Goal: Task Accomplishment & Management: Complete application form

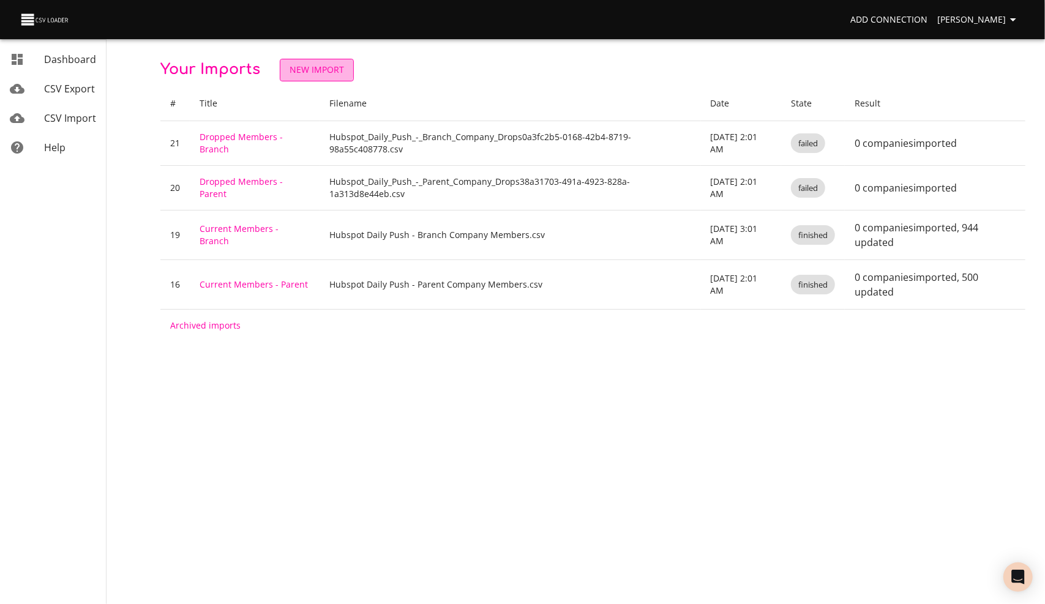
click at [301, 69] on span "New Import" at bounding box center [316, 69] width 54 height 15
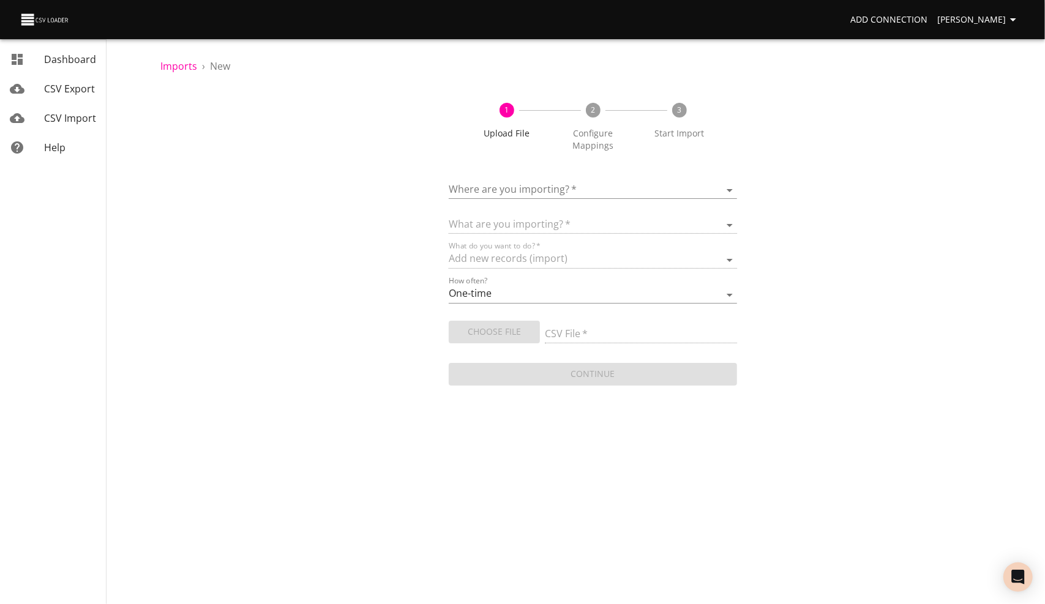
click at [524, 183] on body "Add Connection Lori Zarling Dashboard CSV Export CSV Import Help Imports › New …" at bounding box center [522, 302] width 1045 height 604
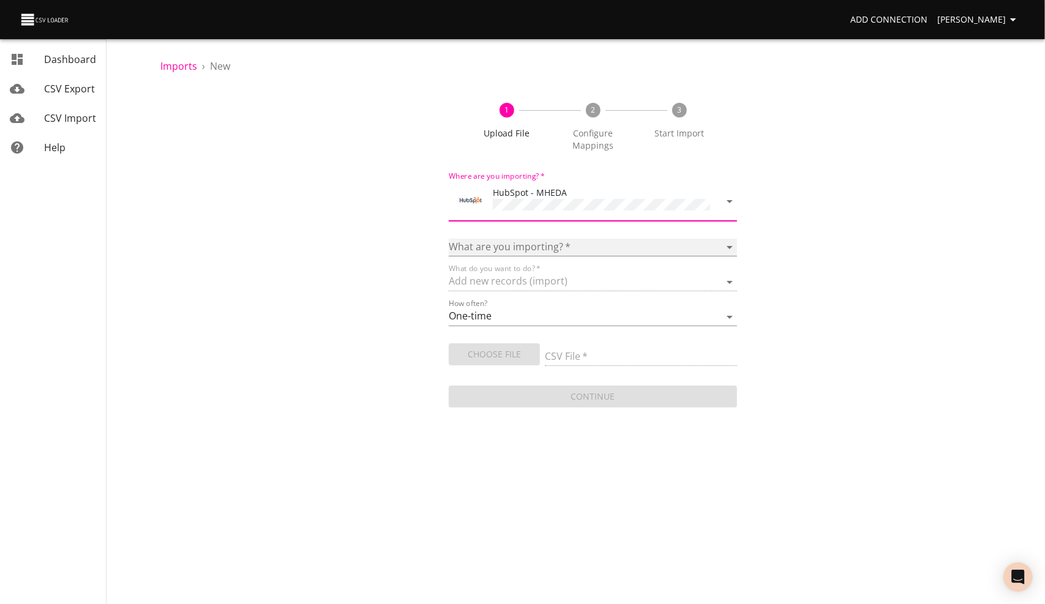
click at [491, 244] on select "Calls Companies Contacts Deals Emails Line items Meetings Notes Products Tasks …" at bounding box center [593, 248] width 288 height 18
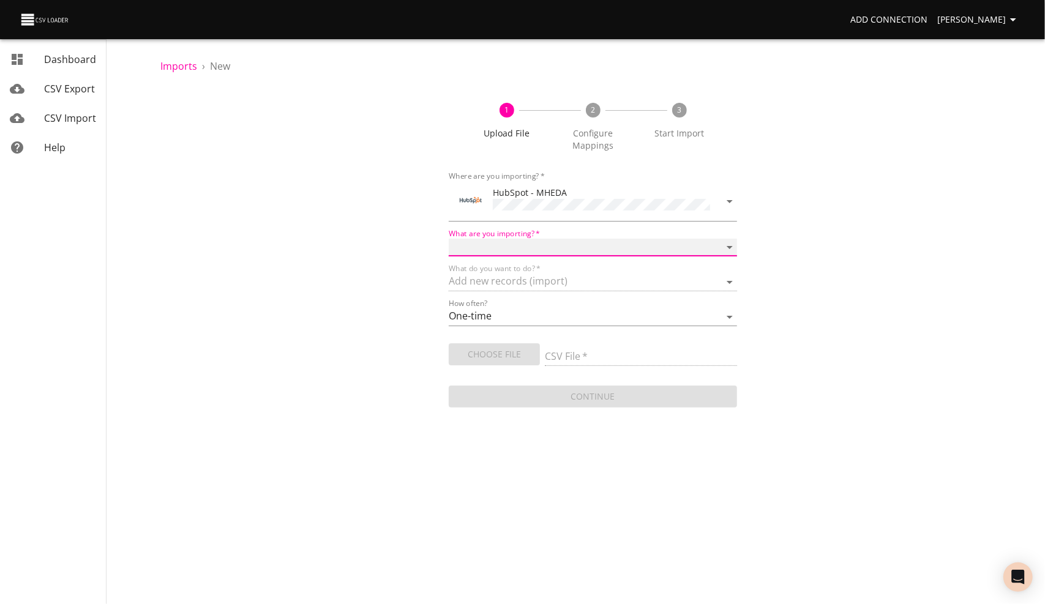
select select "contacts"
click at [449, 239] on select "Calls Companies Contacts Deals Emails Line items Meetings Notes Products Tasks …" at bounding box center [593, 248] width 288 height 18
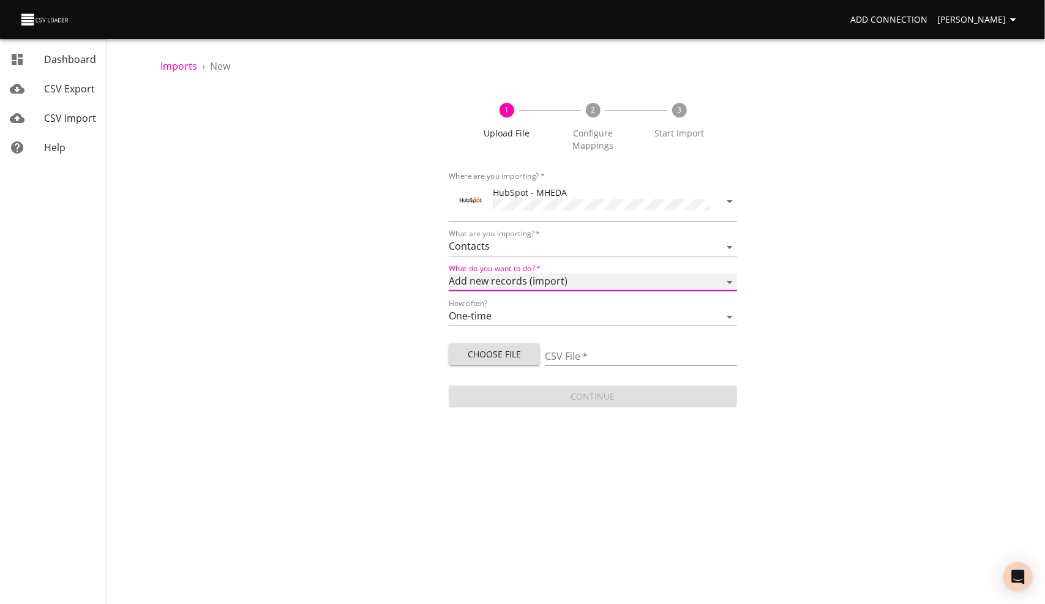
click at [521, 279] on select "Add new records (import) Update existing records (update) Add new and update ex…" at bounding box center [593, 283] width 288 height 18
select select "update"
click at [449, 274] on select "Add new records (import) Update existing records (update) Add new and update ex…" at bounding box center [593, 283] width 288 height 18
click at [496, 311] on select "One-time Auto import" at bounding box center [593, 317] width 288 height 18
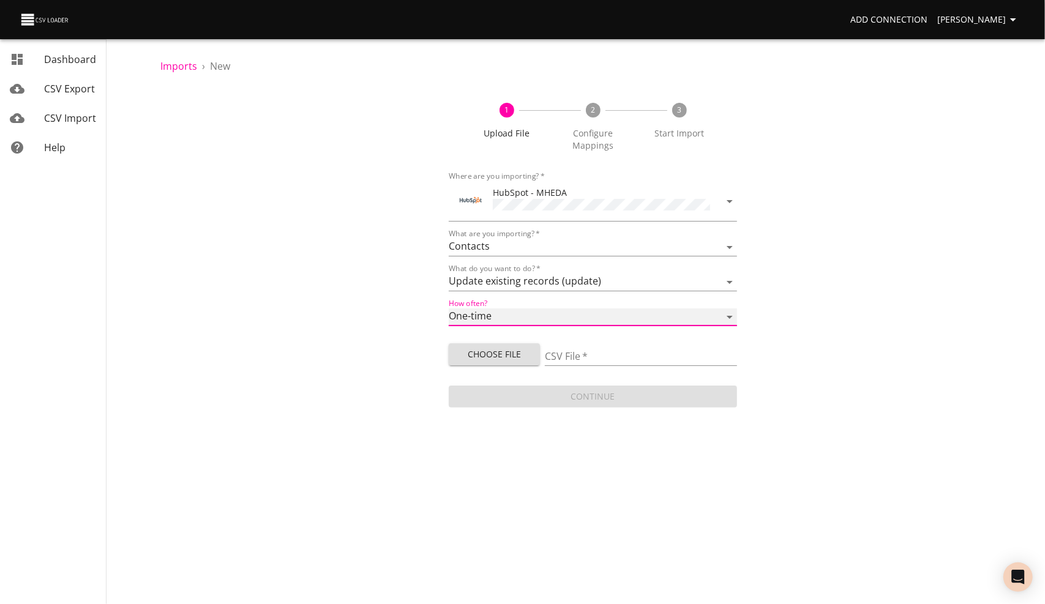
select select "autoimport"
click at [449, 308] on select "One-time Auto import" at bounding box center [593, 317] width 288 height 18
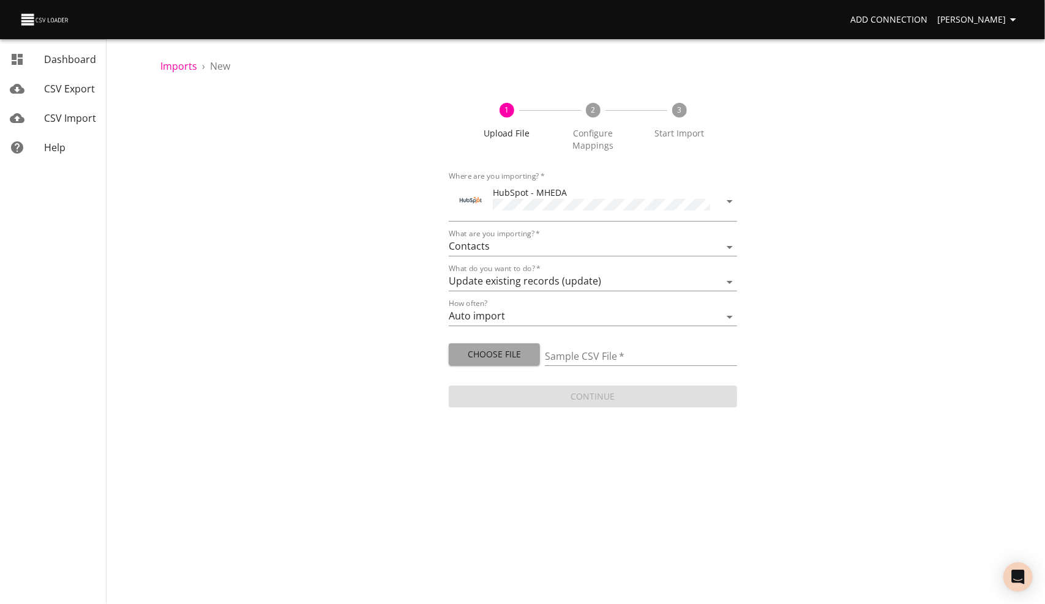
click at [505, 353] on span "Choose File" at bounding box center [494, 354] width 72 height 15
type input "Impexium Member Contacts Update Push.csv"
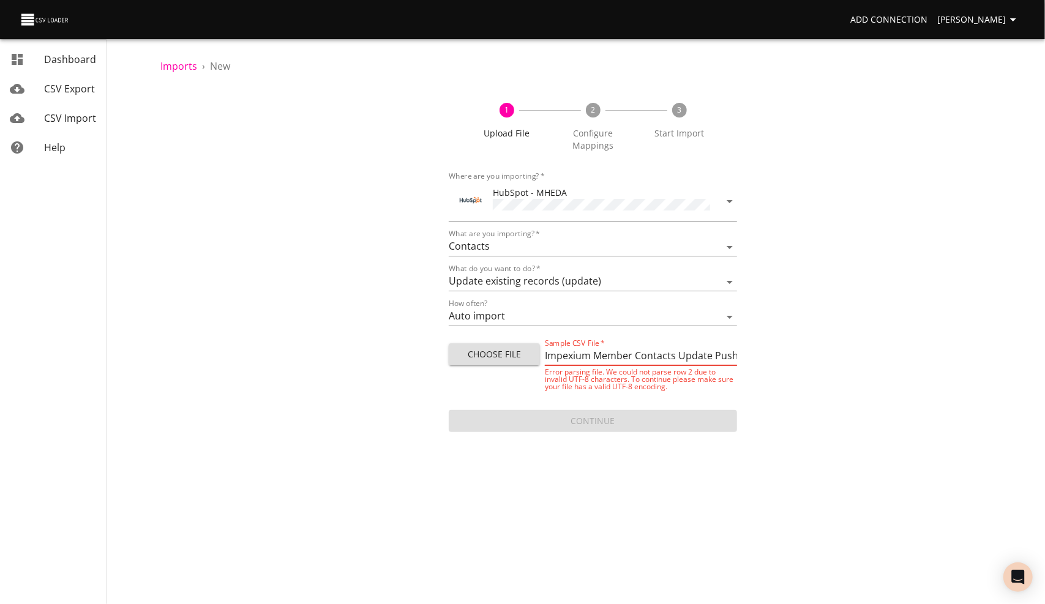
click at [501, 355] on span "Choose File" at bounding box center [494, 354] width 72 height 15
click at [73, 117] on span "CSV Import" at bounding box center [70, 117] width 52 height 13
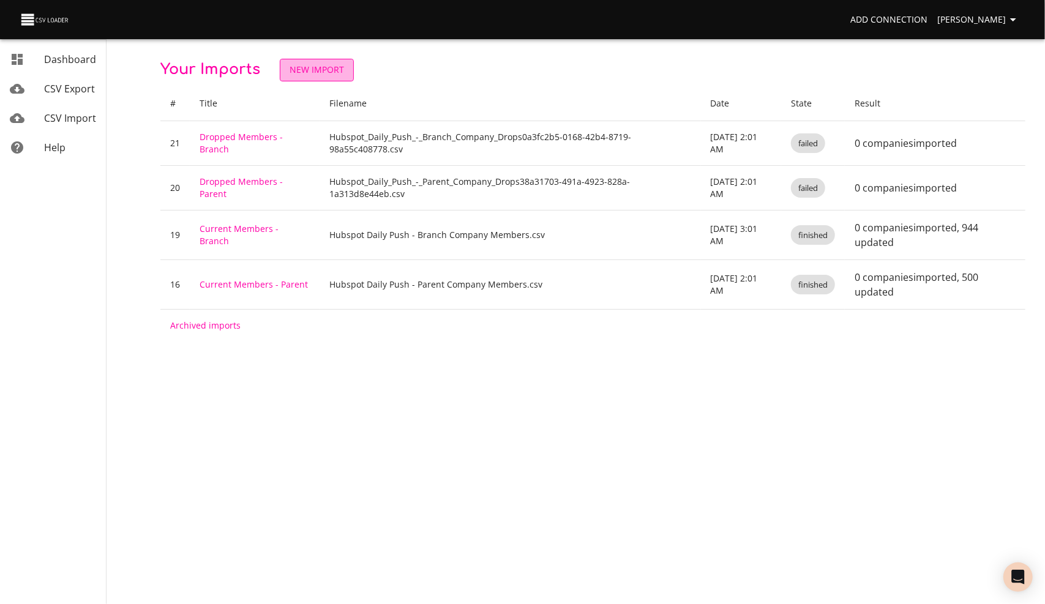
click at [311, 72] on span "New Import" at bounding box center [316, 69] width 54 height 15
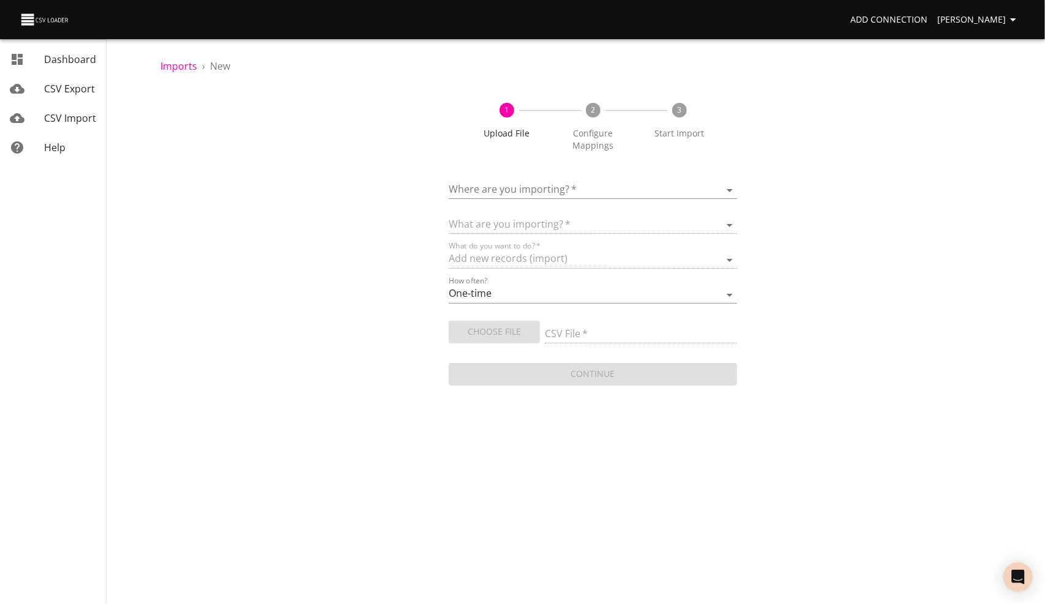
click at [507, 191] on body "Add Connection Lori Zarling Dashboard CSV Export CSV Import Help Imports › New …" at bounding box center [522, 302] width 1045 height 604
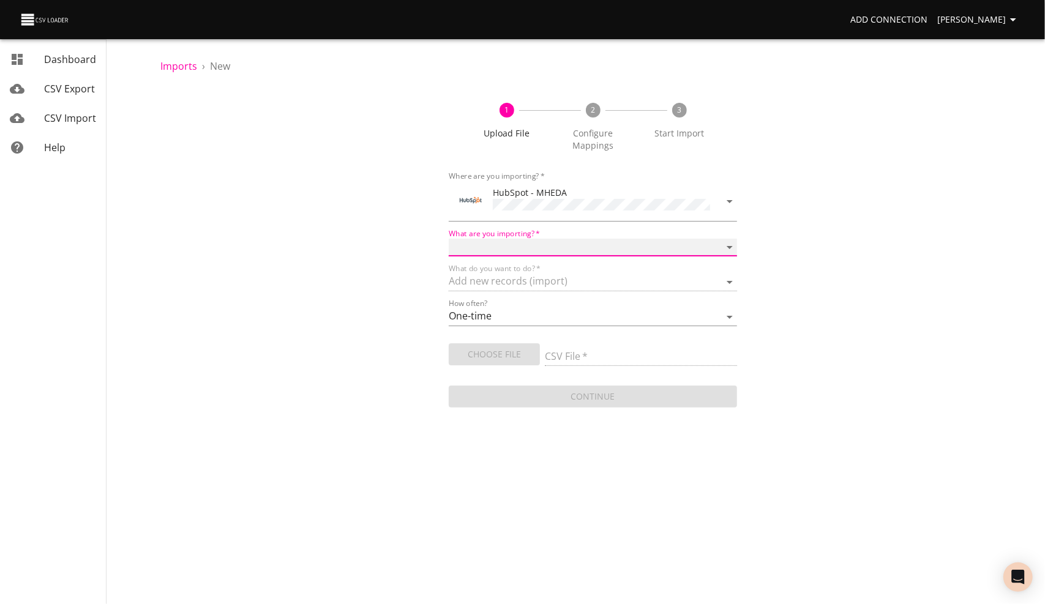
click at [486, 242] on select "Calls Companies Contacts Deals Emails Line items Meetings Notes Products Tasks …" at bounding box center [593, 248] width 288 height 18
select select "contacts"
click at [449, 239] on select "Calls Companies Contacts Deals Emails Line items Meetings Notes Products Tasks …" at bounding box center [593, 248] width 288 height 18
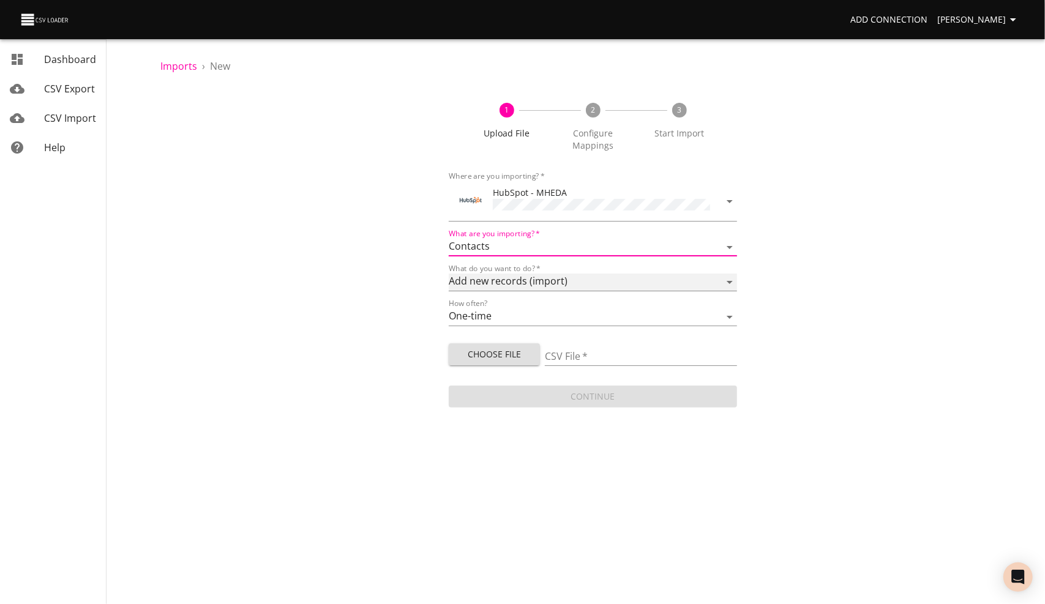
click at [512, 274] on select "Add new records (import) Update existing records (update) Add new and update ex…" at bounding box center [593, 283] width 288 height 18
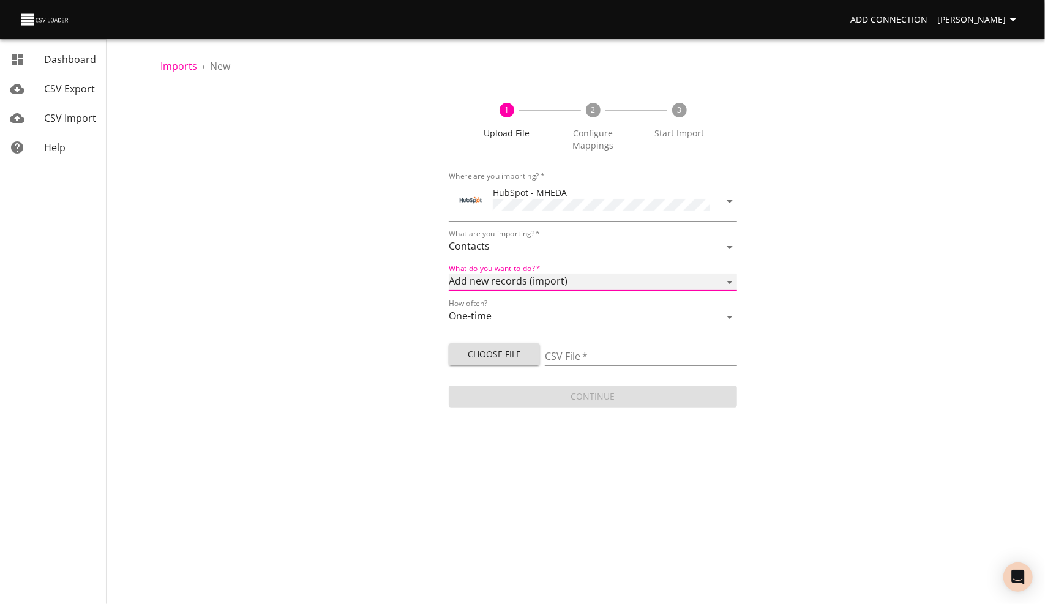
select select "update"
click at [449, 274] on select "Add new records (import) Update existing records (update) Add new and update ex…" at bounding box center [593, 283] width 288 height 18
click at [486, 316] on select "One-time Auto import" at bounding box center [593, 317] width 288 height 18
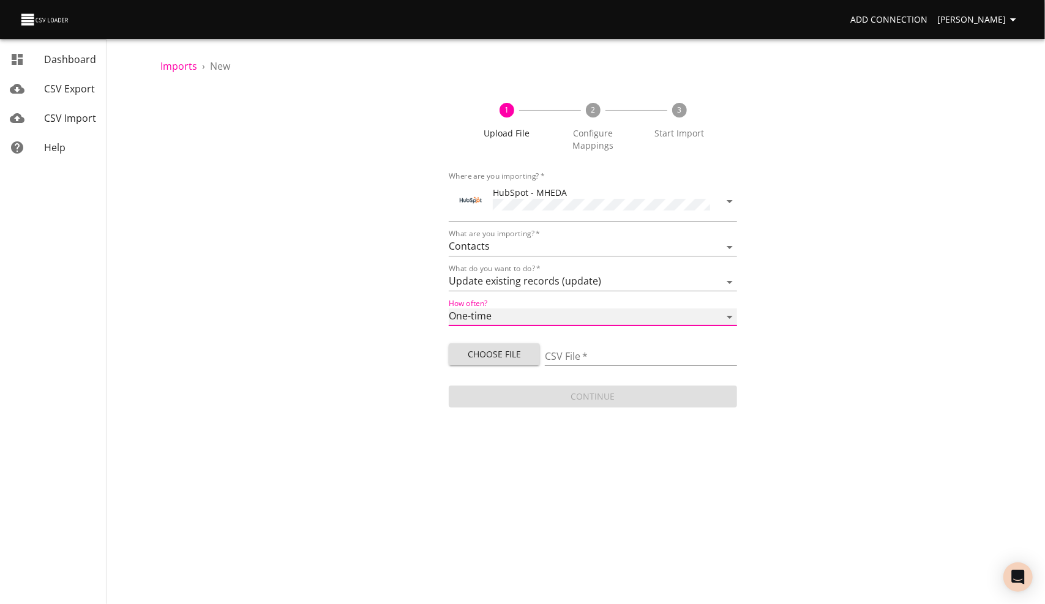
select select "autoimport"
click at [449, 308] on select "One-time Auto import" at bounding box center [593, 317] width 288 height 18
click at [494, 351] on span "Choose File" at bounding box center [494, 354] width 72 height 15
type input "Impexium Member Contacts Update Push.csv"
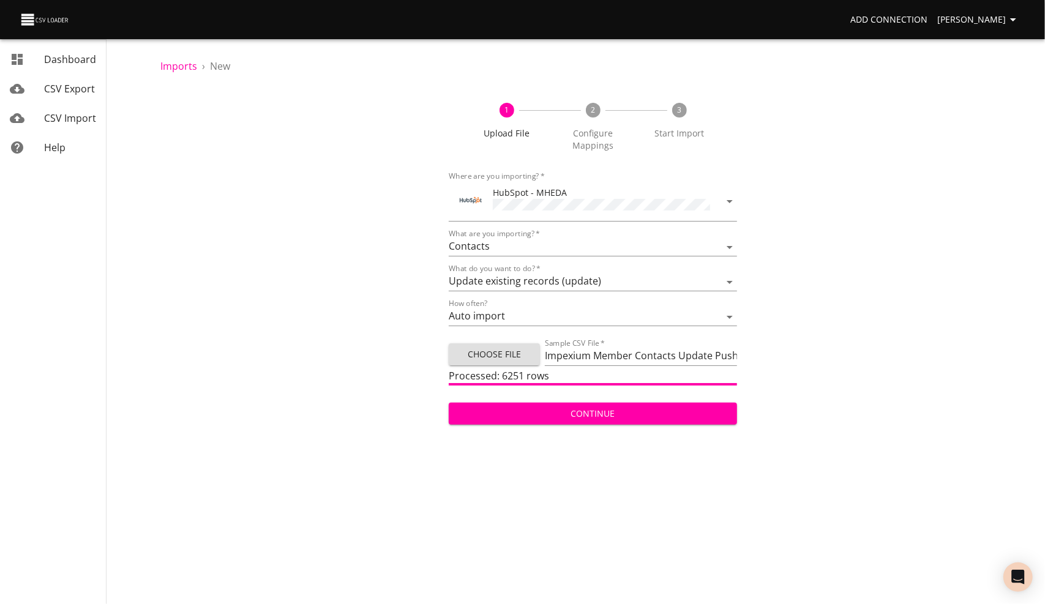
click at [569, 411] on span "Continue" at bounding box center [592, 413] width 269 height 15
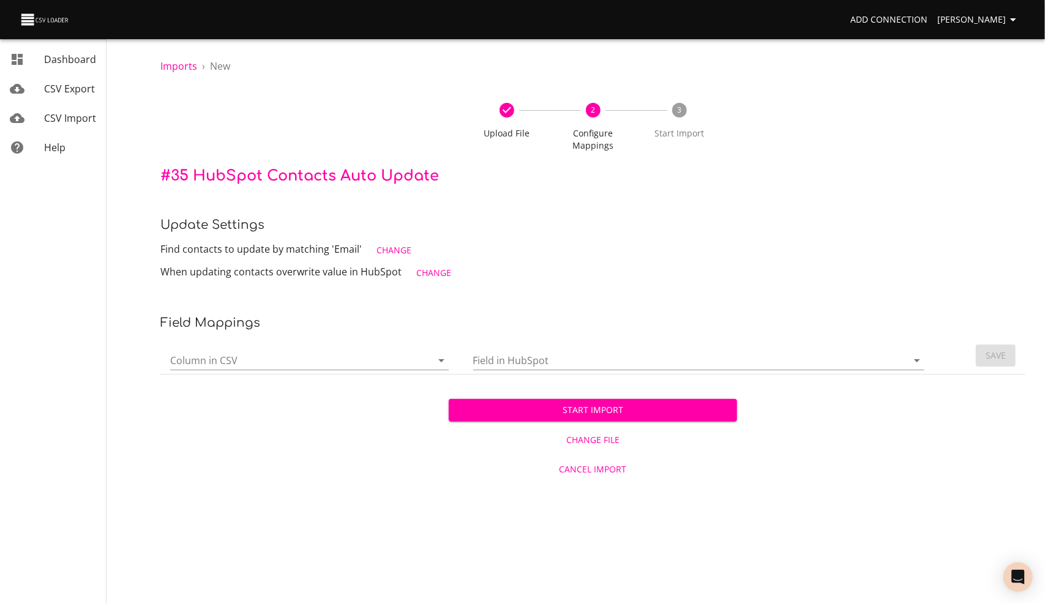
click at [396, 252] on span "Change" at bounding box center [393, 250] width 35 height 15
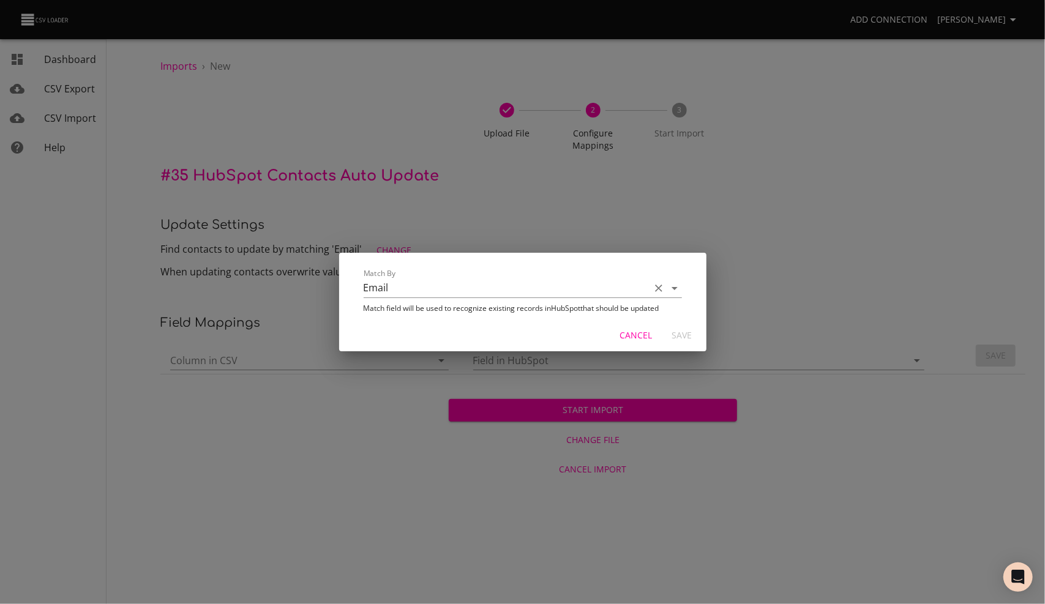
click at [384, 289] on input "Email" at bounding box center [504, 287] width 280 height 19
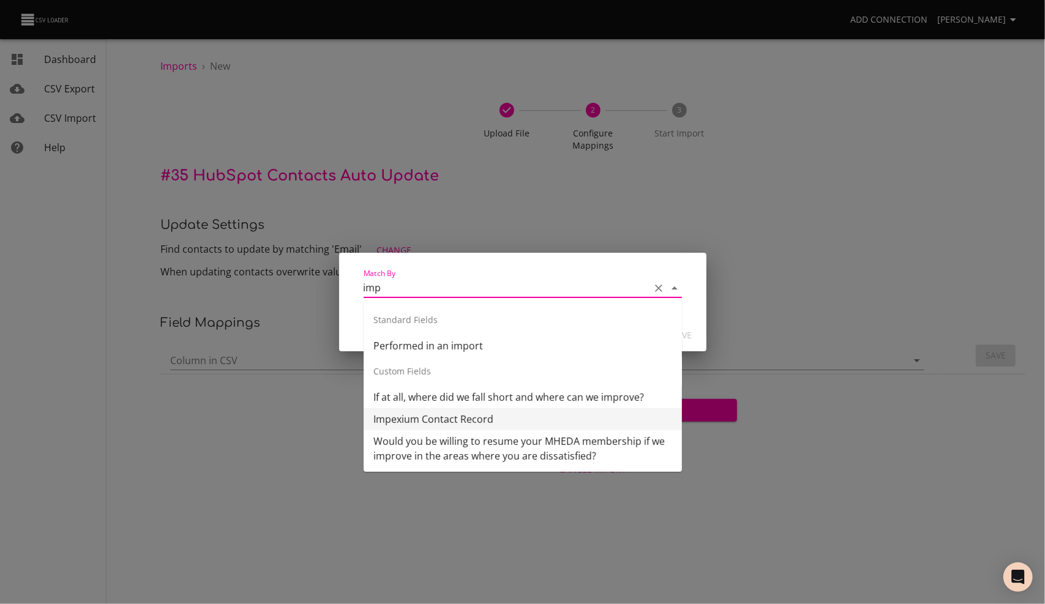
click at [428, 425] on li "Impexium Contact Record" at bounding box center [523, 419] width 318 height 22
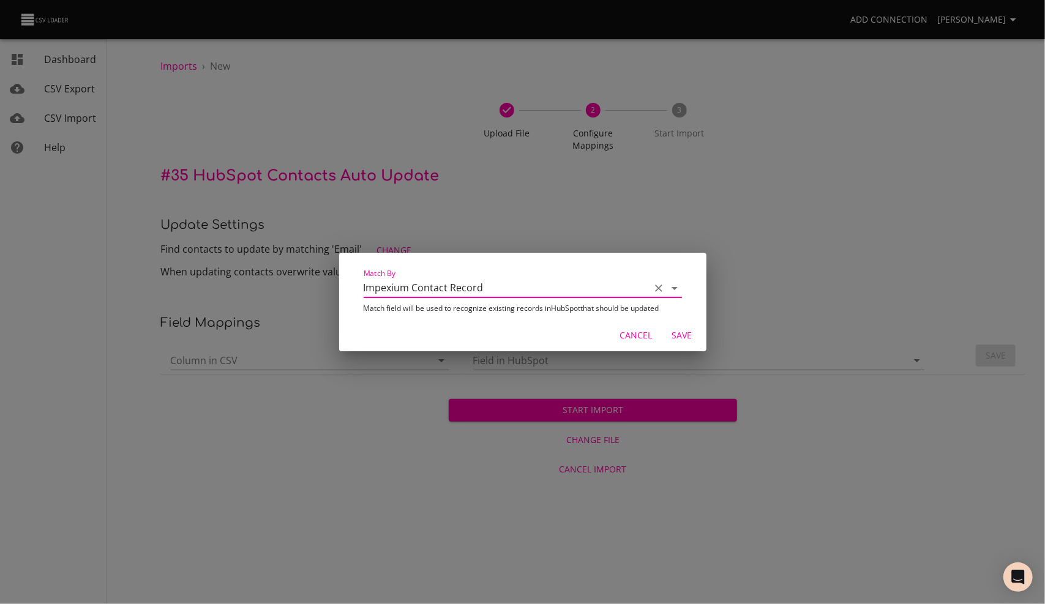
type input "Impexium Contact Record"
click at [683, 335] on span "Save" at bounding box center [681, 335] width 29 height 15
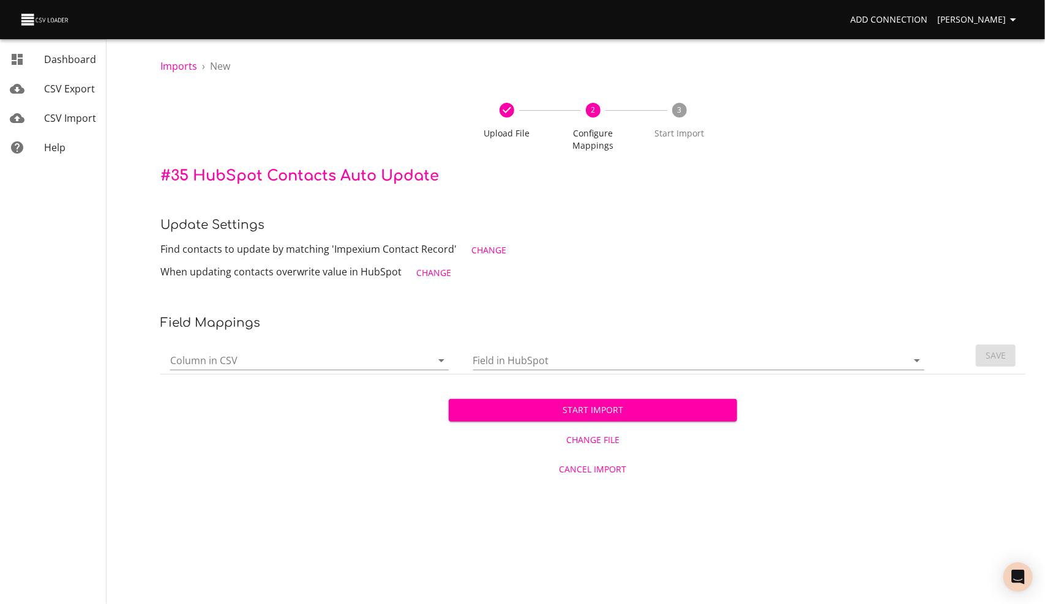
click at [226, 359] on input "Column in CSV" at bounding box center [290, 360] width 241 height 19
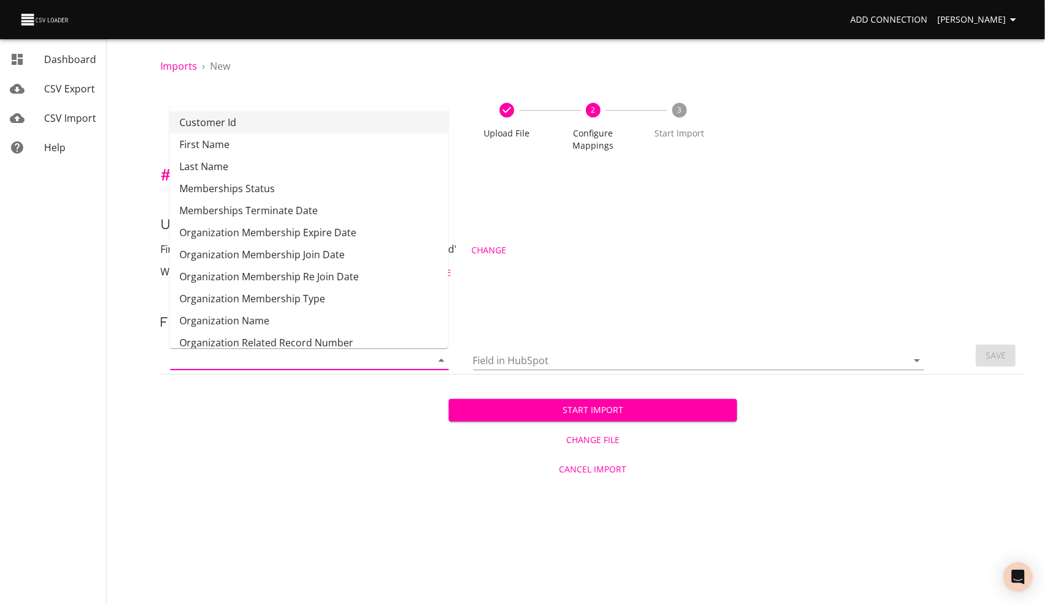
click at [208, 125] on li "Customer Id" at bounding box center [309, 122] width 278 height 22
type input "Customer Id"
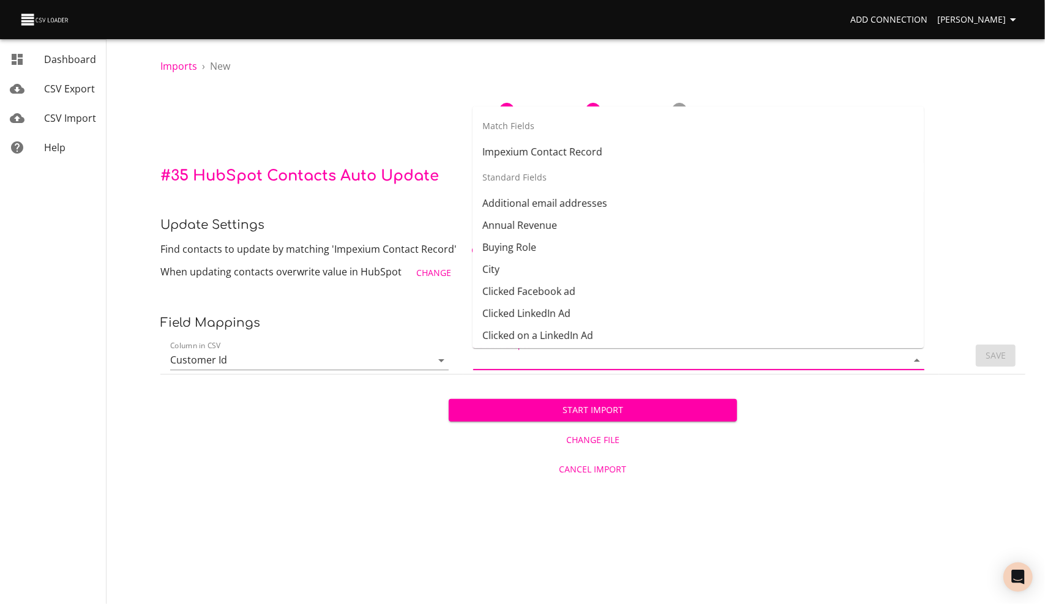
click at [507, 364] on input "Field in HubSpot" at bounding box center [679, 360] width 413 height 19
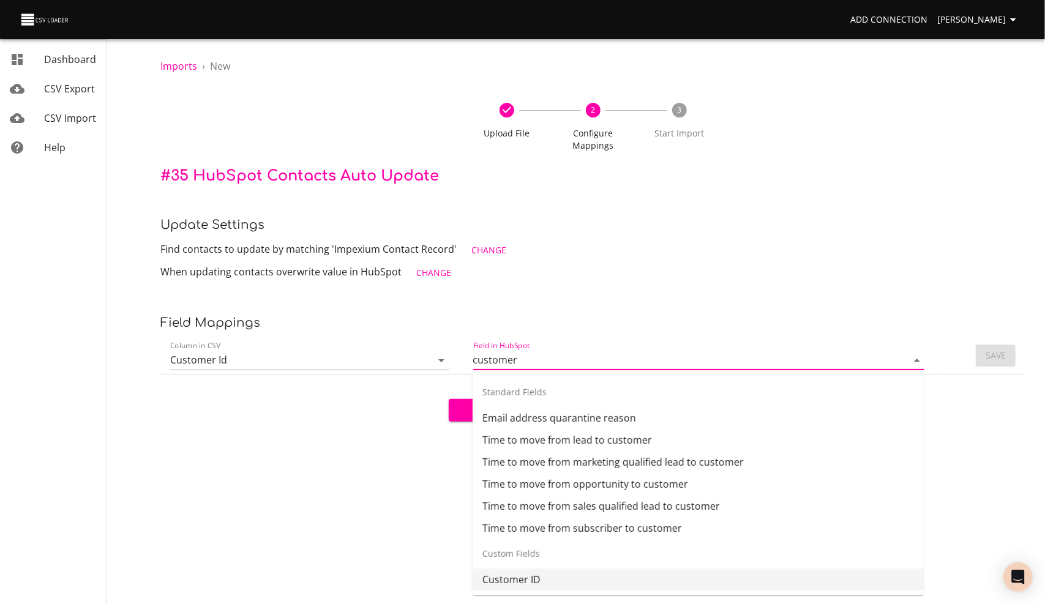
click at [516, 581] on li "Customer ID" at bounding box center [697, 580] width 451 height 22
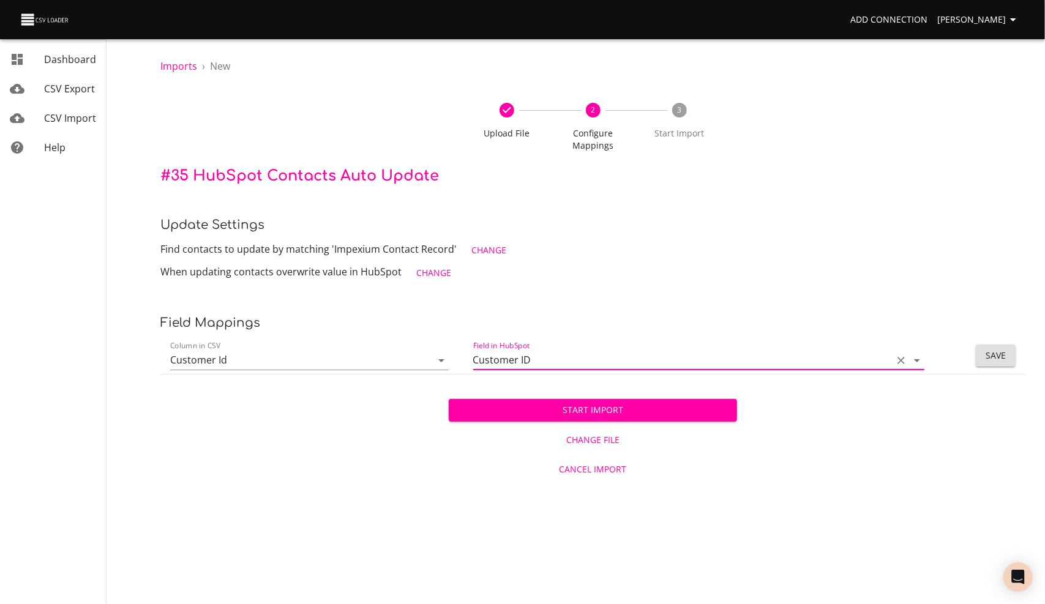
type input "Customer ID"
click at [1006, 359] on button "Save" at bounding box center [995, 356] width 40 height 23
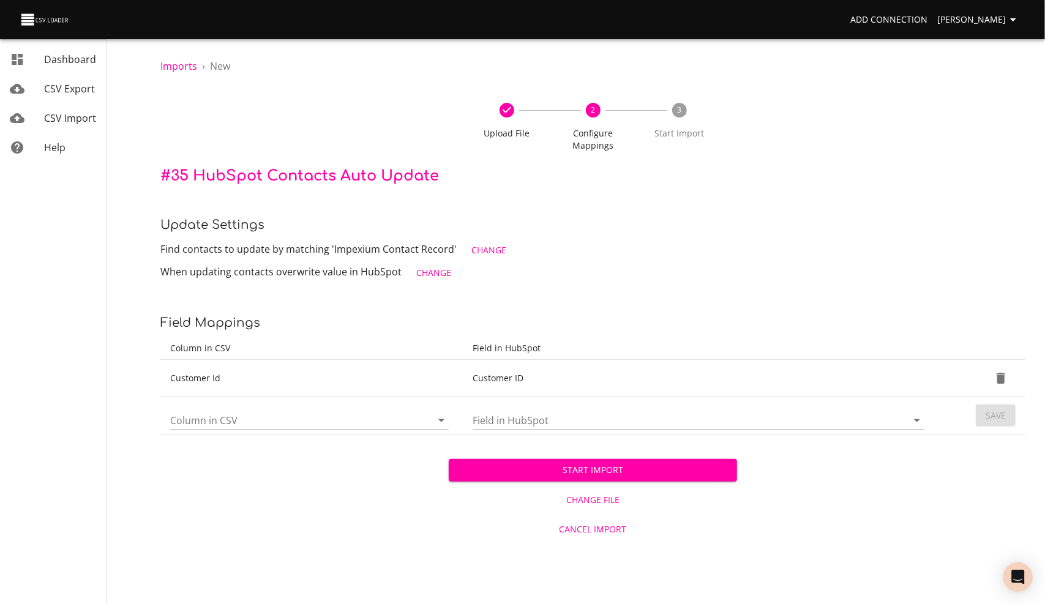
click at [226, 424] on input "Column in CSV" at bounding box center [290, 420] width 241 height 19
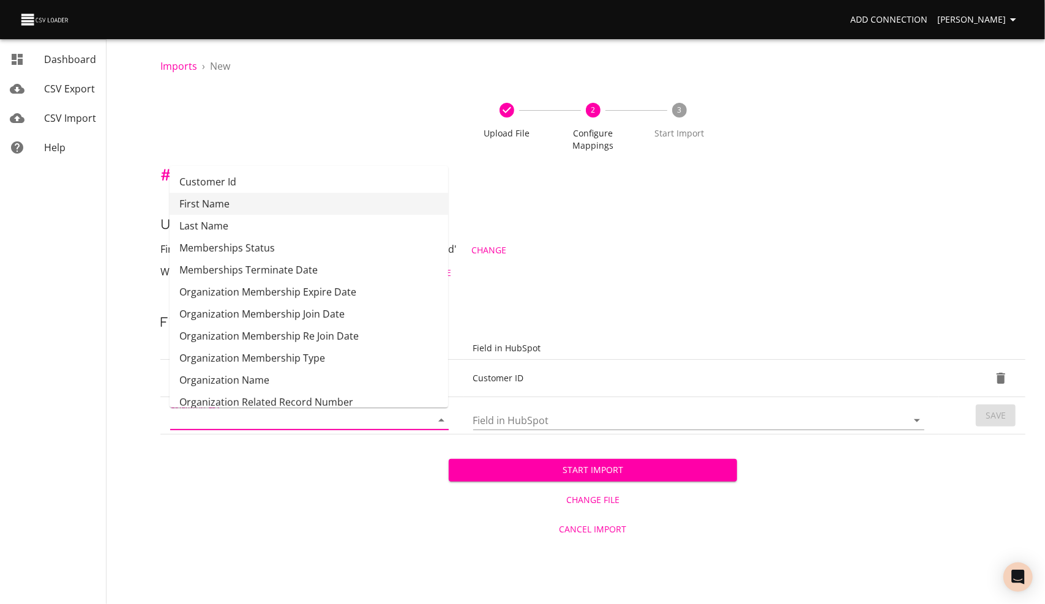
click at [209, 205] on li "First Name" at bounding box center [309, 204] width 278 height 22
type input "First Name"
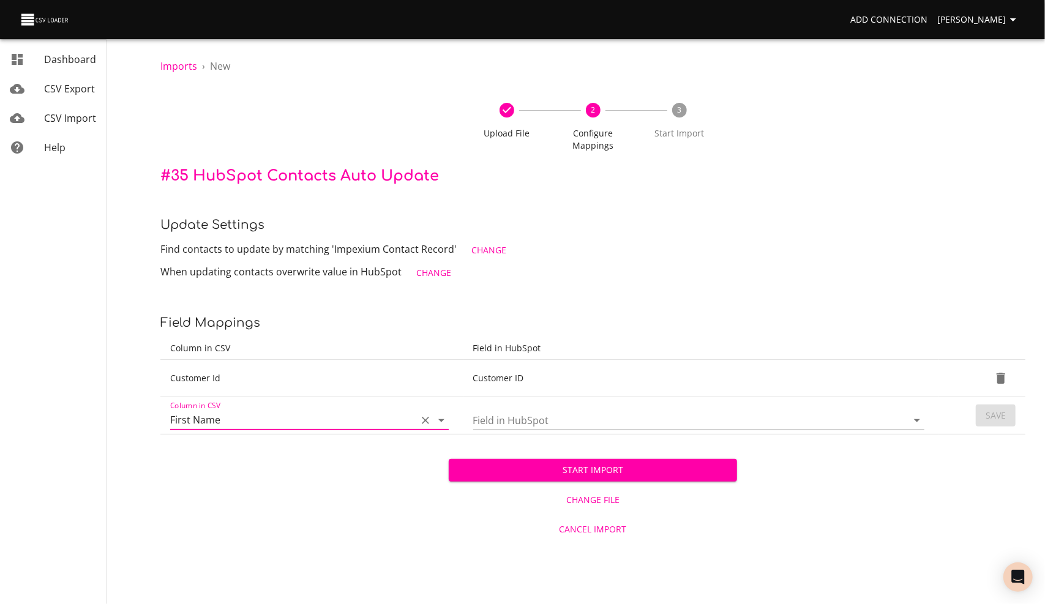
click at [490, 416] on input "Field in HubSpot" at bounding box center [679, 420] width 413 height 19
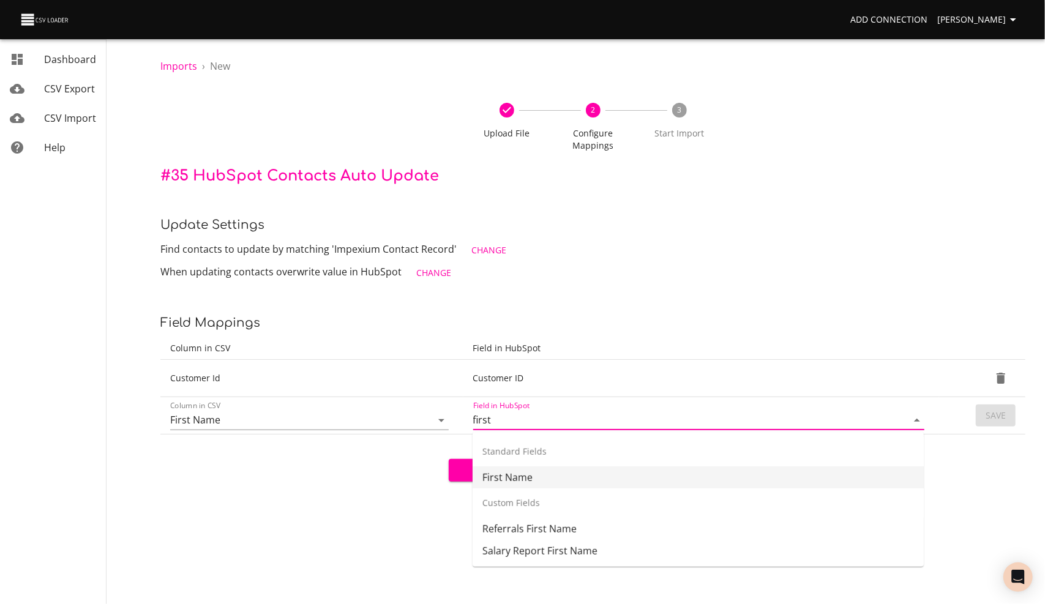
click at [511, 480] on li "First Name" at bounding box center [697, 477] width 451 height 22
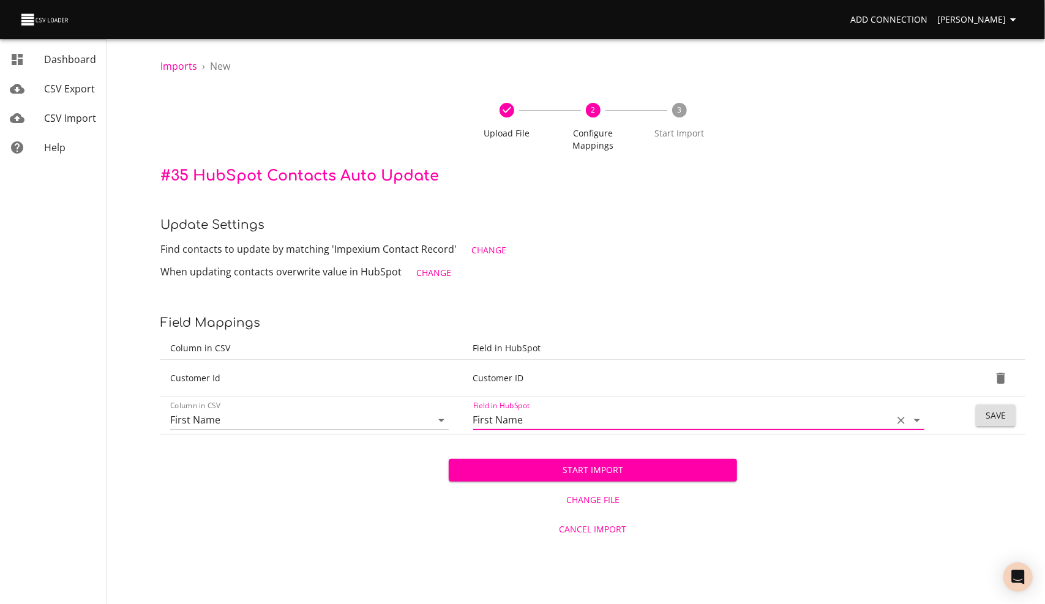
type input "First Name"
click at [1005, 414] on span "Save" at bounding box center [995, 415] width 20 height 15
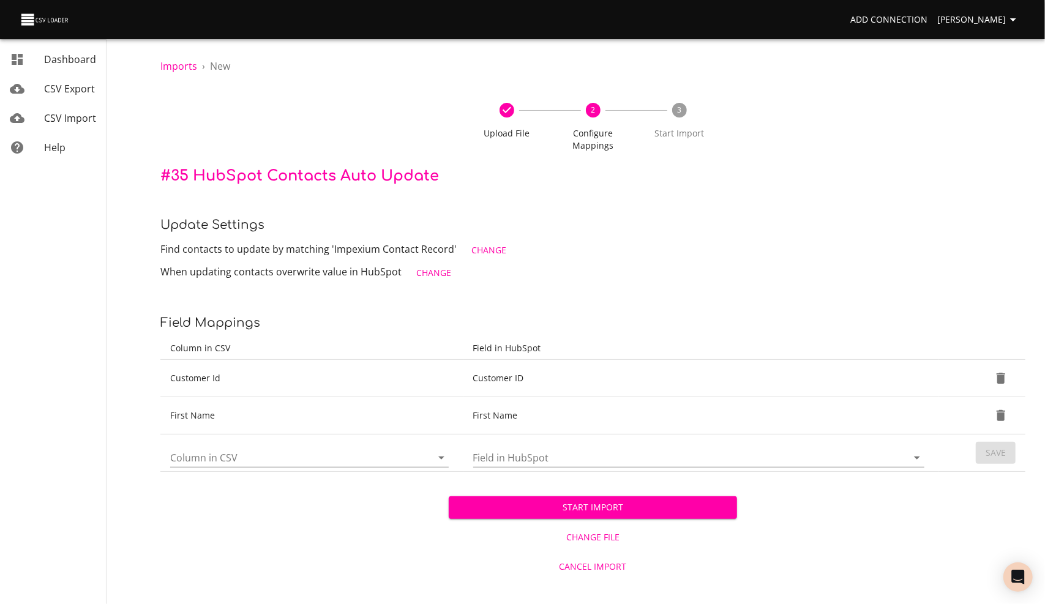
click at [216, 461] on input "Column in CSV" at bounding box center [290, 457] width 241 height 19
click at [204, 480] on li "Last Name" at bounding box center [309, 485] width 278 height 22
type input "Last Name"
click at [526, 458] on input "Field in HubSpot" at bounding box center [679, 457] width 413 height 19
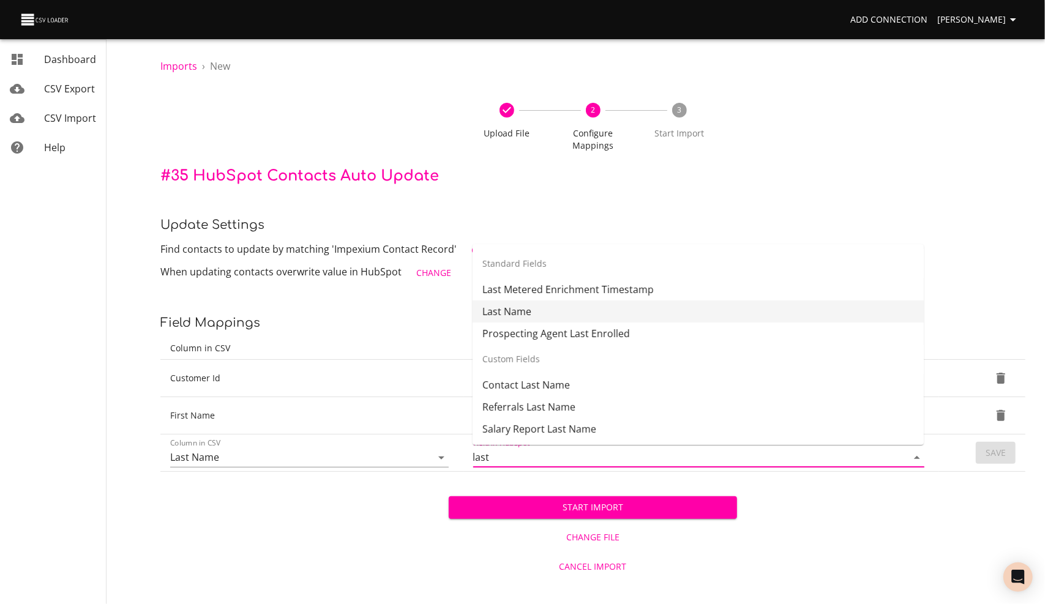
click at [517, 311] on li "Last Name" at bounding box center [697, 311] width 451 height 22
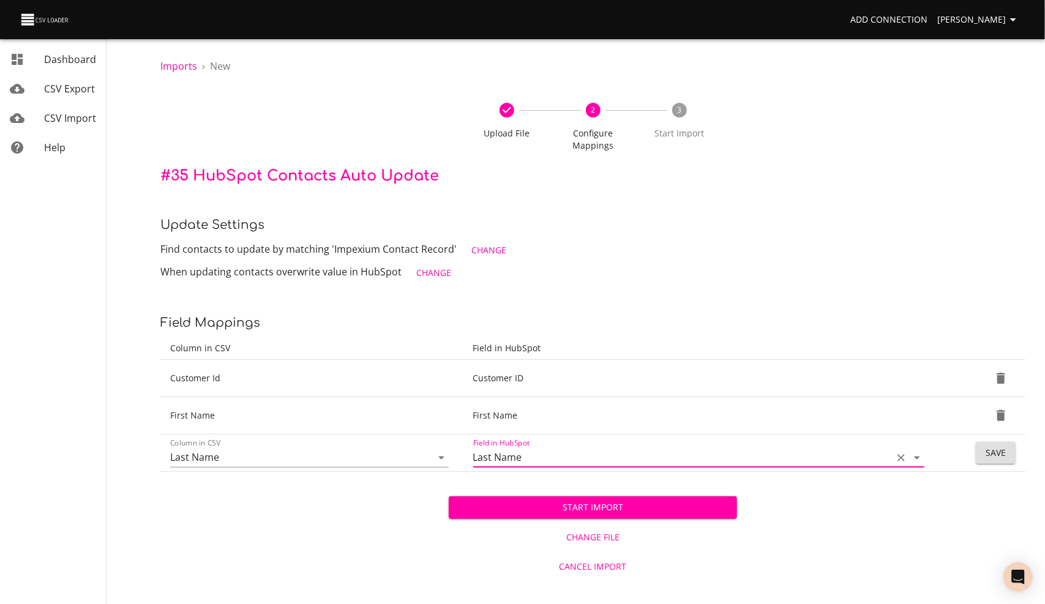
type input "Last Name"
click at [998, 457] on span "Save" at bounding box center [995, 453] width 20 height 15
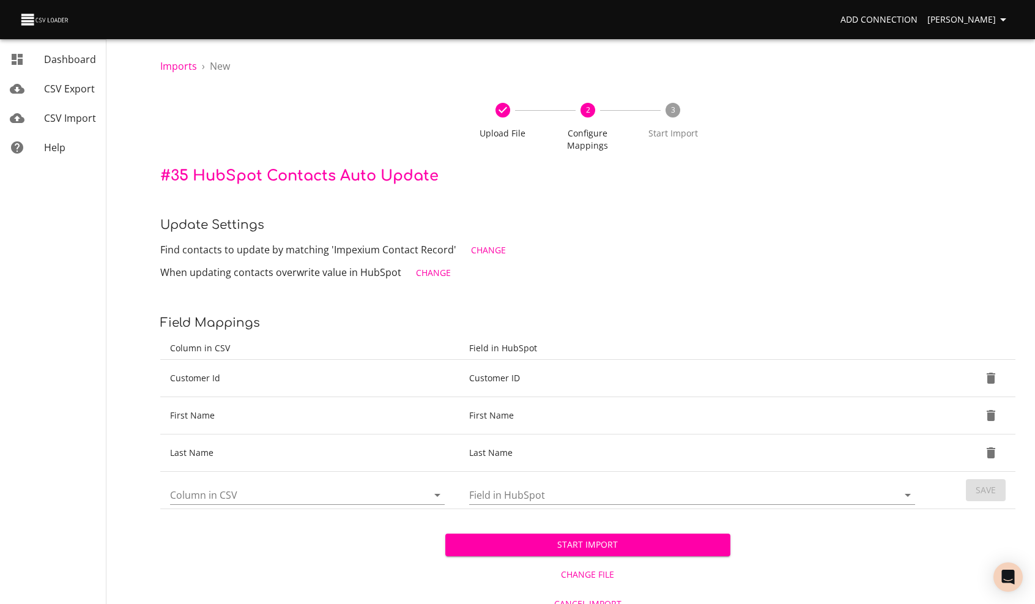
click at [198, 495] on input "Column in CSV" at bounding box center [288, 494] width 237 height 19
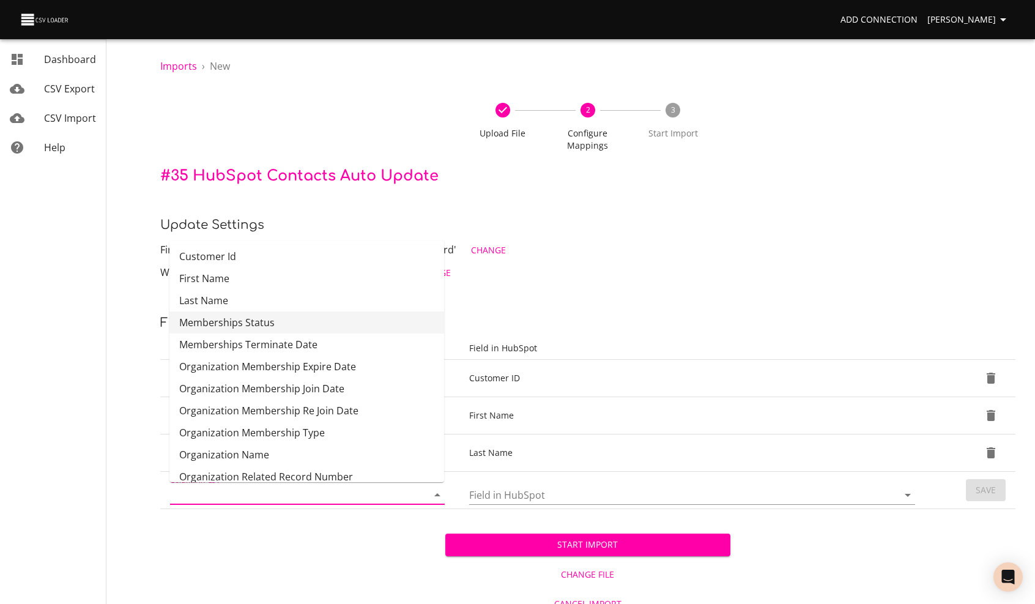
click at [226, 326] on li "Memberships Status" at bounding box center [307, 322] width 275 height 22
type input "Memberships Status"
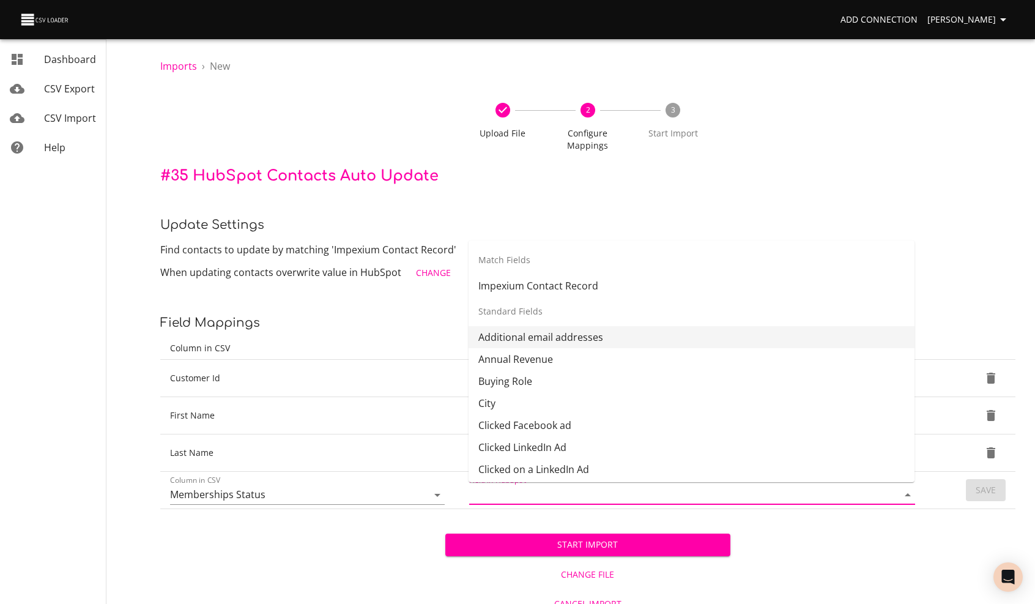
click at [498, 494] on input "Field in HubSpot" at bounding box center [673, 494] width 408 height 19
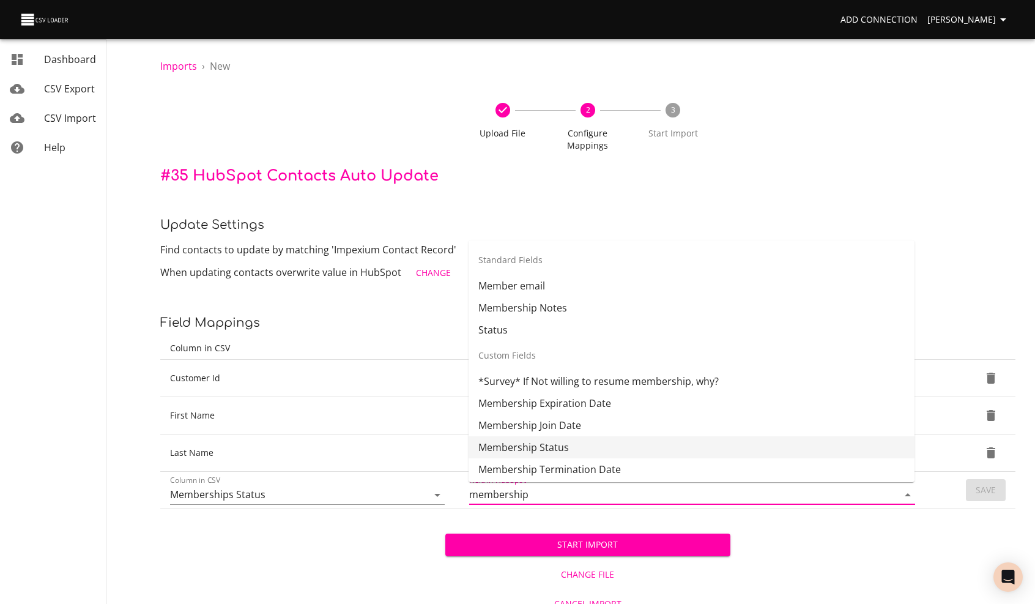
click at [522, 445] on li "Membership Status" at bounding box center [692, 447] width 446 height 22
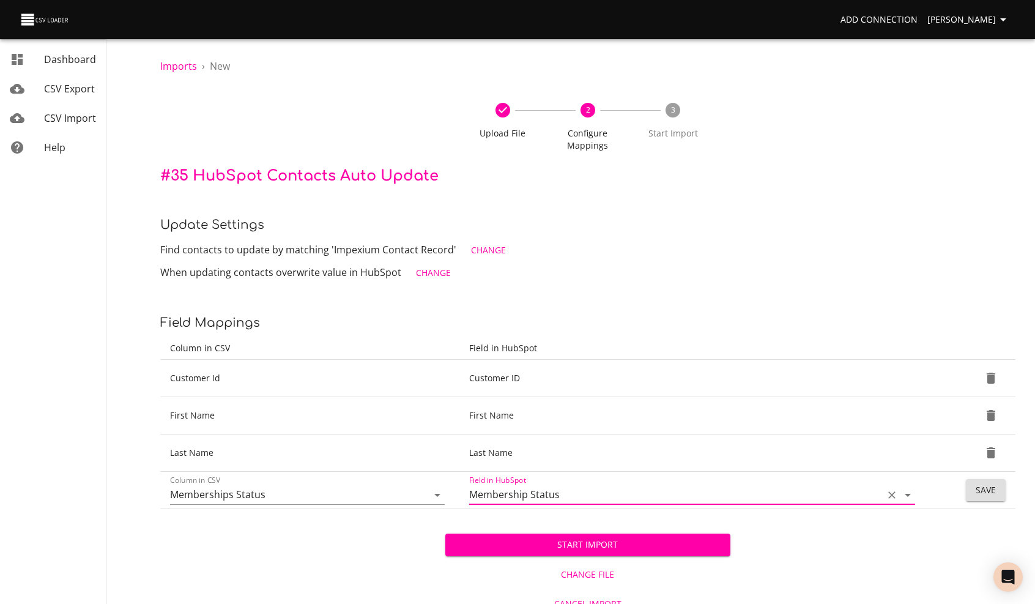
type input "Membership Status"
click at [983, 485] on span "Save" at bounding box center [986, 490] width 20 height 15
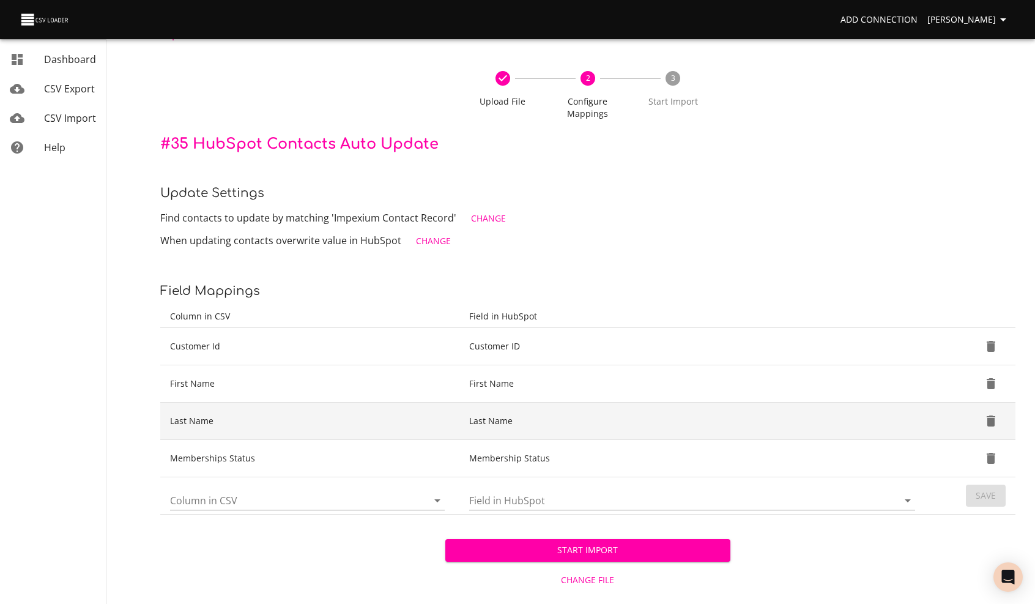
scroll to position [50, 0]
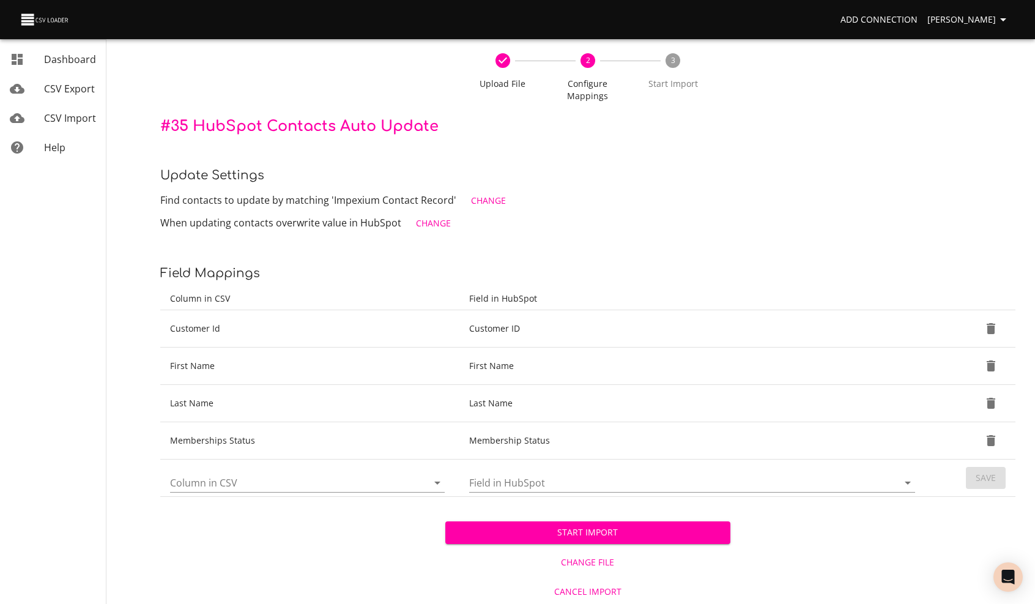
click at [213, 483] on input "Column in CSV" at bounding box center [288, 482] width 237 height 19
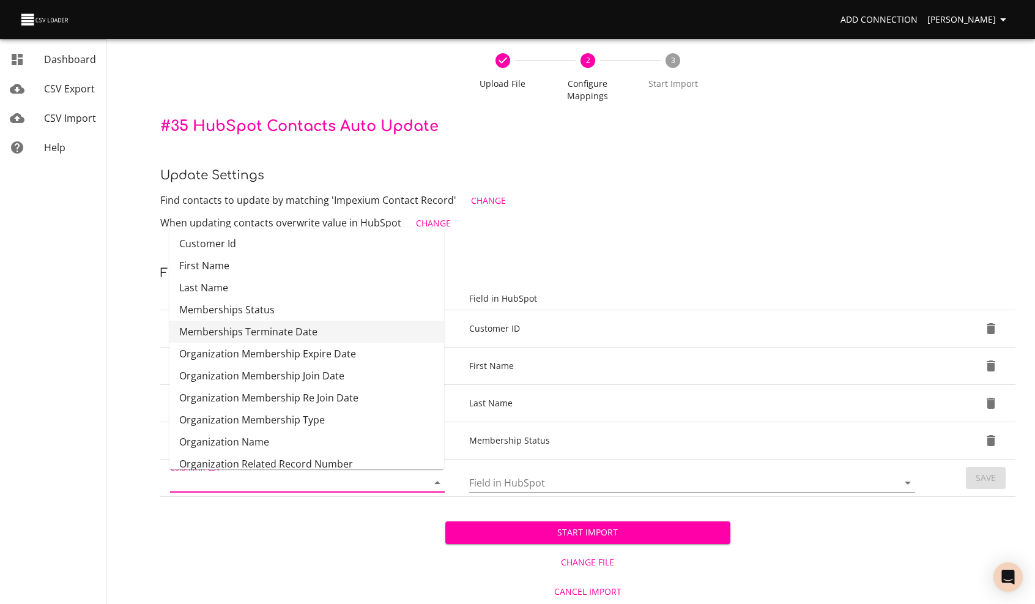
click at [200, 338] on li "Memberships Terminate Date" at bounding box center [307, 332] width 275 height 22
type input "Memberships Terminate Date"
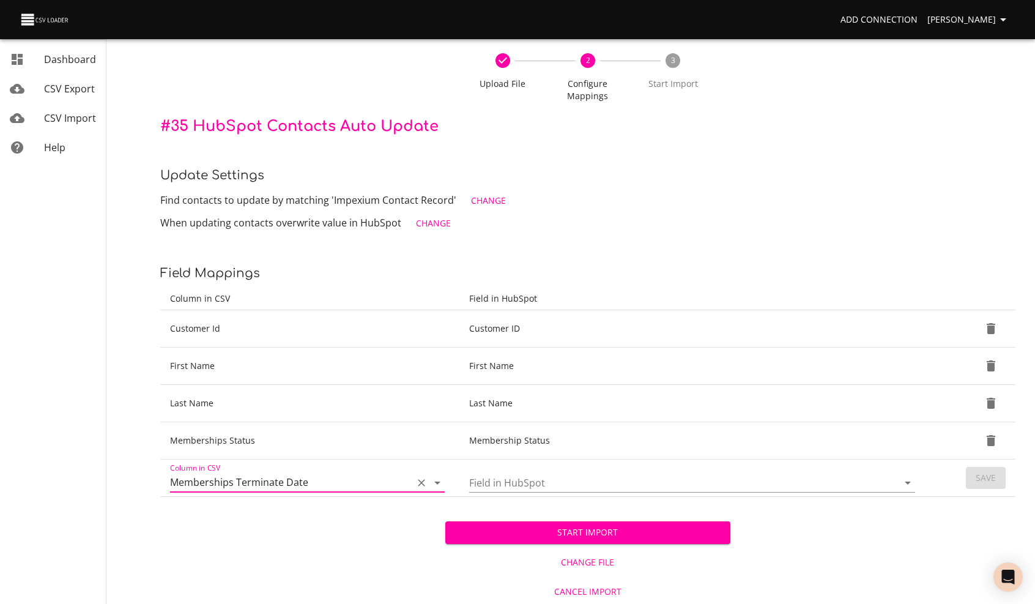
click at [504, 480] on input "Field in HubSpot" at bounding box center [673, 482] width 408 height 19
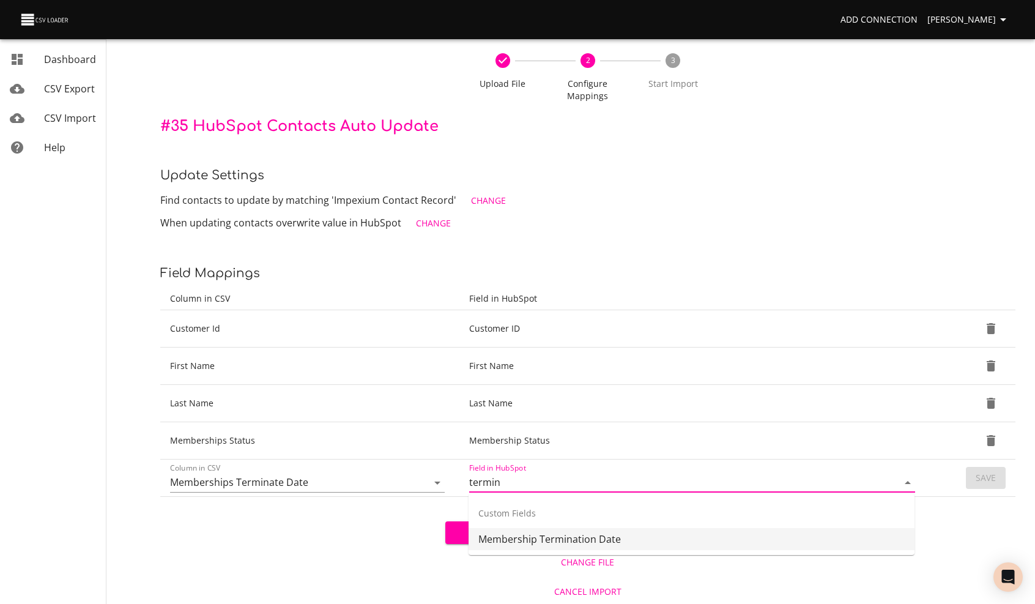
click at [511, 543] on li "Membership Termination Date" at bounding box center [692, 539] width 446 height 22
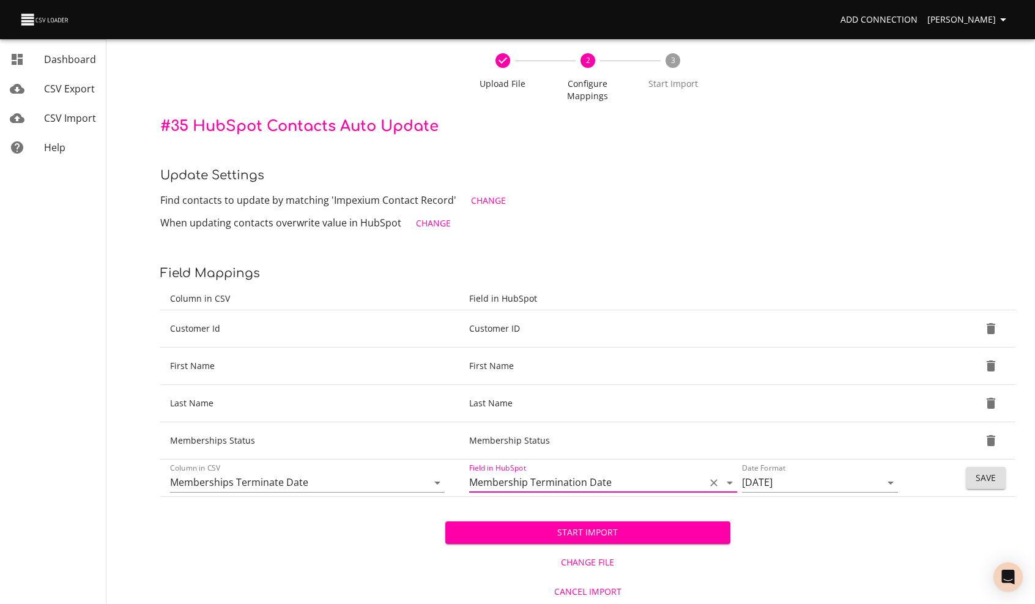
type input "Membership Termination Date"
click at [982, 482] on span "Save" at bounding box center [986, 478] width 20 height 15
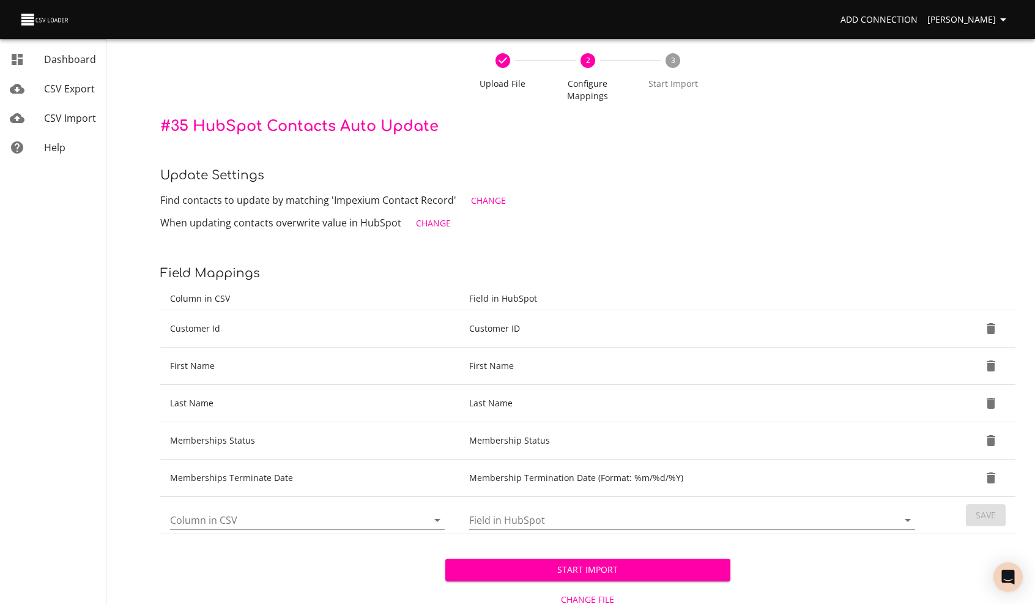
click at [226, 523] on input "Column in CSV" at bounding box center [288, 519] width 237 height 19
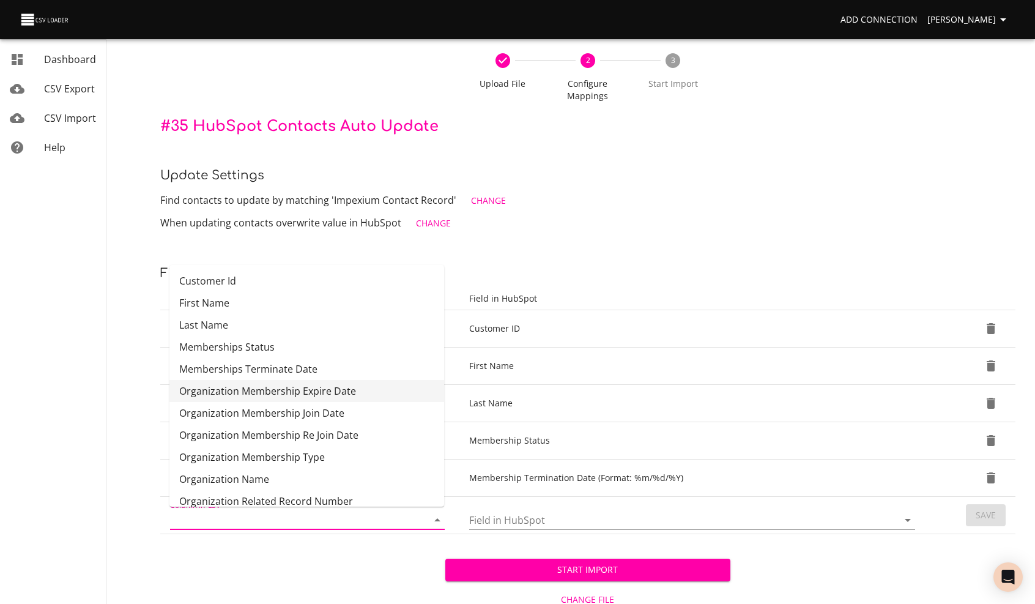
click at [255, 392] on li "Organization Membership Expire Date" at bounding box center [307, 391] width 275 height 22
type input "Organization Membership Expire Date"
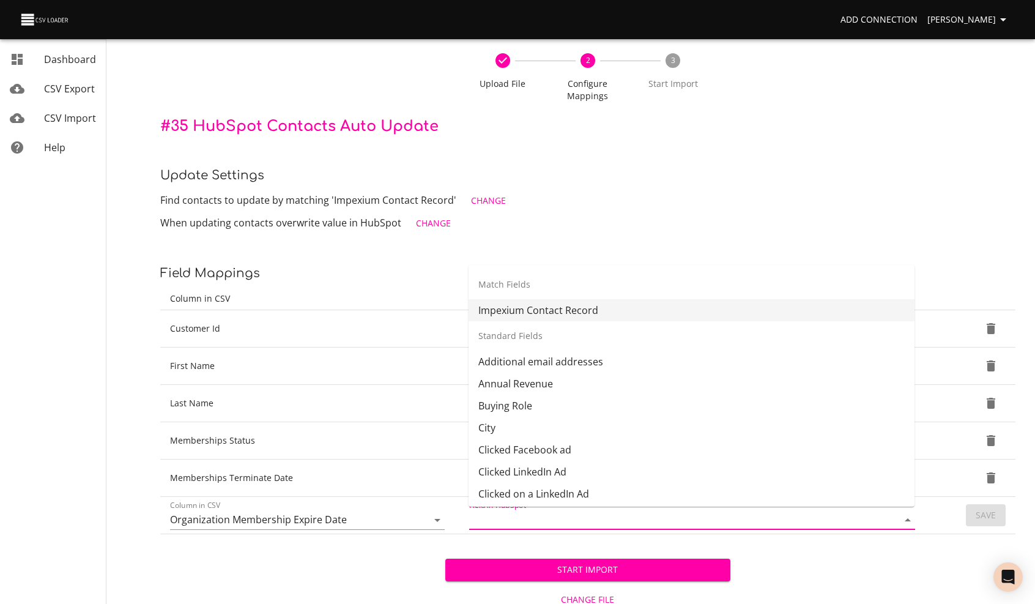
click at [548, 518] on input "Field in HubSpot" at bounding box center [673, 519] width 408 height 19
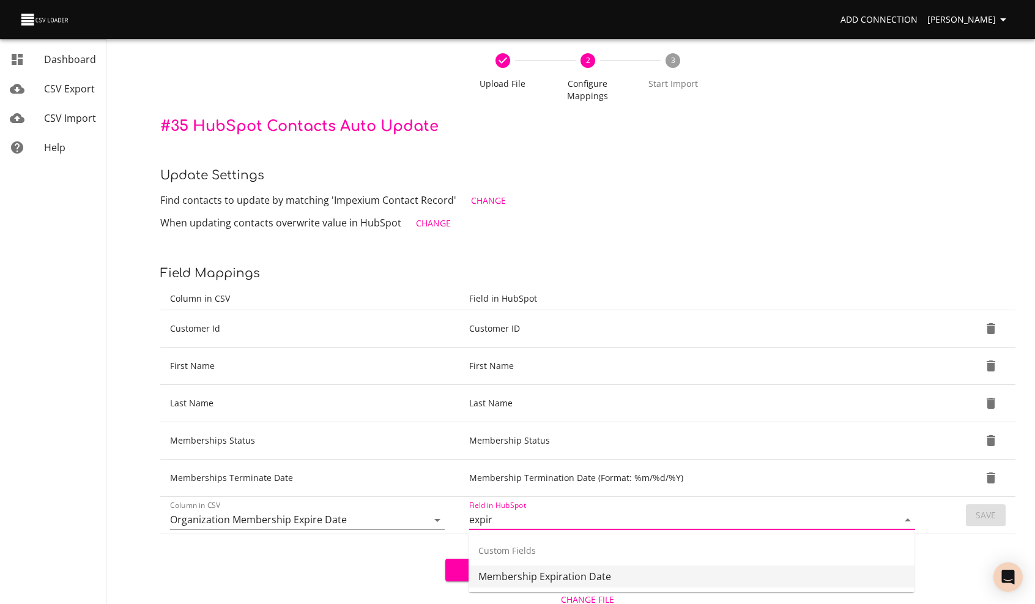
click at [536, 578] on li "Membership Expiration Date" at bounding box center [692, 576] width 446 height 22
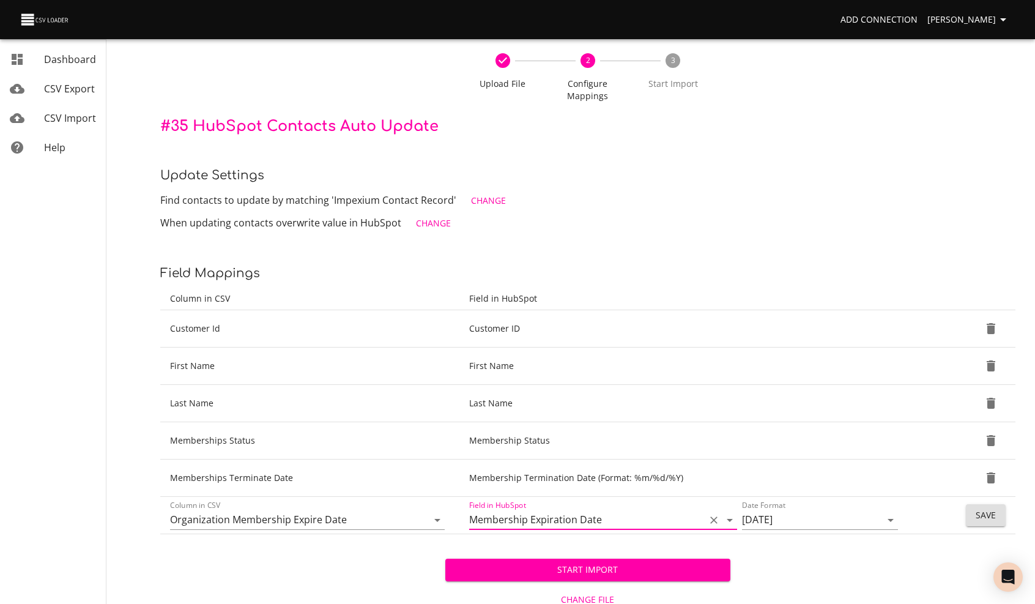
type input "Membership Expiration Date"
click at [980, 510] on span "Save" at bounding box center [986, 515] width 20 height 15
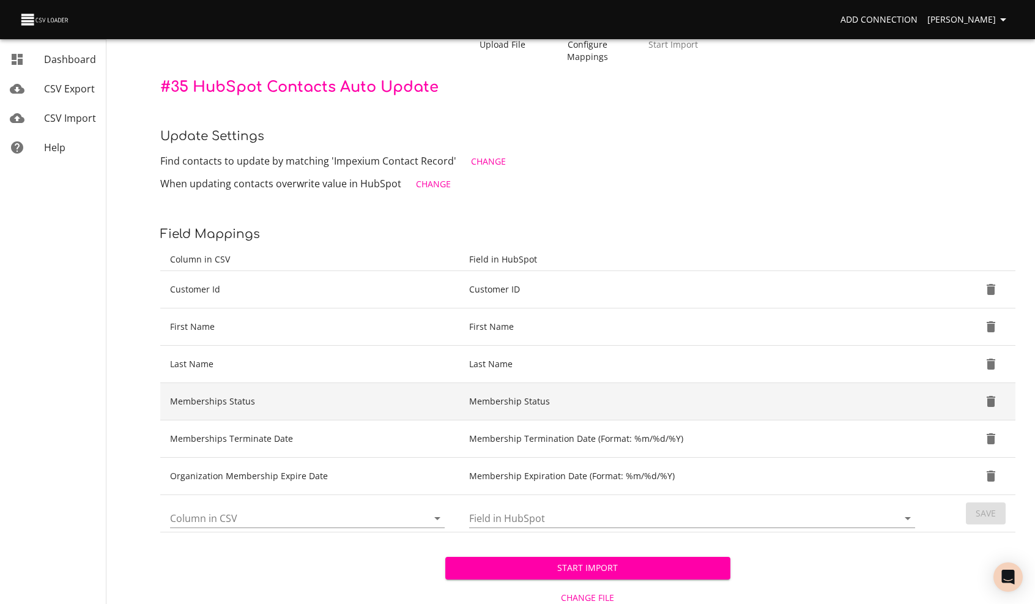
scroll to position [124, 0]
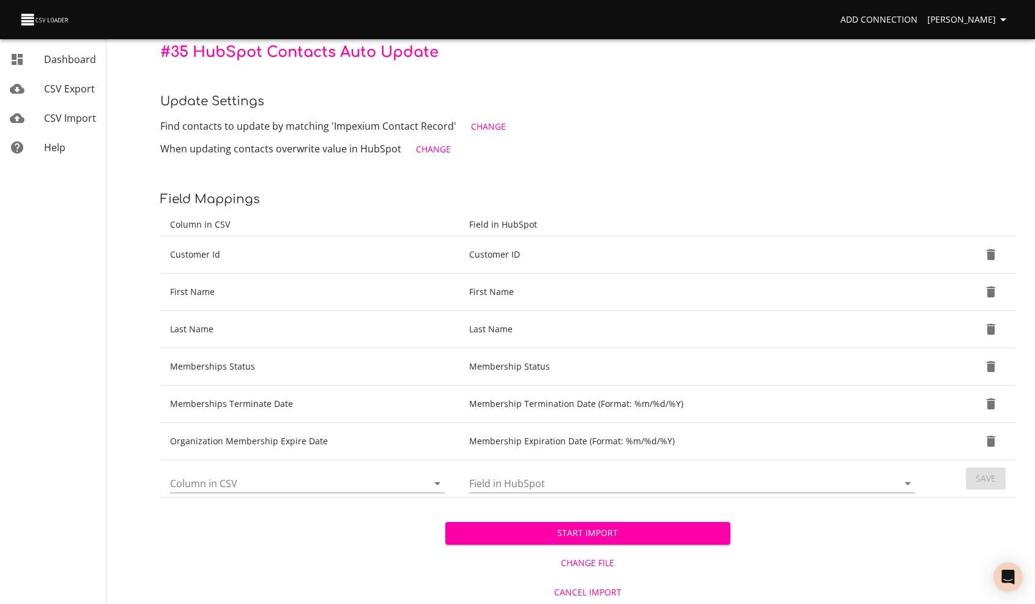
click at [239, 481] on input "Column in CSV" at bounding box center [288, 483] width 237 height 19
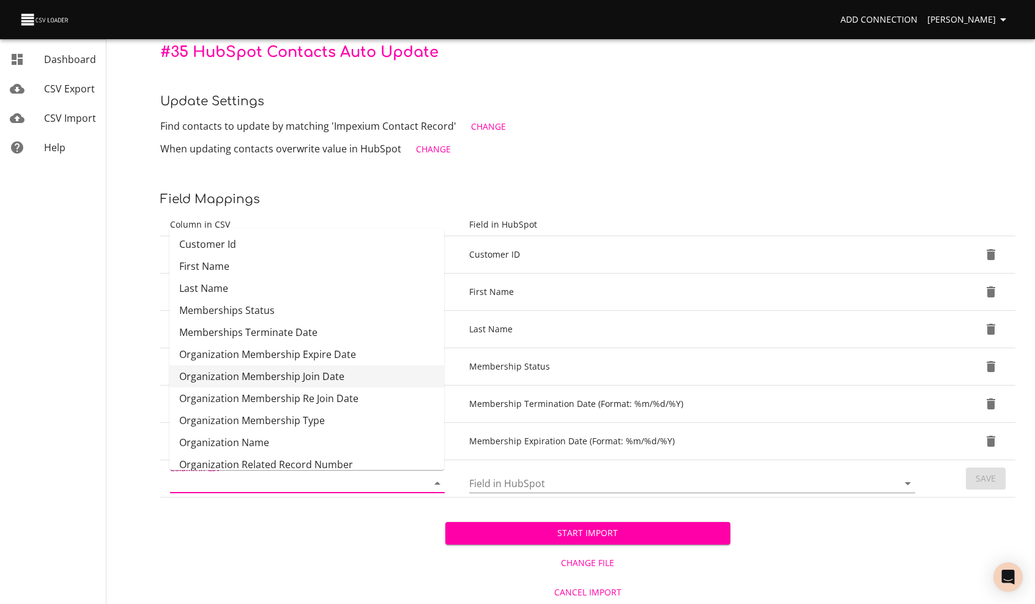
click at [256, 375] on li "Organization Membership Join Date" at bounding box center [307, 376] width 275 height 22
type input "Organization Membership Join Date"
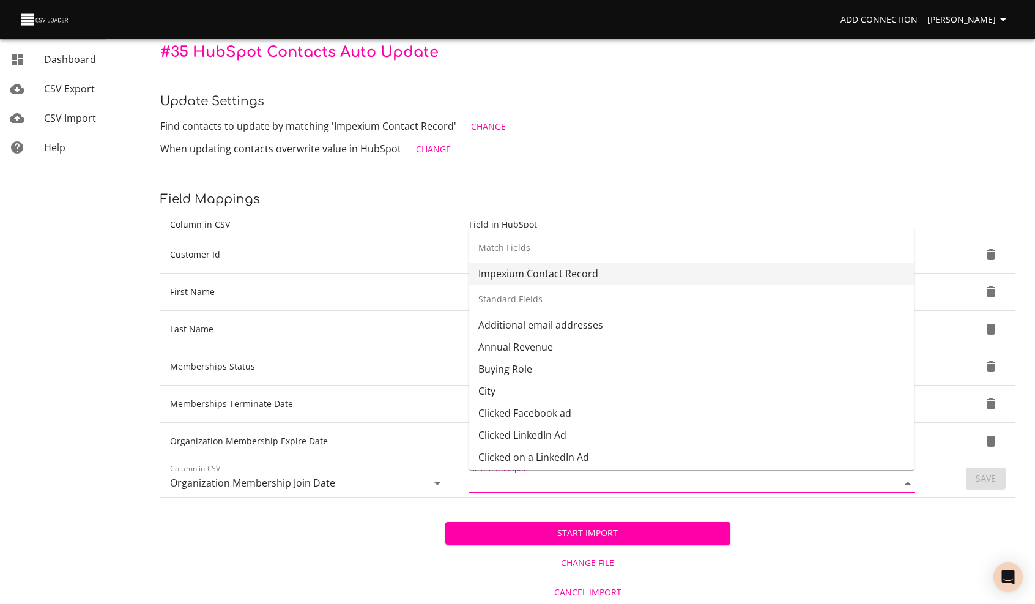
click at [501, 480] on input "Field in HubSpot" at bounding box center [673, 483] width 408 height 19
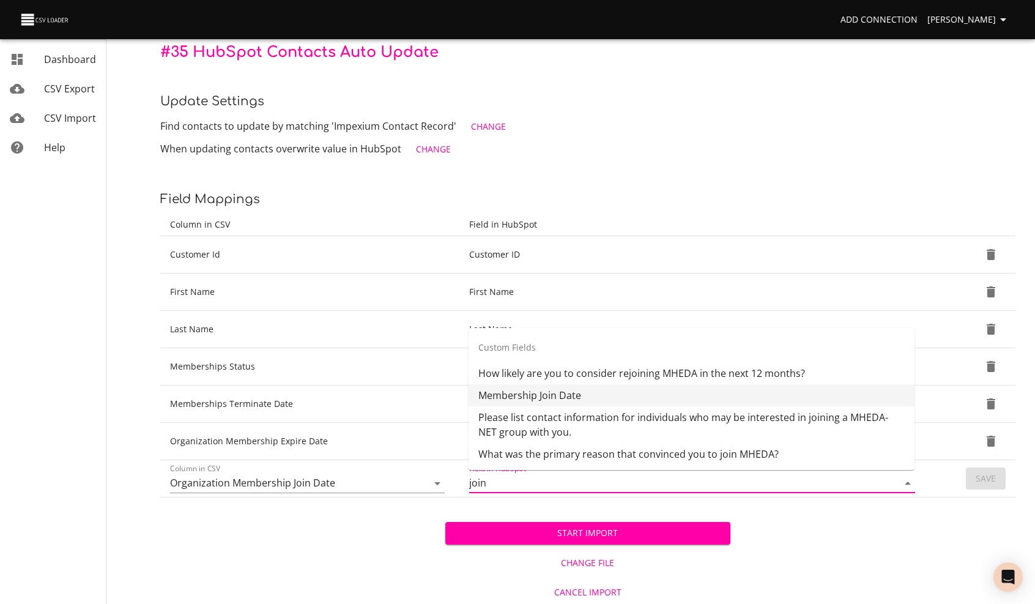
click at [523, 395] on li "Membership Join Date" at bounding box center [692, 395] width 446 height 22
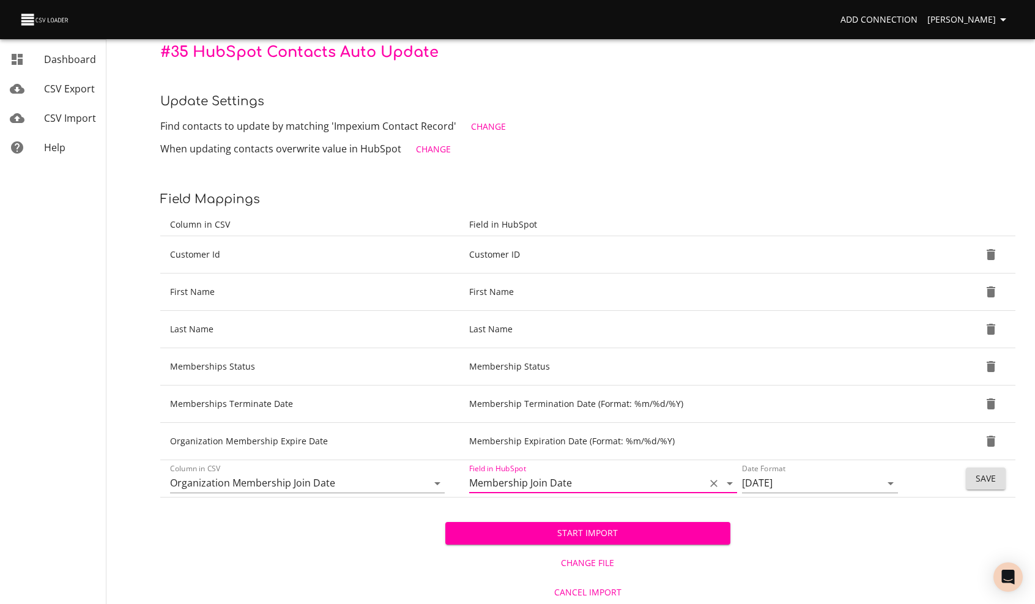
type input "Membership Join Date"
click at [992, 475] on span "Save" at bounding box center [986, 478] width 20 height 15
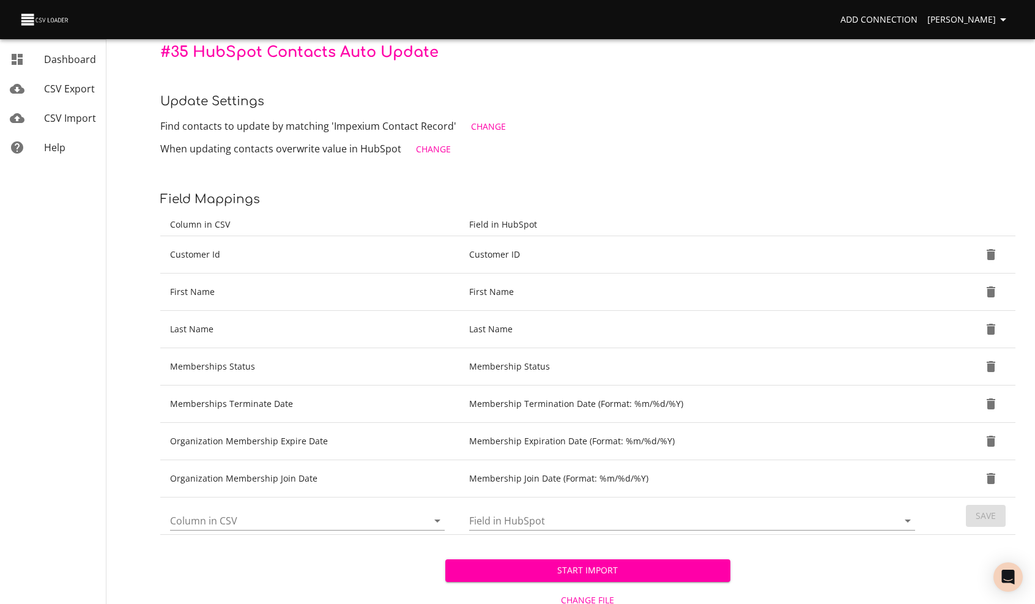
click at [247, 518] on input "Column in CSV" at bounding box center [288, 520] width 237 height 19
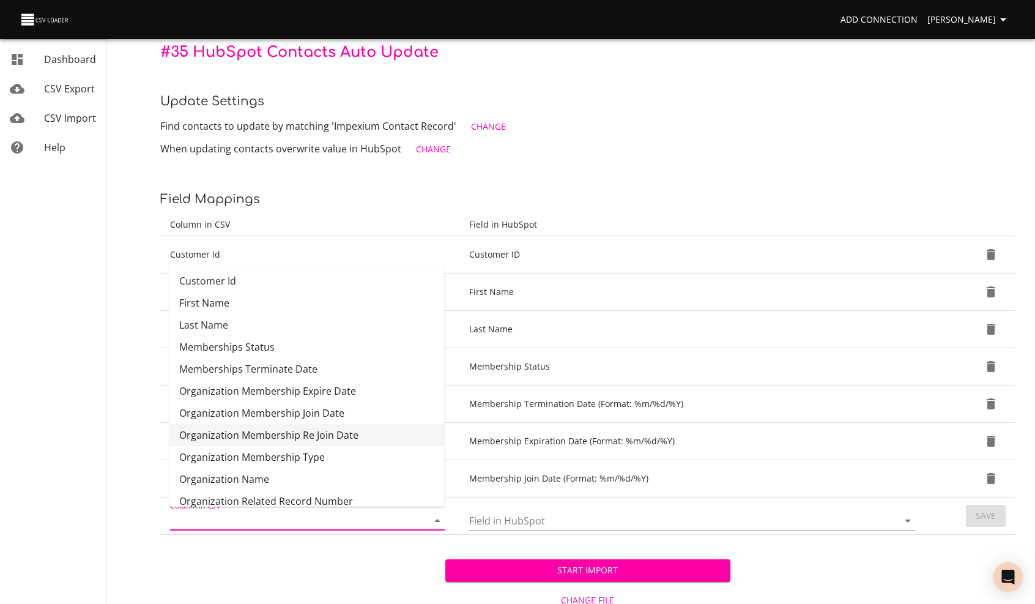
click at [282, 441] on li "Organization Membership Re Join Date" at bounding box center [307, 435] width 275 height 22
type input "Organization Membership Re Join Date"
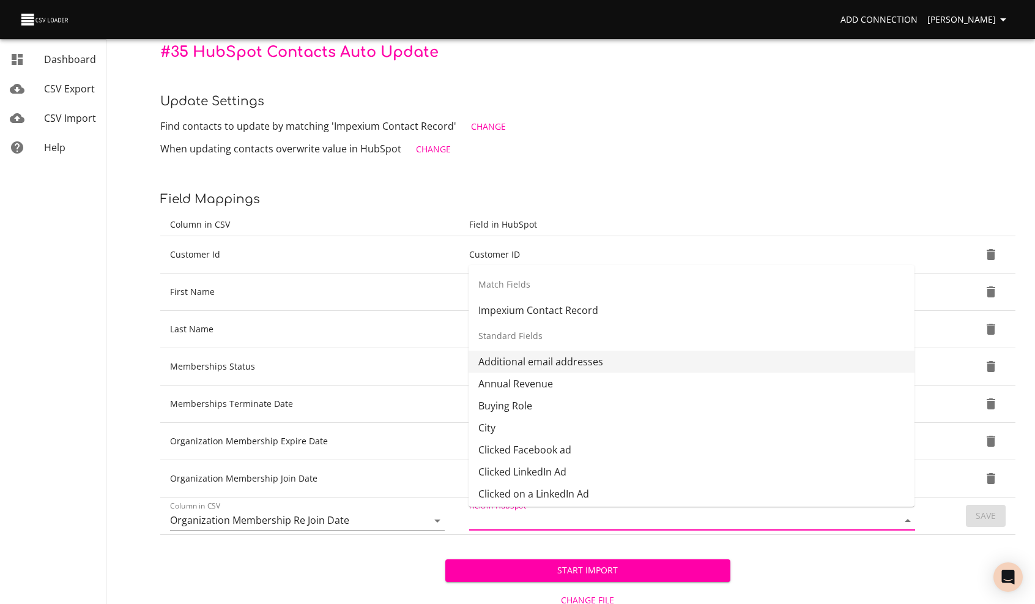
click at [515, 520] on input "Field in HubSpot" at bounding box center [673, 520] width 408 height 19
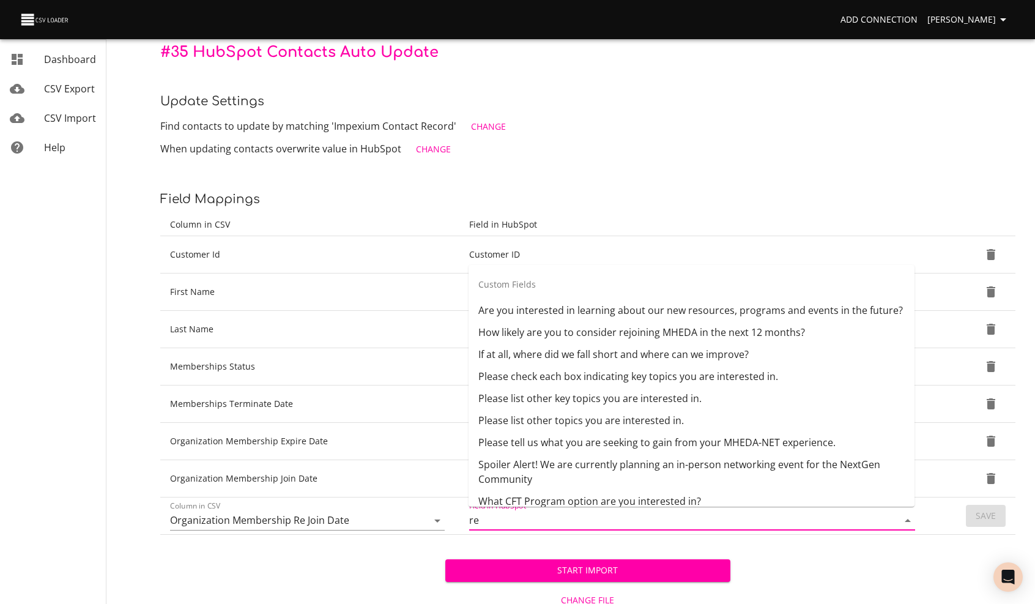
type input "r"
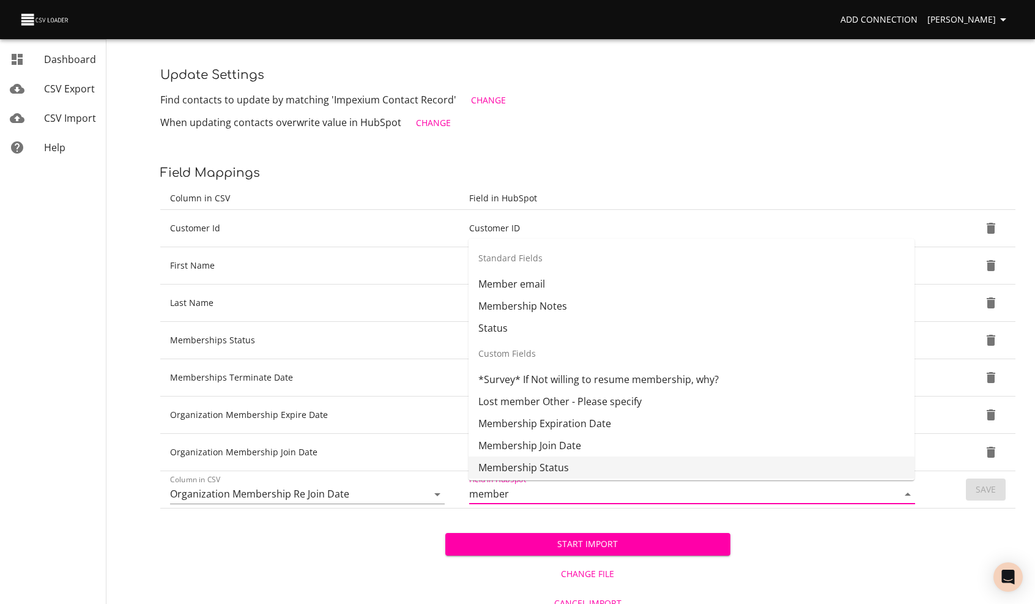
scroll to position [161, 0]
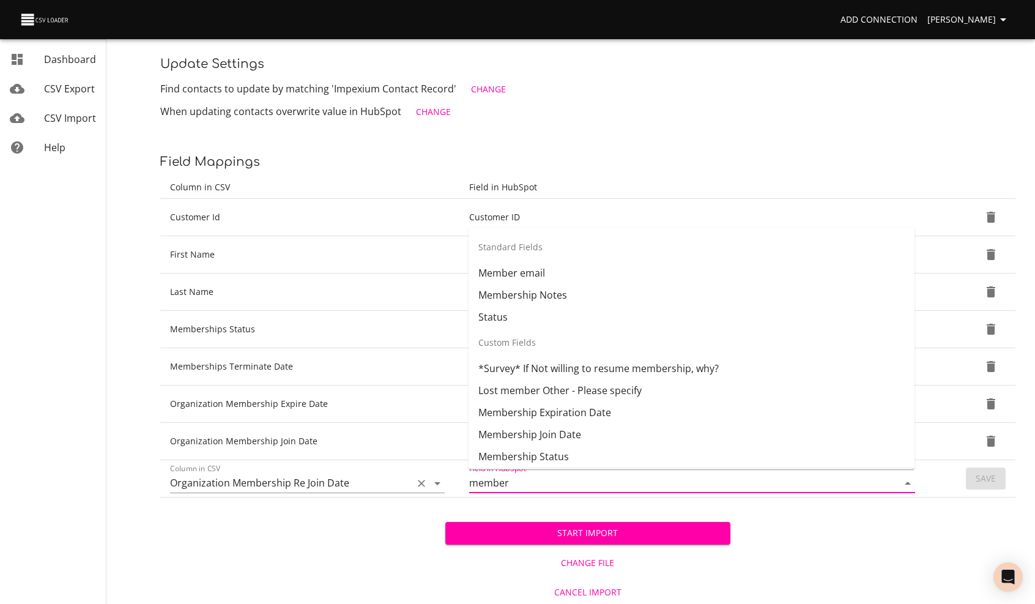
type input "member"
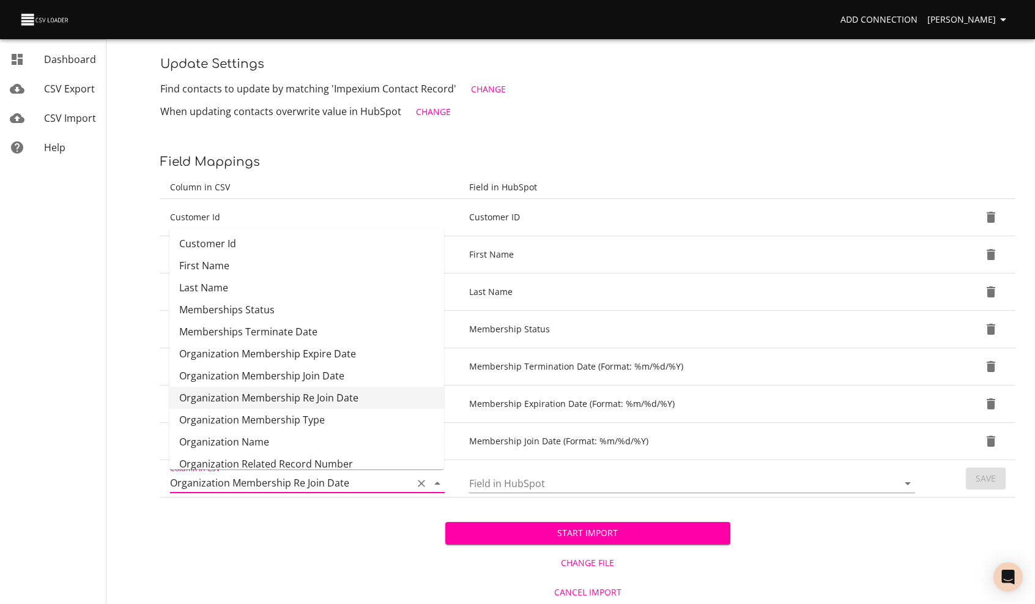
click at [329, 485] on input "Organization Membership Re Join Date" at bounding box center [288, 483] width 237 height 19
click at [290, 419] on li "Organization Membership Type" at bounding box center [307, 420] width 275 height 22
type input "Organization Membership Type"
click at [419, 480] on icon "Clear" at bounding box center [422, 483] width 12 height 12
click at [277, 401] on li "Organization Membership Re Join Date" at bounding box center [307, 398] width 275 height 22
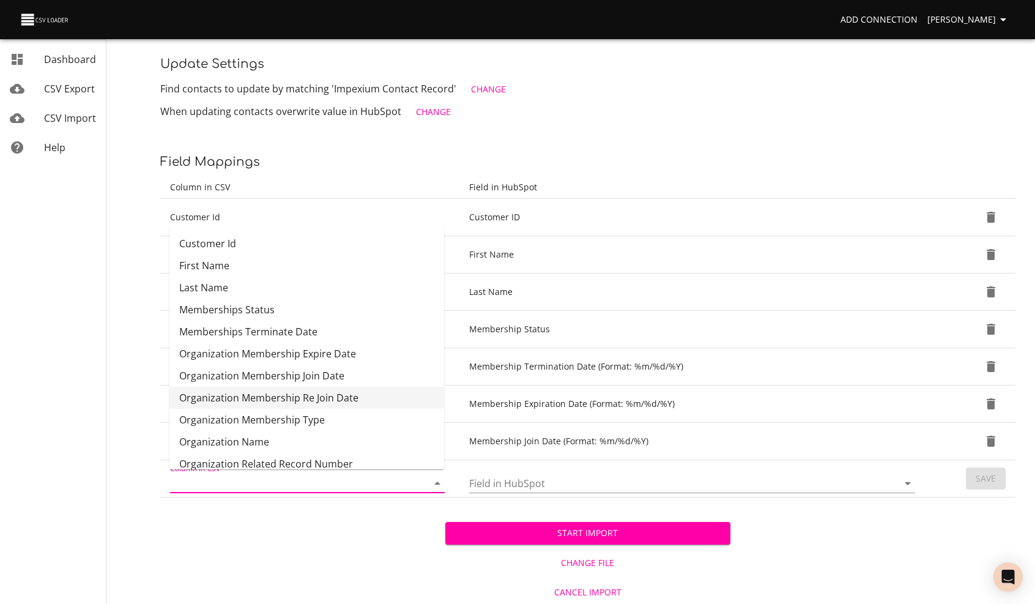
type input "Organization Membership Re Join Date"
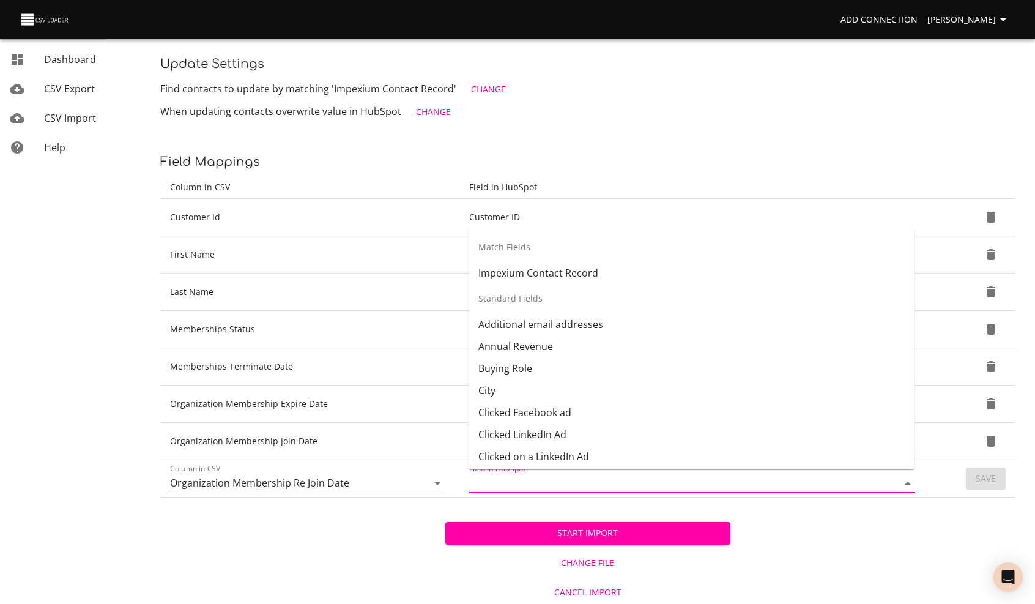
click at [543, 477] on input "Field in HubSpot" at bounding box center [673, 483] width 408 height 19
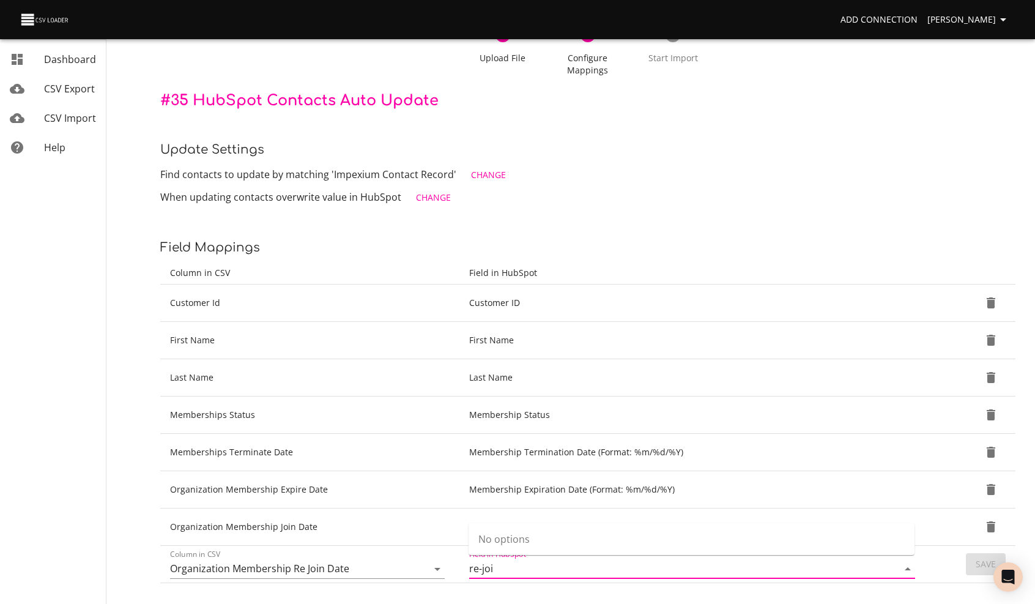
scroll to position [0, 0]
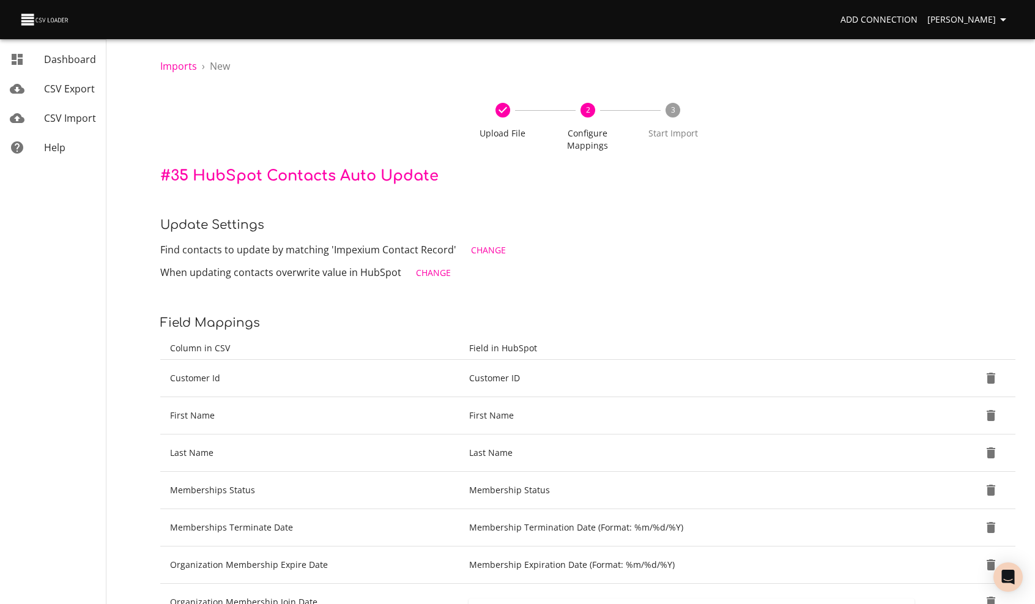
type input "re-joi"
click at [71, 121] on span "CSV Import" at bounding box center [70, 117] width 52 height 13
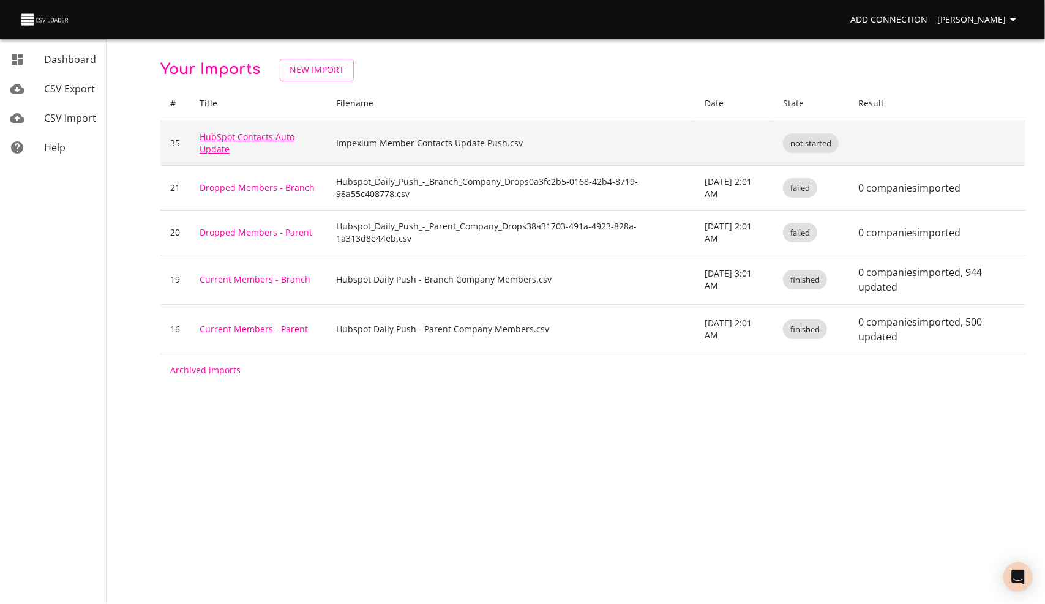
click at [225, 137] on link "HubSpot Contacts Auto Update" at bounding box center [247, 143] width 95 height 24
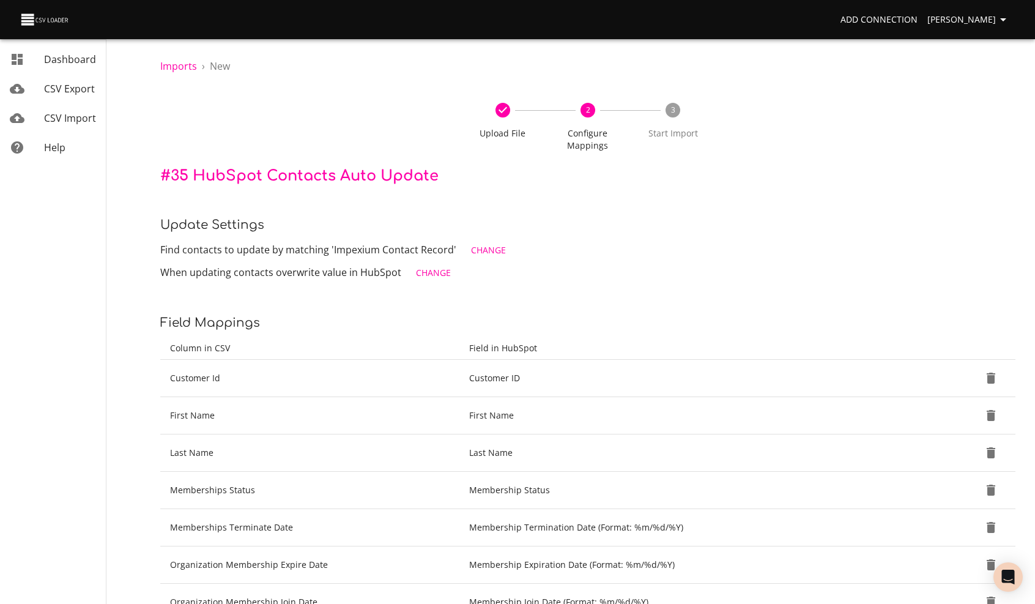
scroll to position [161, 0]
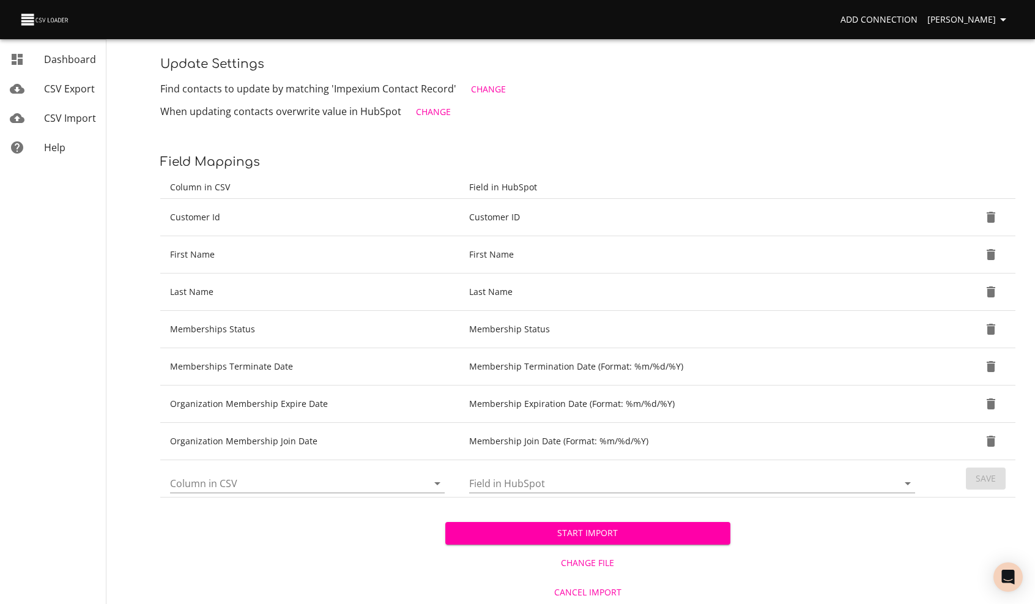
click at [262, 486] on input "Column in CSV" at bounding box center [288, 483] width 237 height 19
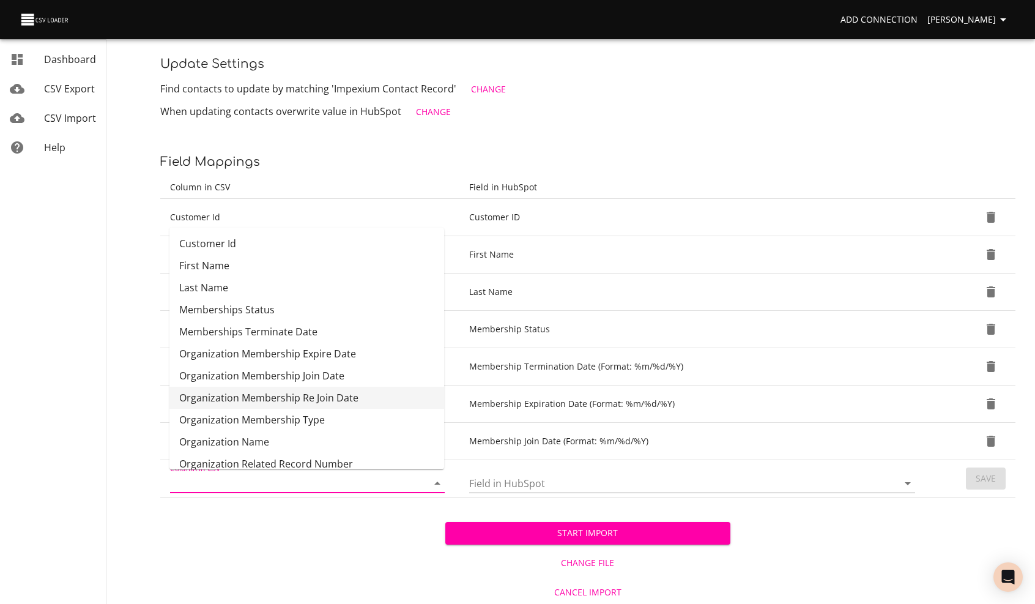
click at [303, 395] on li "Organization Membership Re Join Date" at bounding box center [307, 398] width 275 height 22
type input "Organization Membership Re Join Date"
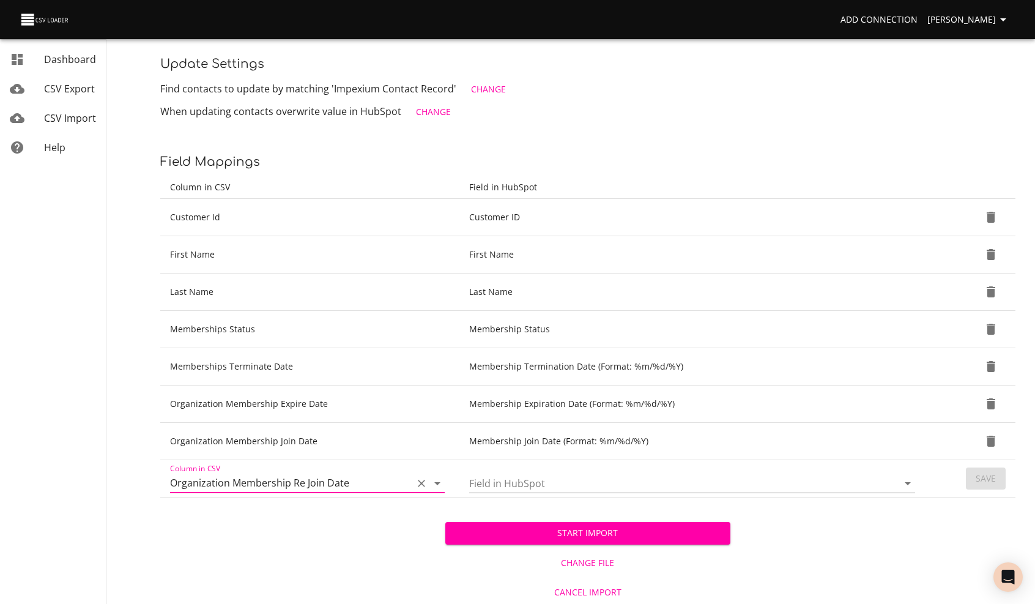
click at [513, 479] on input "Field in HubSpot" at bounding box center [673, 483] width 408 height 19
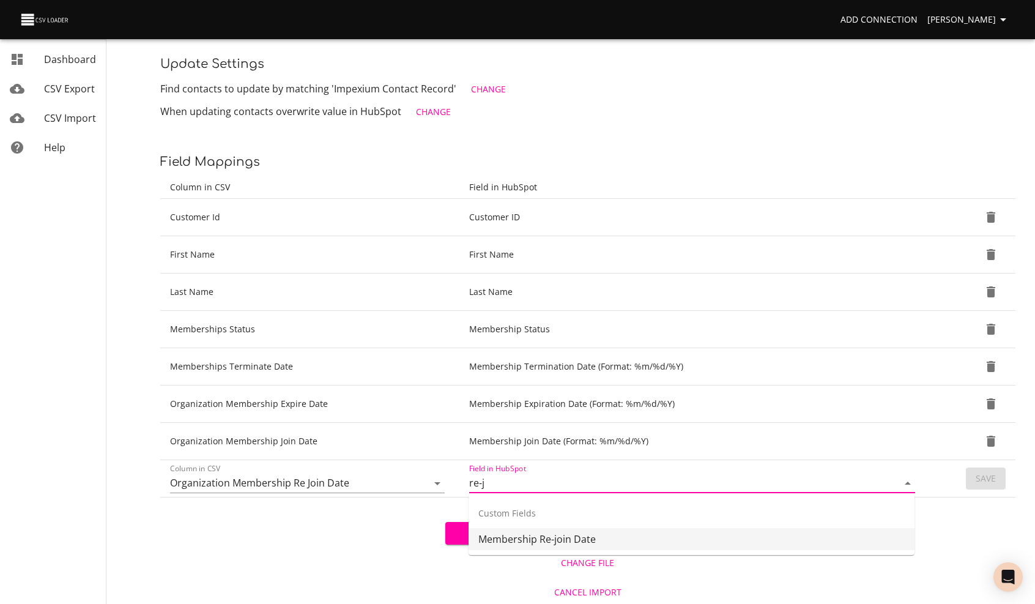
click at [517, 542] on li "Membership Re-join Date" at bounding box center [692, 539] width 446 height 22
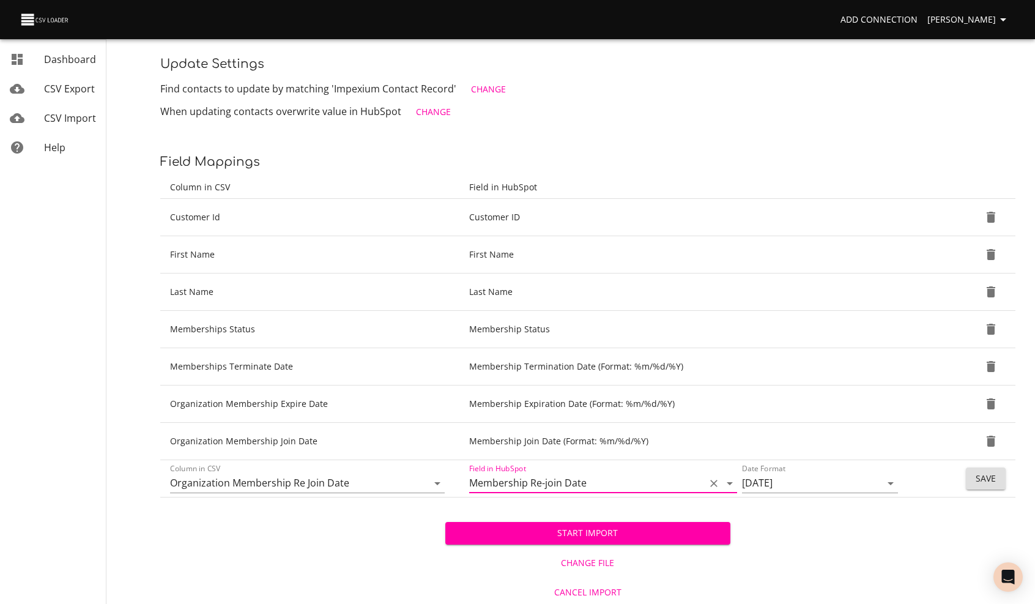
type input "Membership Re-join Date"
click at [991, 473] on span "Save" at bounding box center [986, 478] width 20 height 15
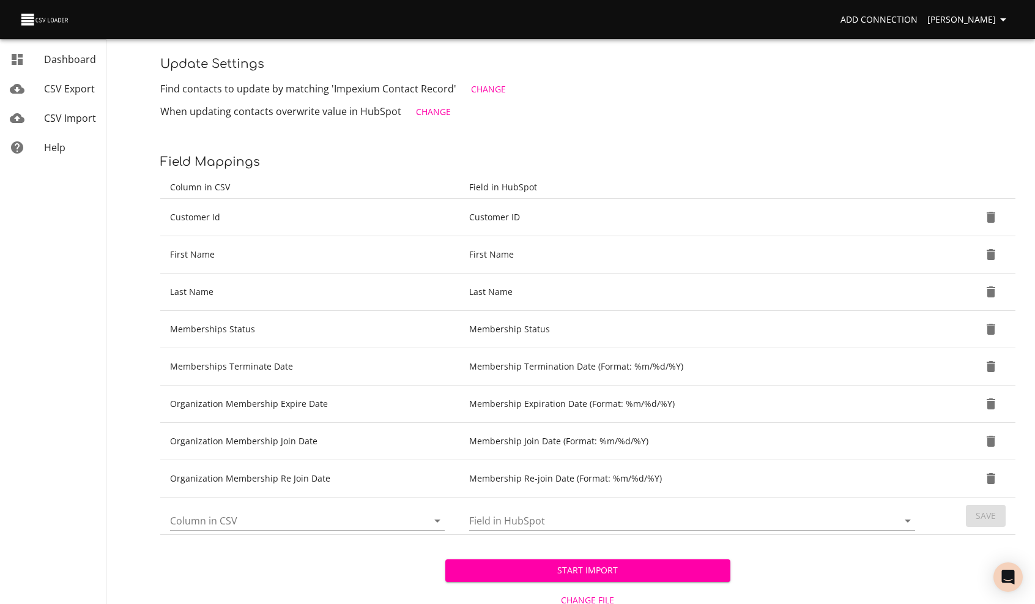
click at [237, 517] on input "Column in CSV" at bounding box center [288, 520] width 237 height 19
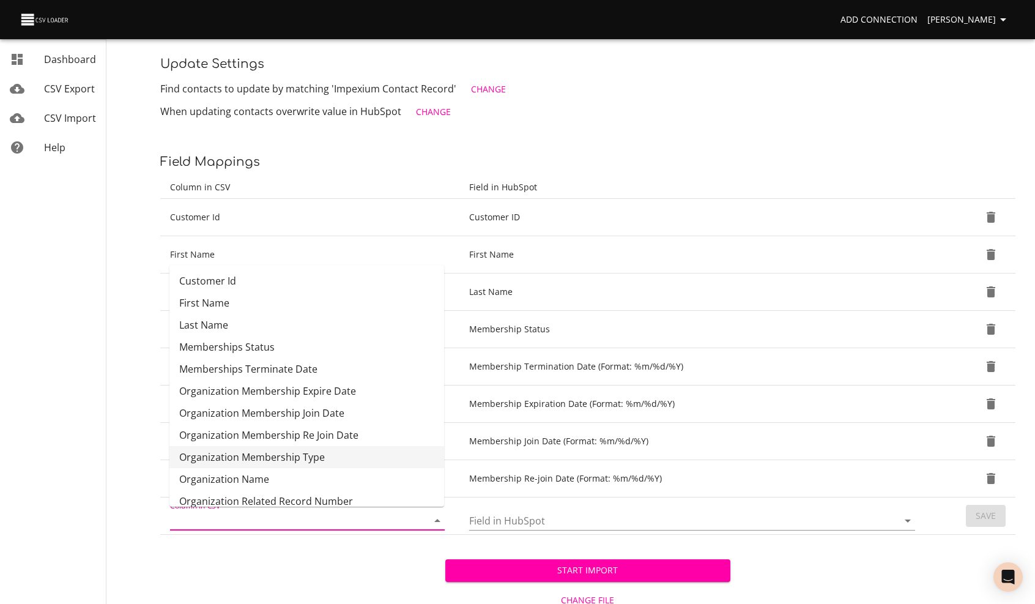
click at [274, 453] on li "Organization Membership Type" at bounding box center [307, 457] width 275 height 22
type input "Organization Membership Type"
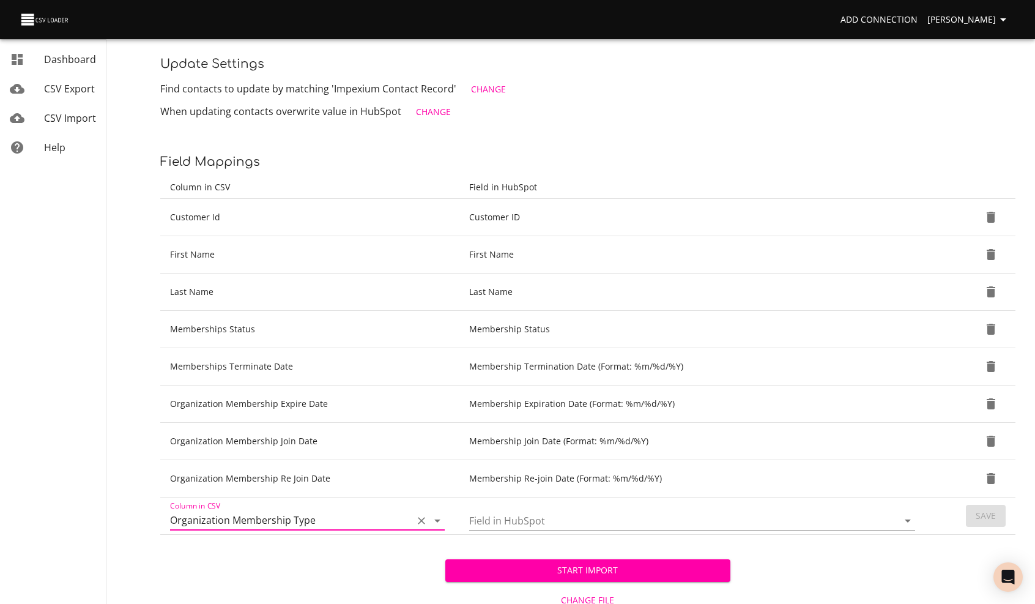
click at [490, 520] on input "Field in HubSpot" at bounding box center [673, 520] width 408 height 19
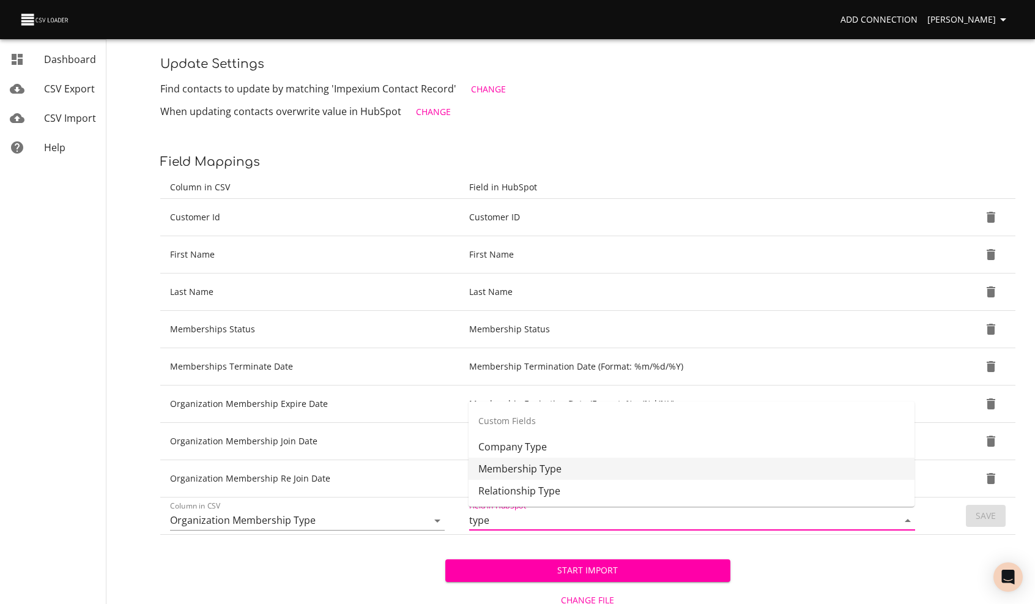
click at [511, 467] on li "Membership Type" at bounding box center [692, 469] width 446 height 22
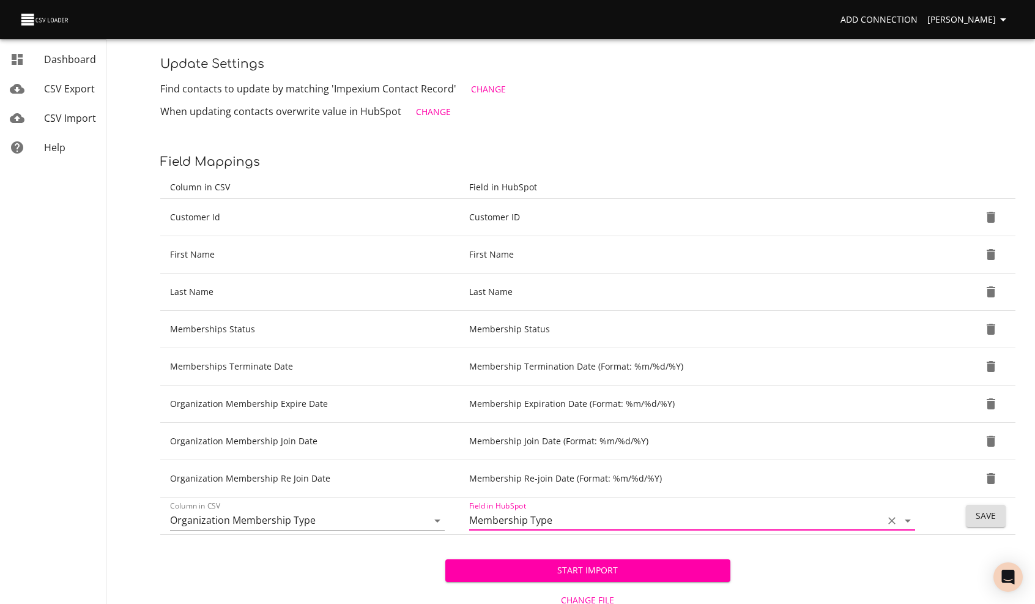
type input "Membership Type"
click at [992, 513] on span "Save" at bounding box center [986, 516] width 20 height 15
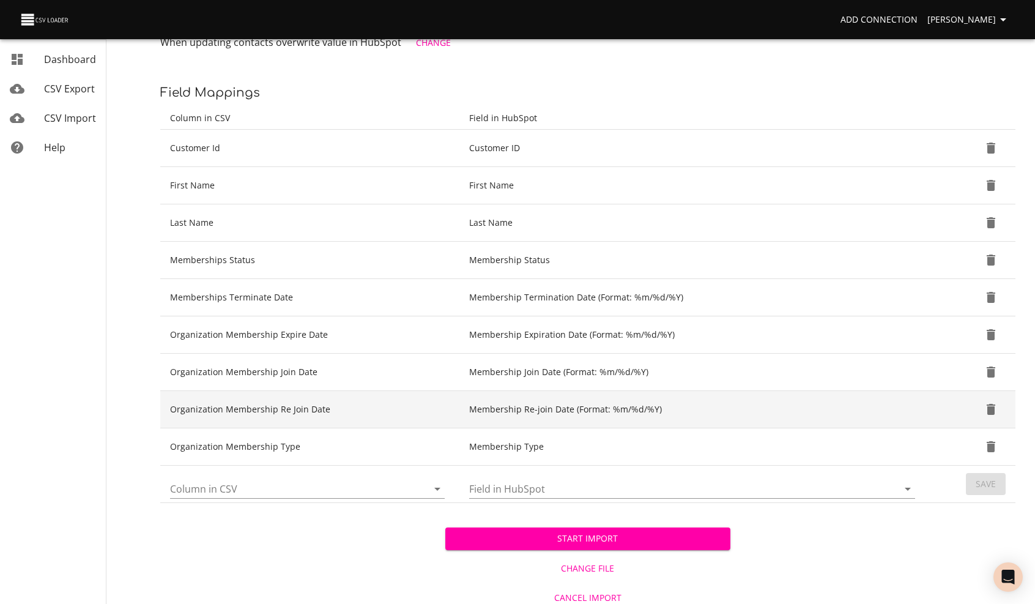
scroll to position [235, 0]
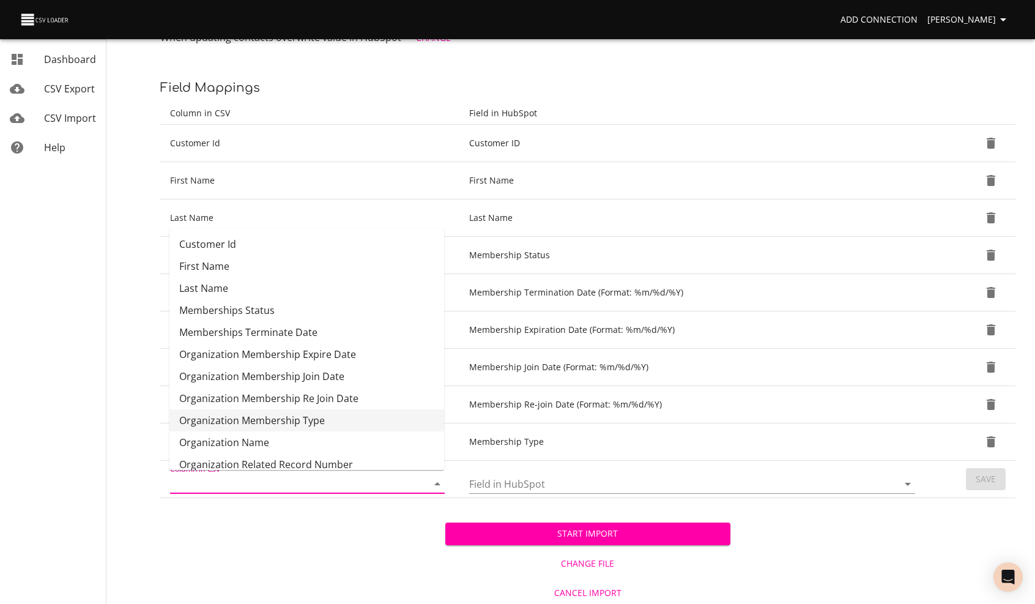
click at [250, 486] on input "Column in CSV" at bounding box center [288, 483] width 237 height 19
click at [242, 444] on li "Organization Name" at bounding box center [307, 442] width 275 height 22
type input "Organization Name"
click at [504, 480] on input "Field in HubSpot" at bounding box center [673, 483] width 408 height 19
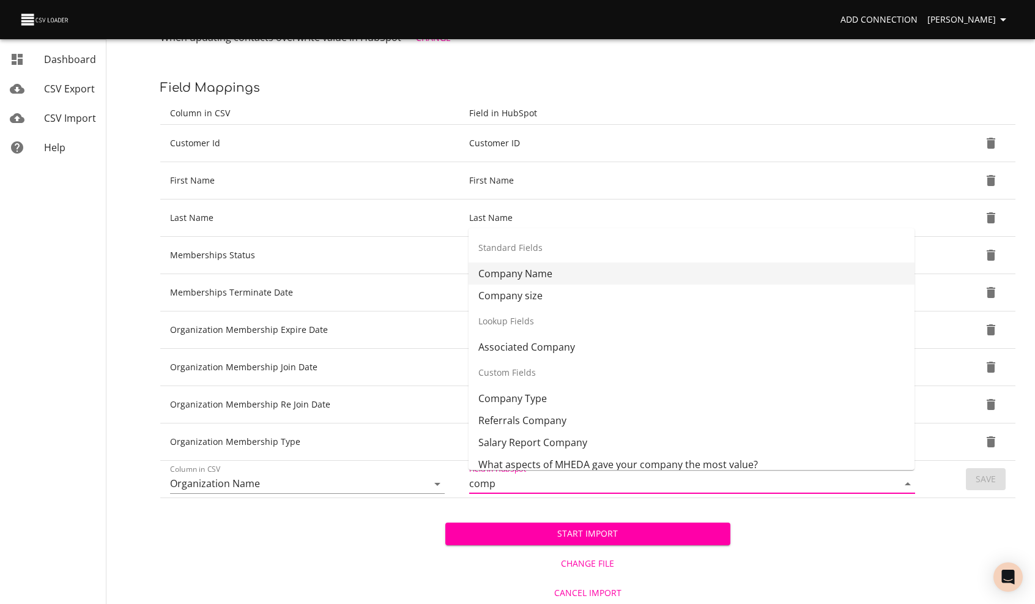
click at [524, 274] on li "Company Name" at bounding box center [692, 274] width 446 height 22
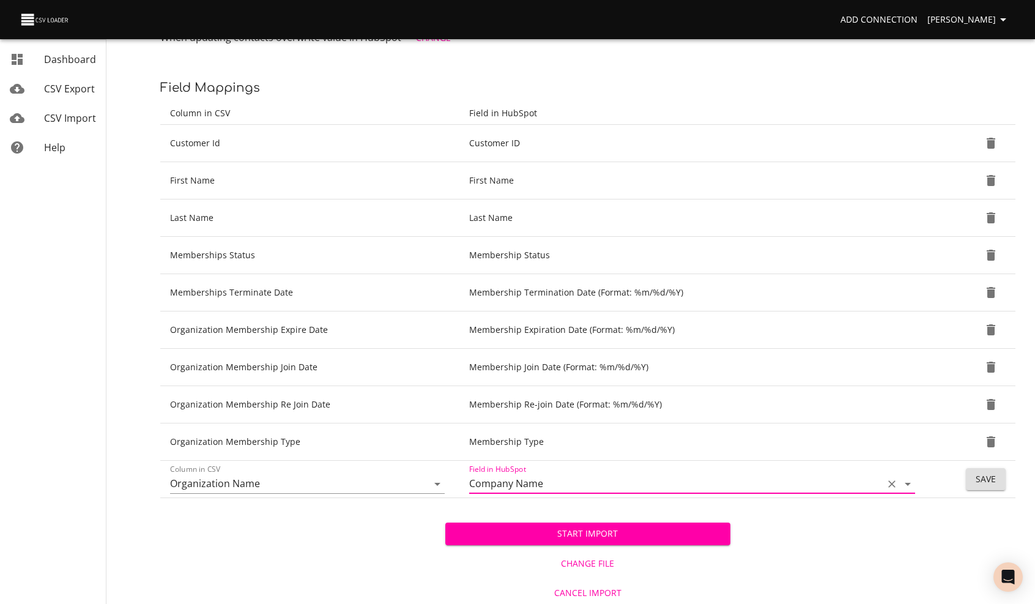
type input "Company Name"
click at [990, 472] on span "Save" at bounding box center [986, 479] width 20 height 15
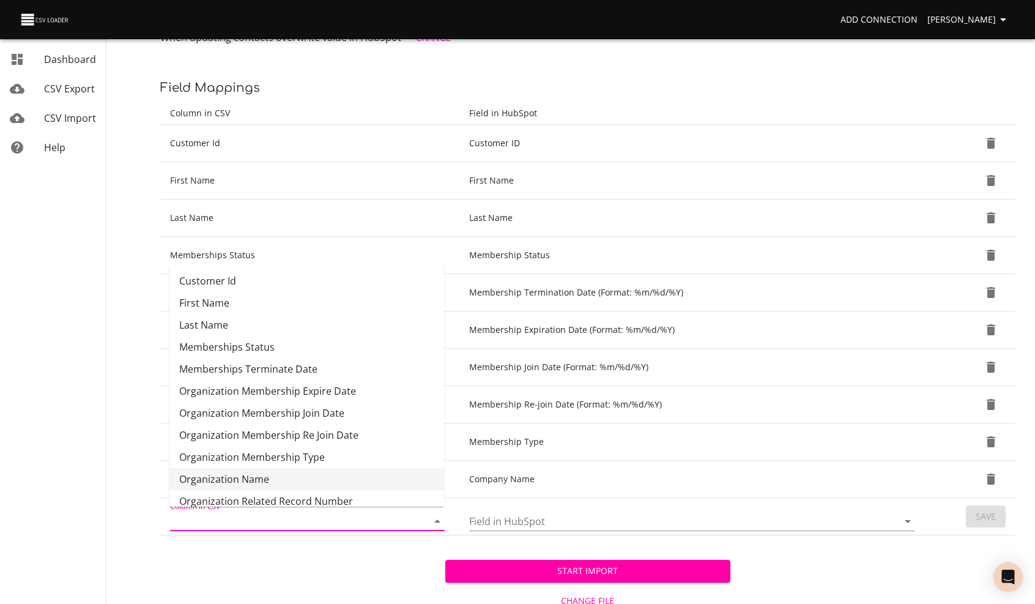
click at [242, 517] on input "Column in CSV" at bounding box center [288, 521] width 237 height 19
click at [253, 496] on li "Organization Related Record Number" at bounding box center [307, 501] width 275 height 22
type input "Organization Related Record Number"
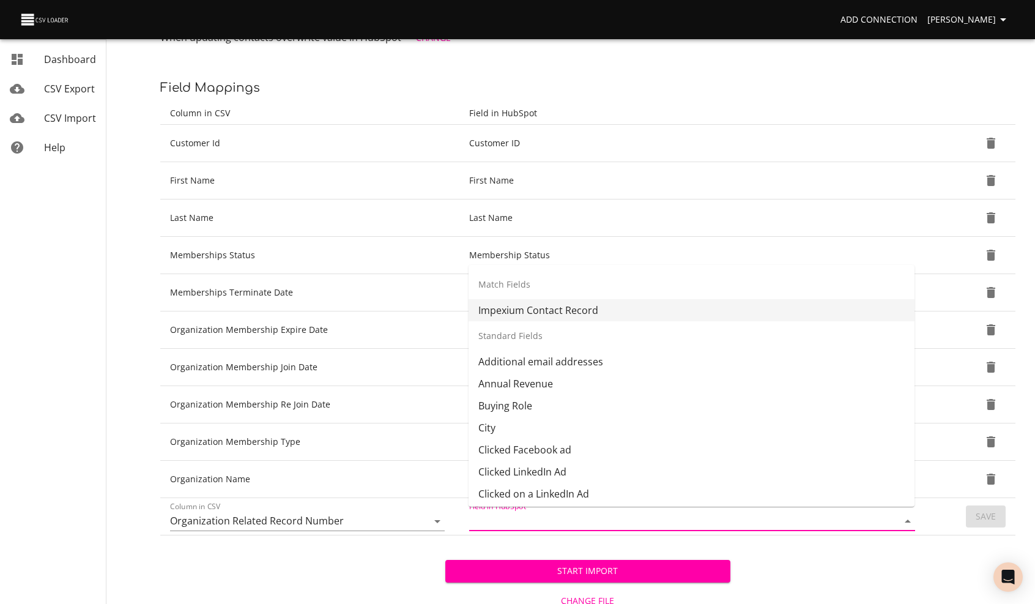
click at [498, 518] on input "Field in HubSpot" at bounding box center [673, 521] width 408 height 19
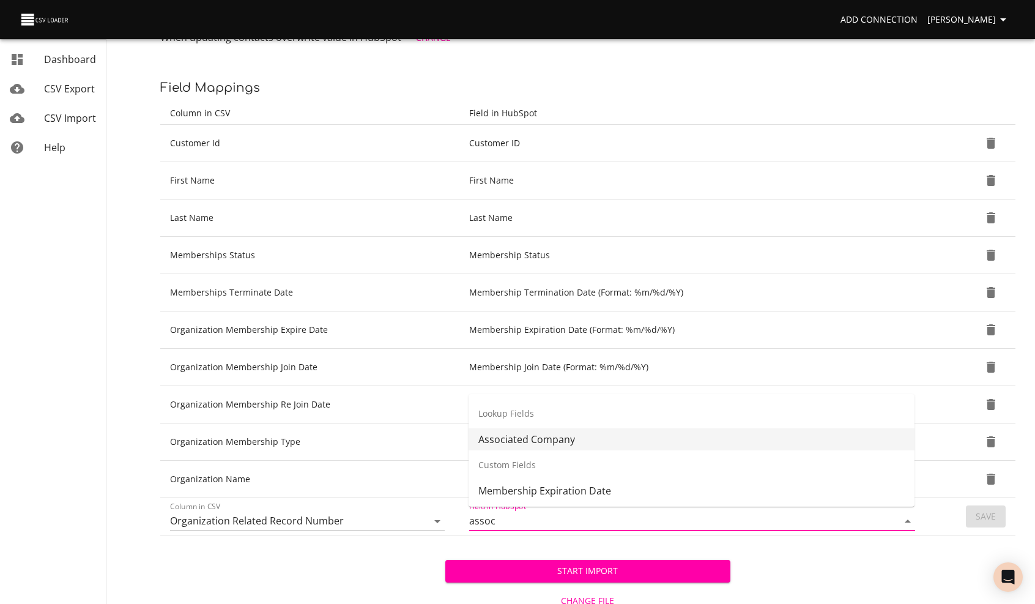
click at [504, 439] on li "Associated Company" at bounding box center [692, 439] width 446 height 22
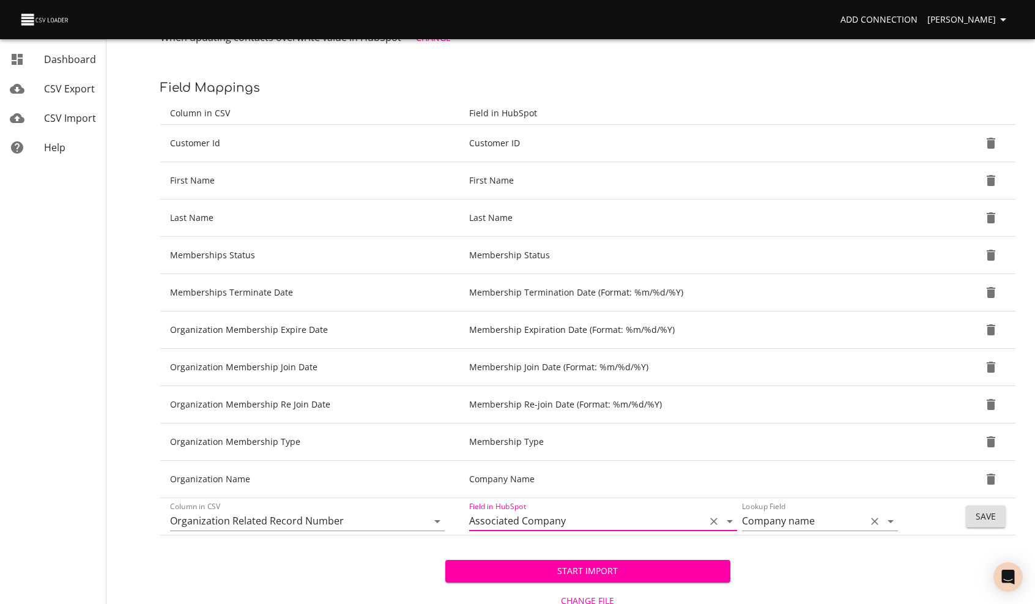
type input "Associated Company"
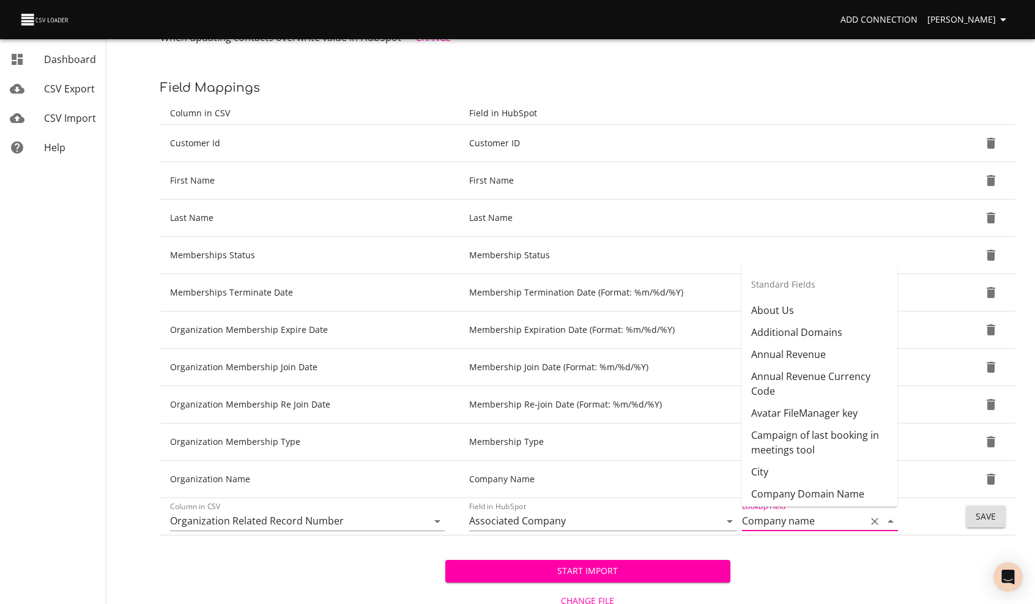
click at [796, 523] on input "Company name" at bounding box center [801, 521] width 118 height 19
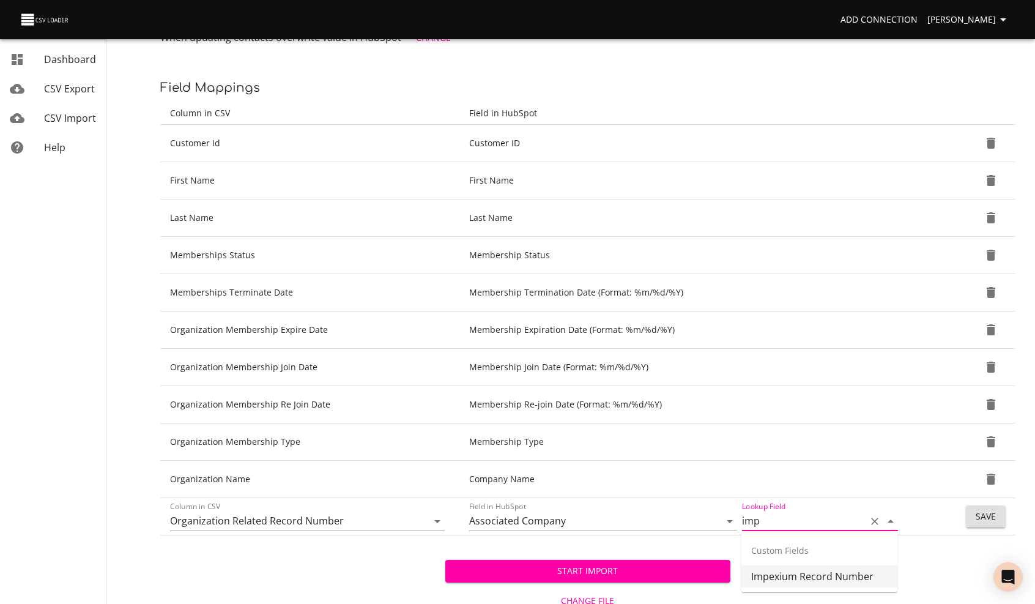
click at [785, 574] on li "Impexium Record Number" at bounding box center [820, 576] width 156 height 22
type input "Impexium Record Number"
click at [988, 513] on span "Save" at bounding box center [986, 516] width 20 height 15
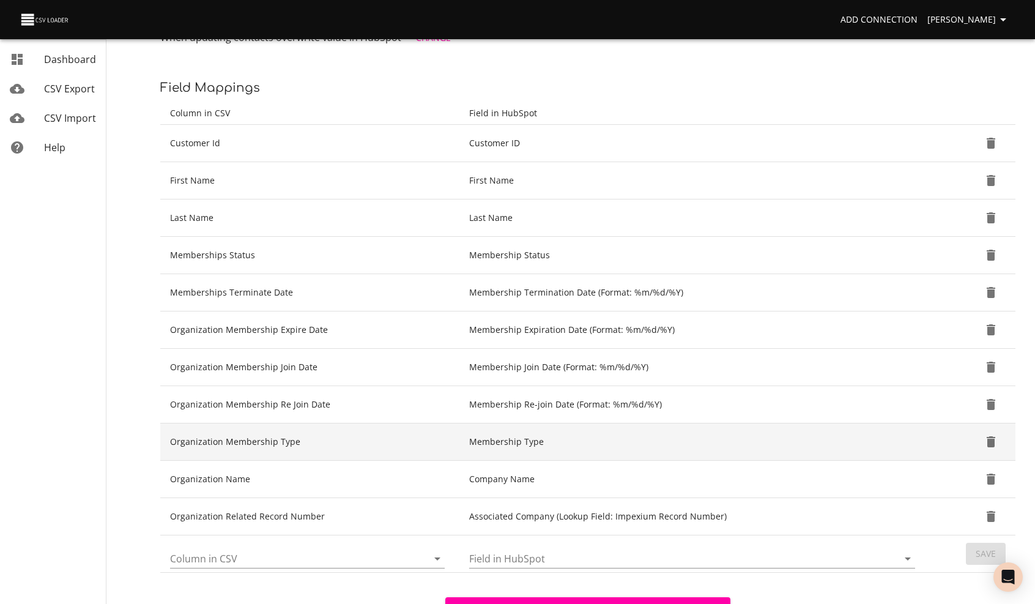
scroll to position [310, 0]
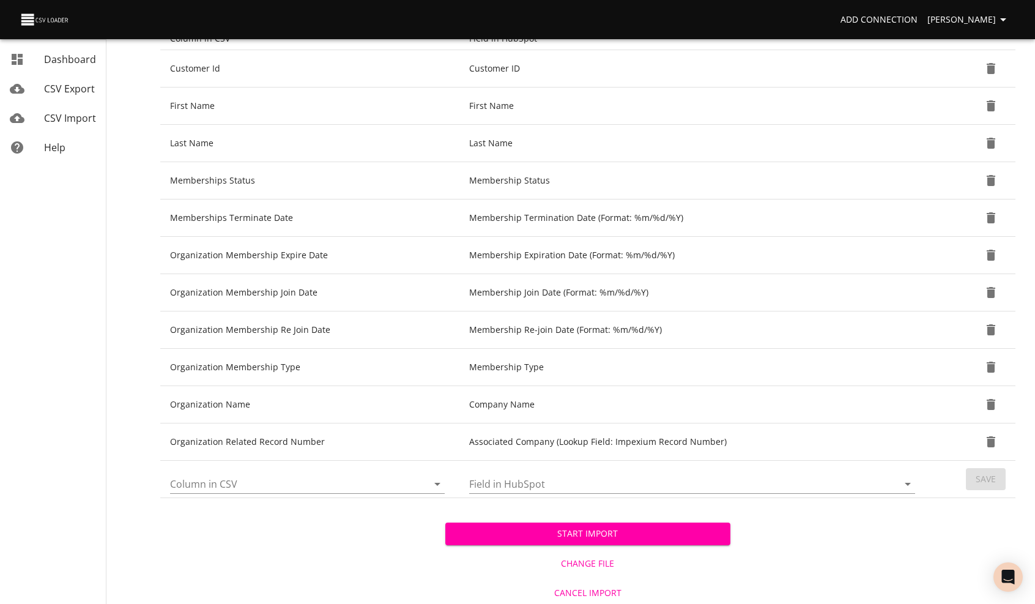
click at [239, 484] on input "Column in CSV" at bounding box center [288, 483] width 237 height 19
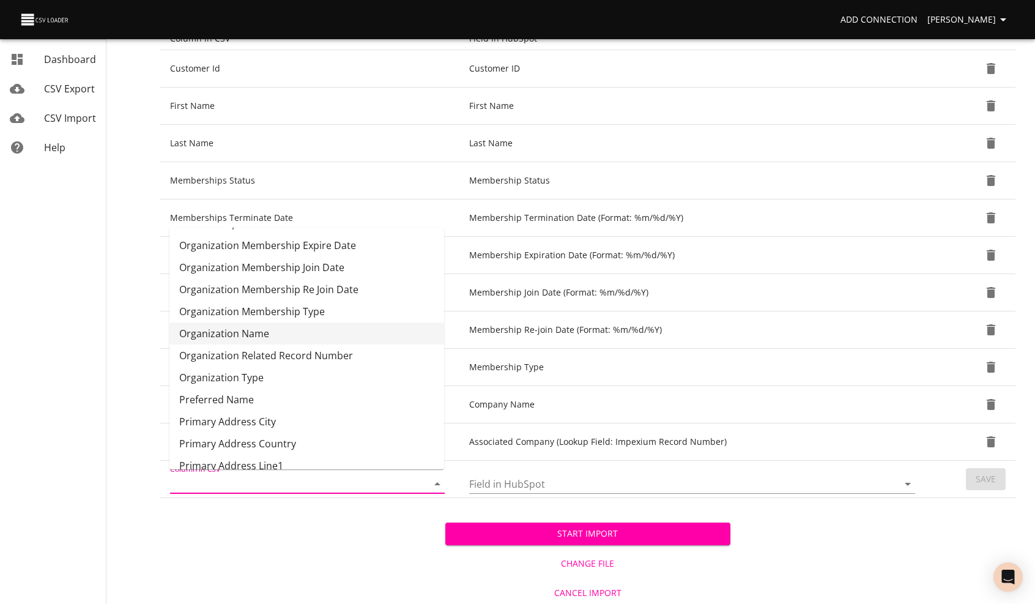
scroll to position [128, 0]
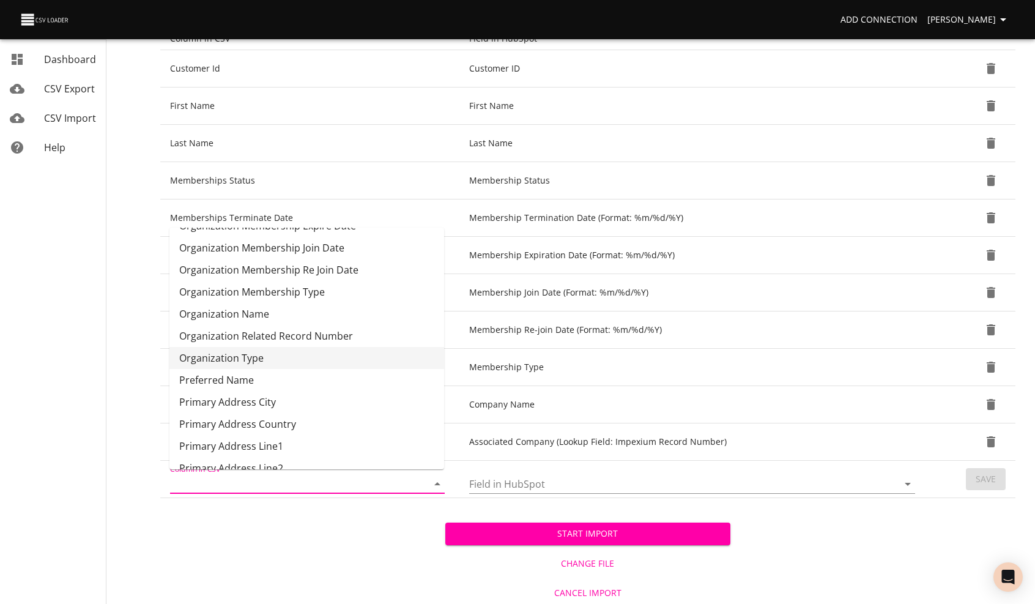
click at [246, 357] on li "Organization Type" at bounding box center [307, 358] width 275 height 22
type input "Organization Type"
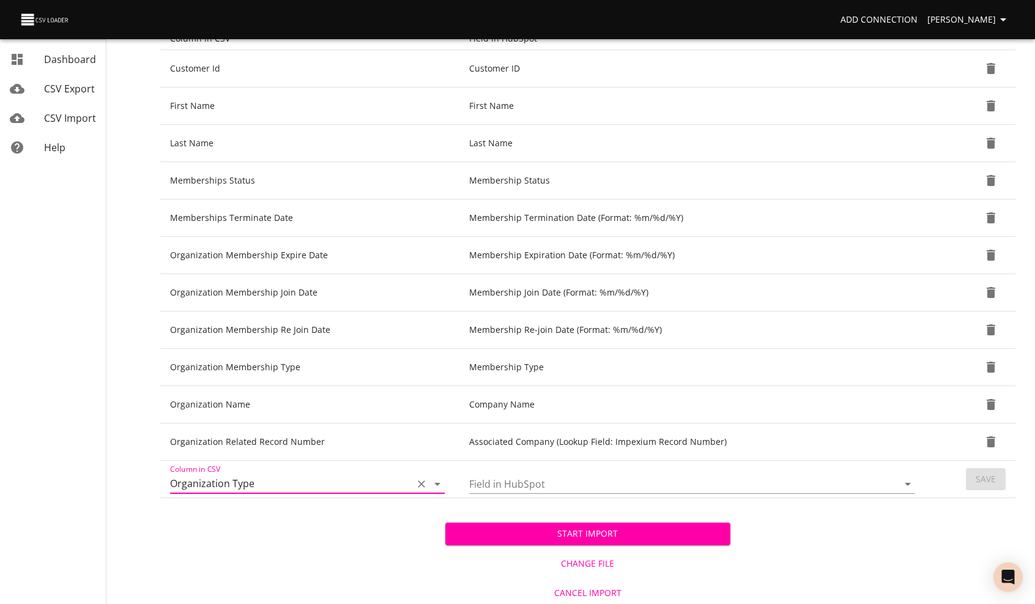
click at [501, 481] on input "Field in HubSpot" at bounding box center [673, 483] width 408 height 19
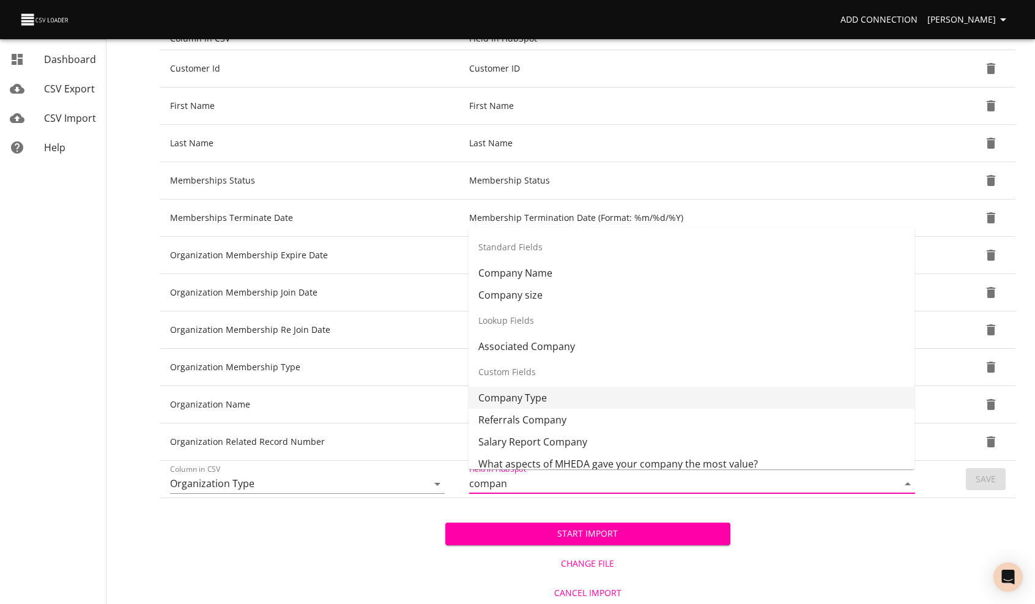
click at [525, 398] on li "Company Type" at bounding box center [692, 398] width 446 height 22
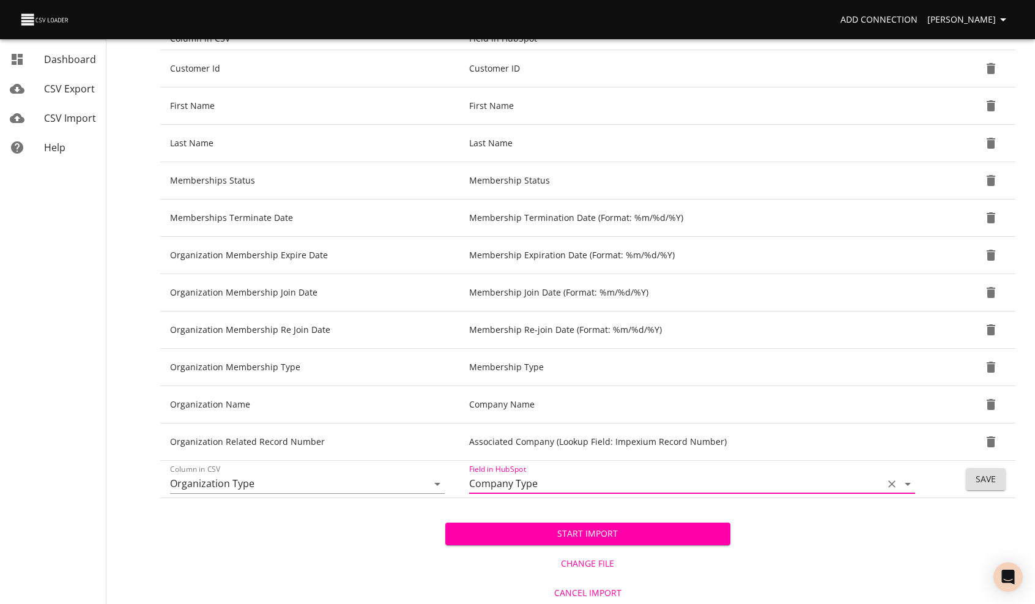
type input "Company Type"
click at [985, 473] on span "Save" at bounding box center [986, 479] width 20 height 15
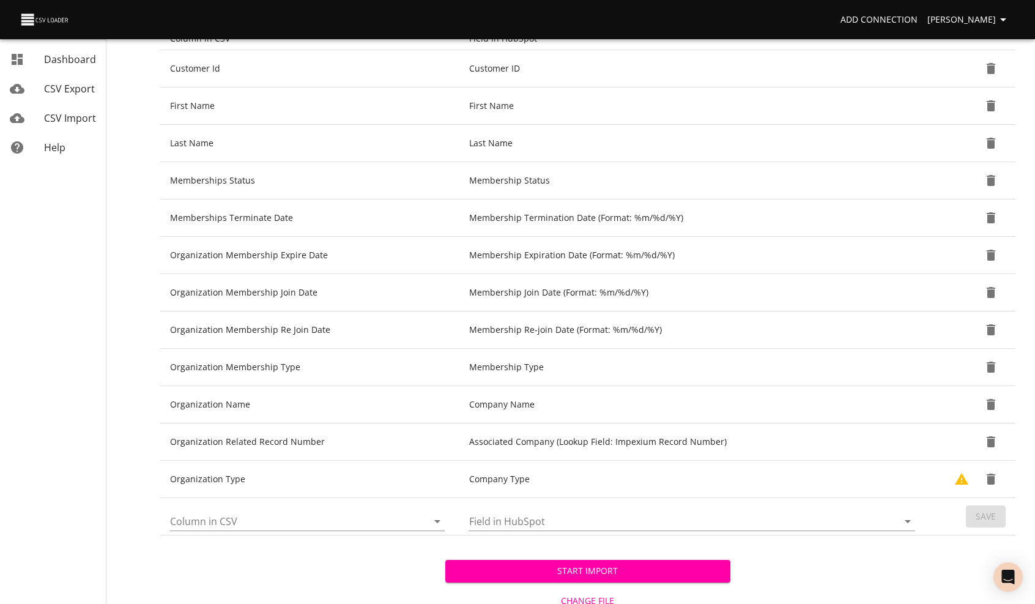
click at [242, 521] on input "Column in CSV" at bounding box center [288, 521] width 237 height 19
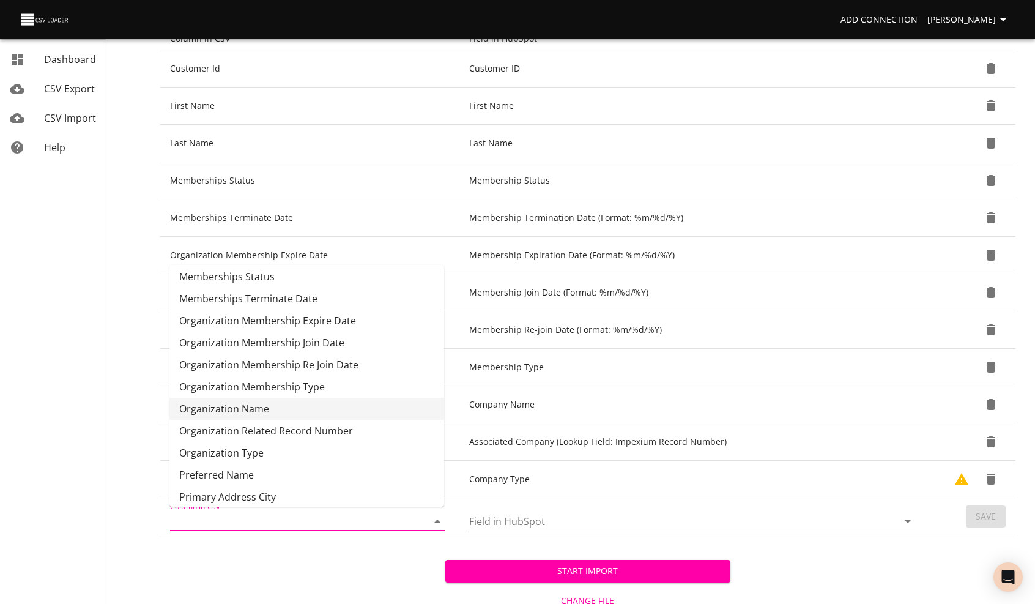
scroll to position [89, 0]
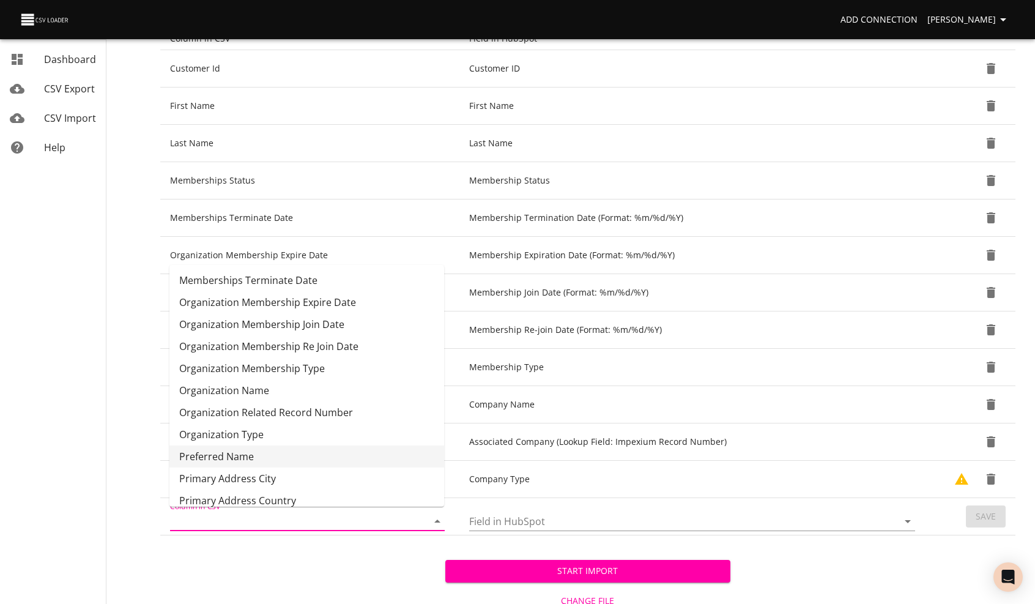
click at [222, 458] on li "Preferred Name" at bounding box center [307, 457] width 275 height 22
type input "Preferred Name"
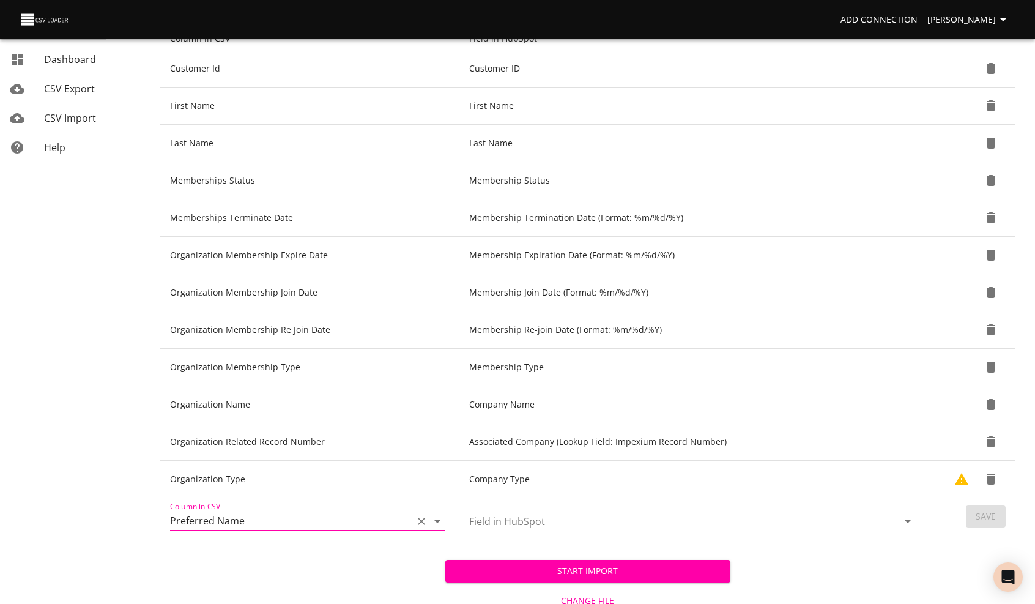
click at [502, 517] on input "Field in HubSpot" at bounding box center [673, 521] width 408 height 19
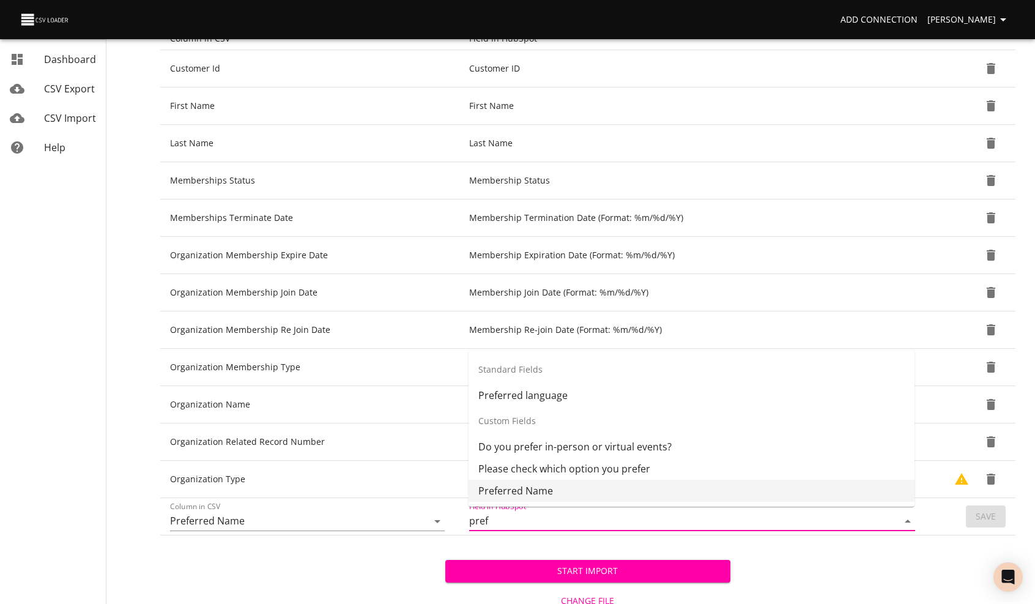
click at [510, 491] on li "Preferred Name" at bounding box center [692, 491] width 446 height 22
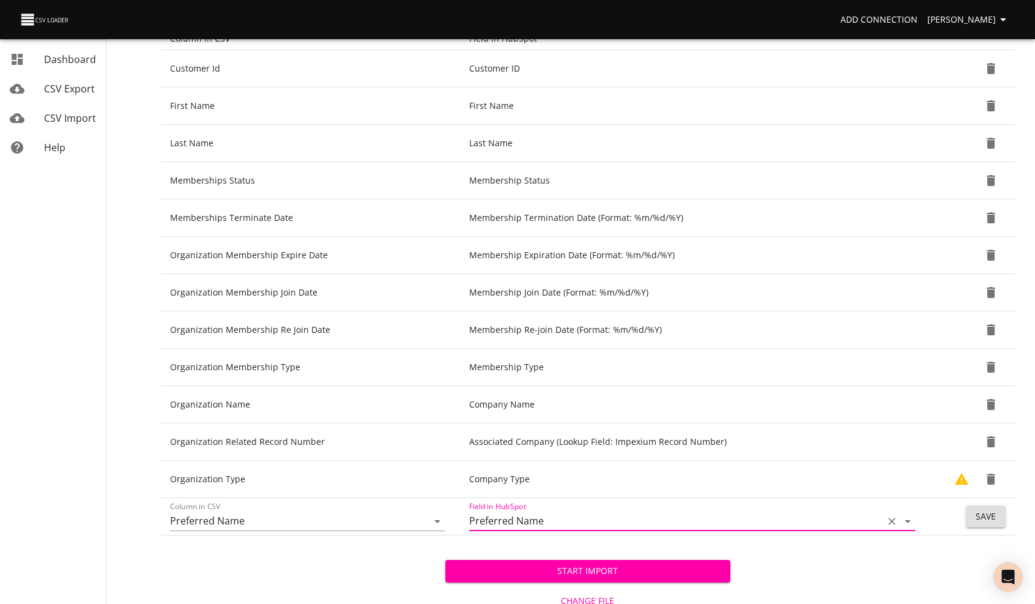
type input "Preferred Name"
click at [983, 514] on span "Save" at bounding box center [986, 516] width 20 height 15
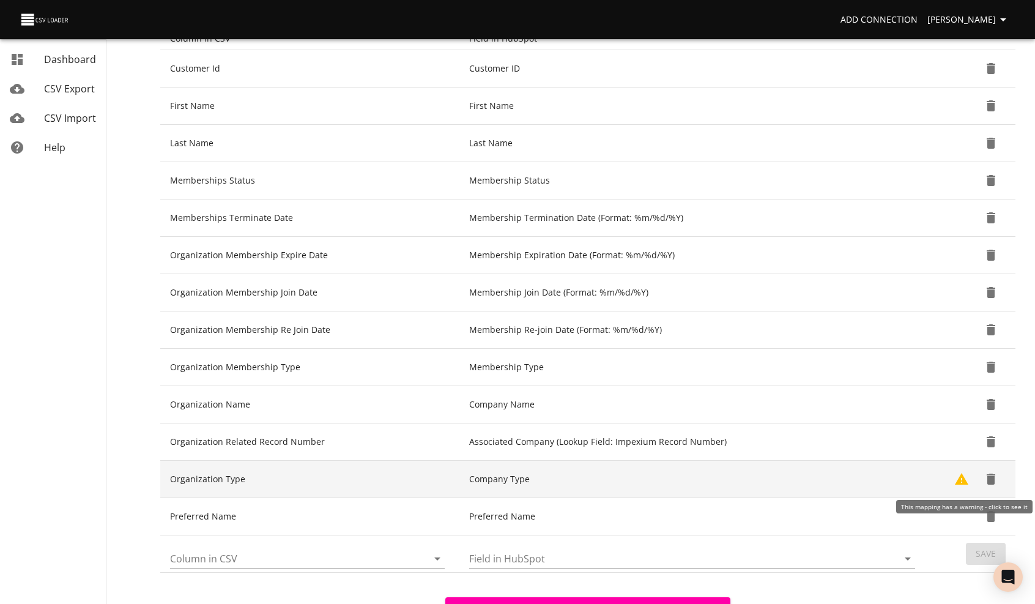
click at [961, 478] on icon "Show Warnings" at bounding box center [961, 479] width 13 height 12
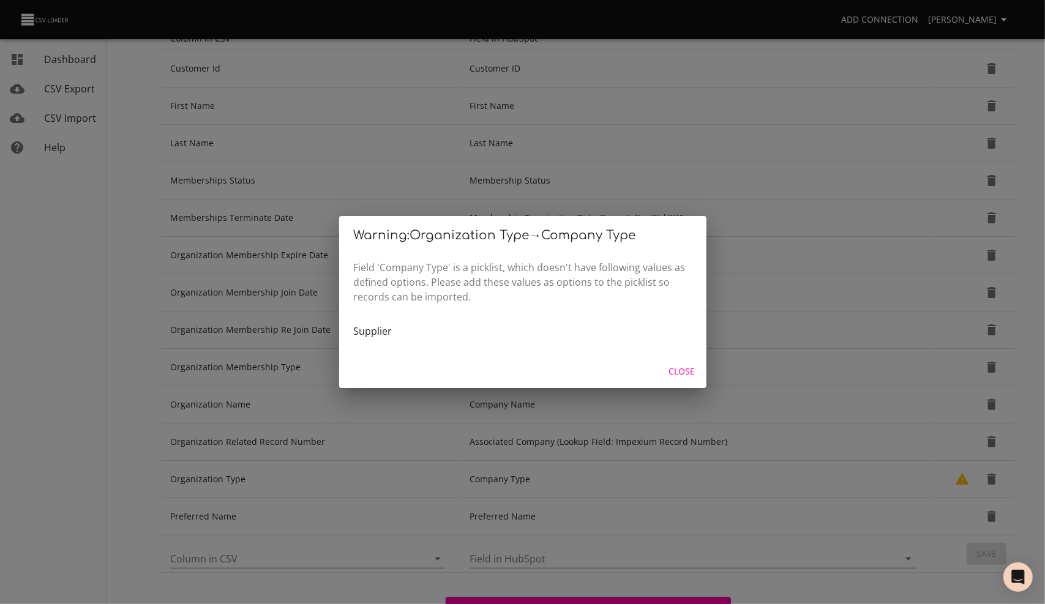
click at [681, 371] on span "Close" at bounding box center [681, 371] width 29 height 15
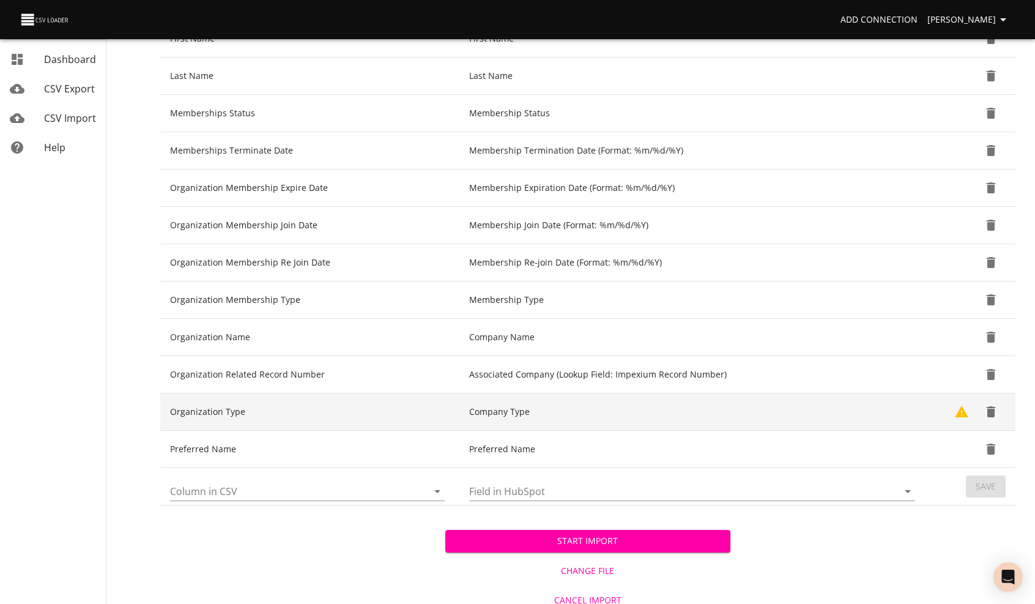
scroll to position [384, 0]
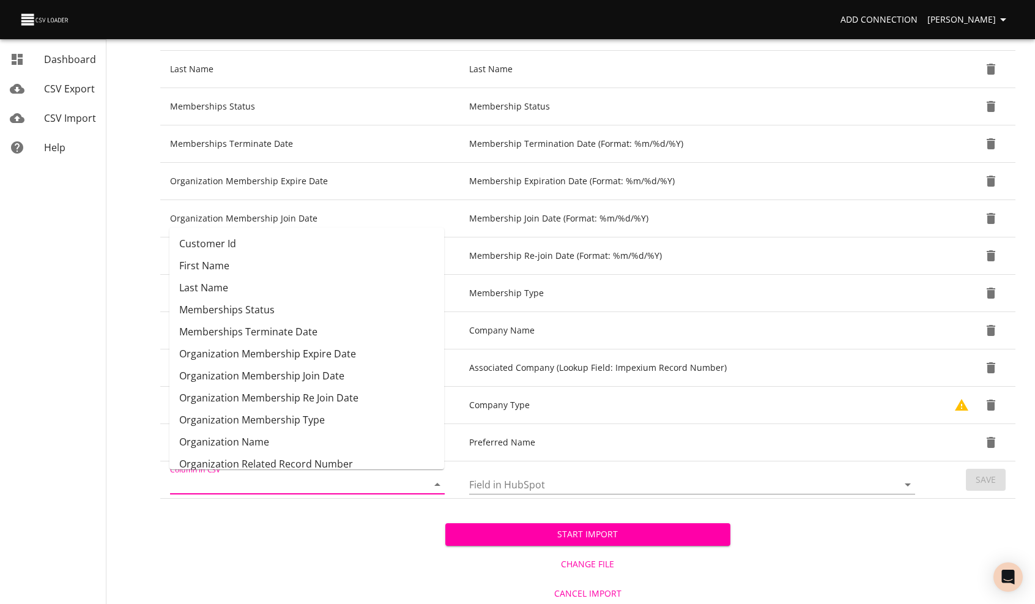
click at [220, 483] on input "Column in CSV" at bounding box center [288, 484] width 237 height 19
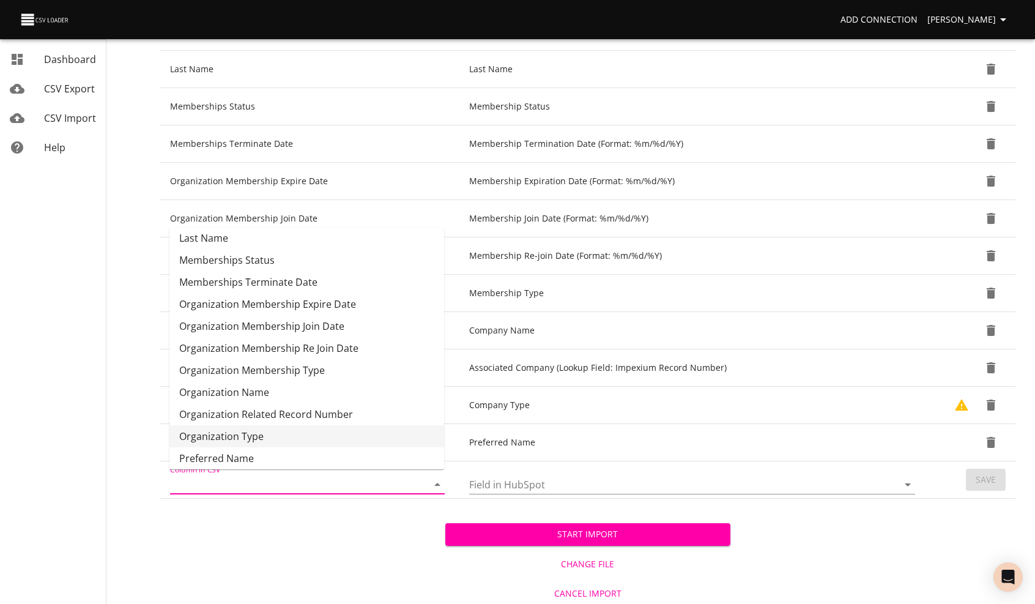
scroll to position [111, 0]
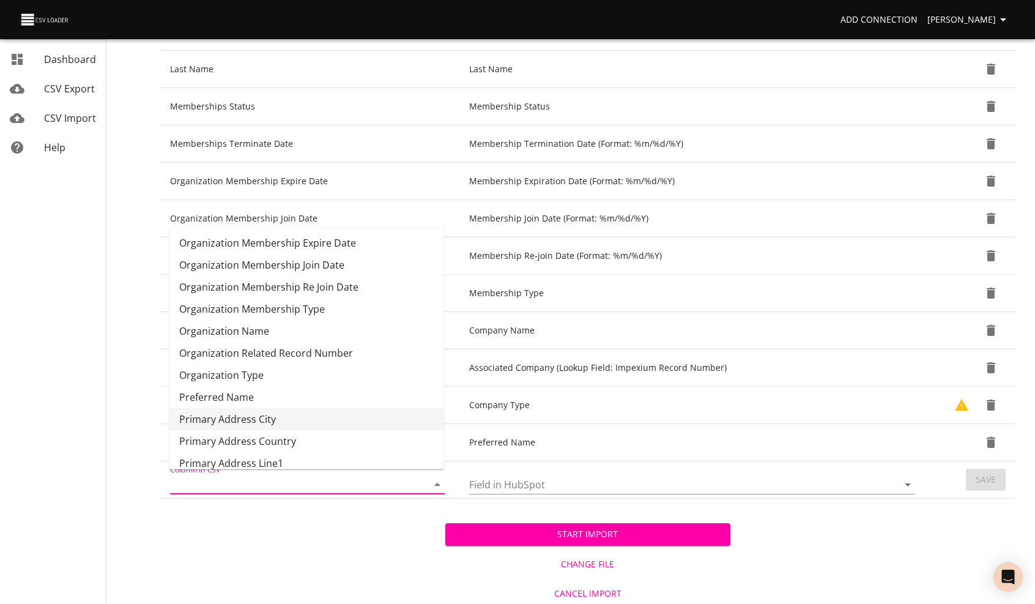
click at [241, 420] on li "Primary Address City" at bounding box center [307, 419] width 275 height 22
type input "Primary Address City"
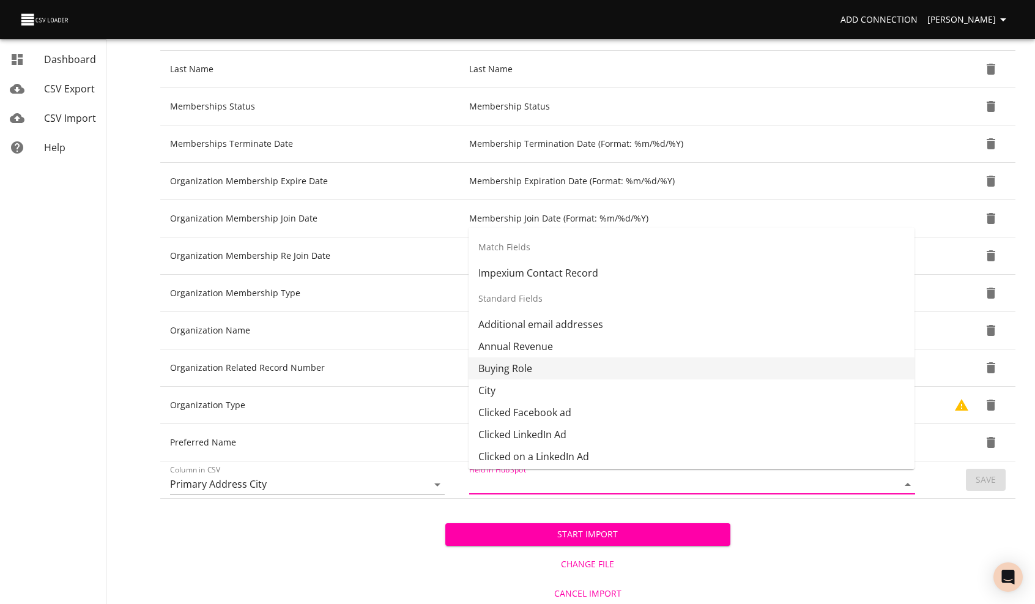
click at [501, 478] on input "Field in HubSpot" at bounding box center [673, 484] width 408 height 19
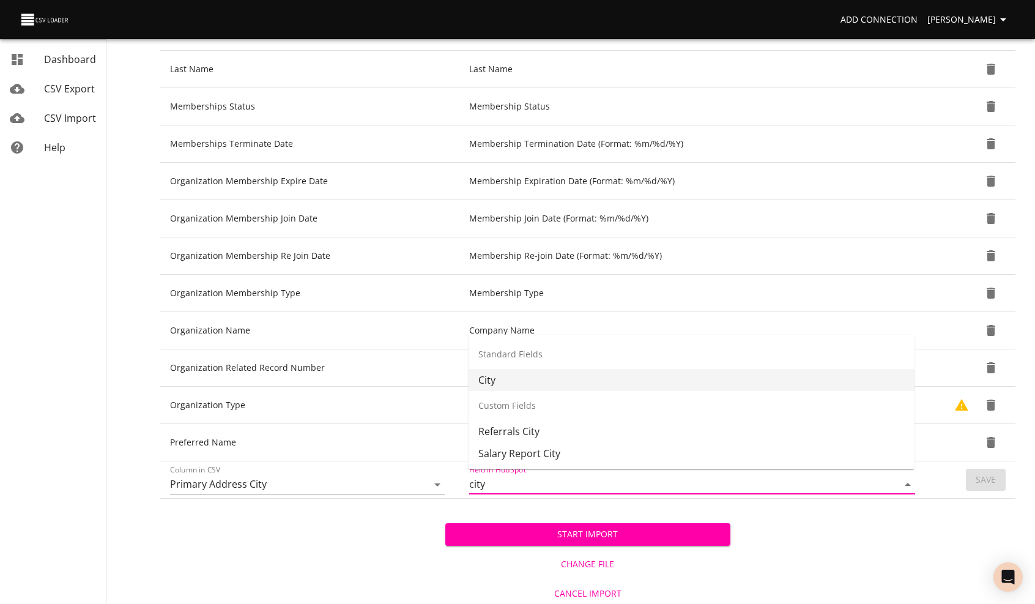
click at [505, 381] on li "City" at bounding box center [692, 380] width 446 height 22
type input "City"
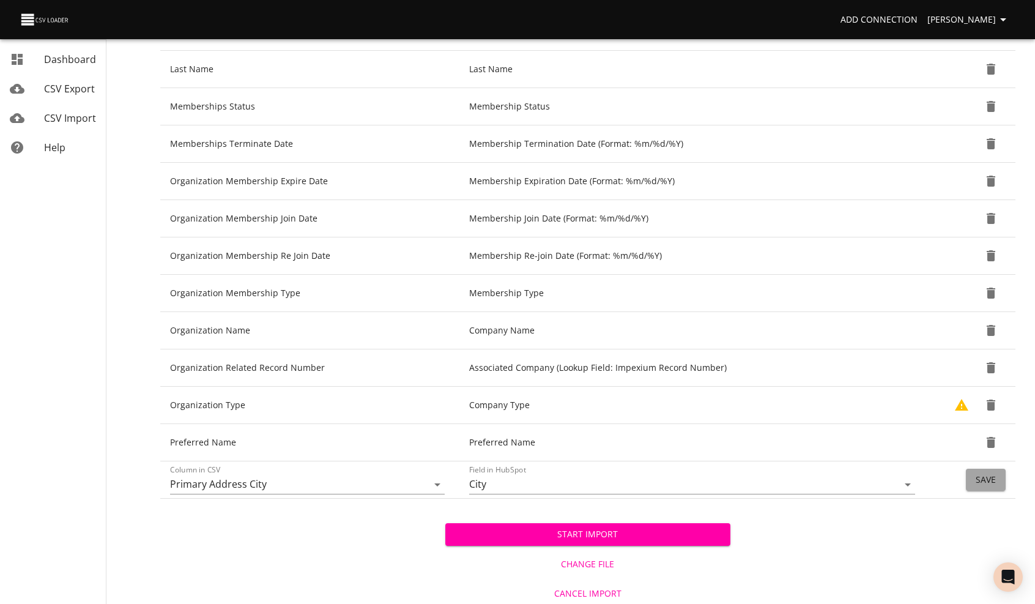
click at [984, 477] on span "Save" at bounding box center [986, 479] width 20 height 15
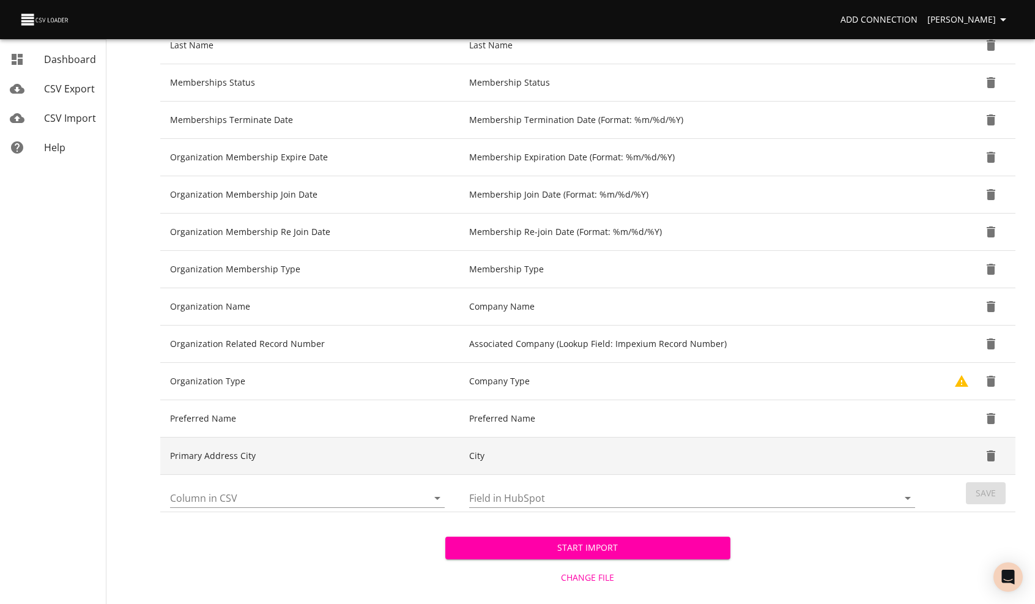
scroll to position [421, 0]
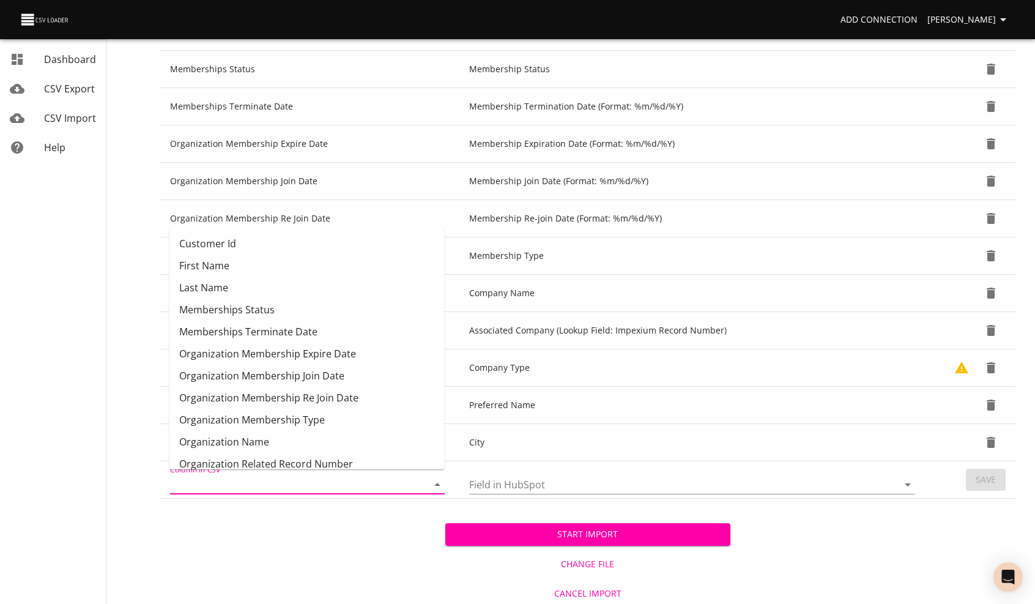
click at [244, 483] on input "Column in CSV" at bounding box center [288, 484] width 237 height 19
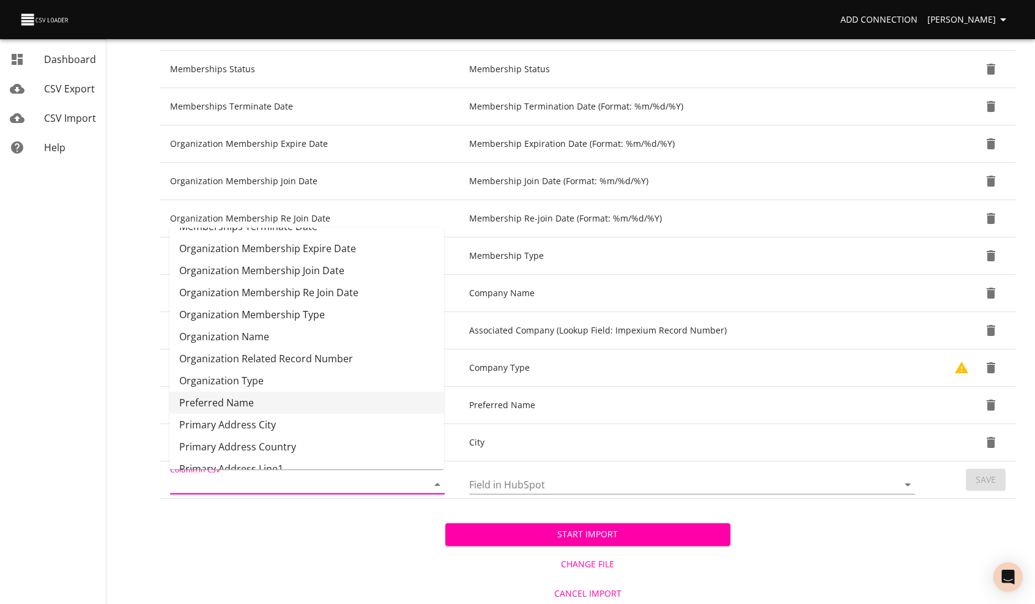
scroll to position [133, 0]
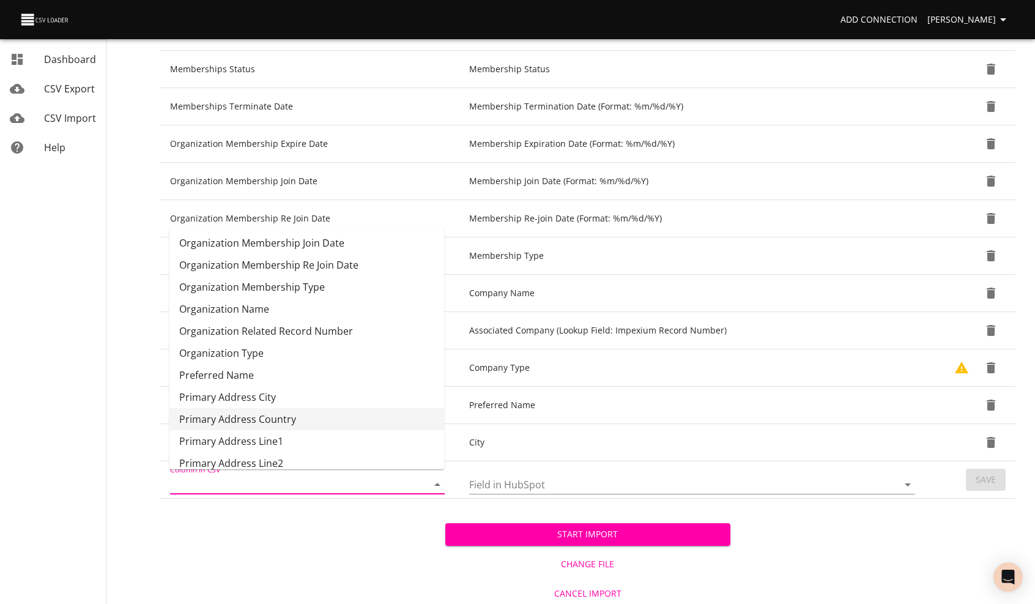
click at [263, 422] on li "Primary Address Country" at bounding box center [307, 419] width 275 height 22
type input "Primary Address Country"
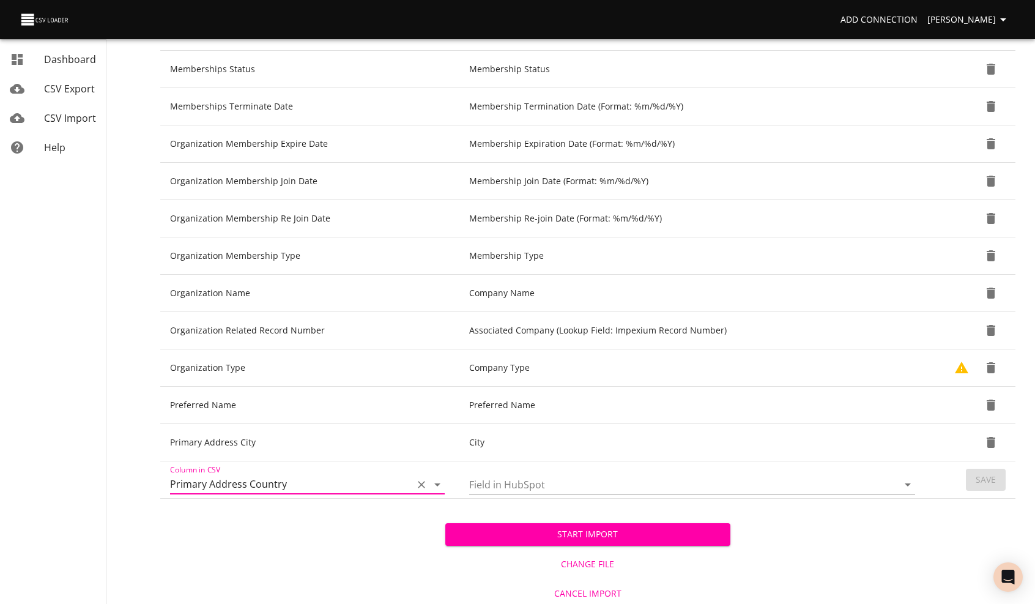
click at [513, 480] on input "Field in HubSpot" at bounding box center [673, 484] width 408 height 19
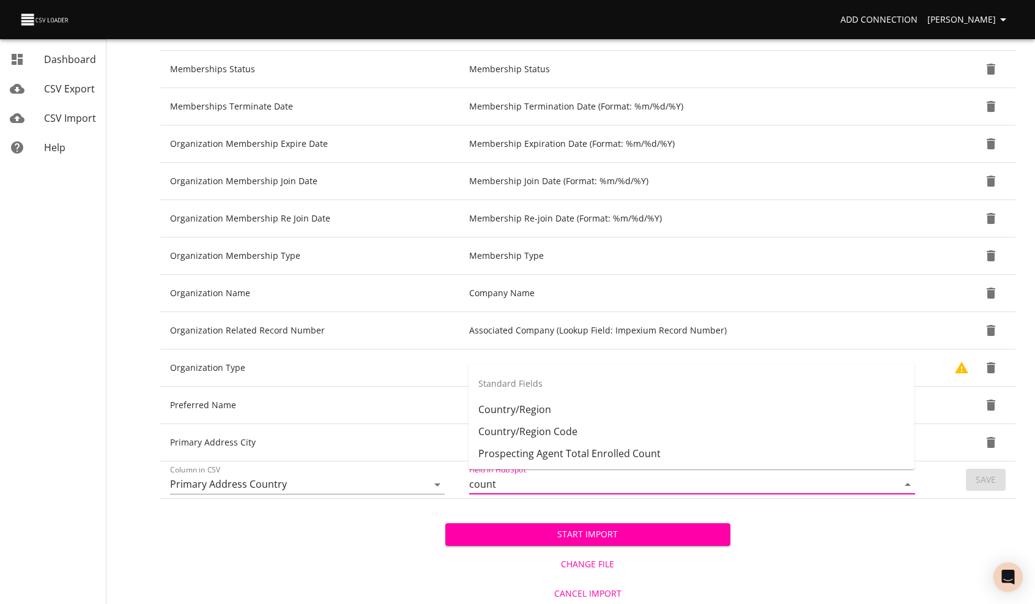
type input "count"
click at [536, 407] on li "Country/Region" at bounding box center [692, 409] width 446 height 22
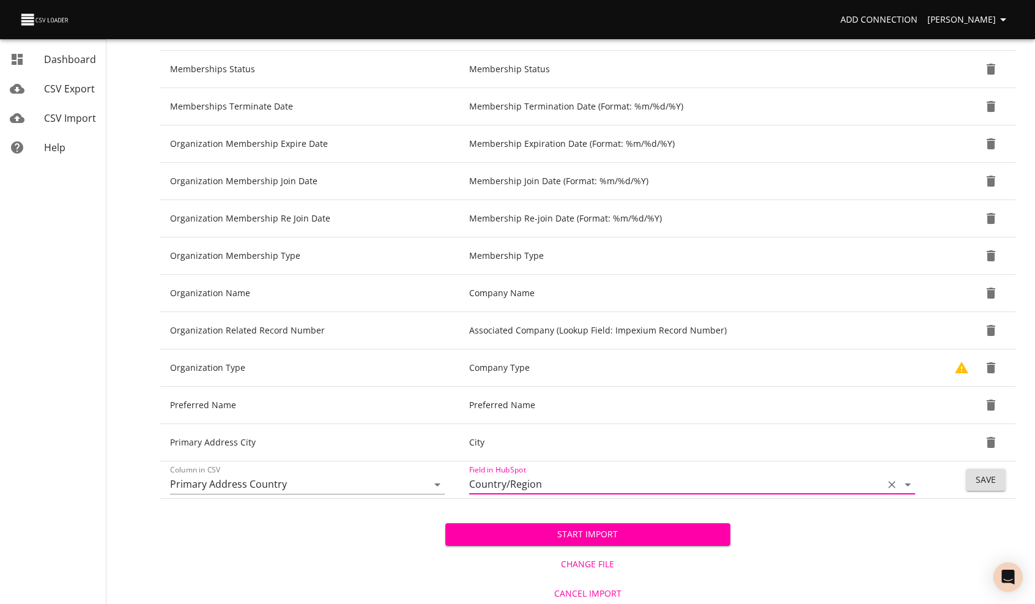
type input "Country/Region"
click at [980, 479] on span "Save" at bounding box center [986, 479] width 20 height 15
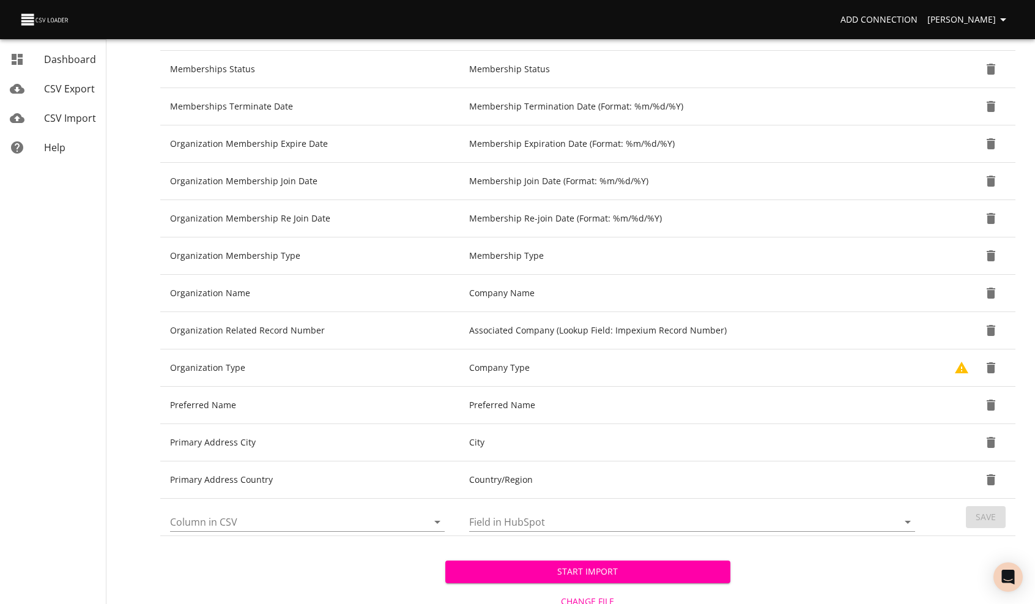
click at [277, 518] on input "Column in CSV" at bounding box center [288, 521] width 237 height 19
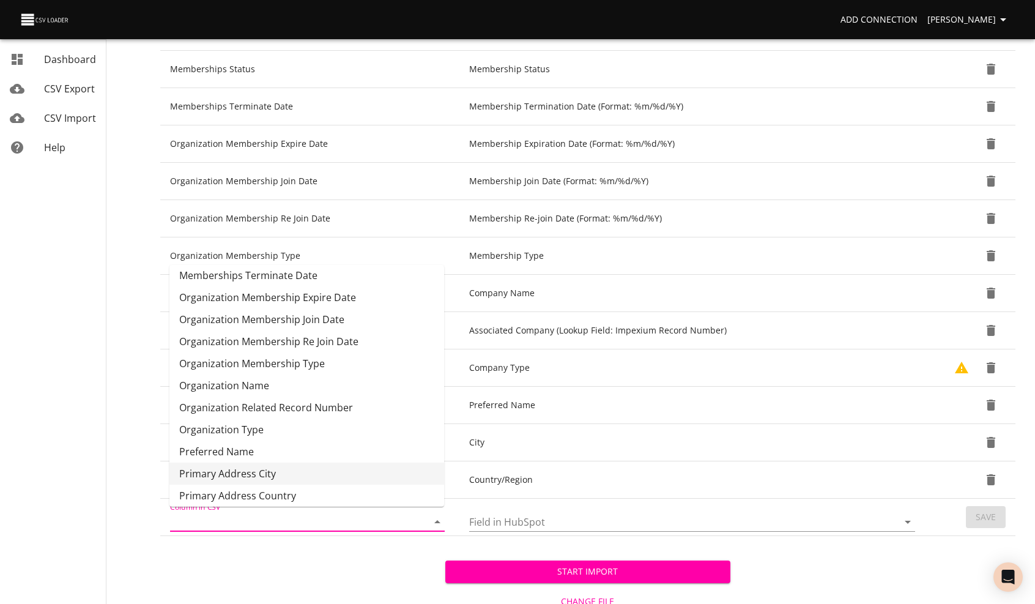
scroll to position [155, 0]
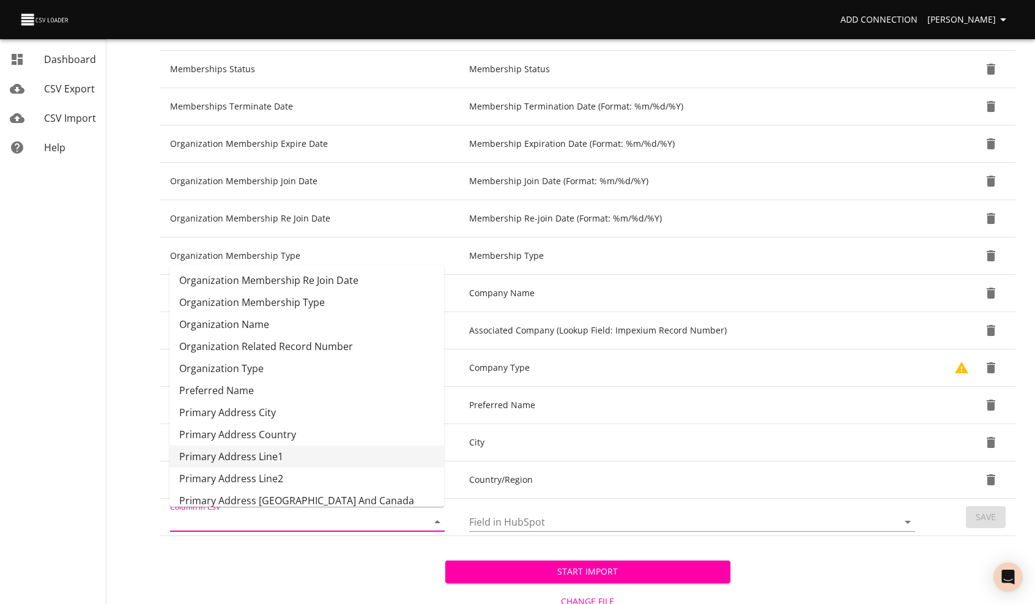
click at [261, 453] on li "Primary Address Line1" at bounding box center [307, 457] width 275 height 22
type input "Primary Address Line1"
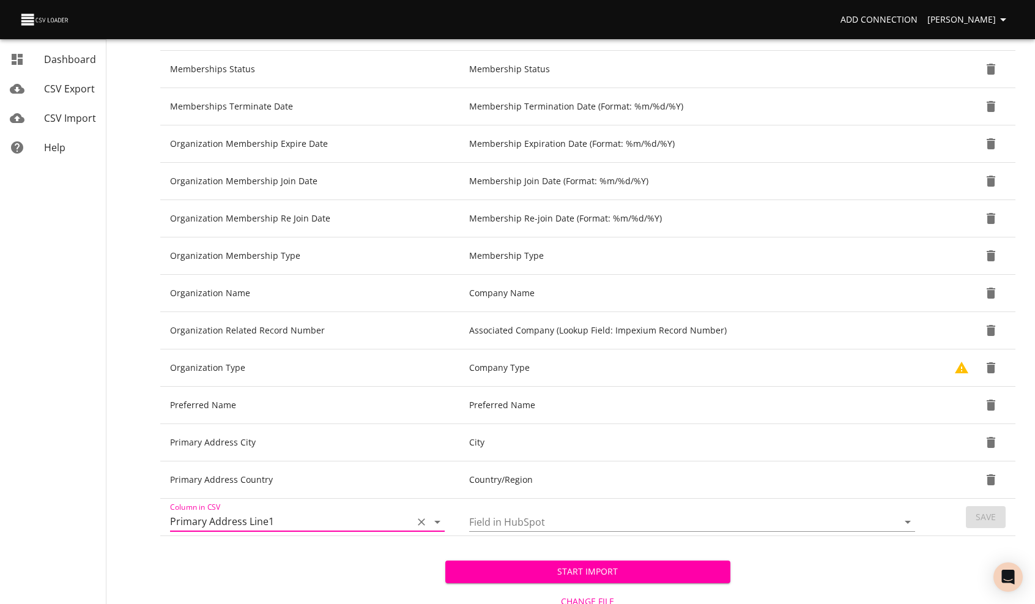
click at [493, 515] on input "Field in HubSpot" at bounding box center [673, 521] width 408 height 19
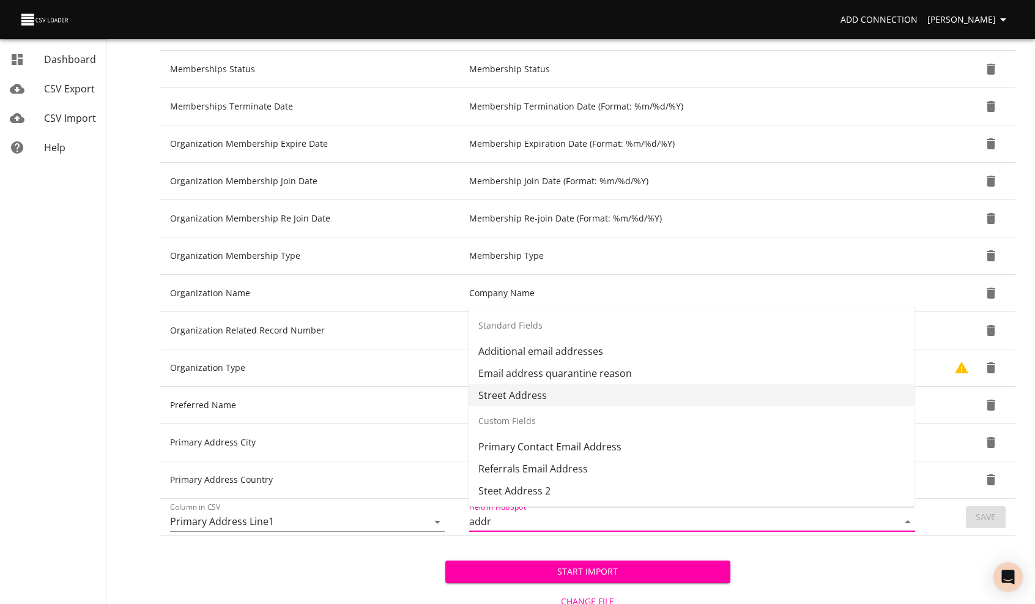
click at [536, 397] on li "Street Address" at bounding box center [692, 395] width 446 height 22
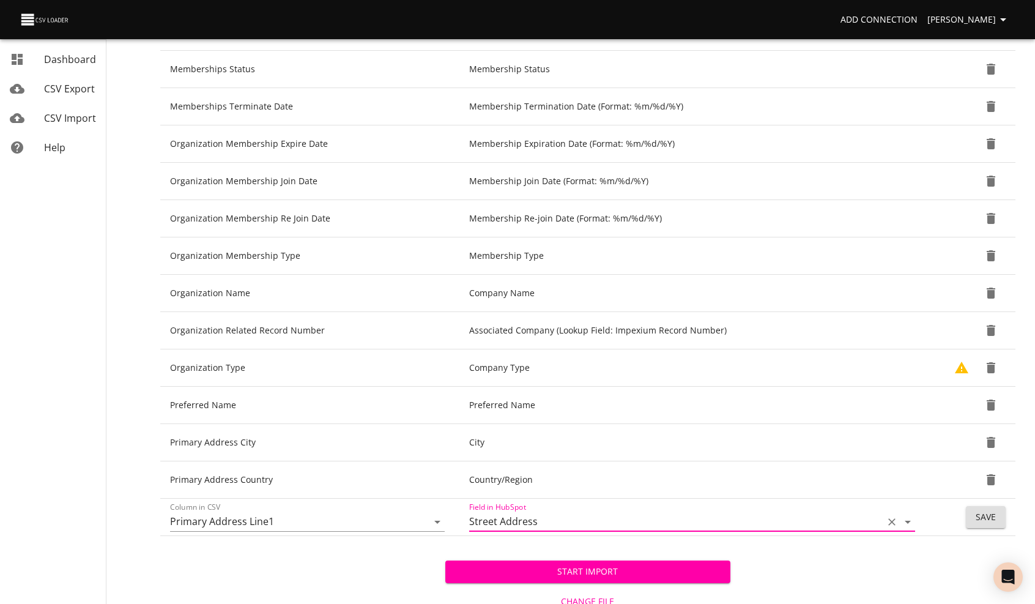
type input "Street Address"
drag, startPoint x: 980, startPoint y: 516, endPoint x: 641, endPoint y: 500, distance: 338.8
click at [979, 516] on span "Save" at bounding box center [986, 517] width 20 height 15
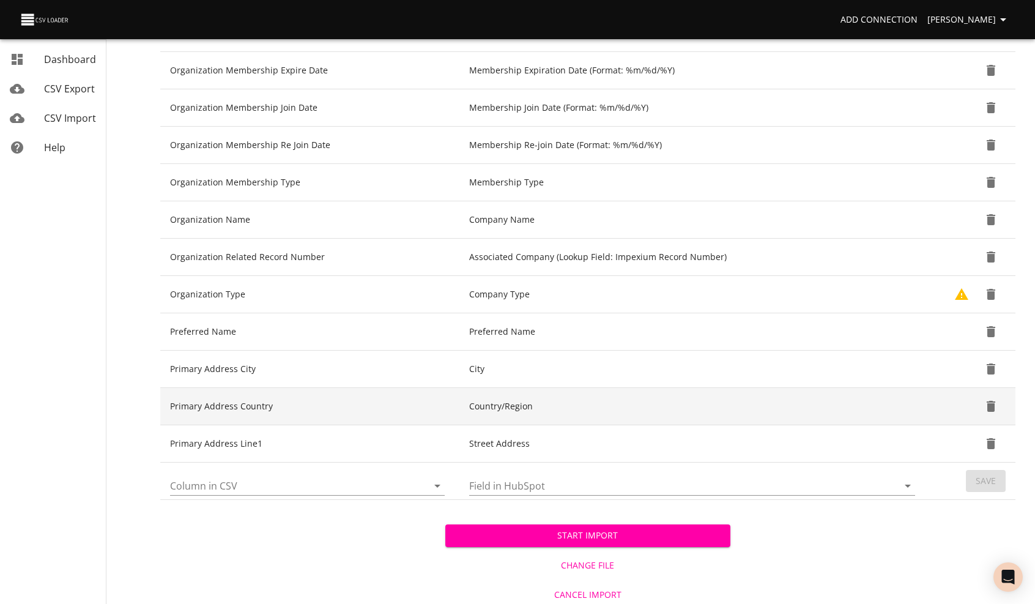
scroll to position [495, 0]
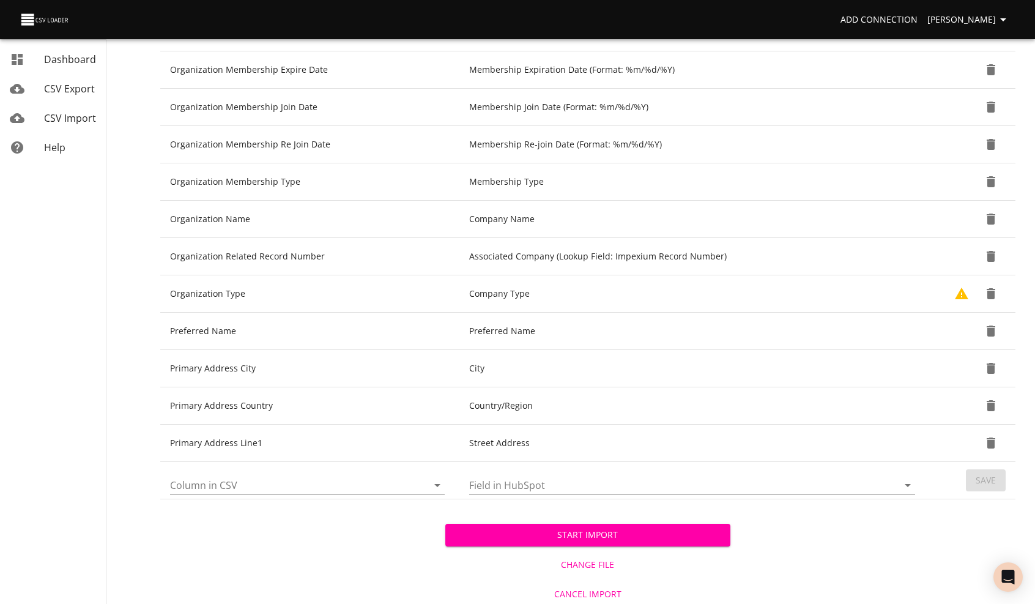
click at [255, 478] on input "Column in CSV" at bounding box center [288, 485] width 237 height 19
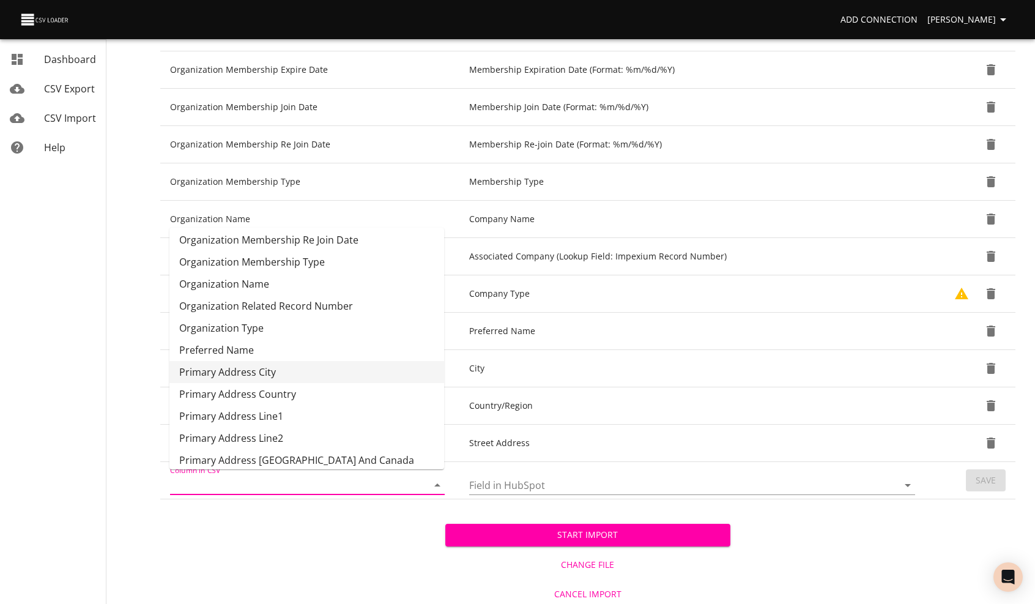
scroll to position [177, 0]
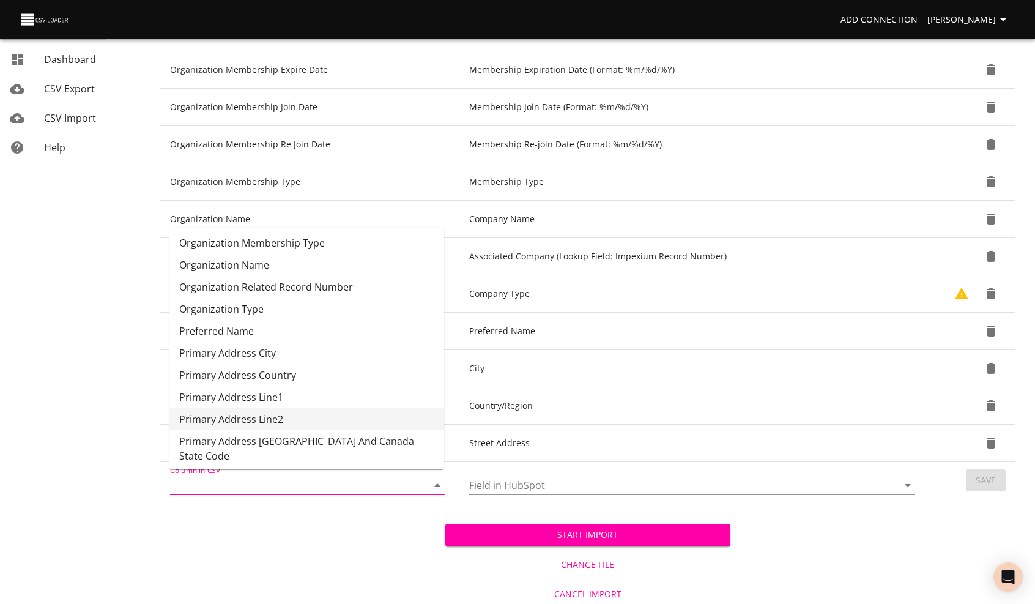
click at [265, 420] on li "Primary Address Line2" at bounding box center [307, 419] width 275 height 22
type input "Primary Address Line2"
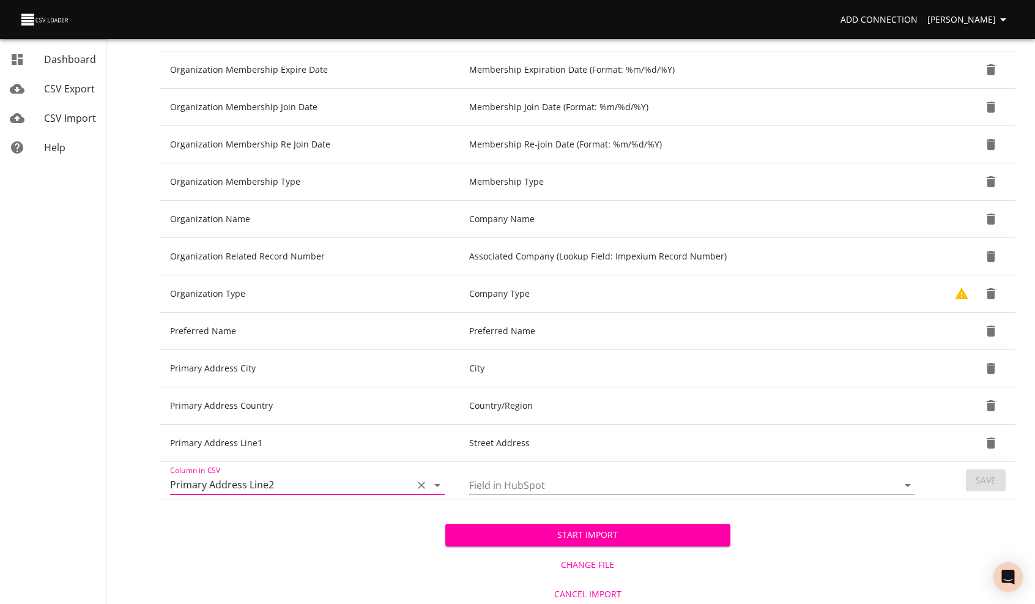
click at [513, 482] on input "Field in HubSpot" at bounding box center [673, 485] width 408 height 19
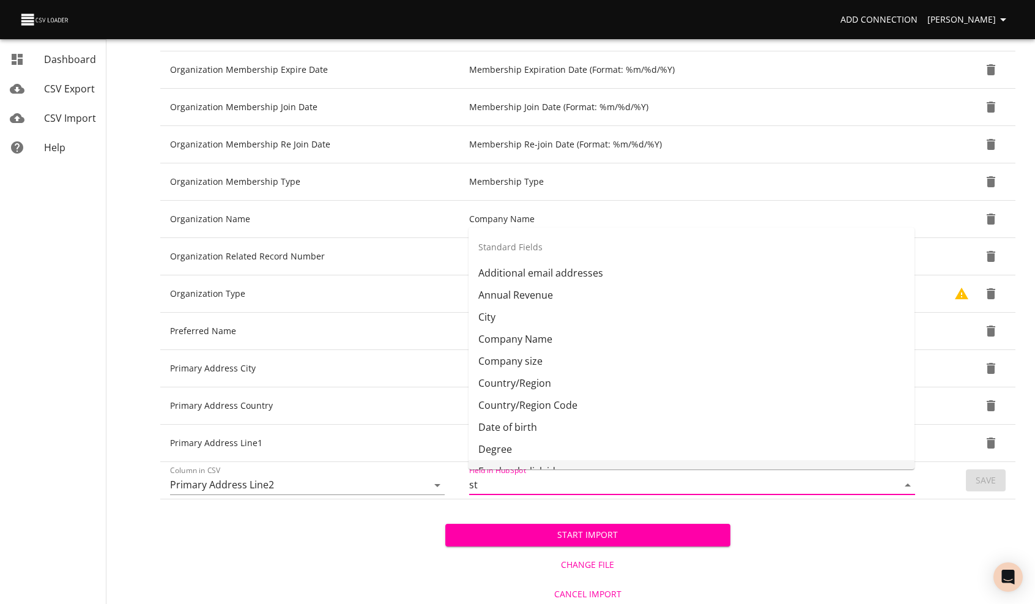
type input "s"
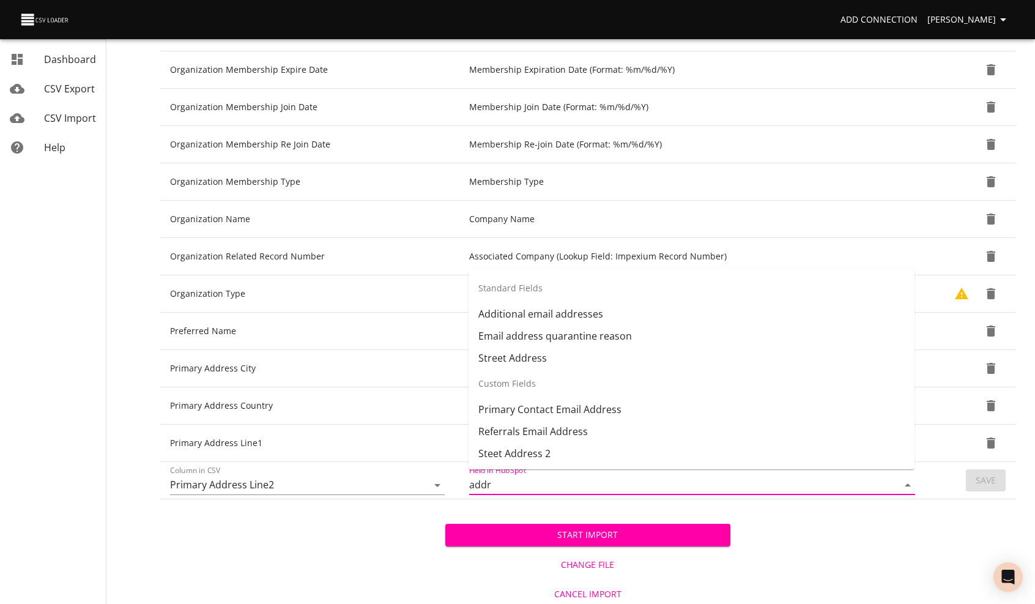
click at [520, 454] on li "Steet Address 2" at bounding box center [692, 453] width 446 height 22
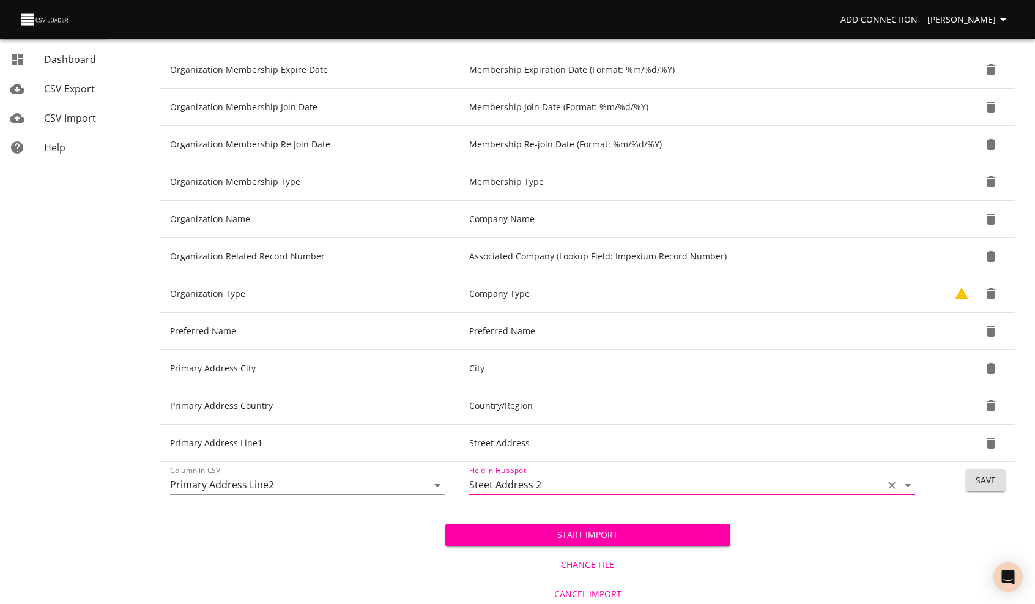
type input "Steet Address 2"
click at [983, 474] on span "Save" at bounding box center [986, 480] width 20 height 15
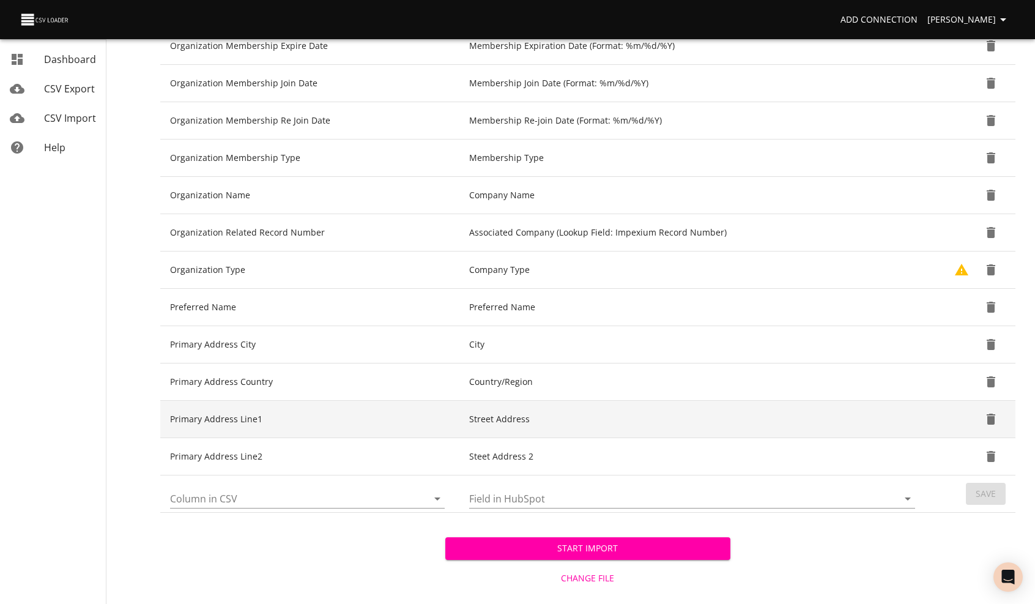
scroll to position [532, 0]
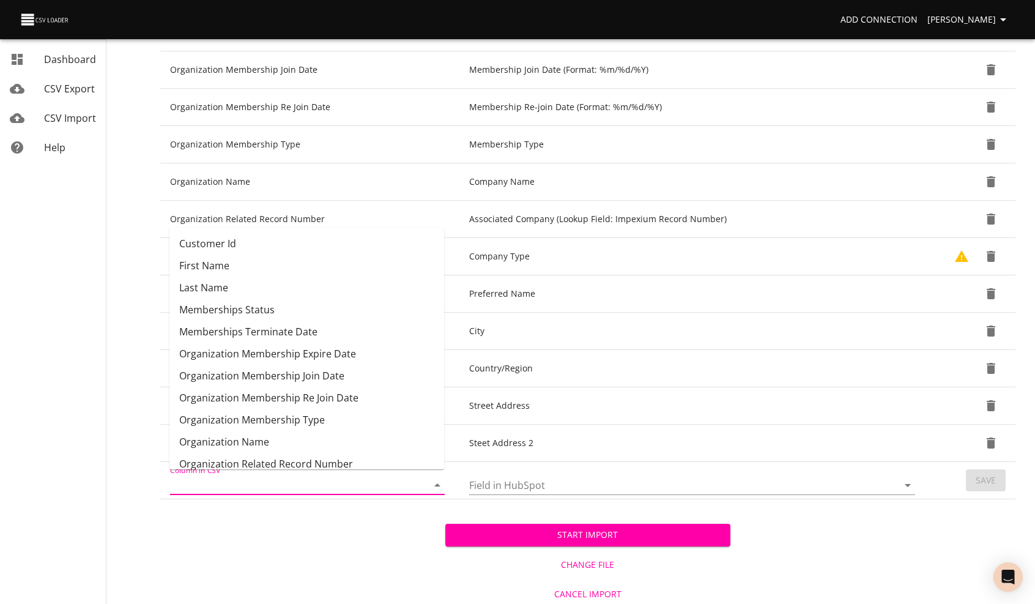
click at [246, 476] on input "Column in CSV" at bounding box center [288, 485] width 237 height 19
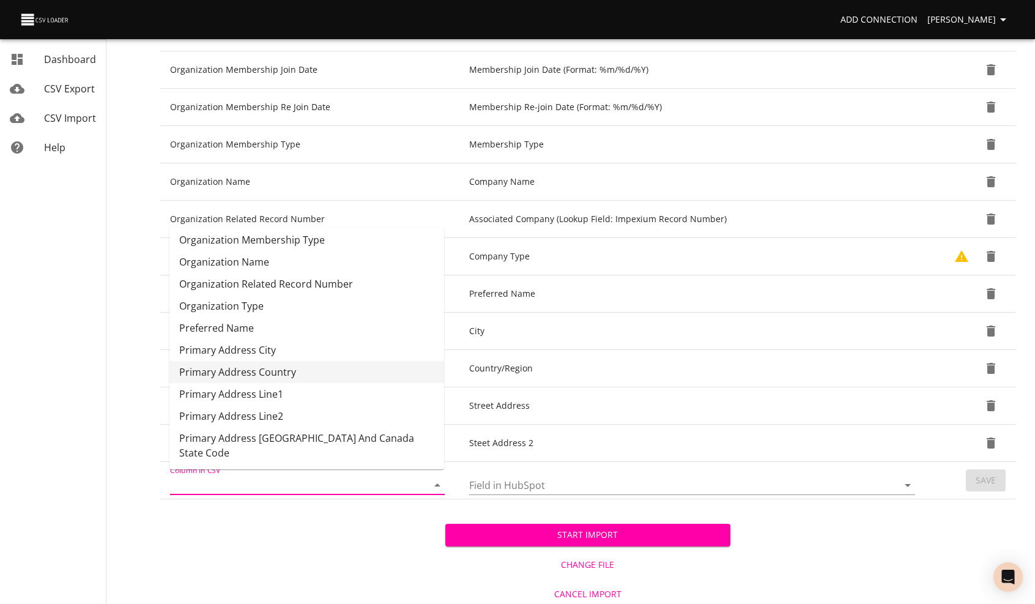
scroll to position [199, 0]
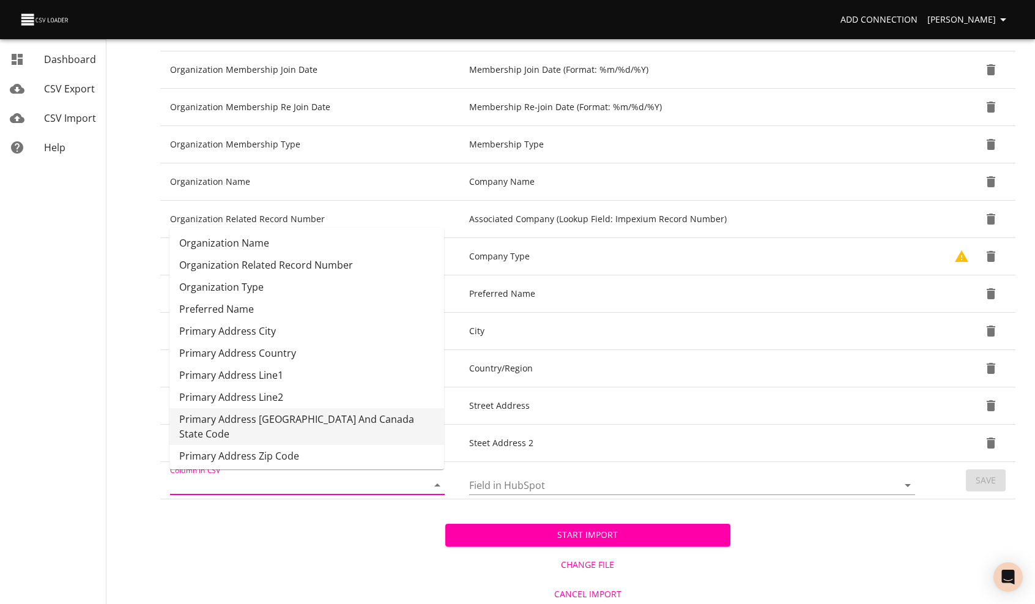
click at [239, 420] on li "Primary Address USA And Canada State Code" at bounding box center [307, 426] width 275 height 37
type input "Primary Address USA And Canada State Code"
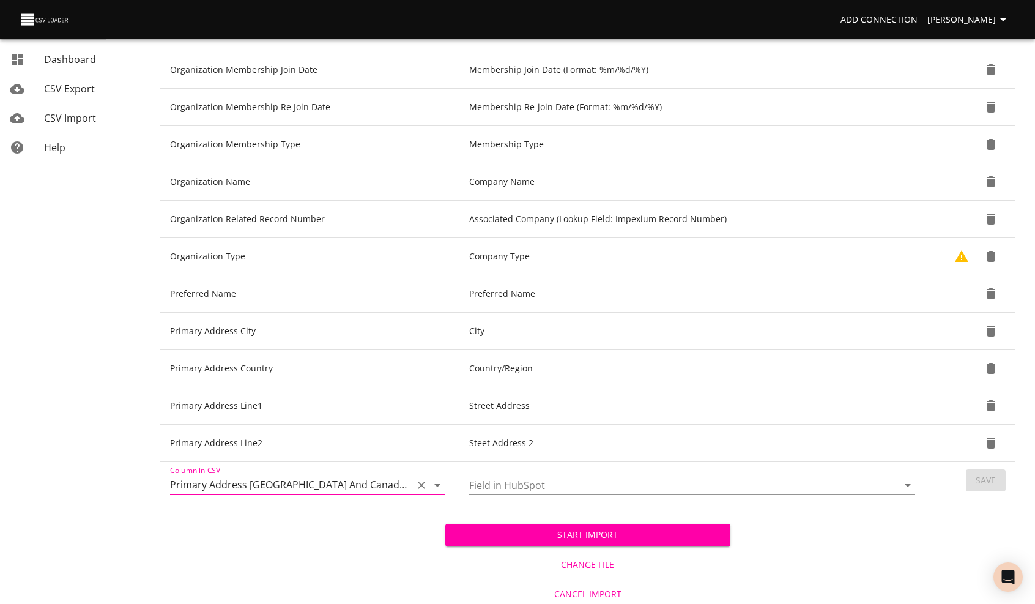
click at [503, 483] on input "Field in HubSpot" at bounding box center [673, 485] width 408 height 19
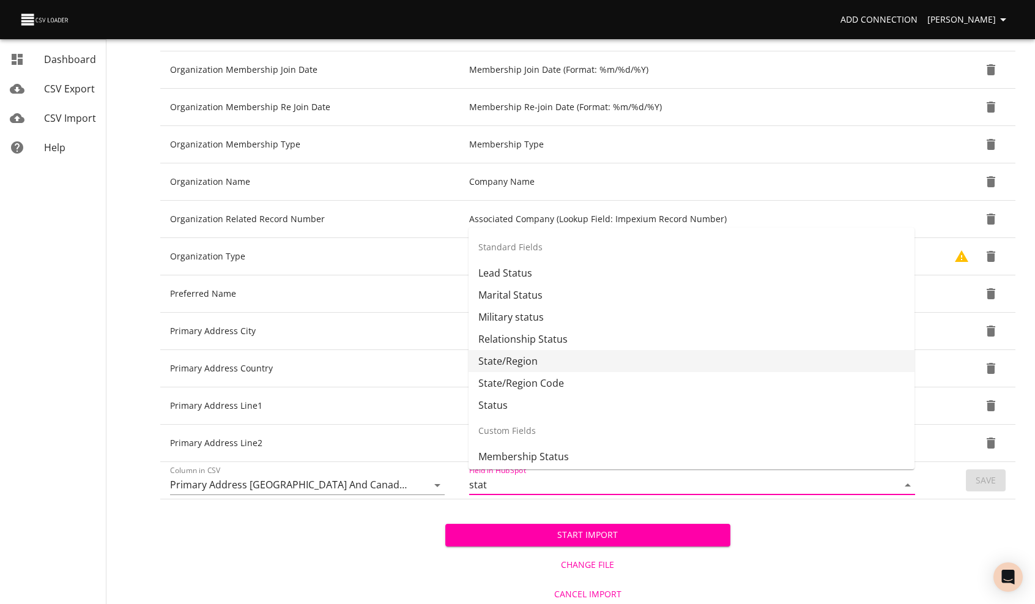
click at [518, 362] on li "State/Region" at bounding box center [692, 361] width 446 height 22
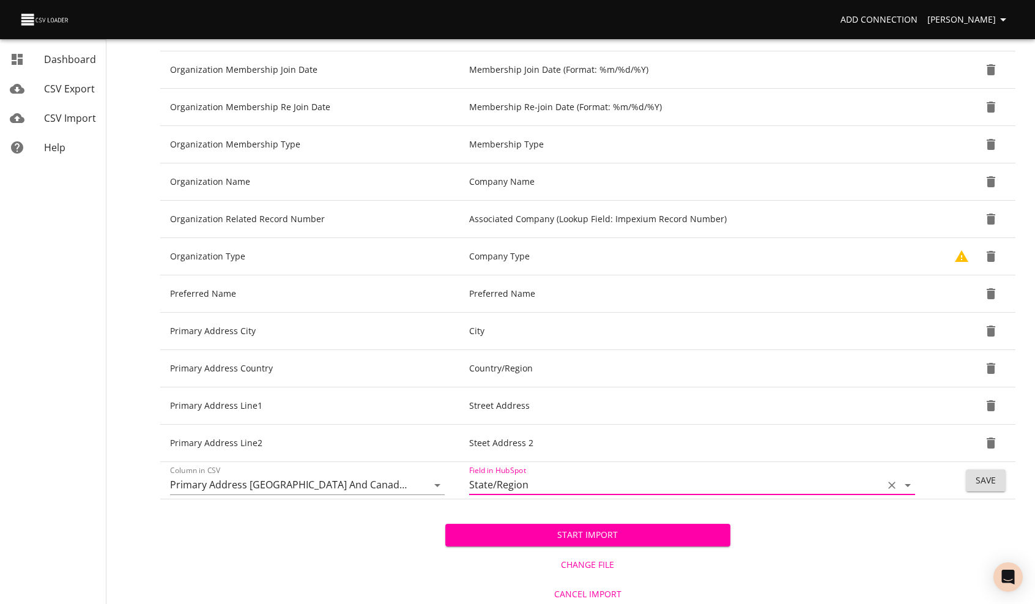
type input "State/Region"
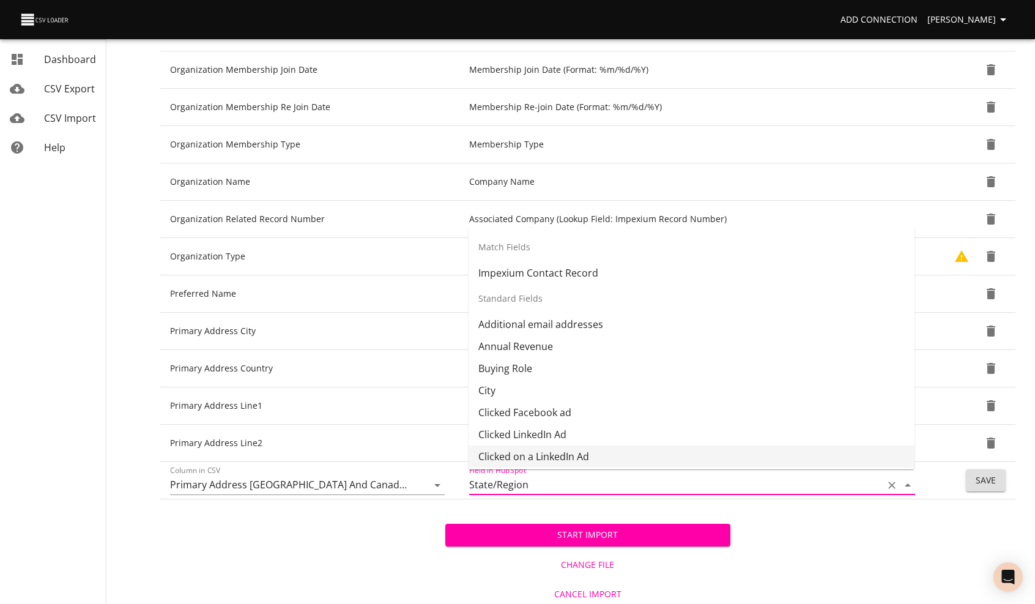
click at [980, 479] on span "Save" at bounding box center [986, 480] width 20 height 15
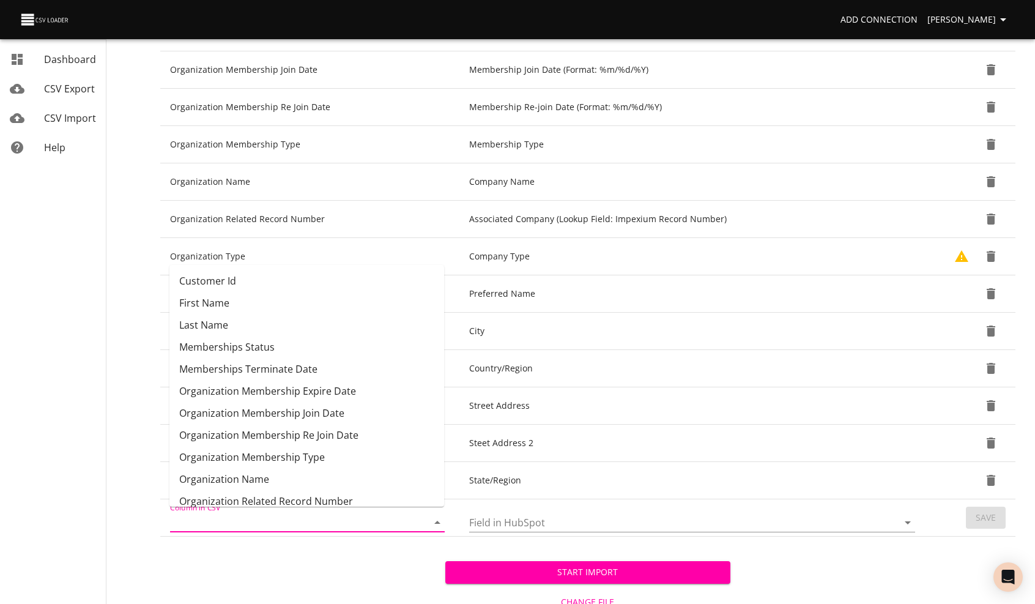
click at [233, 517] on input "Column in CSV" at bounding box center [288, 522] width 237 height 19
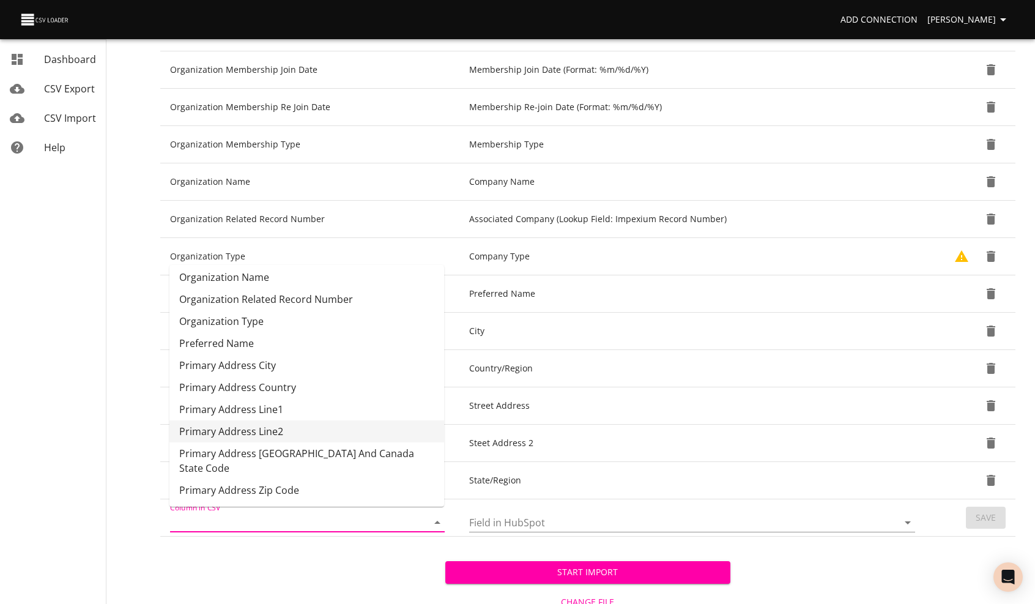
scroll to position [221, 0]
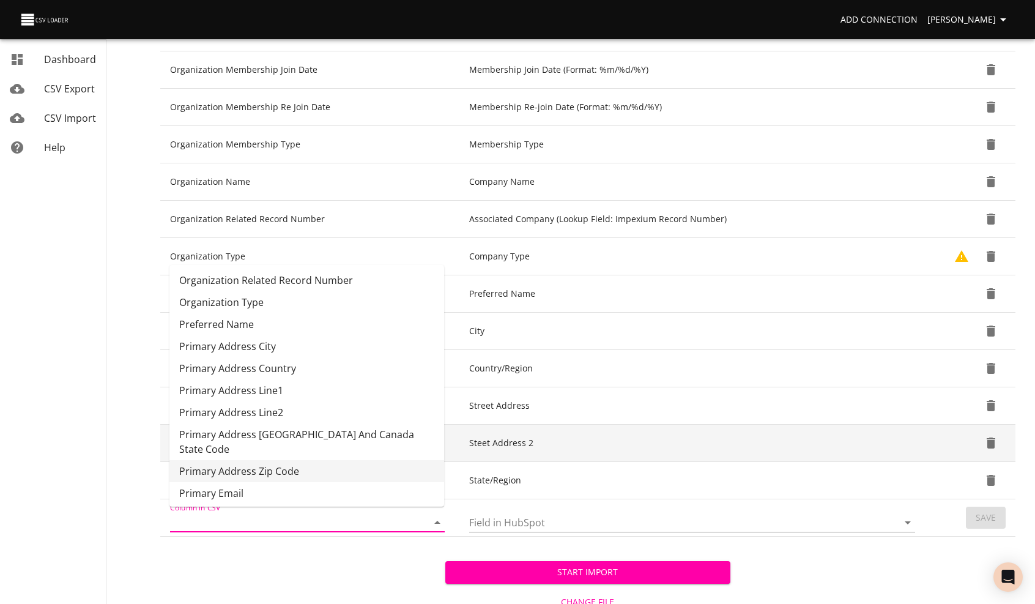
click at [257, 460] on li "Primary Address Zip Code" at bounding box center [307, 471] width 275 height 22
type input "Primary Address Zip Code"
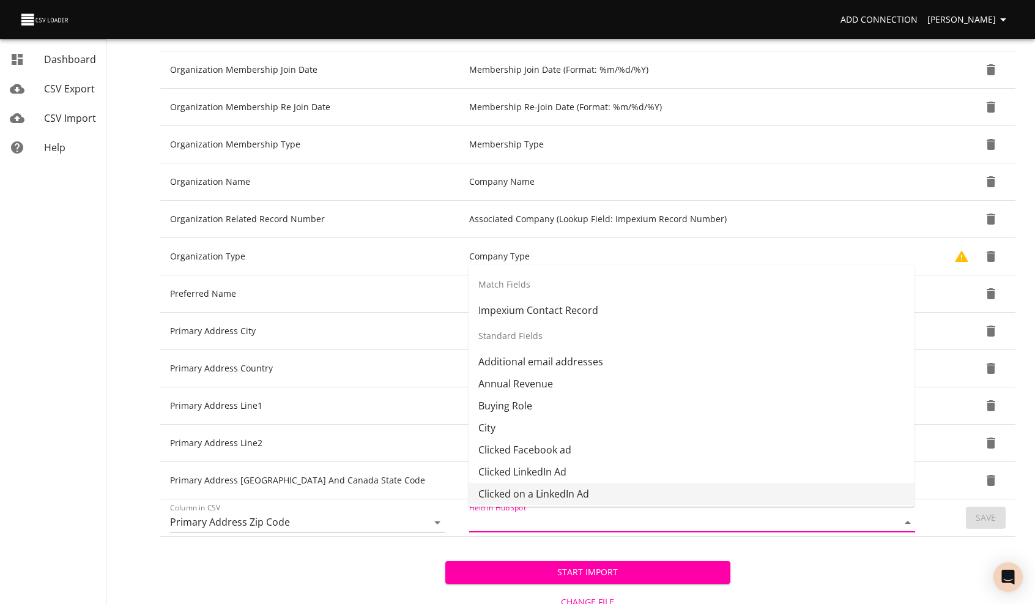
click at [502, 518] on input "Field in HubSpot" at bounding box center [673, 522] width 408 height 19
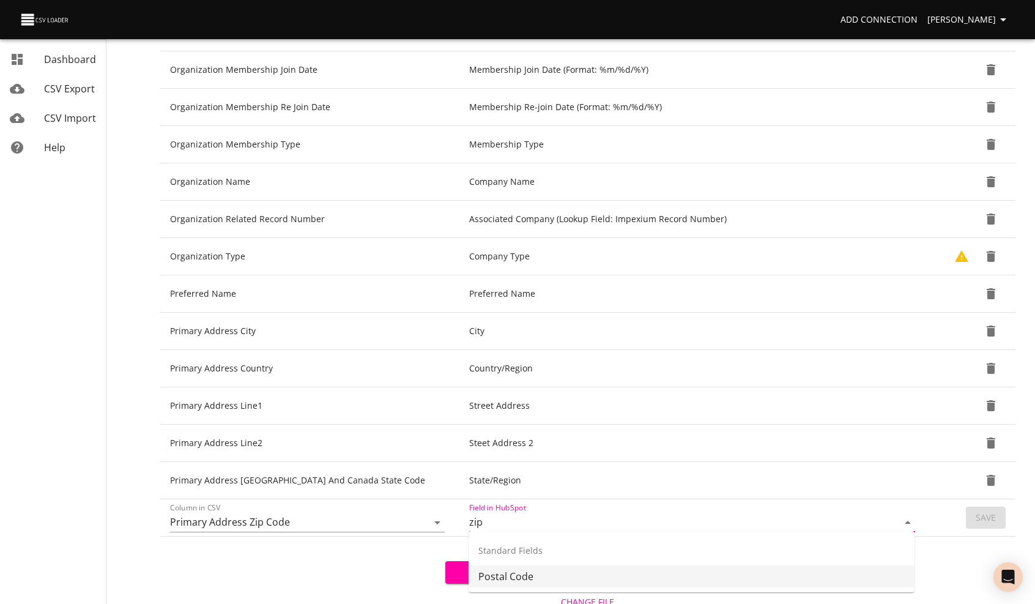
click at [496, 579] on li "Postal Code" at bounding box center [692, 576] width 446 height 22
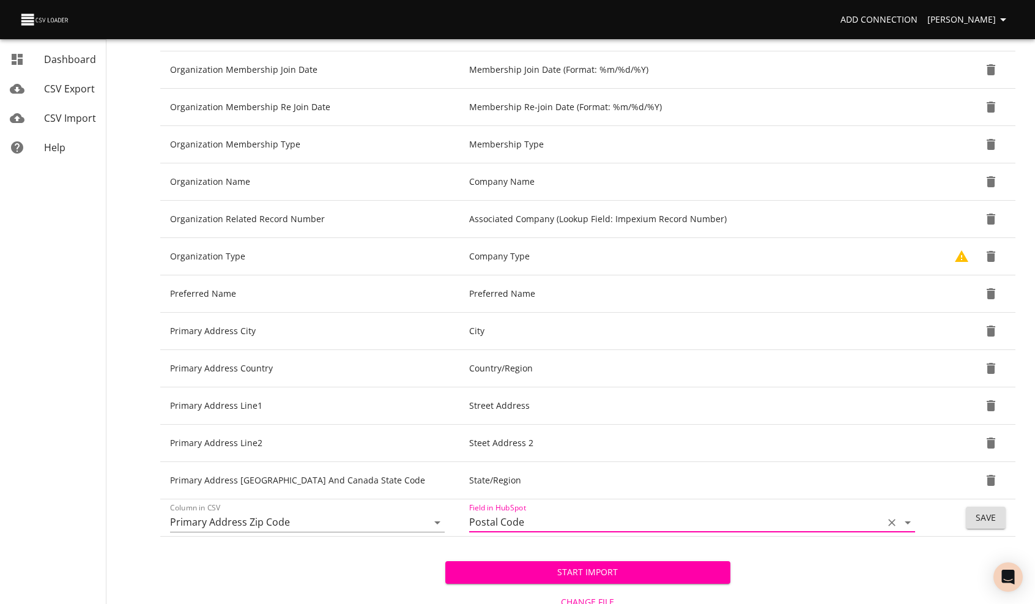
type input "Postal Code"
click at [985, 514] on span "Save" at bounding box center [986, 517] width 20 height 15
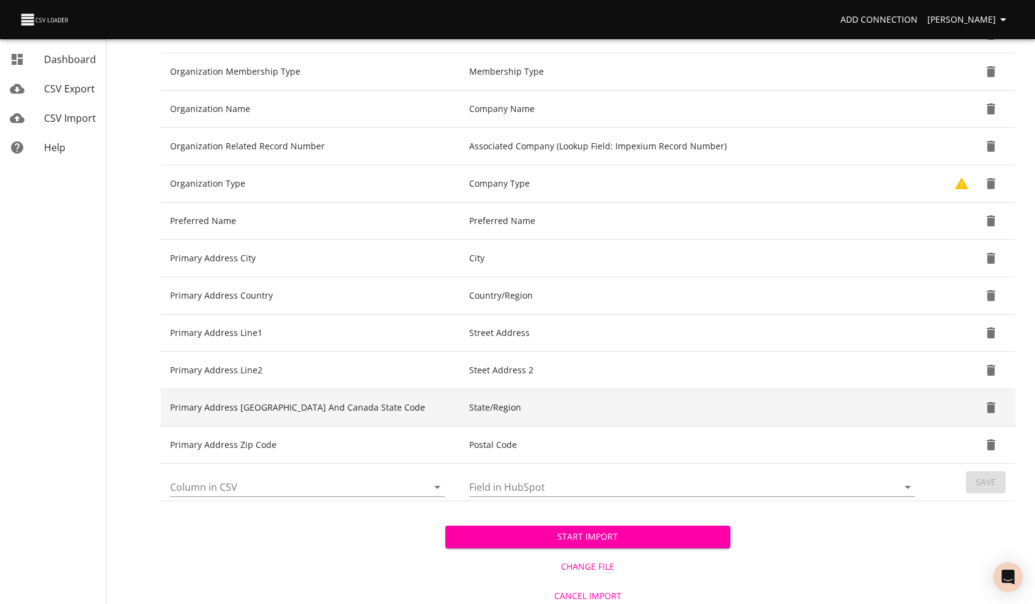
scroll to position [606, 0]
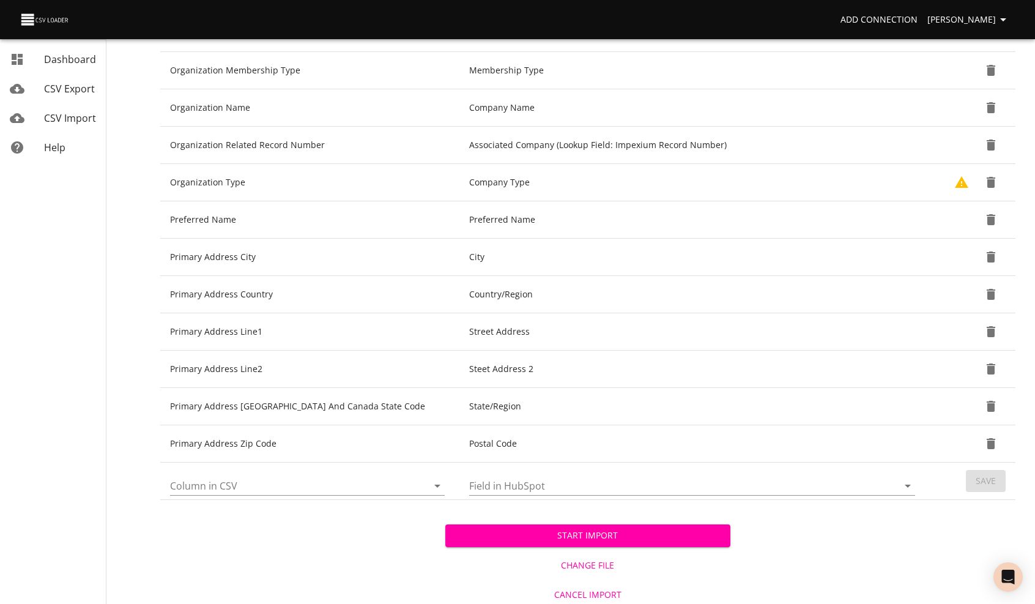
click at [222, 479] on input "Column in CSV" at bounding box center [288, 485] width 237 height 19
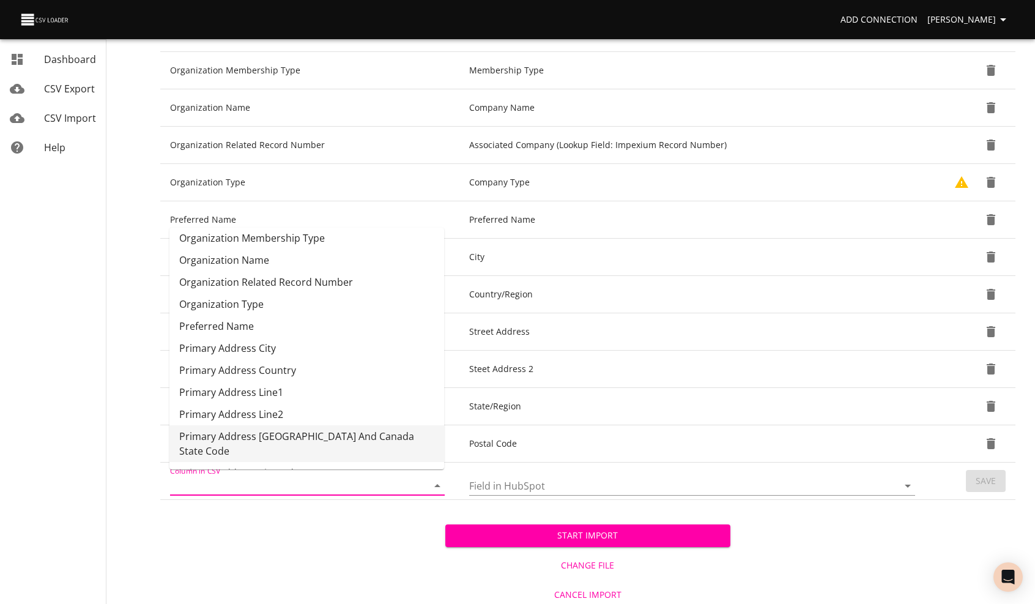
scroll to position [243, 0]
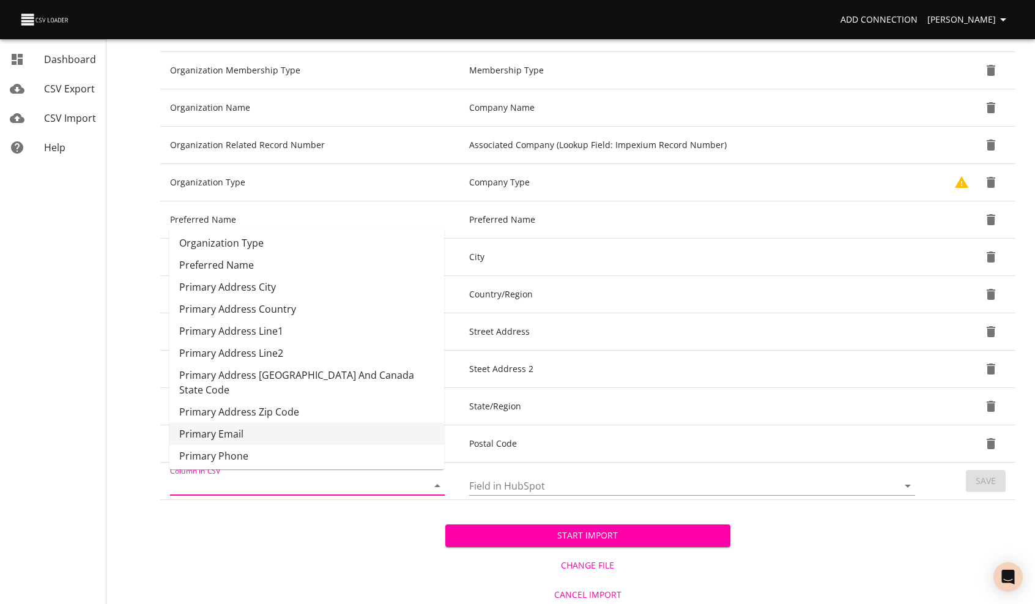
click at [220, 423] on li "Primary Email" at bounding box center [307, 434] width 275 height 22
type input "Primary Email"
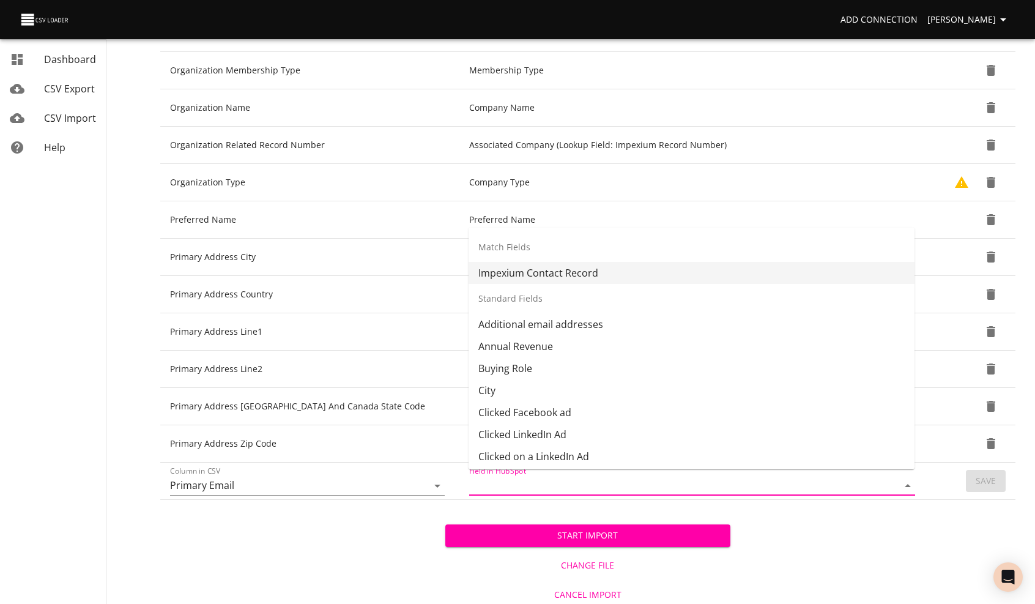
click at [521, 479] on input "Field in HubSpot" at bounding box center [673, 485] width 408 height 19
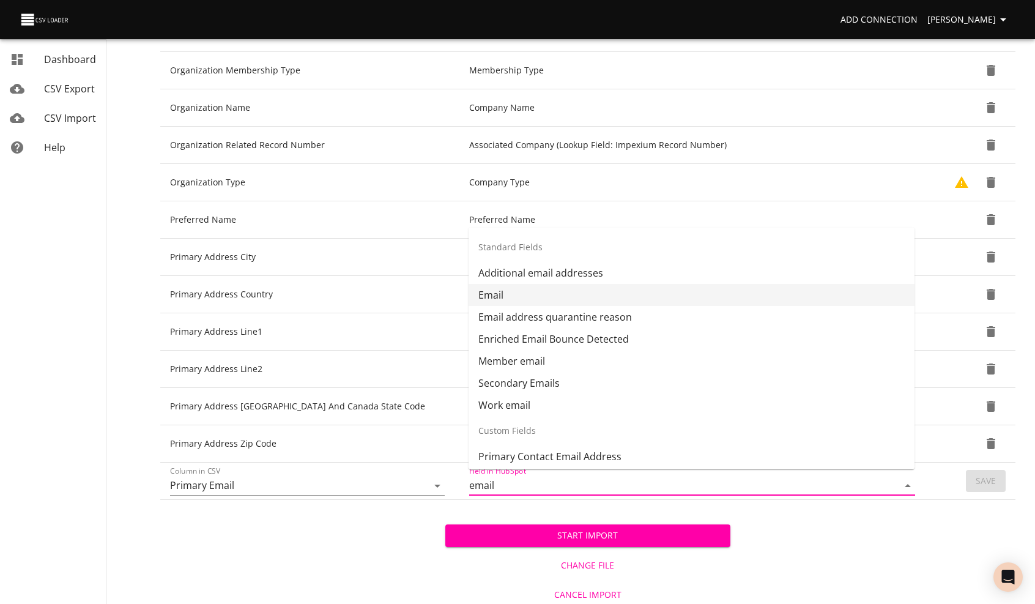
click at [505, 291] on li "Email" at bounding box center [692, 295] width 446 height 22
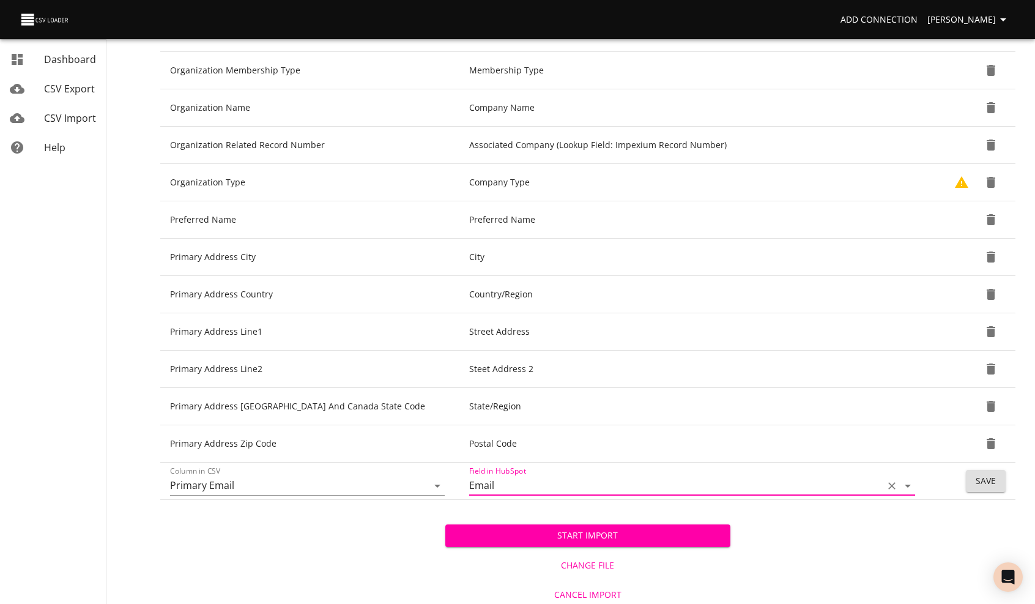
type input "Email"
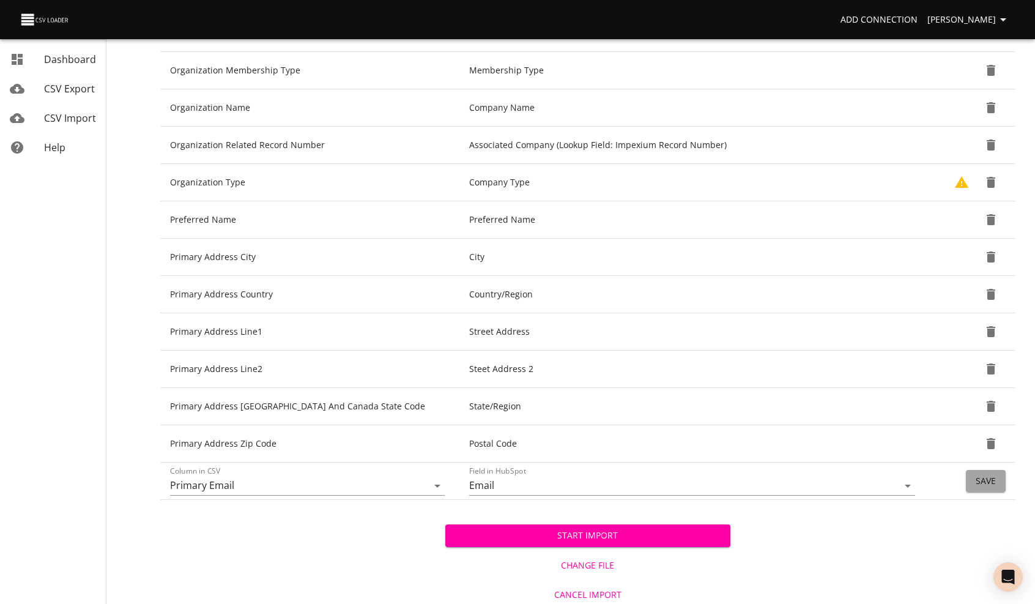
click at [985, 477] on span "Save" at bounding box center [986, 481] width 20 height 15
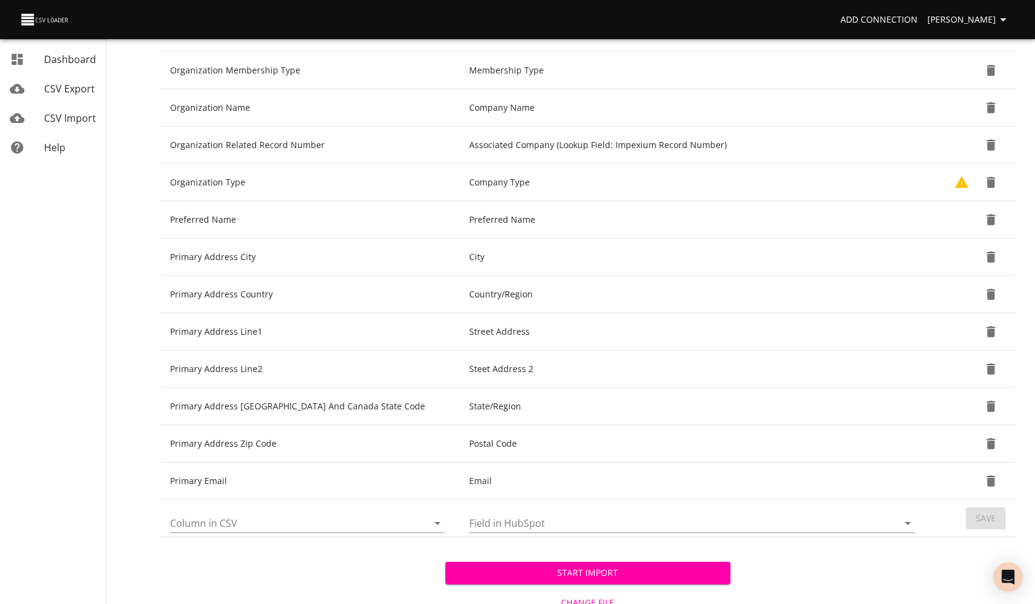
click at [203, 516] on input "Column in CSV" at bounding box center [288, 522] width 237 height 19
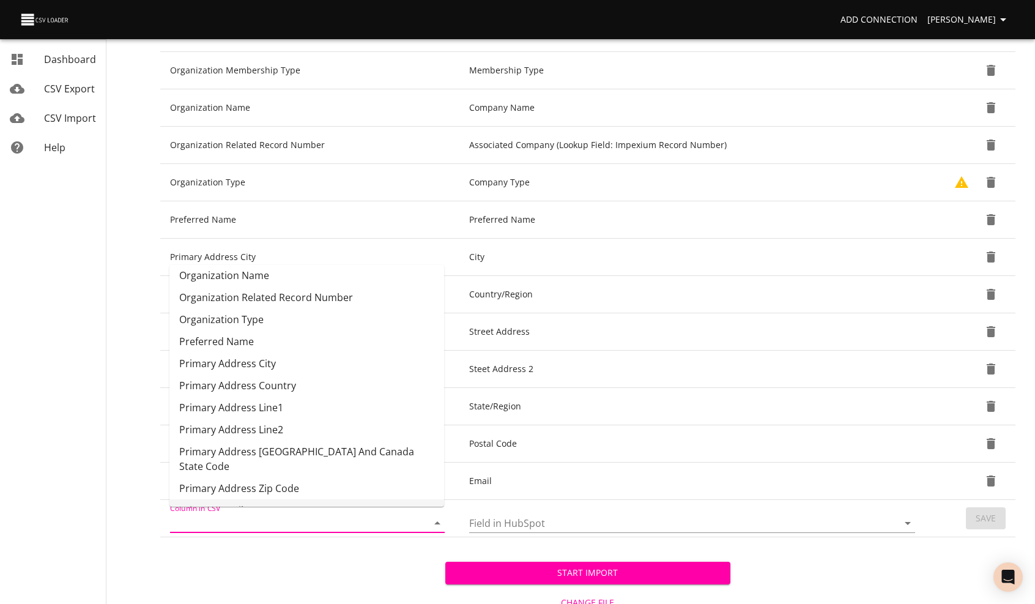
scroll to position [265, 0]
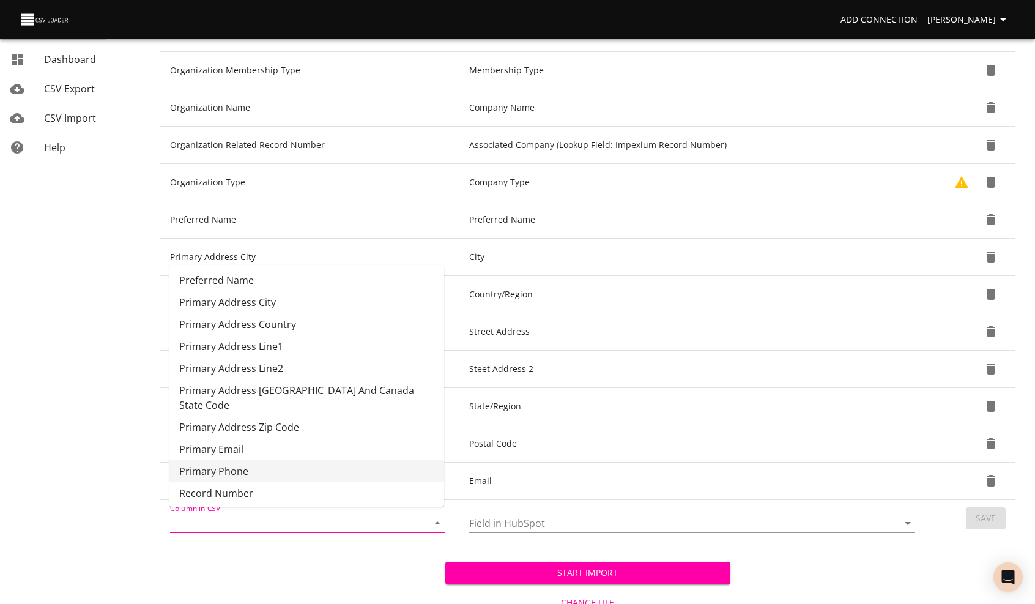
click at [220, 460] on li "Primary Phone" at bounding box center [307, 471] width 275 height 22
type input "Primary Phone"
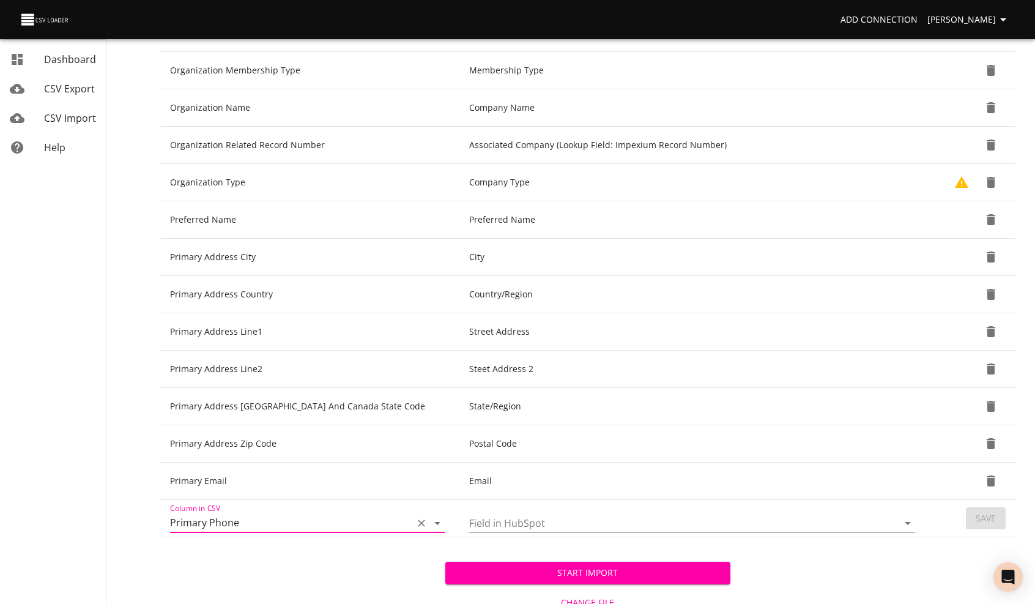
click at [483, 513] on input "Field in HubSpot" at bounding box center [673, 522] width 408 height 19
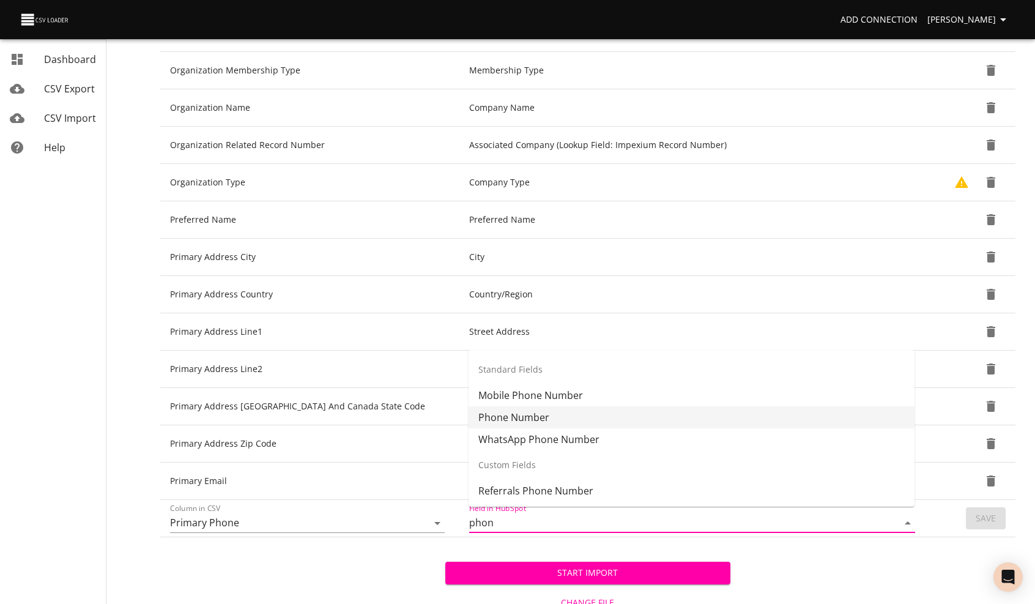
click at [520, 417] on li "Phone Number" at bounding box center [692, 417] width 446 height 22
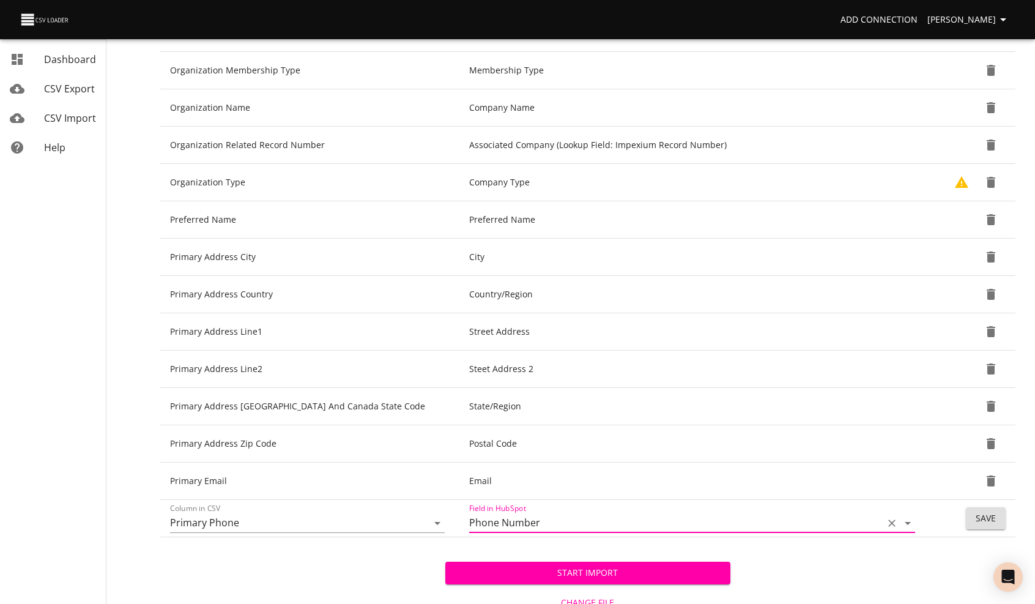
type input "Phone Number"
click at [988, 511] on span "Save" at bounding box center [986, 518] width 20 height 15
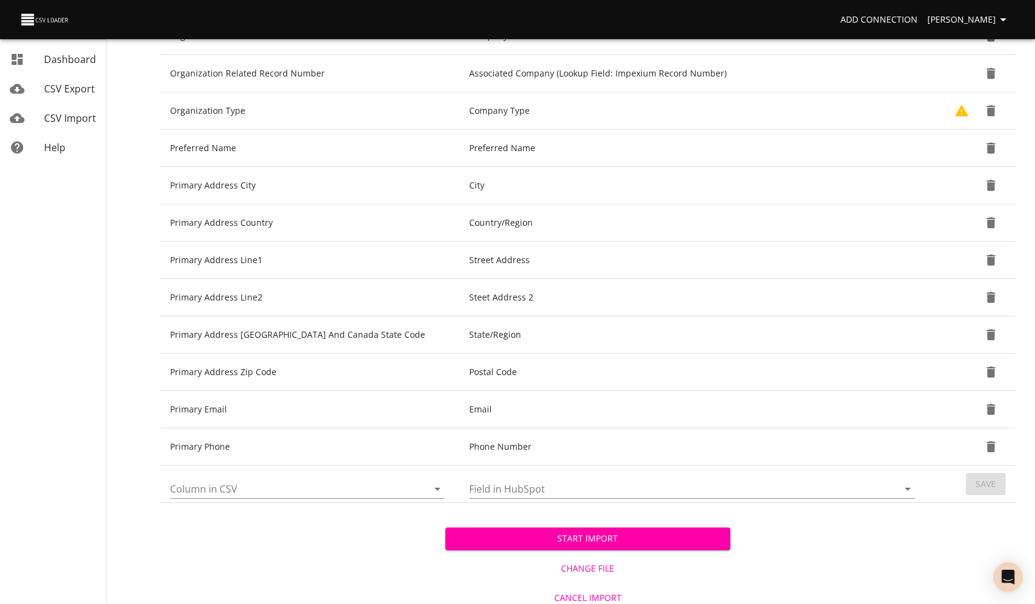
scroll to position [681, 0]
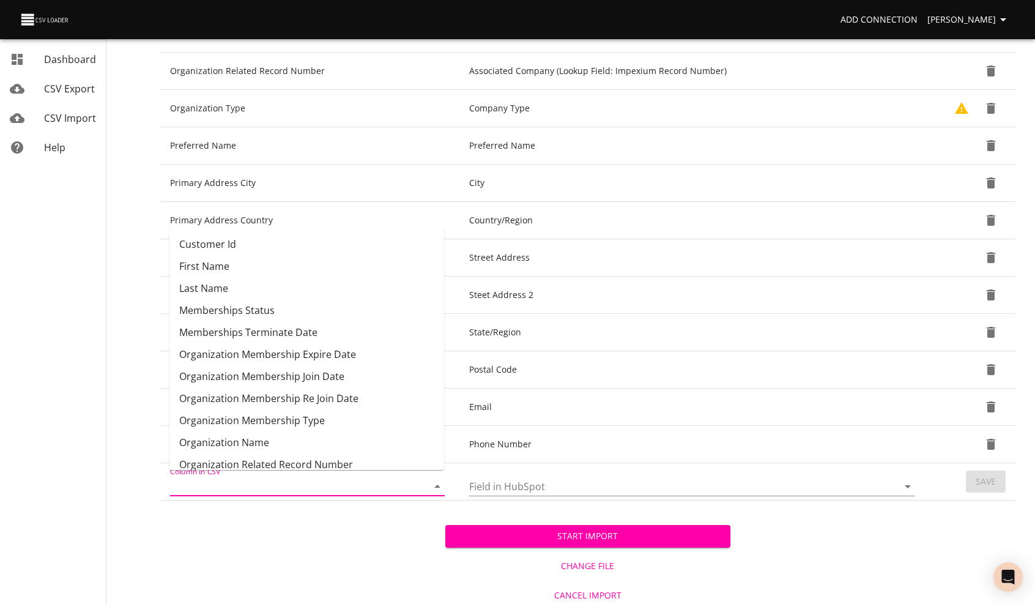
click at [254, 481] on input "Column in CSV" at bounding box center [288, 486] width 237 height 19
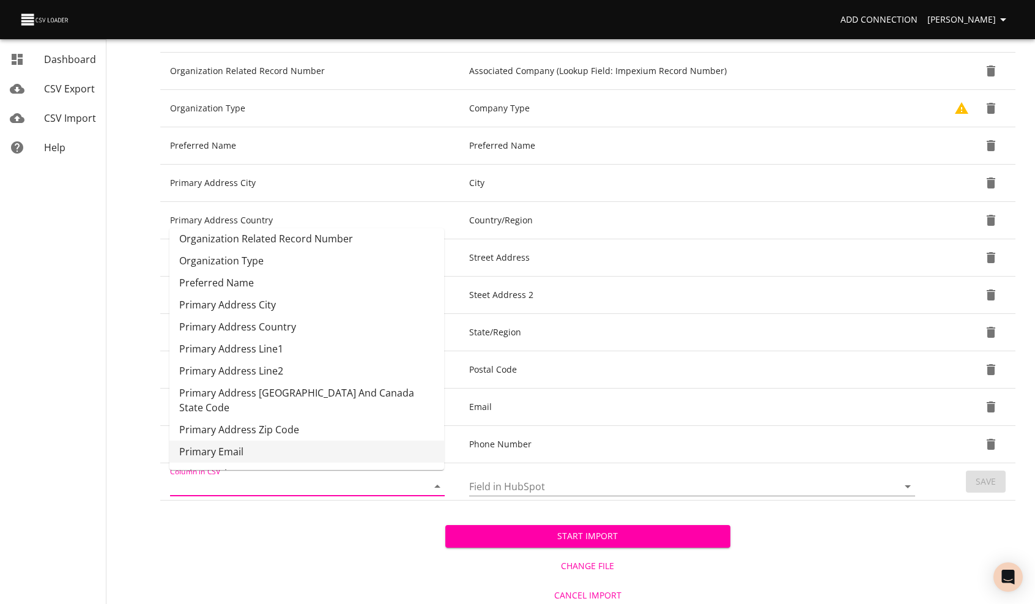
scroll to position [275, 0]
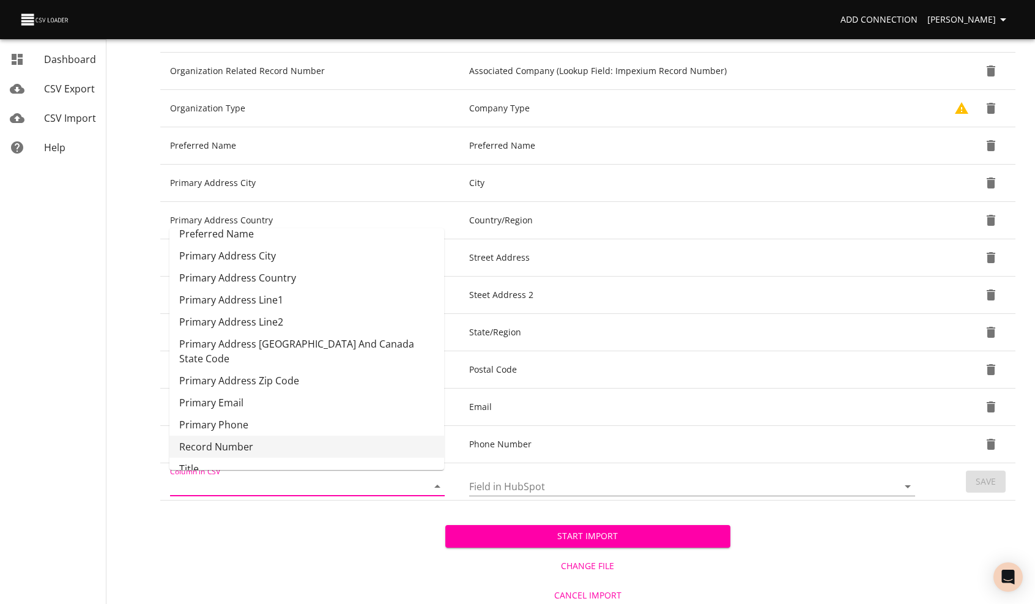
click at [243, 436] on li "Record Number" at bounding box center [307, 447] width 275 height 22
type input "Record Number"
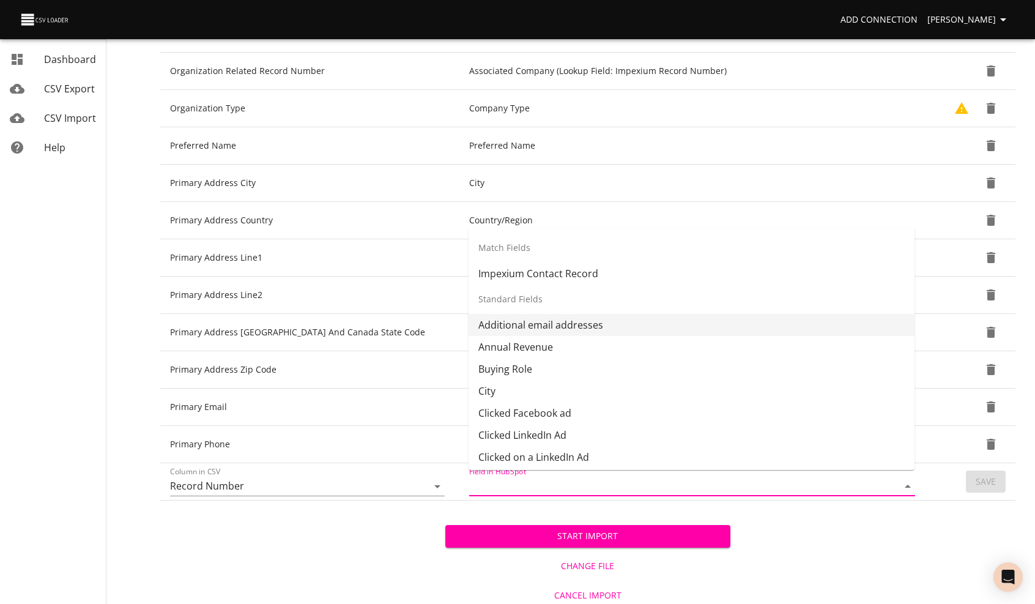
click at [519, 481] on input "Field in HubSpot" at bounding box center [673, 486] width 408 height 19
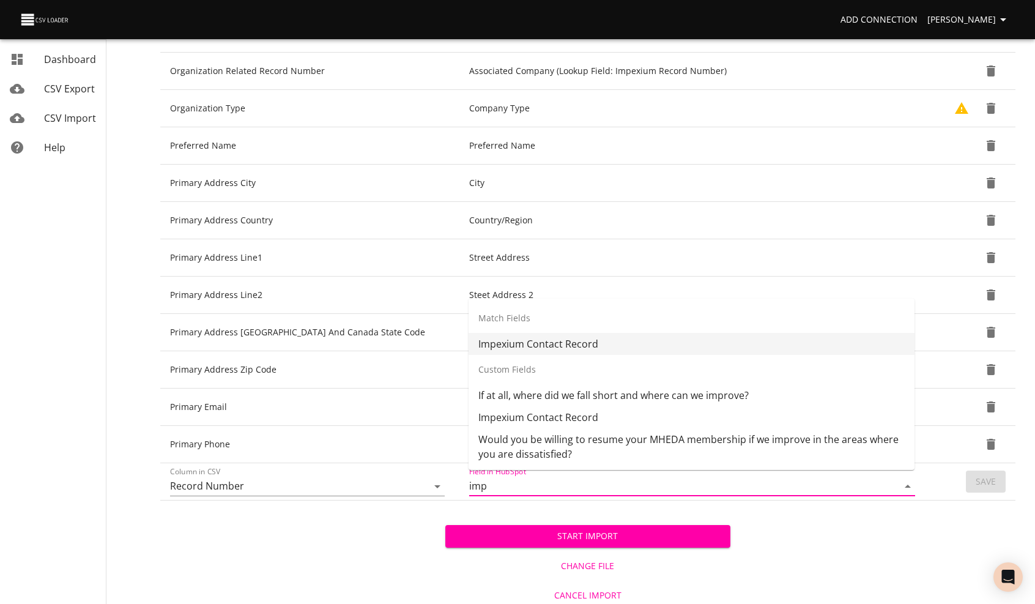
click at [530, 343] on li "Impexium Contact Record" at bounding box center [692, 344] width 446 height 22
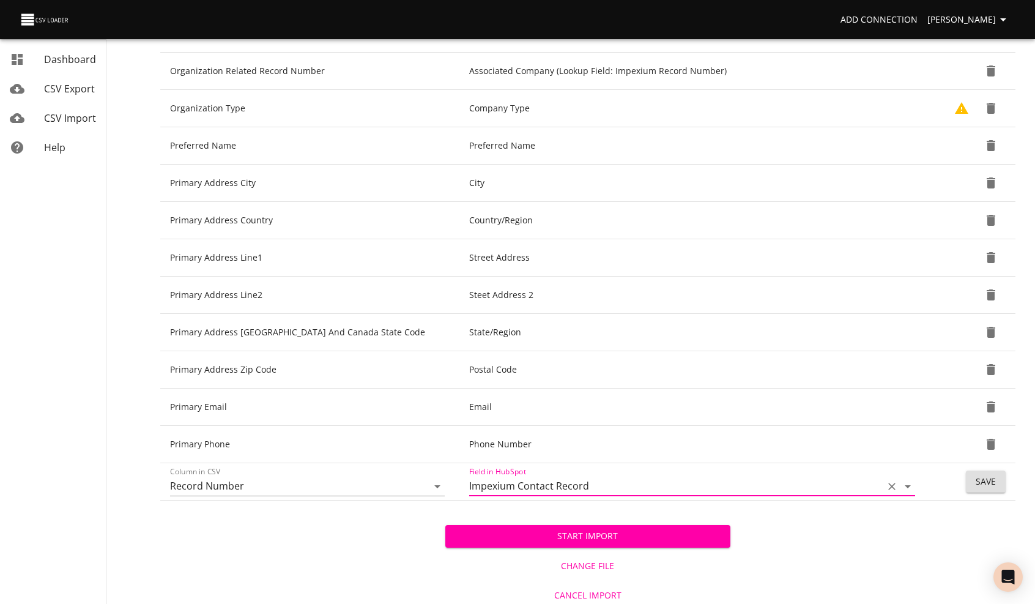
type input "Impexium Contact Record"
click at [980, 474] on span "Save" at bounding box center [986, 481] width 20 height 15
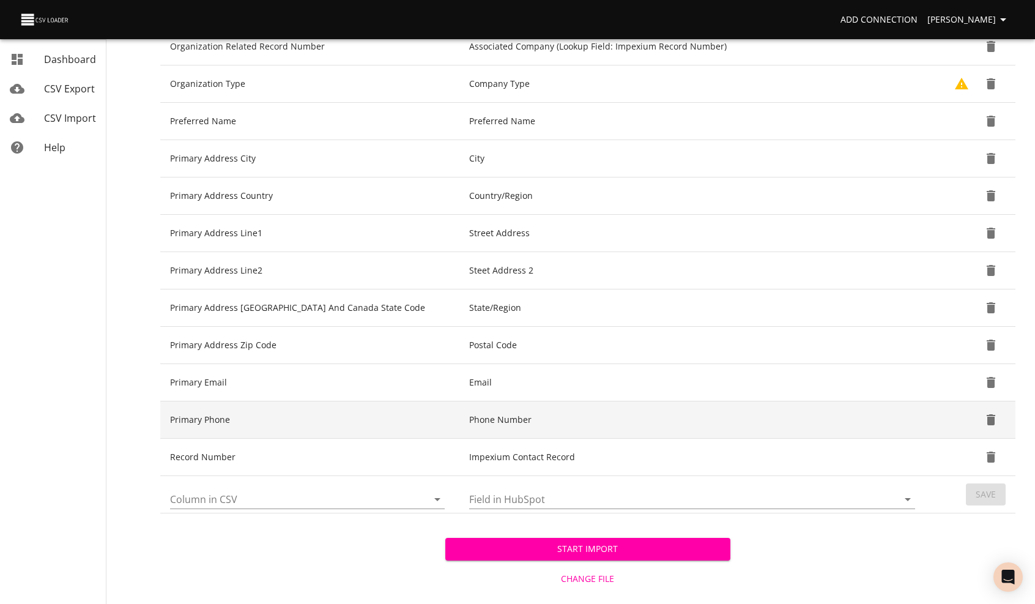
scroll to position [718, 0]
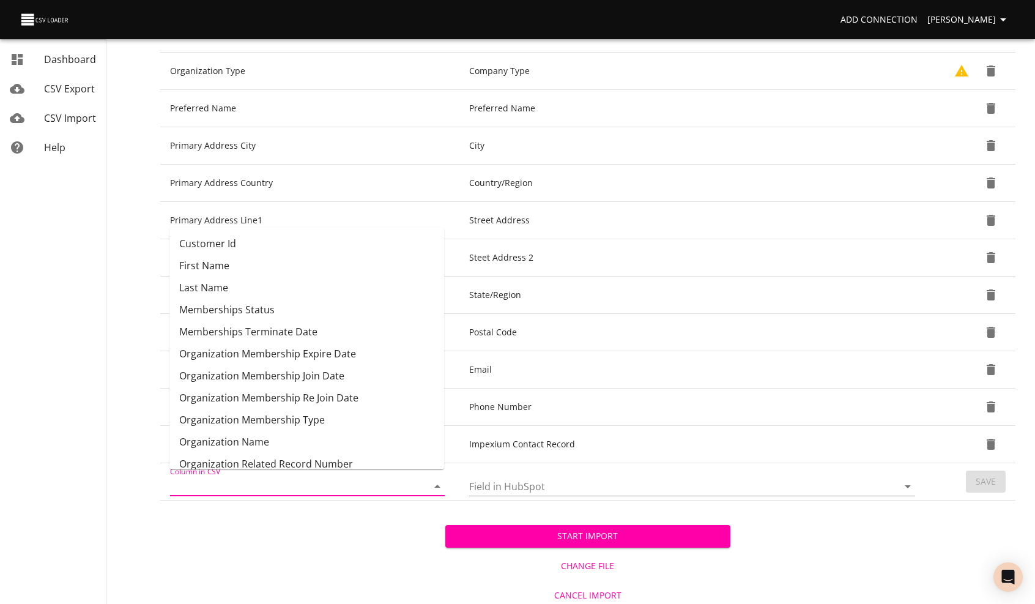
click at [228, 480] on input "Column in CSV" at bounding box center [288, 486] width 237 height 19
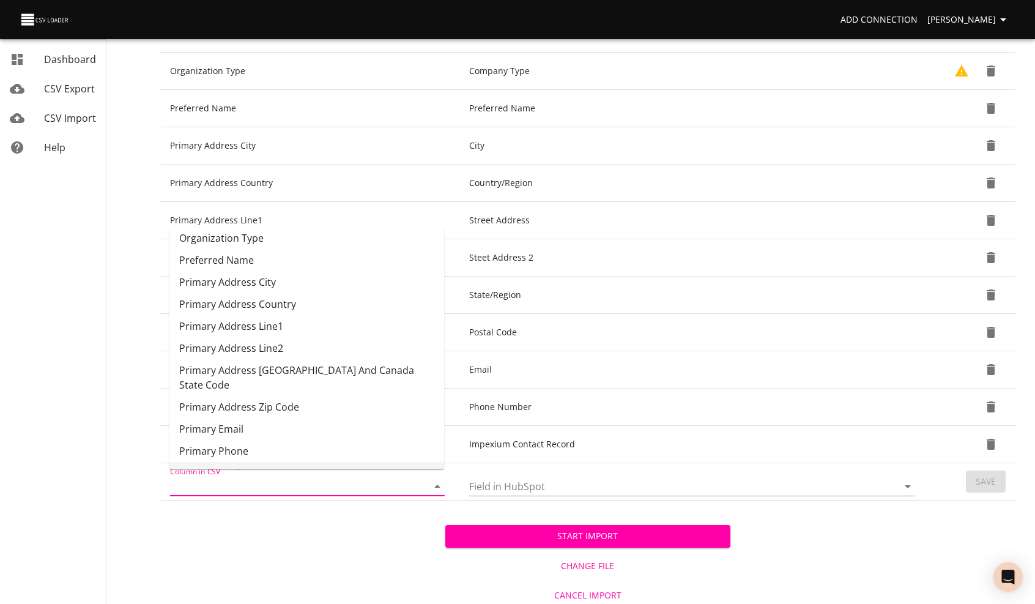
scroll to position [275, 0]
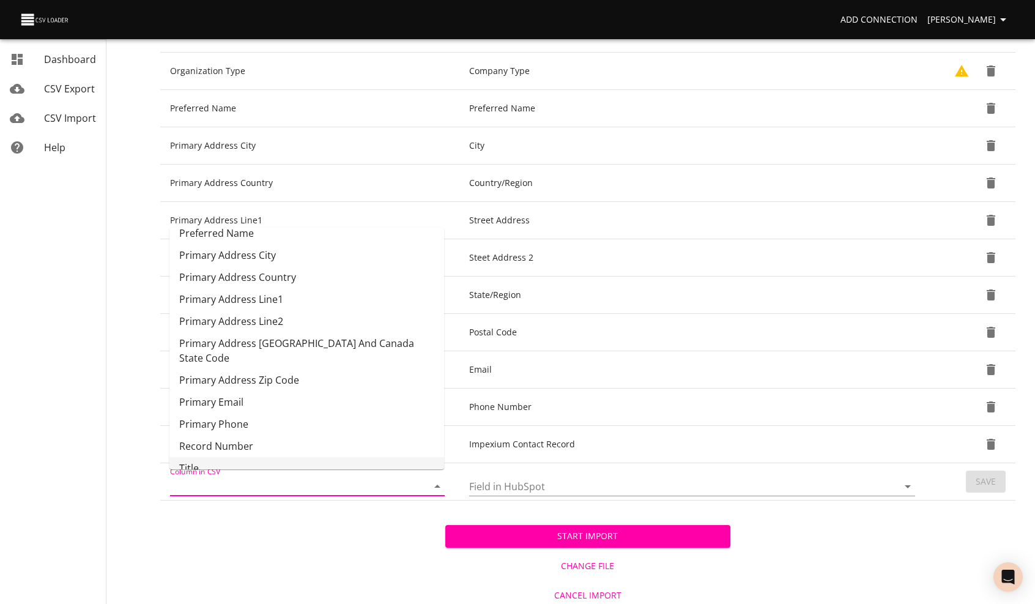
click at [242, 457] on li "Title" at bounding box center [307, 468] width 275 height 22
type input "Title"
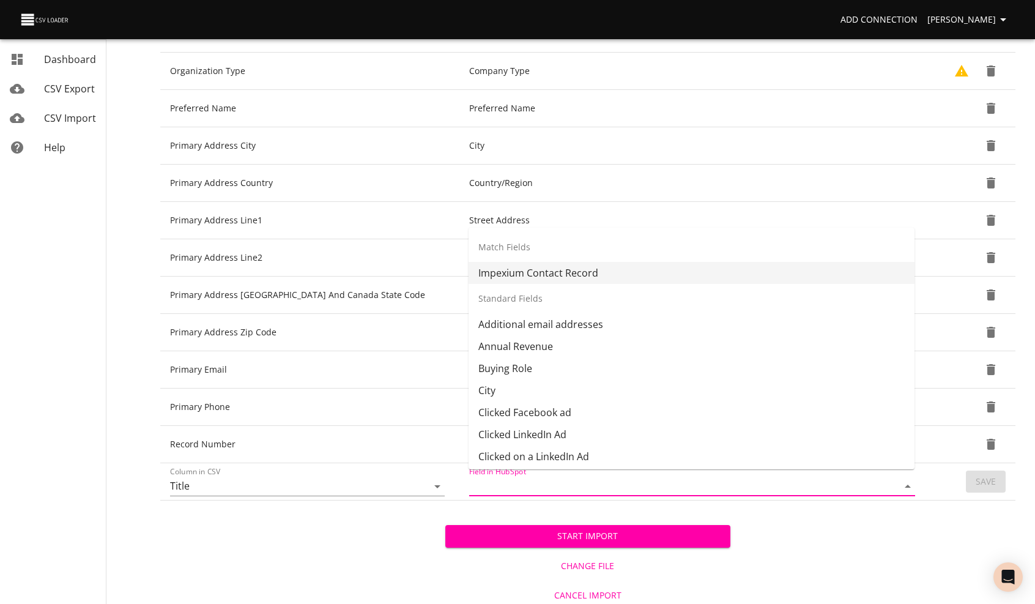
click at [517, 480] on input "Field in HubSpot" at bounding box center [673, 486] width 408 height 19
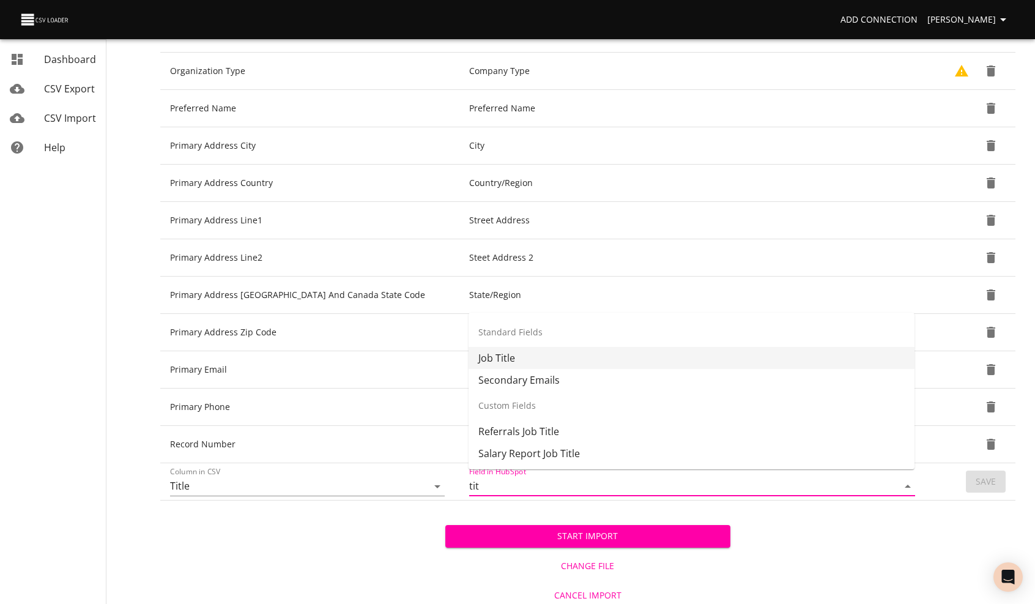
click at [497, 355] on li "Job Title" at bounding box center [692, 358] width 446 height 22
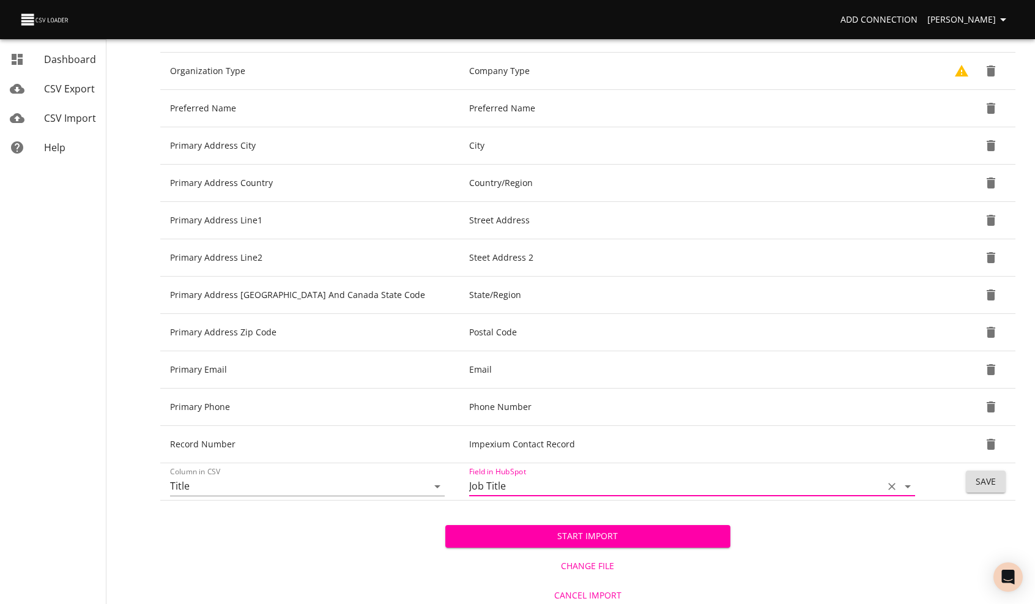
type input "Job Title"
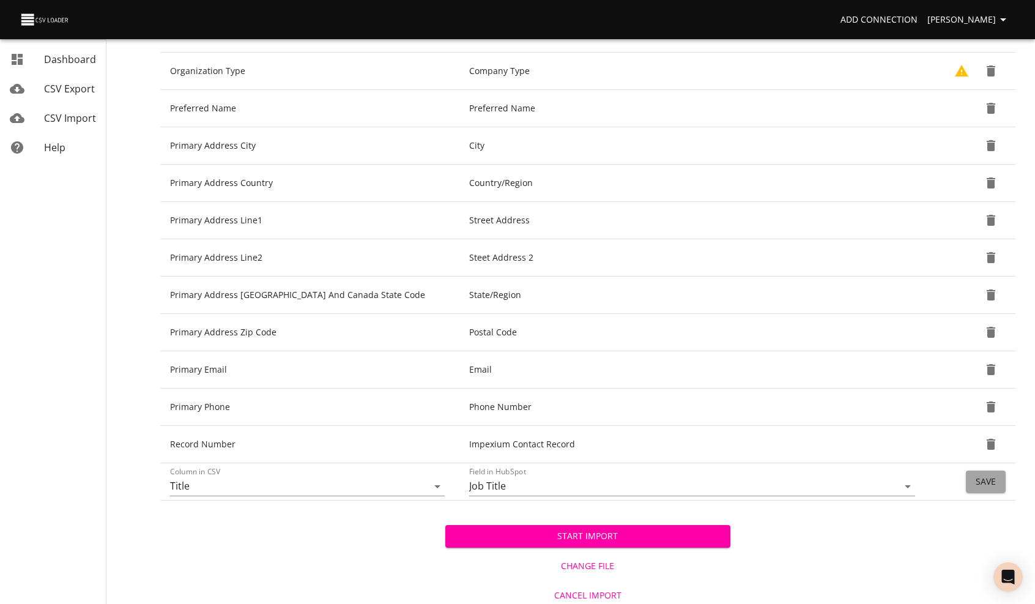
click at [988, 477] on span "Save" at bounding box center [986, 481] width 20 height 15
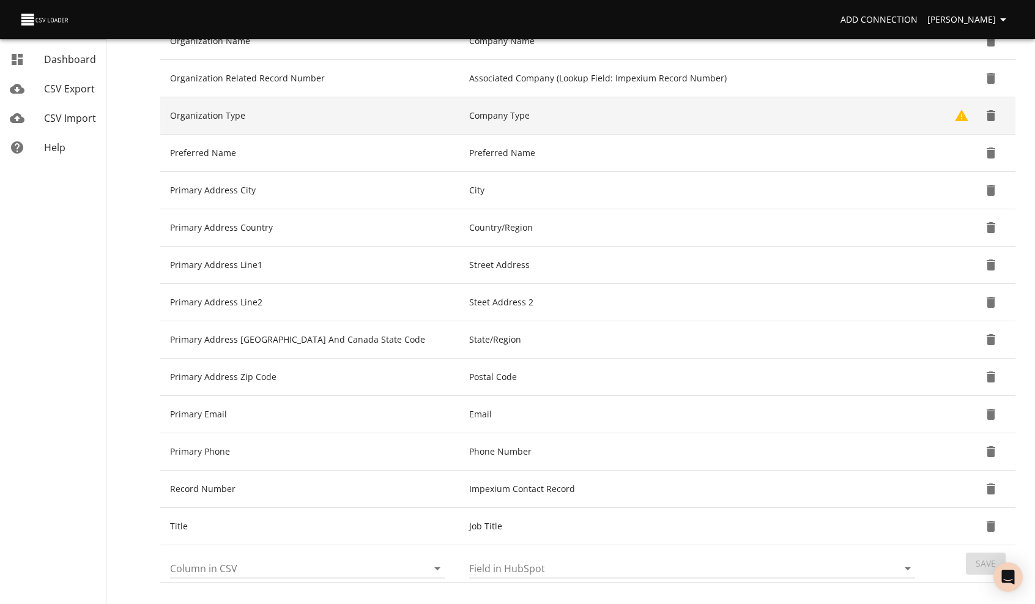
scroll to position [755, 0]
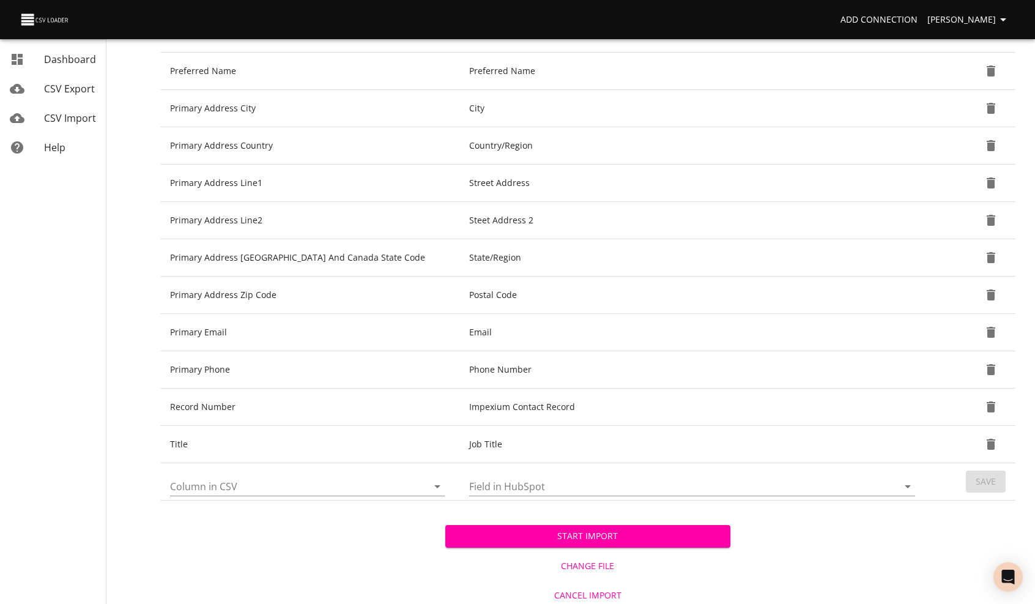
click at [583, 532] on span "Start Import" at bounding box center [588, 536] width 266 height 15
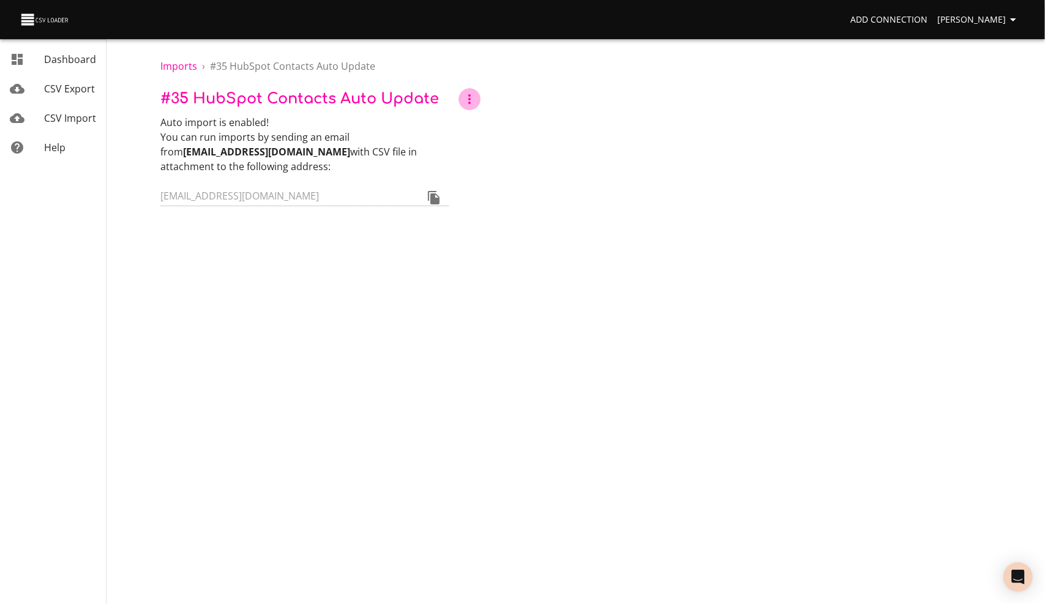
click at [471, 99] on icon "button" at bounding box center [469, 99] width 15 height 15
click at [484, 144] on li "Settings" at bounding box center [487, 143] width 58 height 22
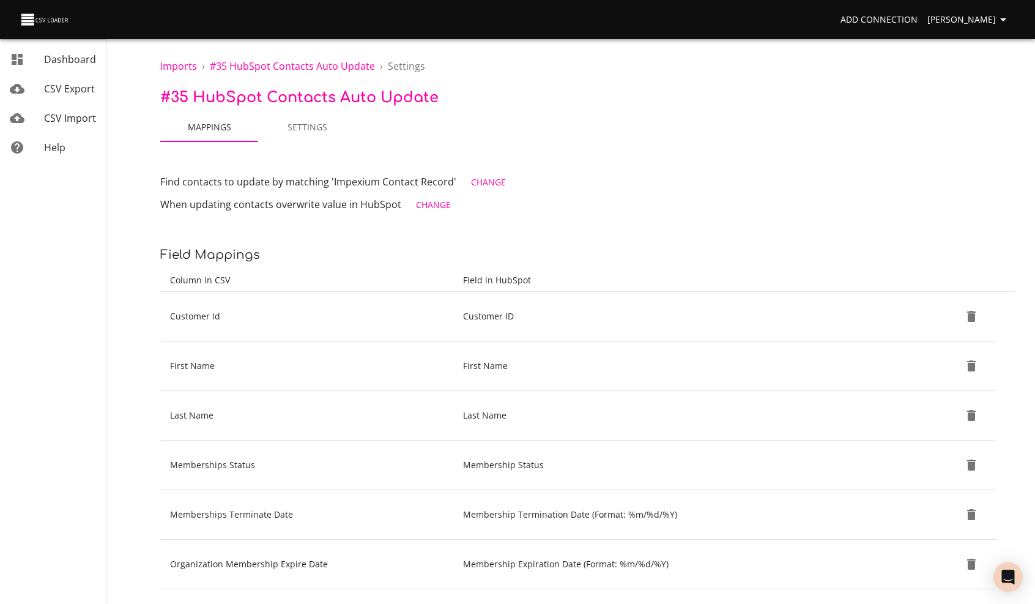
click at [317, 127] on span "Settings" at bounding box center [307, 127] width 83 height 15
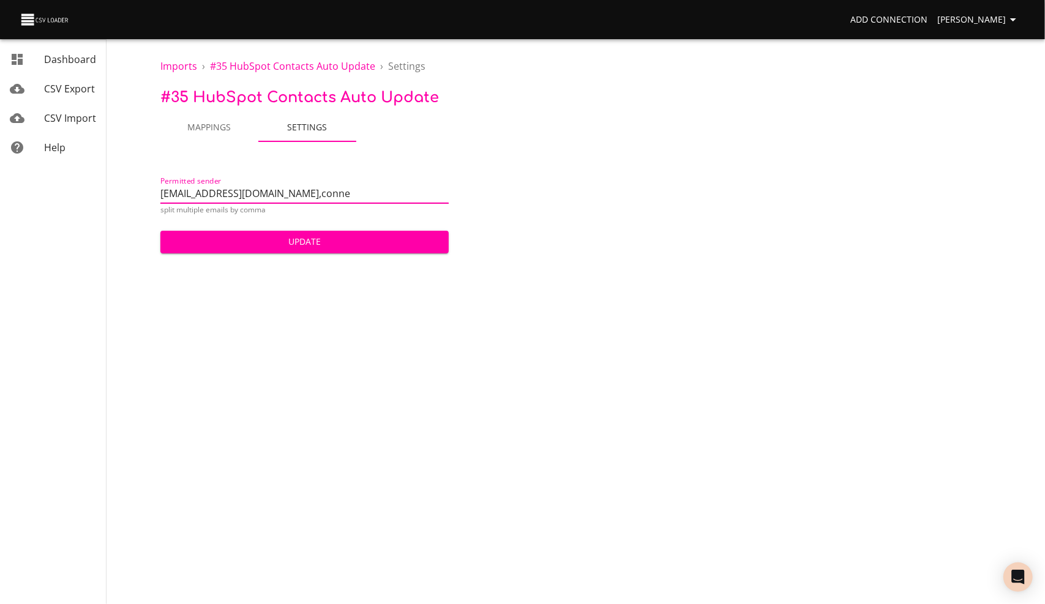
type input "lzarling@mheda.org,connect@mheda.org"
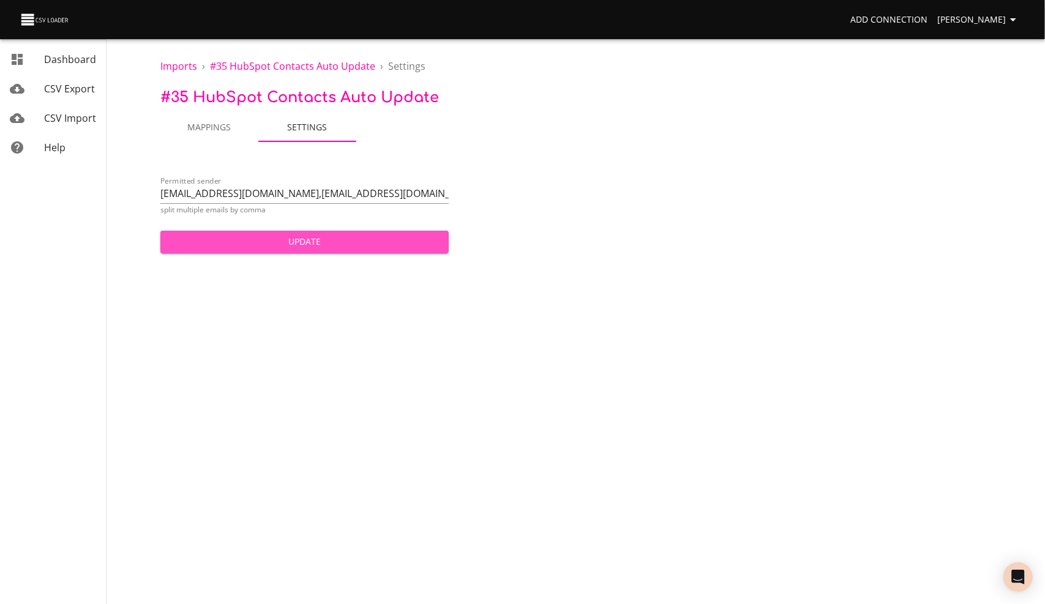
click at [321, 242] on span "Update" at bounding box center [304, 241] width 269 height 15
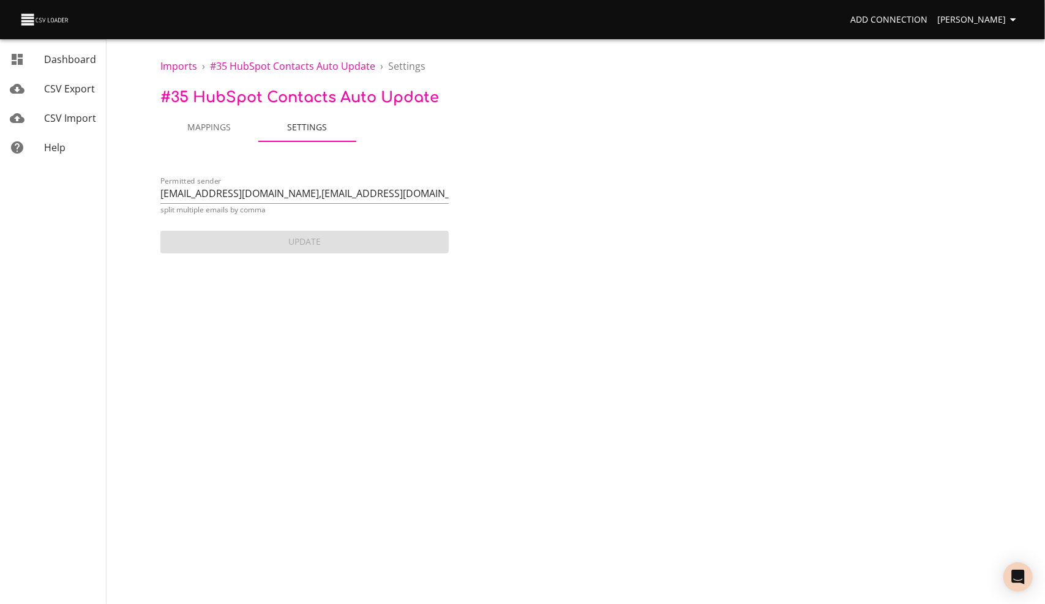
click at [219, 124] on span "Mappings" at bounding box center [209, 127] width 83 height 15
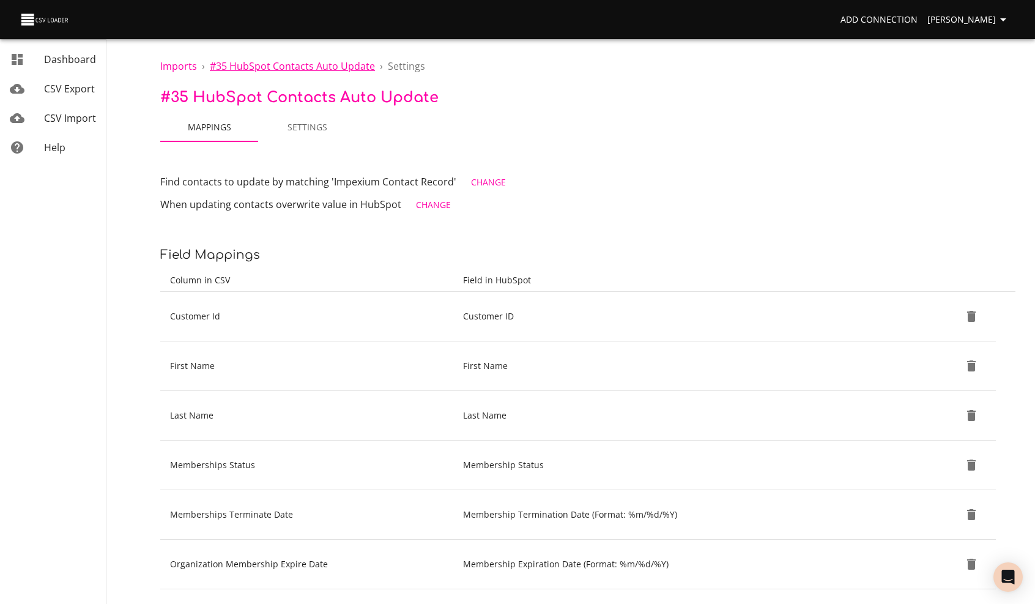
click at [342, 66] on span "# 35 HubSpot Contacts Auto Update" at bounding box center [292, 65] width 165 height 13
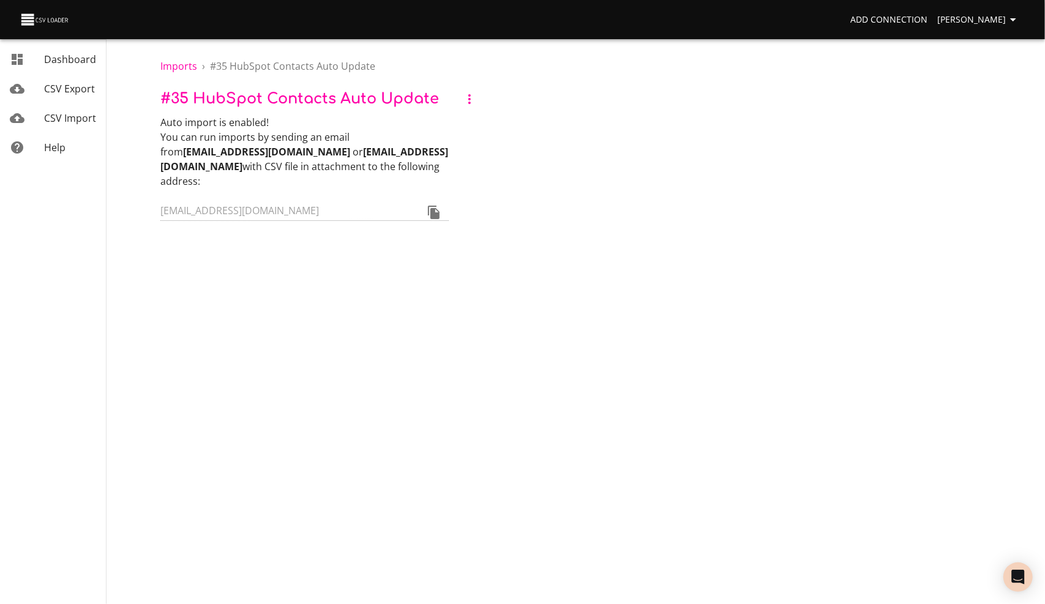
click at [466, 105] on icon "button" at bounding box center [469, 99] width 15 height 15
click at [479, 102] on li "Rename" at bounding box center [487, 99] width 58 height 22
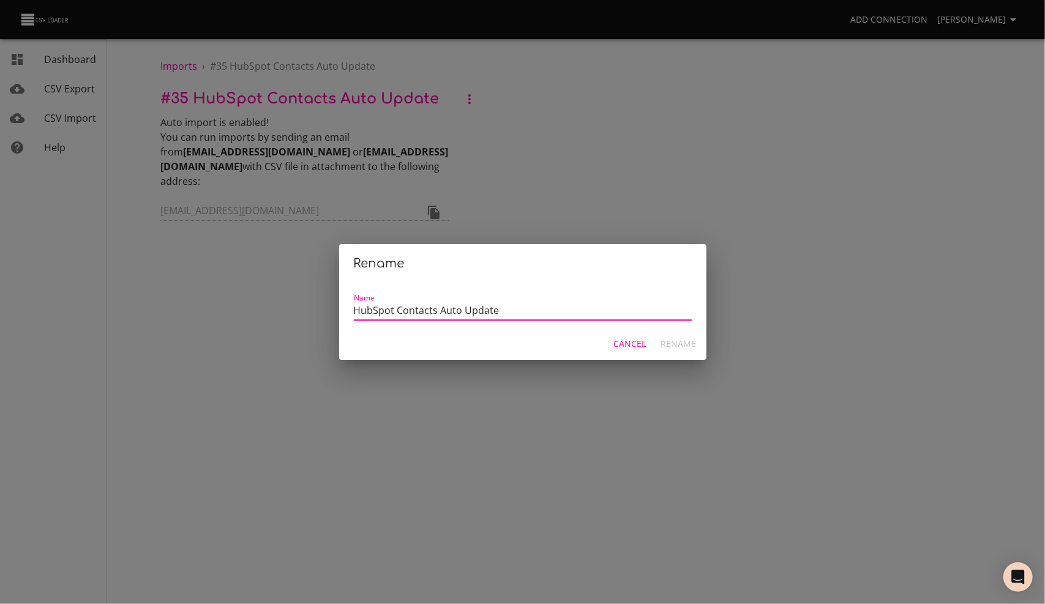
drag, startPoint x: 354, startPoint y: 311, endPoint x: 512, endPoint y: 312, distance: 157.9
click at [512, 312] on input "HubSpot Contacts Auto Update" at bounding box center [523, 312] width 338 height 18
type input "C"
type input "M"
type input "Contacts"
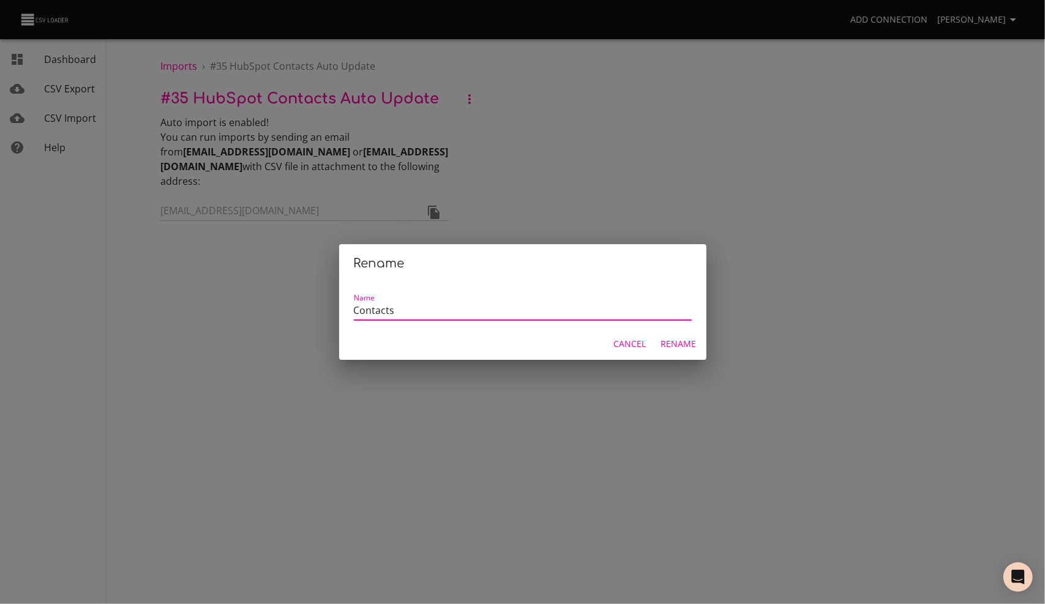
click at [628, 343] on span "Cancel" at bounding box center [630, 344] width 32 height 15
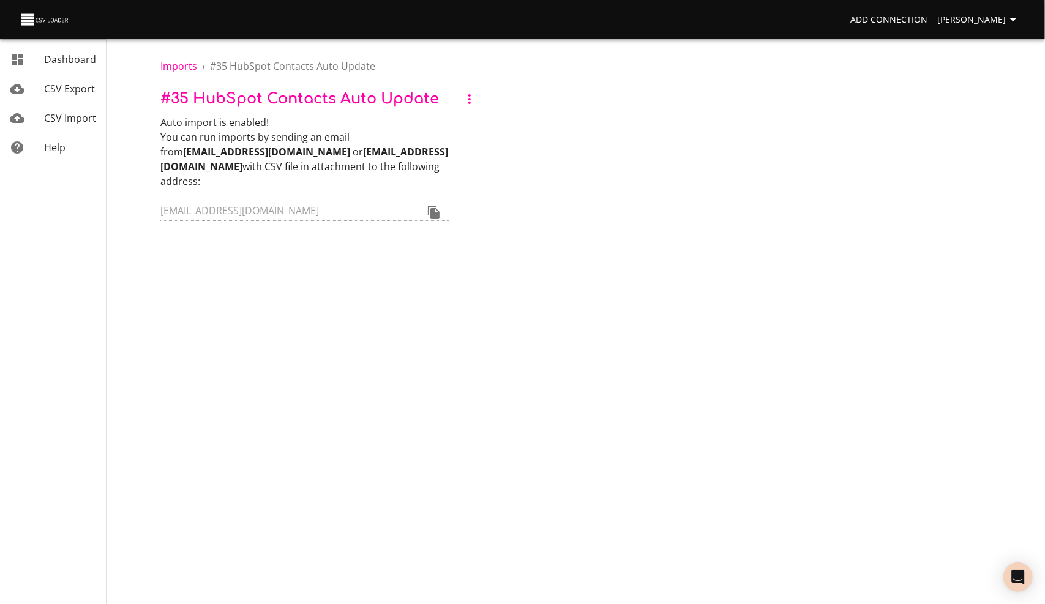
click at [80, 116] on span "CSV Import" at bounding box center [70, 117] width 52 height 13
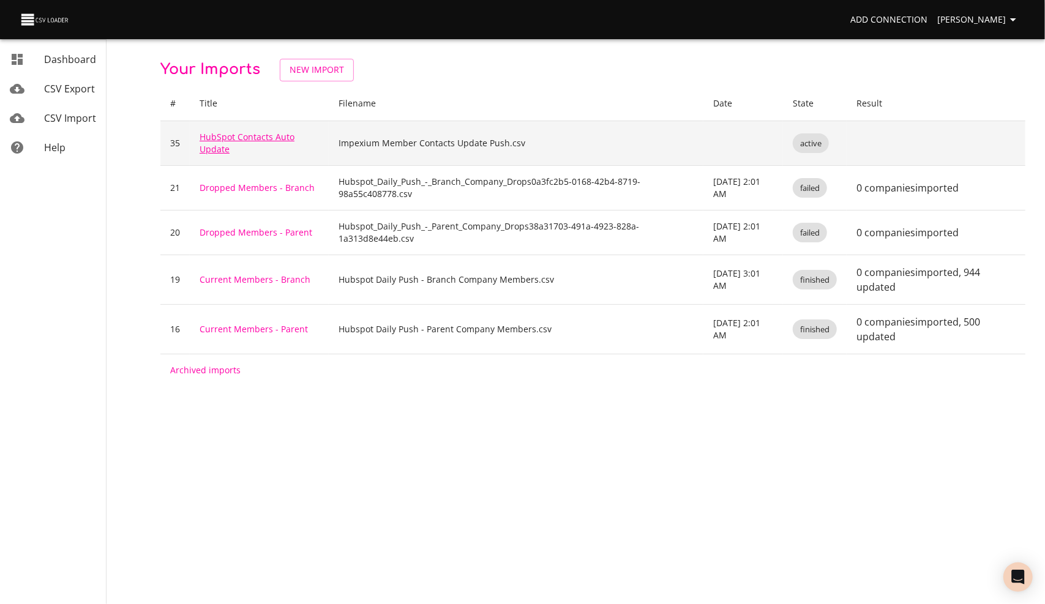
click at [229, 138] on link "HubSpot Contacts Auto Update" at bounding box center [247, 143] width 95 height 24
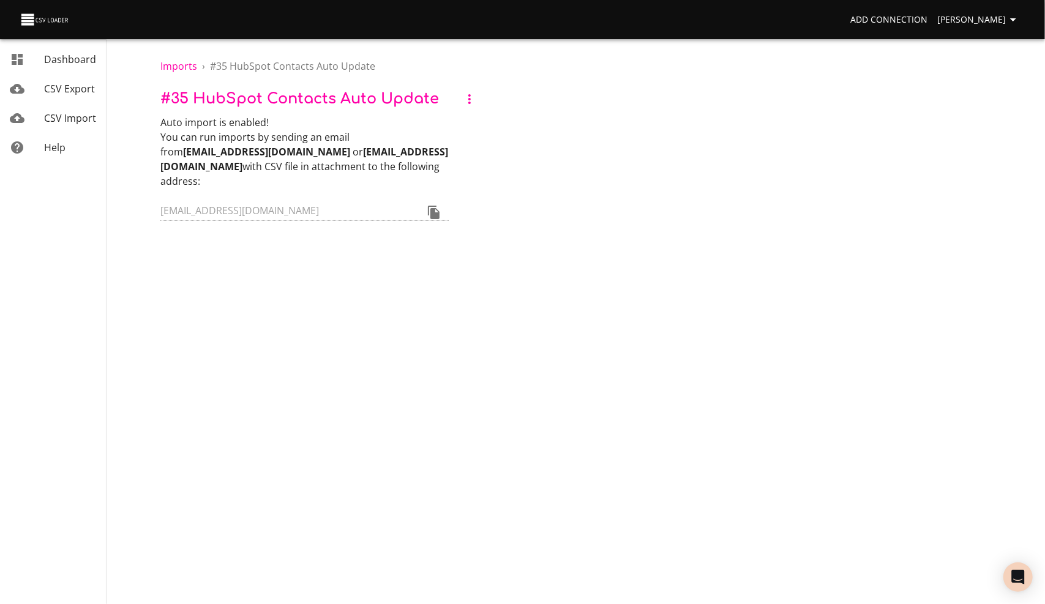
click at [471, 98] on icon "button" at bounding box center [469, 99] width 15 height 15
click at [482, 99] on li "Rename" at bounding box center [487, 99] width 58 height 22
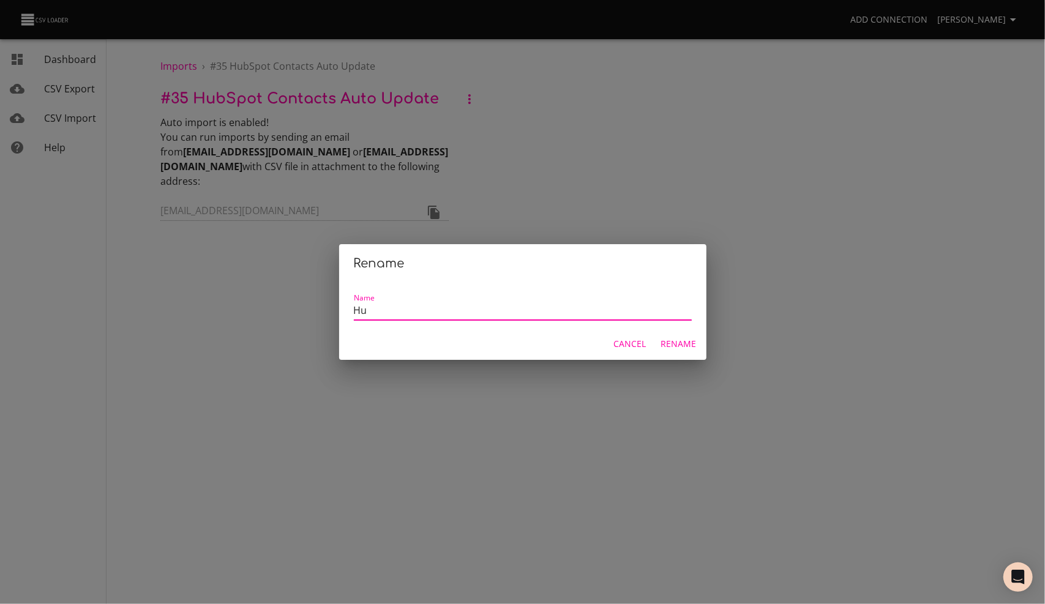
type input "H"
drag, startPoint x: 480, startPoint y: 313, endPoint x: 529, endPoint y: 319, distance: 49.4
click at [528, 319] on input "Member Contacts - Update Only" at bounding box center [523, 312] width 338 height 18
drag, startPoint x: 444, startPoint y: 314, endPoint x: 487, endPoint y: 315, distance: 42.9
click at [487, 315] on input "Member Contacts - Update" at bounding box center [523, 312] width 338 height 18
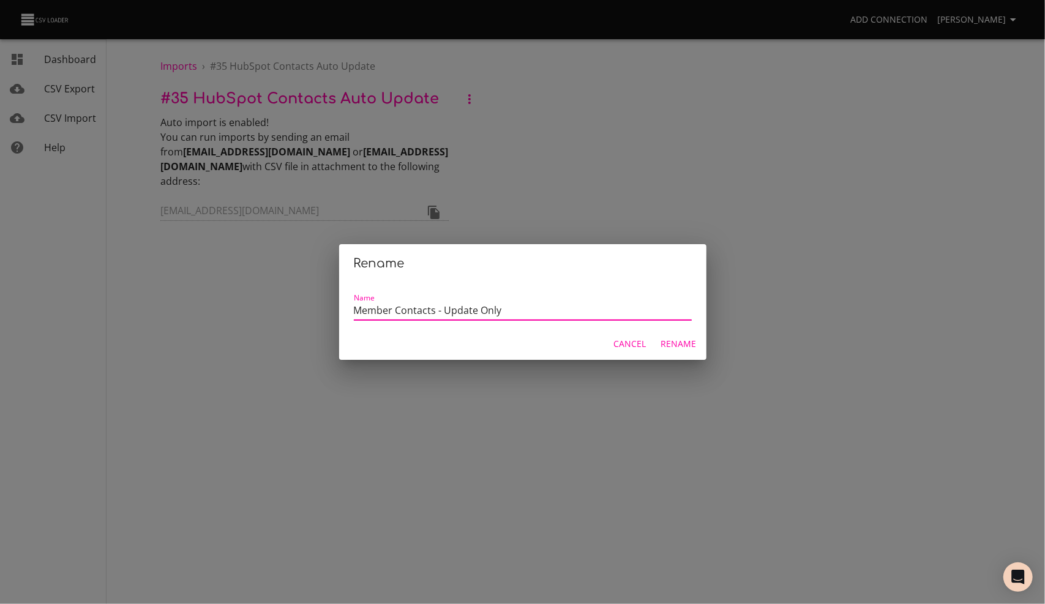
type input "Member Contacts - Update Only"
click at [674, 345] on span "Rename" at bounding box center [678, 344] width 35 height 15
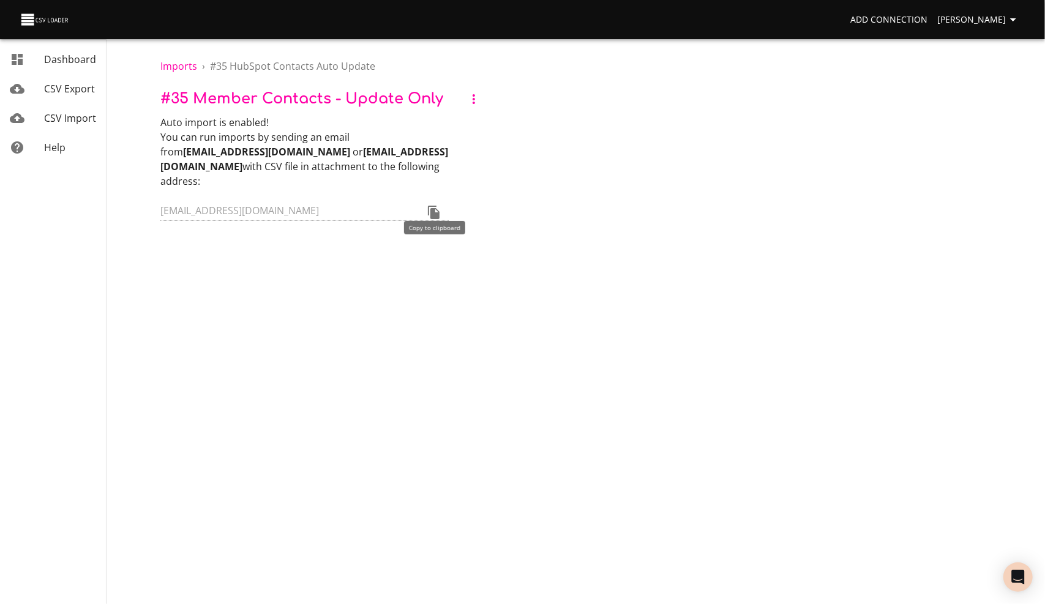
click at [436, 205] on icon "Copy to clipboard" at bounding box center [434, 212] width 15 height 15
click at [72, 117] on span "CSV Import" at bounding box center [70, 117] width 52 height 13
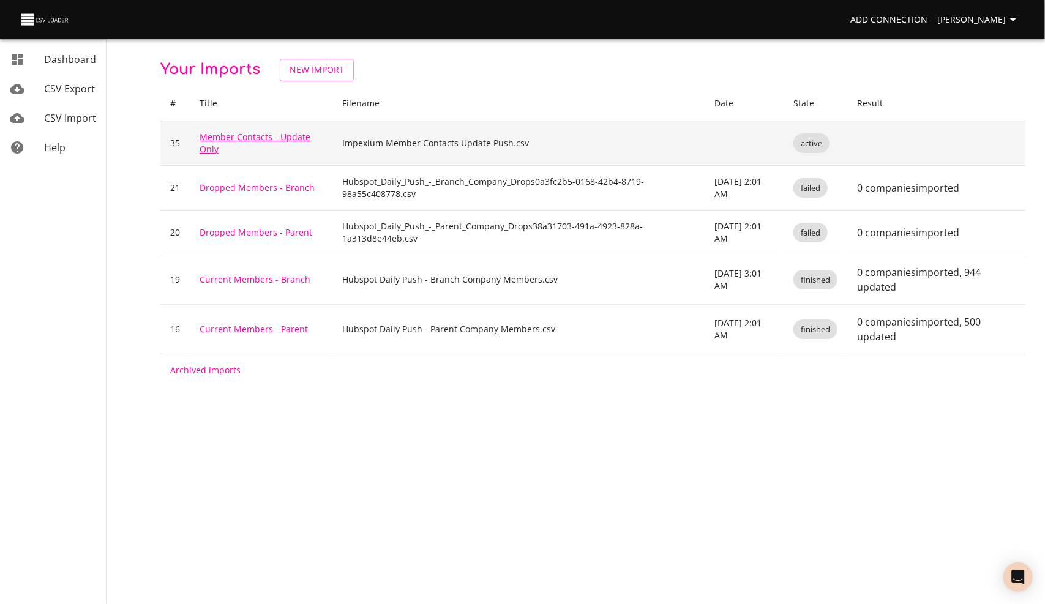
click at [234, 135] on link "Member Contacts - Update Only" at bounding box center [255, 143] width 111 height 24
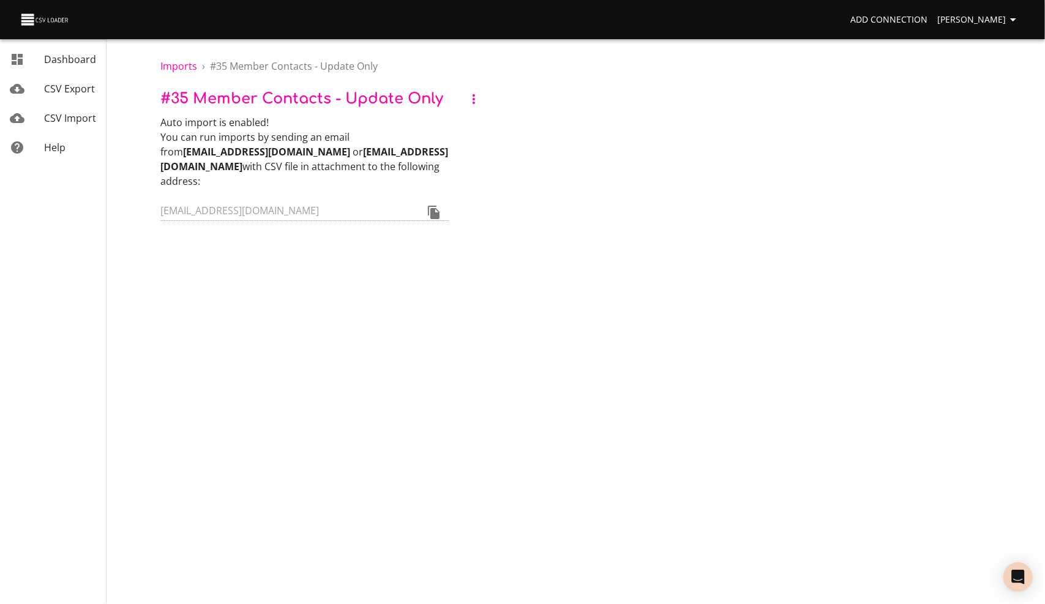
click at [473, 100] on icon "button" at bounding box center [473, 99] width 15 height 15
click at [433, 66] on div at bounding box center [522, 302] width 1045 height 604
click at [81, 114] on span "CSV Import" at bounding box center [70, 117] width 52 height 13
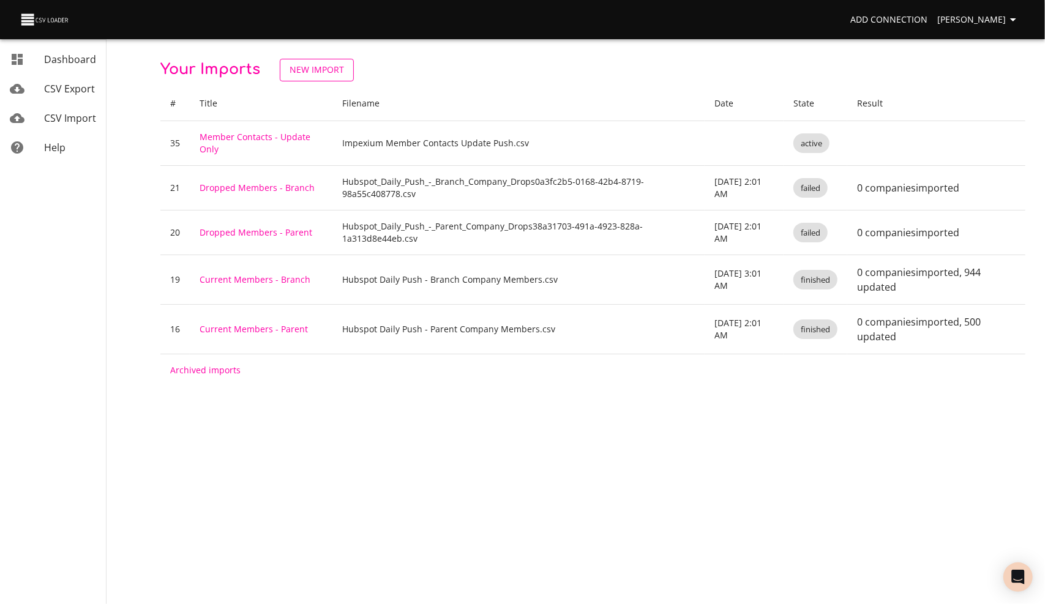
click at [310, 68] on span "New Import" at bounding box center [316, 69] width 54 height 15
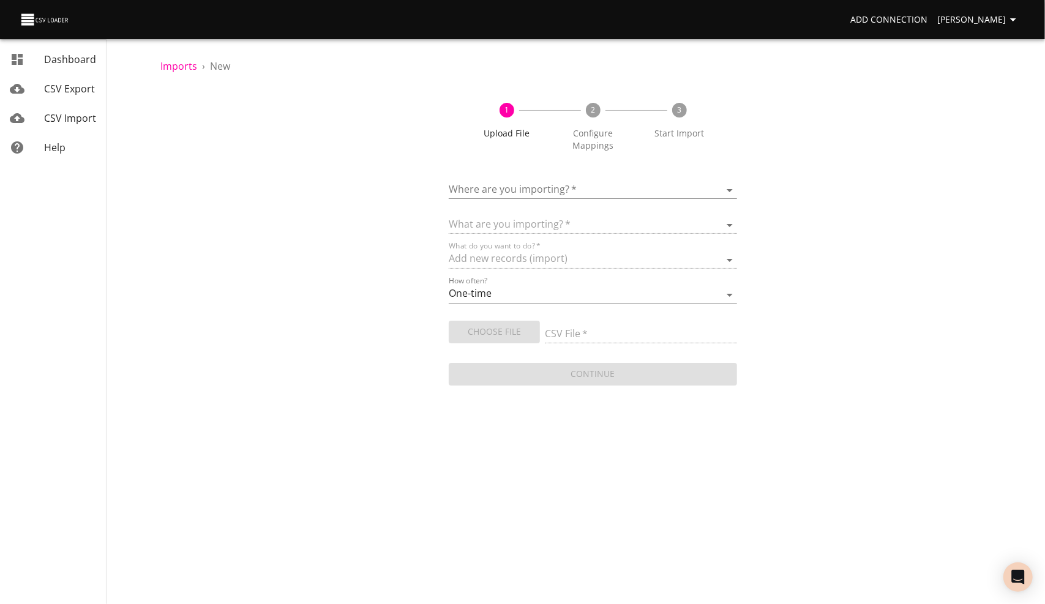
click at [513, 186] on body "Add Connection Lori Zarling Dashboard CSV Export CSV Import Help Imports › New …" at bounding box center [522, 302] width 1045 height 604
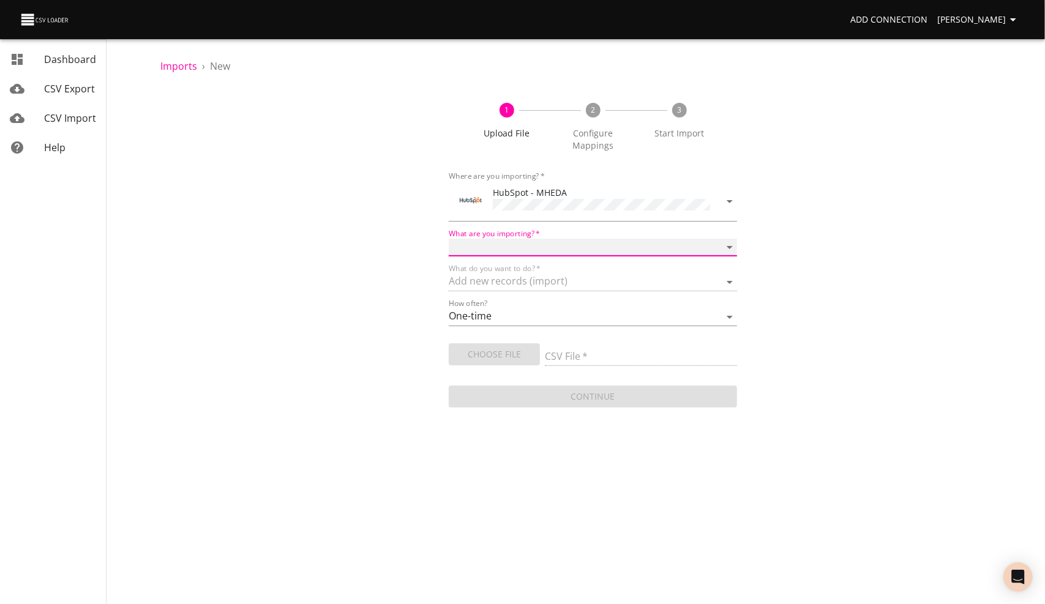
click at [505, 244] on select "Calls Companies Contacts Deals Emails Line items Meetings Notes Products Tasks …" at bounding box center [593, 248] width 288 height 18
select select "contacts"
click at [449, 239] on select "Calls Companies Contacts Deals Emails Line items Meetings Notes Products Tasks …" at bounding box center [593, 248] width 288 height 18
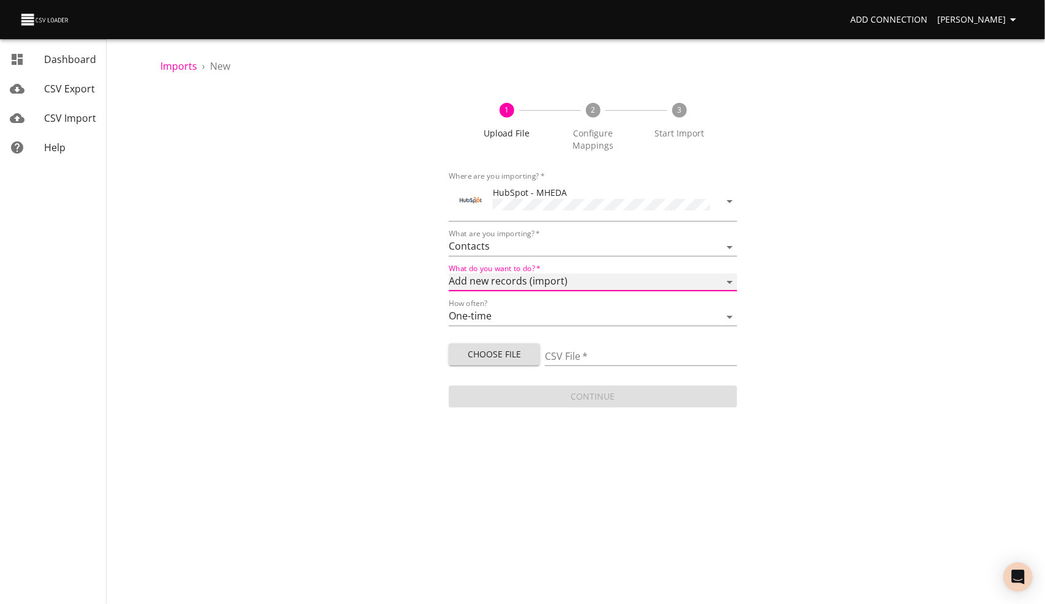
click at [528, 277] on select "Add new records (import) Update existing records (update) Add new and update ex…" at bounding box center [593, 283] width 288 height 18
select select "upsert"
click at [449, 274] on select "Add new records (import) Update existing records (update) Add new and update ex…" at bounding box center [593, 283] width 288 height 18
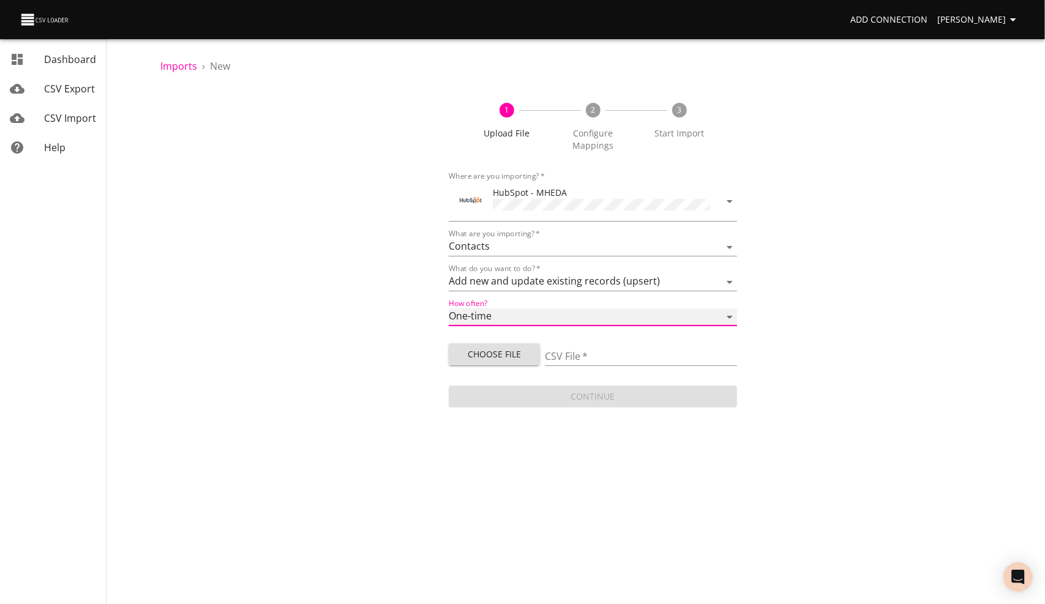
click at [481, 318] on select "One-time Auto import" at bounding box center [593, 317] width 288 height 18
select select "autoimport"
click at [449, 308] on select "One-time Auto import" at bounding box center [593, 317] width 288 height 18
click at [515, 349] on span "Choose File" at bounding box center [494, 354] width 72 height 15
type input "Impexium Member Contacts Upsert Push.csv"
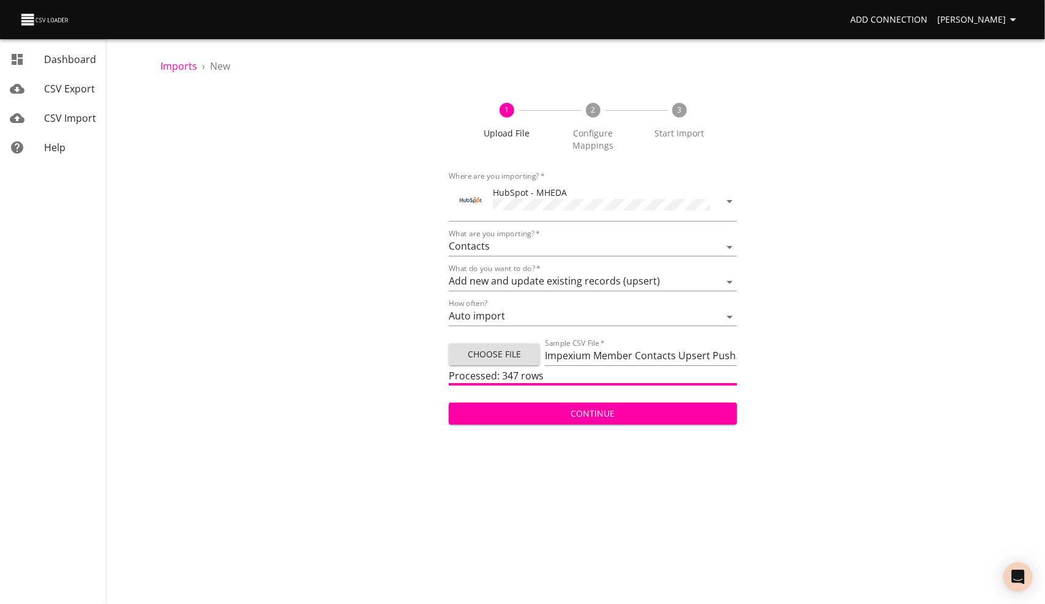
click at [588, 408] on span "Continue" at bounding box center [592, 413] width 269 height 15
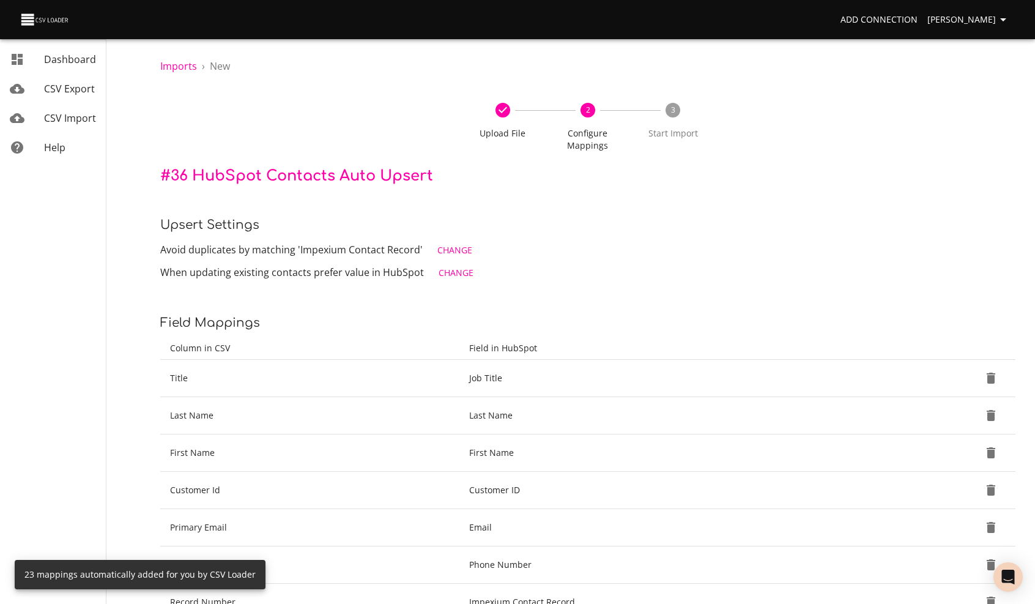
click at [453, 249] on span "Change" at bounding box center [455, 250] width 35 height 15
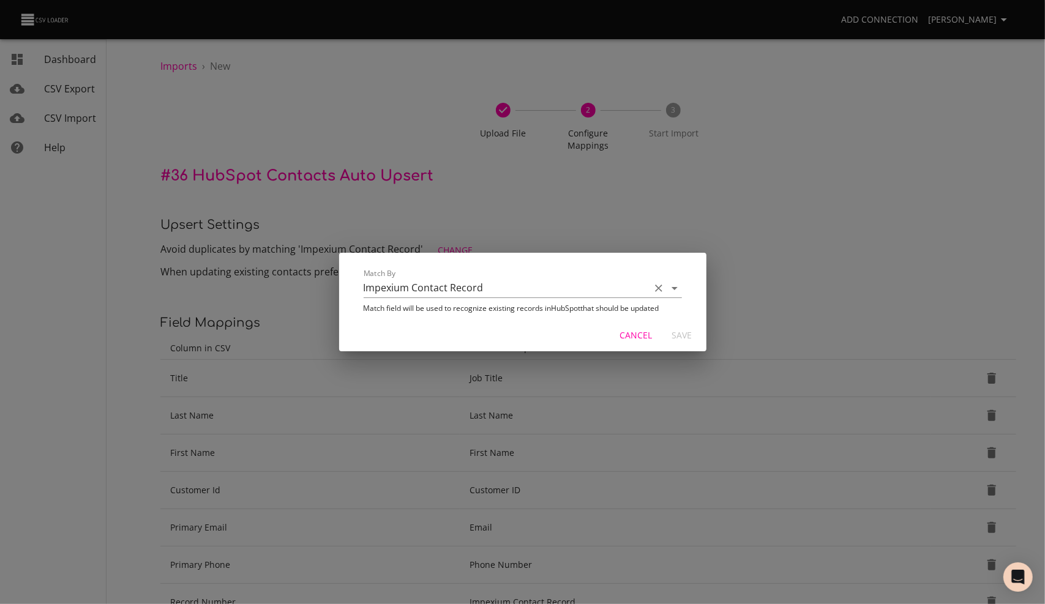
click at [436, 288] on input "Impexium Contact Record" at bounding box center [504, 287] width 280 height 19
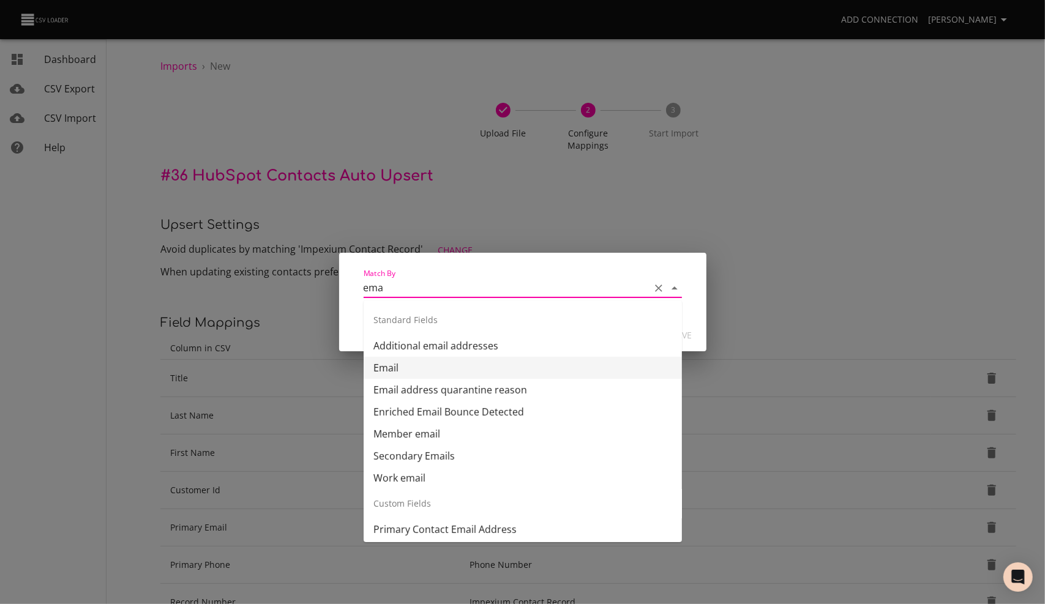
click at [403, 361] on li "Email" at bounding box center [523, 368] width 318 height 22
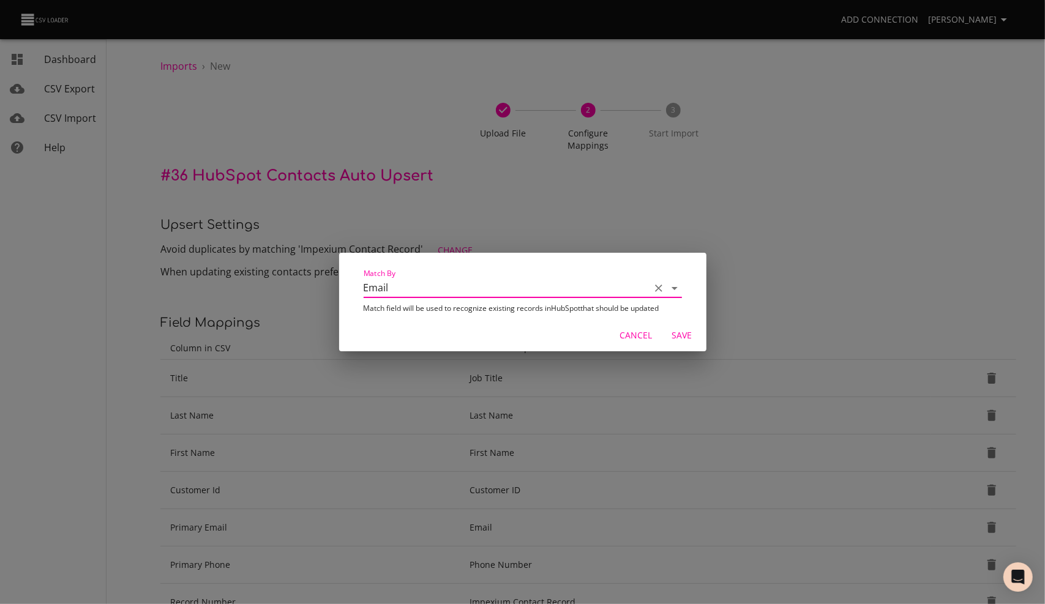
type input "Email"
click at [683, 334] on span "Save" at bounding box center [681, 335] width 29 height 15
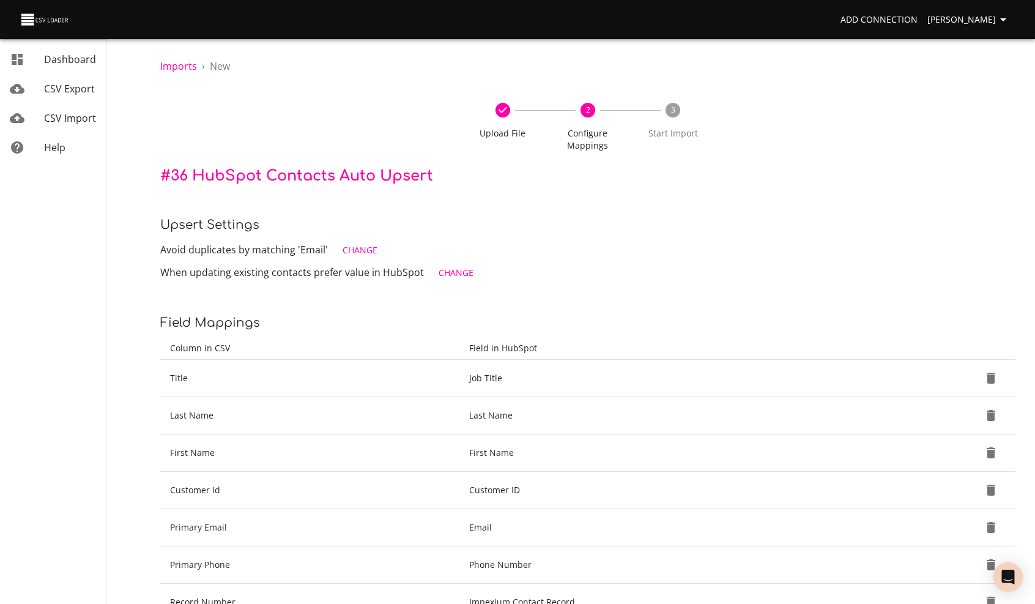
click at [455, 273] on span "Change" at bounding box center [456, 273] width 35 height 15
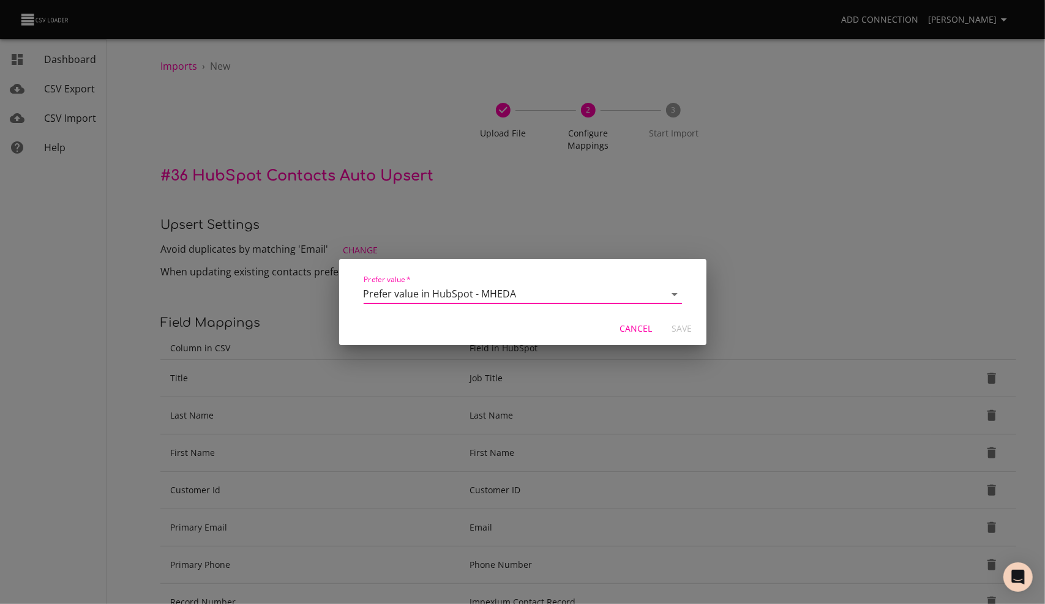
click at [446, 289] on select "Overwrite value in HubSpot - MHEDA Prefer value in HubSpot - MHEDA" at bounding box center [523, 295] width 318 height 20
select select "update_by_non_blank"
click at [364, 285] on select "Overwrite value in HubSpot - MHEDA Prefer value in HubSpot - MHEDA" at bounding box center [523, 295] width 318 height 20
click at [677, 325] on span "Save" at bounding box center [681, 328] width 29 height 15
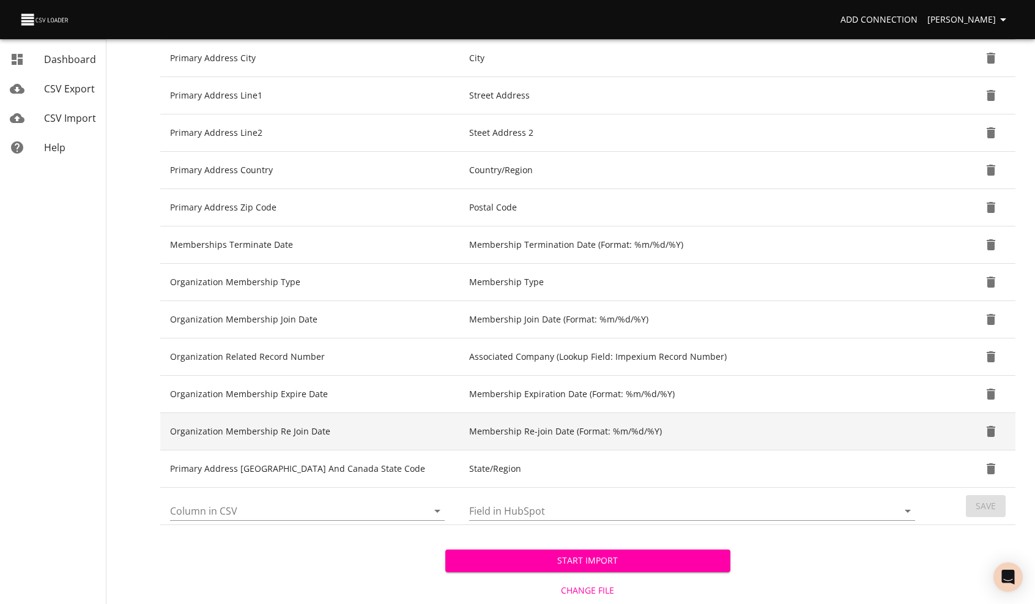
scroll to position [755, 0]
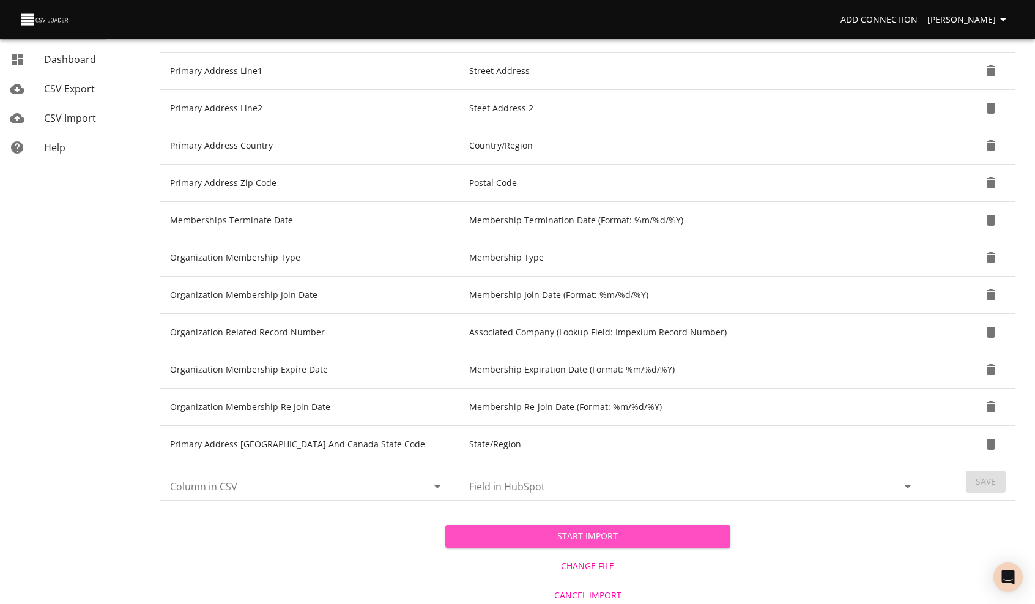
click at [597, 534] on span "Start Import" at bounding box center [588, 536] width 266 height 15
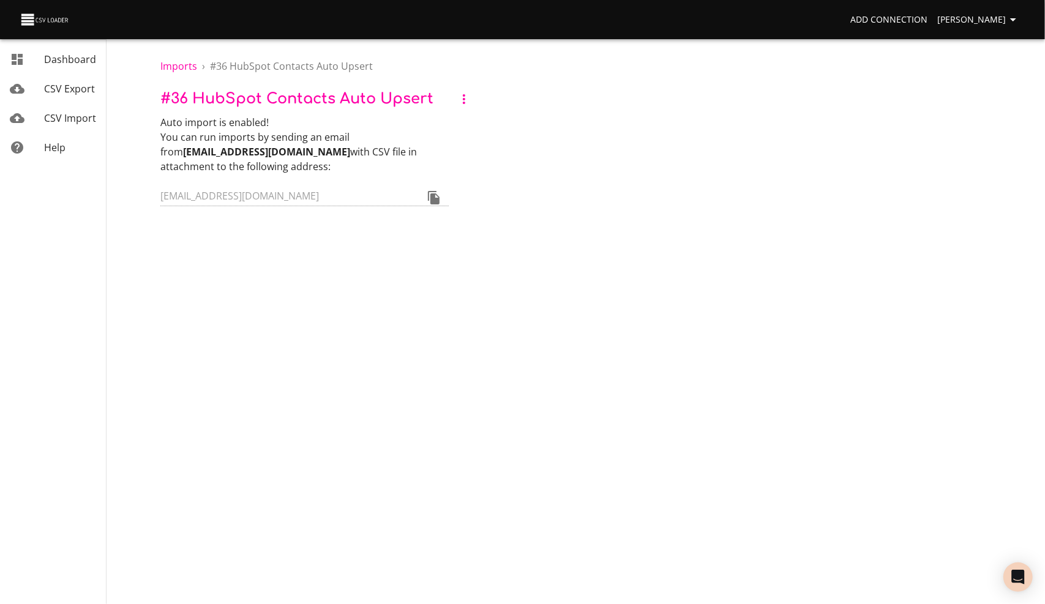
click at [464, 99] on icon "button" at bounding box center [464, 99] width 2 height 10
click at [477, 140] on li "Settings" at bounding box center [482, 143] width 58 height 22
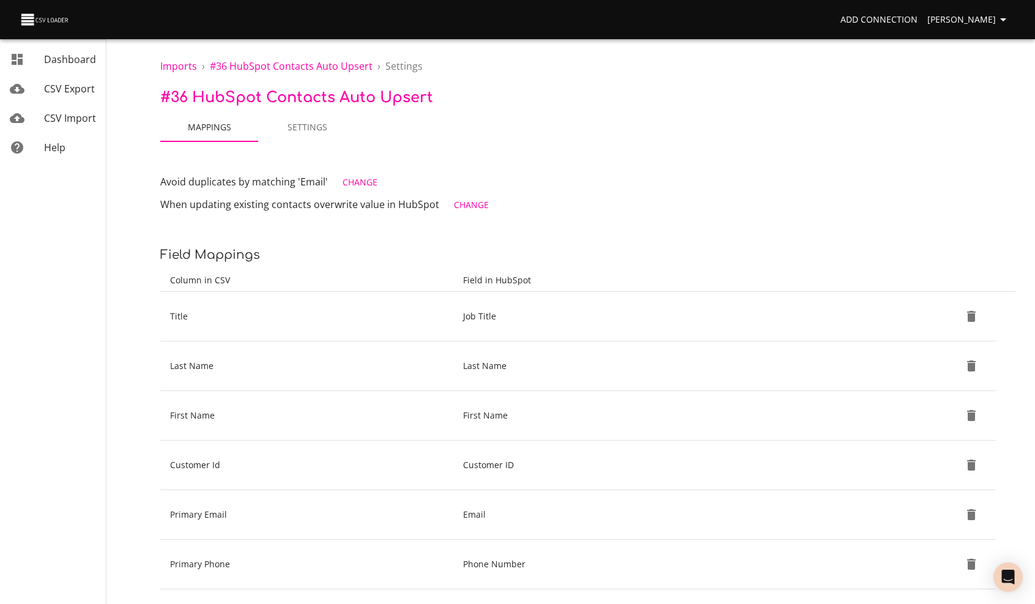
click at [304, 132] on span "Settings" at bounding box center [307, 127] width 83 height 15
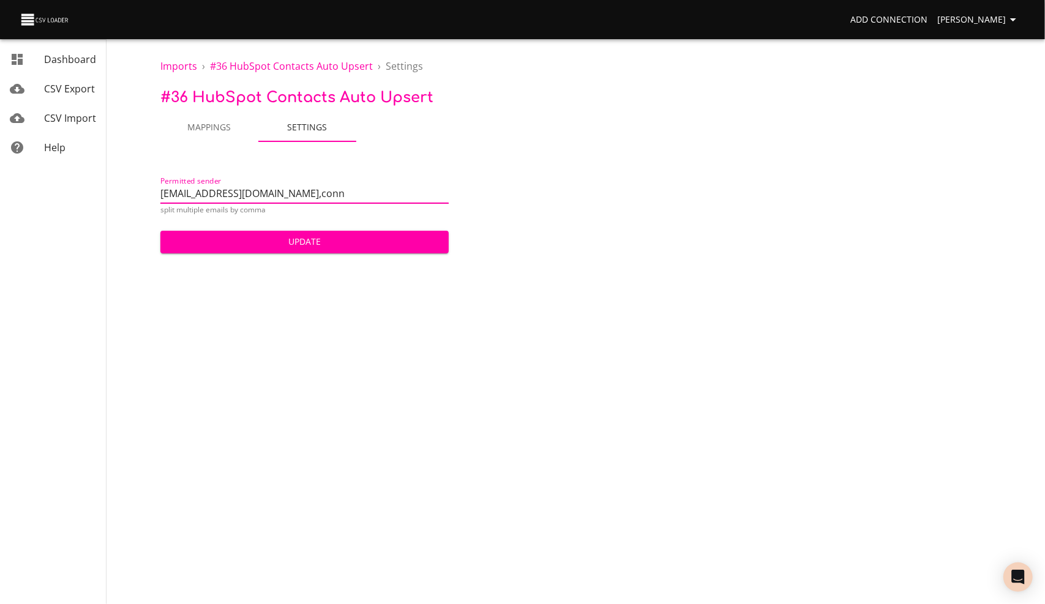
type input "lzarling@mheda.org,connect@mheda.org"
click at [302, 245] on span "Update" at bounding box center [304, 241] width 269 height 15
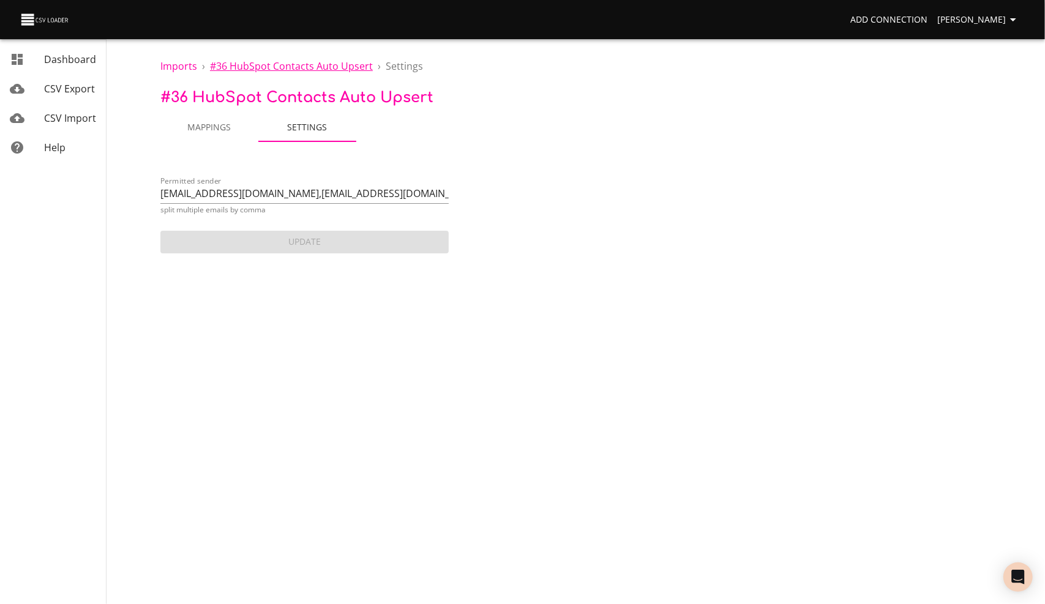
click at [345, 70] on span "# 36 HubSpot Contacts Auto Upsert" at bounding box center [291, 65] width 163 height 13
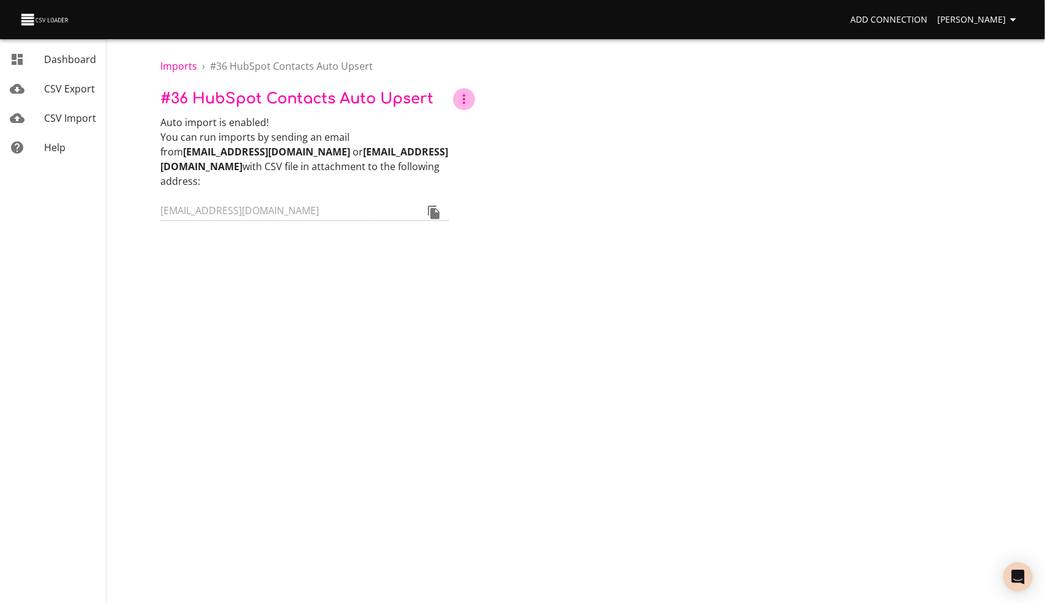
click at [460, 99] on icon "button" at bounding box center [464, 99] width 15 height 15
click at [478, 97] on li "Rename" at bounding box center [482, 99] width 58 height 22
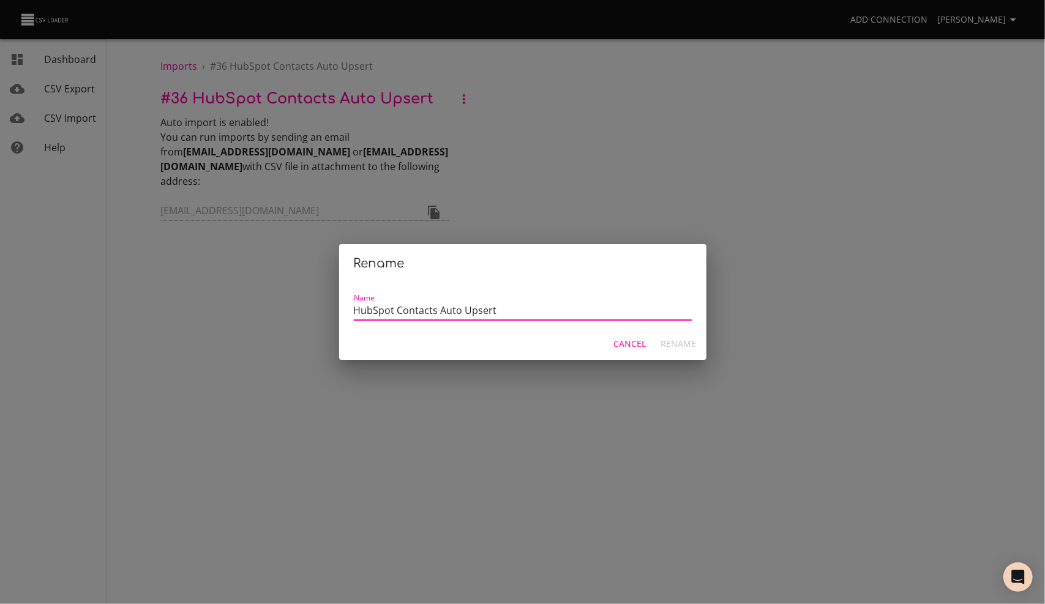
drag, startPoint x: 515, startPoint y: 313, endPoint x: 294, endPoint y: 297, distance: 221.5
click at [294, 297] on div "Rename Name HubSpot Contacts Auto Upsert Cancel Rename" at bounding box center [522, 302] width 1045 height 604
type input "Member Contacts - Update or Insert by email"
click at [681, 344] on span "Rename" at bounding box center [678, 344] width 35 height 15
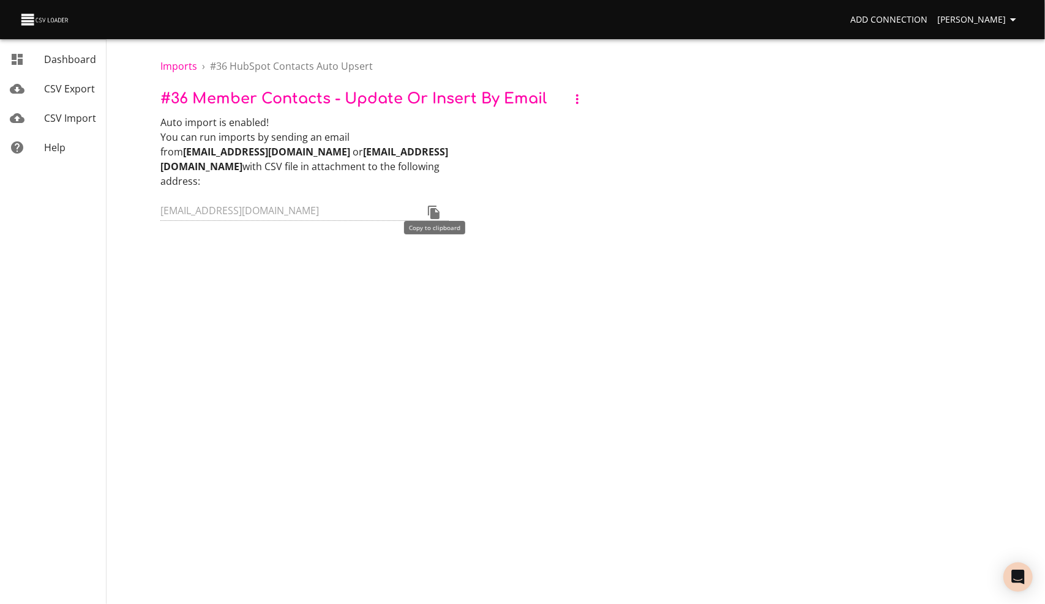
click at [435, 206] on icon "Copy to clipboard" at bounding box center [434, 212] width 12 height 13
click at [81, 116] on span "CSV Import" at bounding box center [70, 117] width 52 height 13
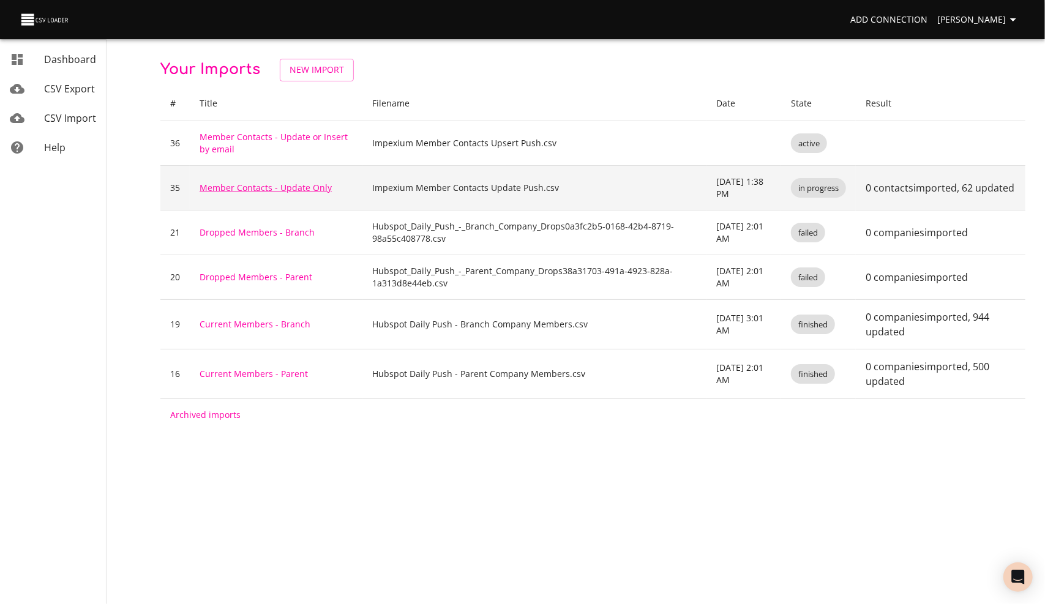
click at [256, 191] on link "Member Contacts - Update Only" at bounding box center [266, 188] width 132 height 12
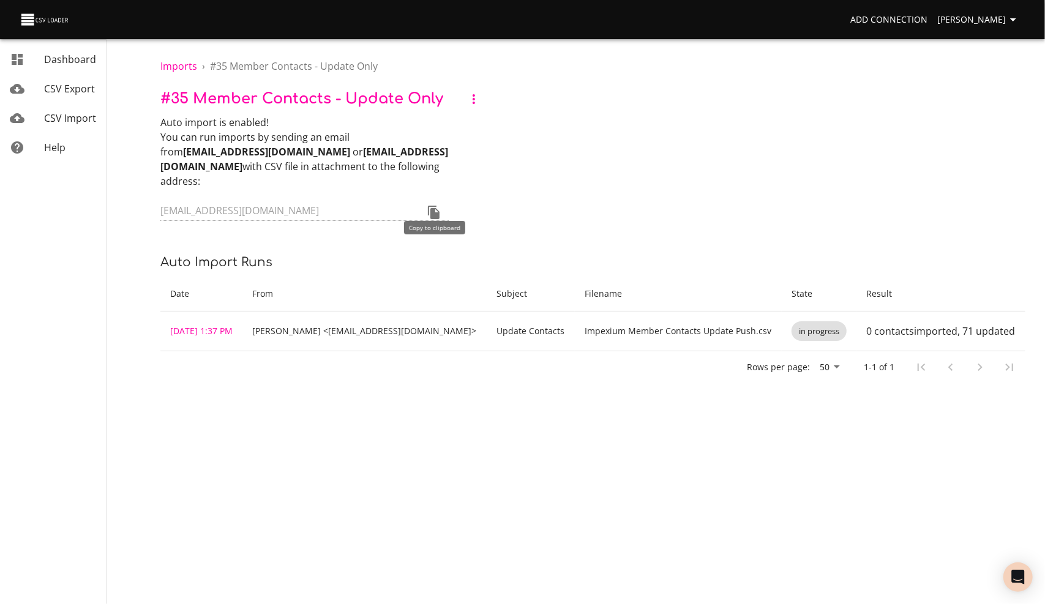
click at [436, 206] on icon "Copy to clipboard" at bounding box center [434, 212] width 12 height 13
click at [169, 66] on span "Imports" at bounding box center [178, 65] width 37 height 13
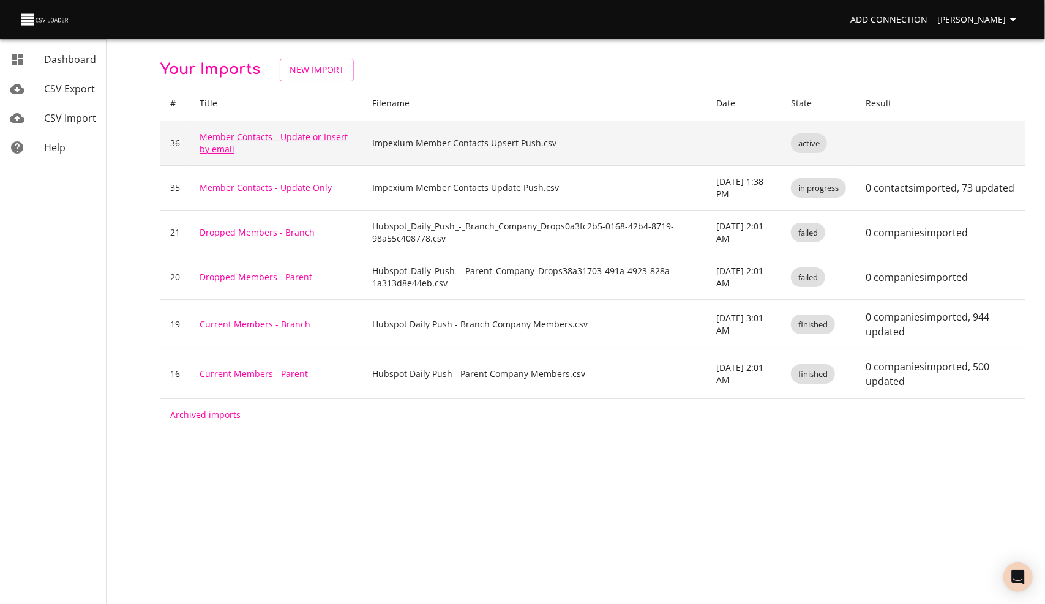
click at [220, 137] on link "Member Contacts - Update or Insert by email" at bounding box center [274, 143] width 148 height 24
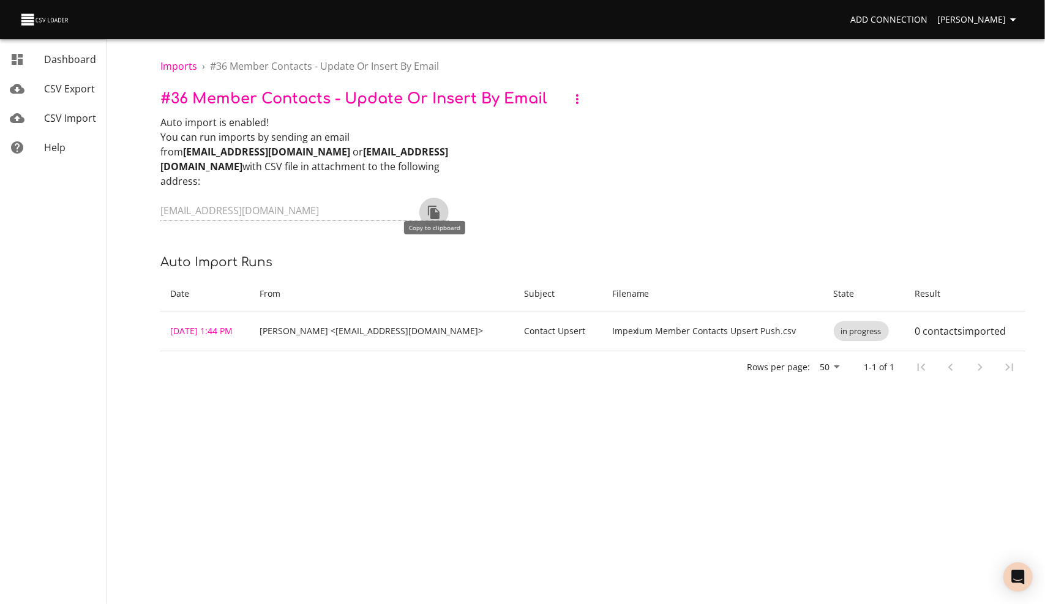
click at [433, 206] on icon "Copy to clipboard" at bounding box center [434, 212] width 12 height 13
click at [60, 115] on span "CSV Import" at bounding box center [70, 117] width 52 height 13
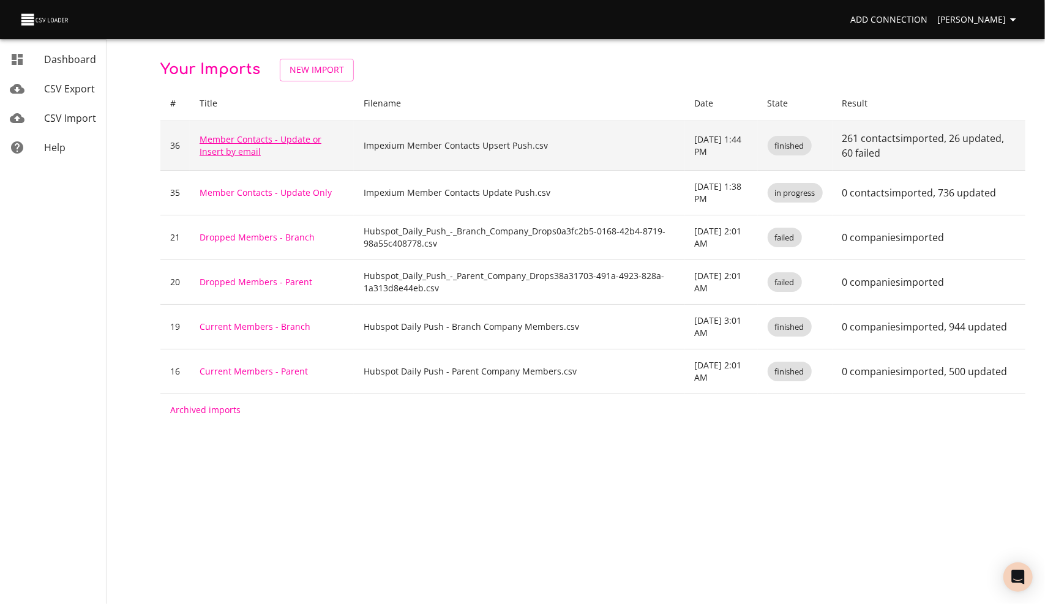
click at [244, 138] on link "Member Contacts - Update or Insert by email" at bounding box center [261, 145] width 122 height 24
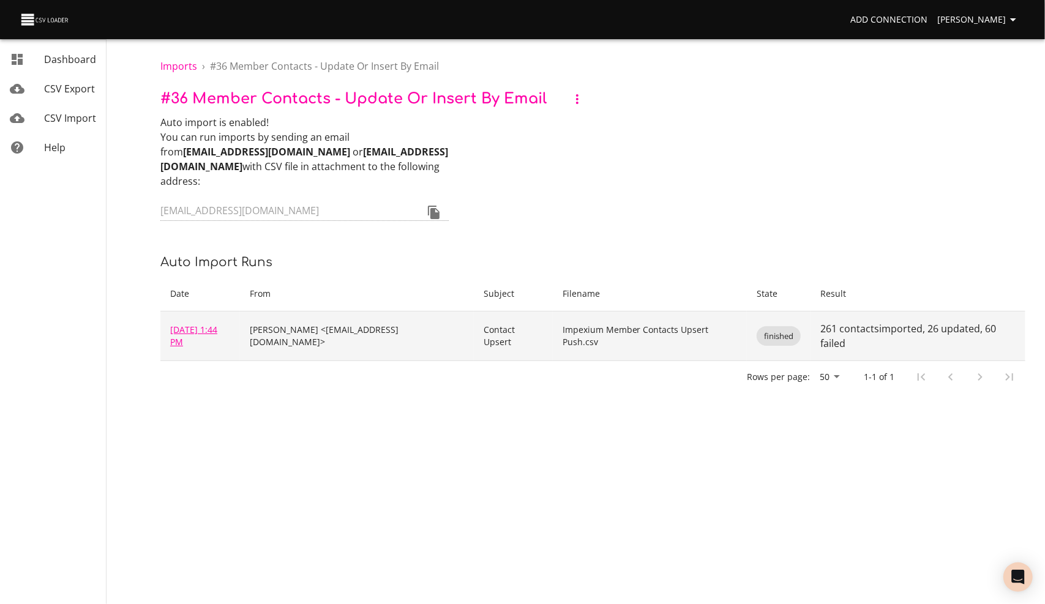
click at [200, 324] on link "[DATE] 1:44 PM" at bounding box center [193, 336] width 47 height 24
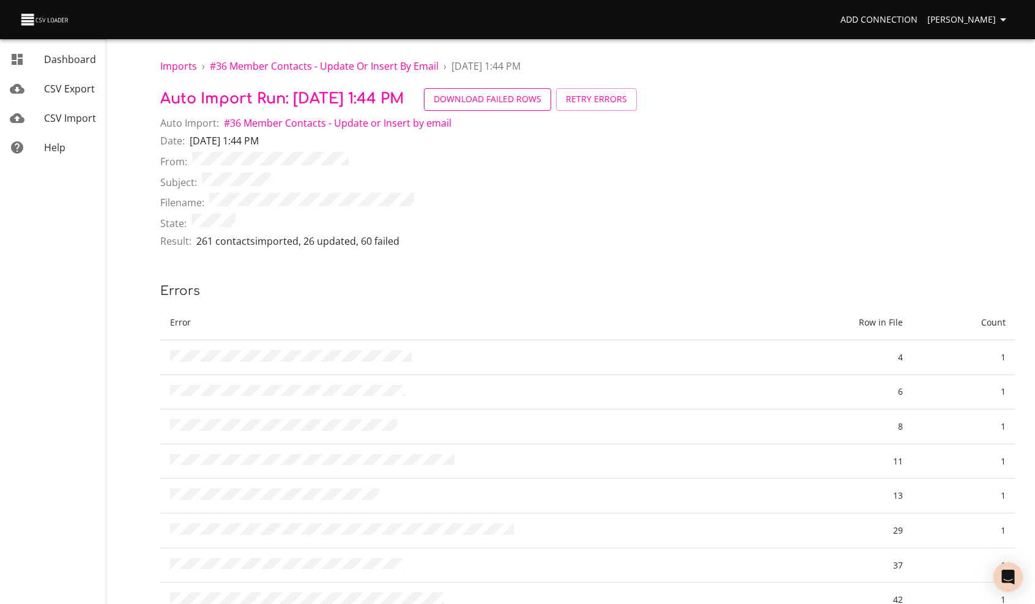
click at [526, 103] on span "Download Failed Rows" at bounding box center [488, 99] width 108 height 15
click at [65, 121] on span "CSV Import" at bounding box center [70, 117] width 52 height 13
